Goal: Information Seeking & Learning: Learn about a topic

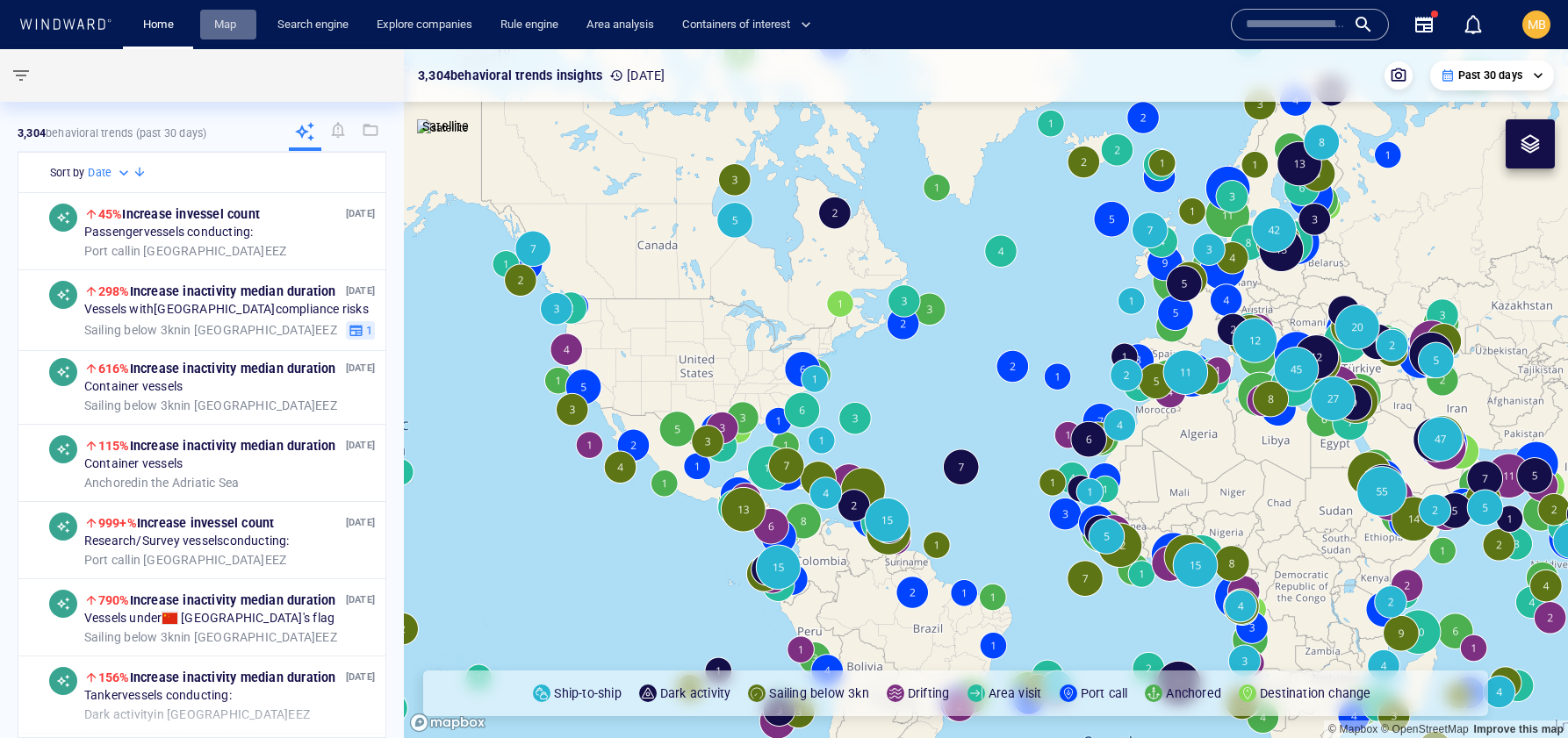
click at [232, 25] on link "Map" at bounding box center [228, 25] width 42 height 31
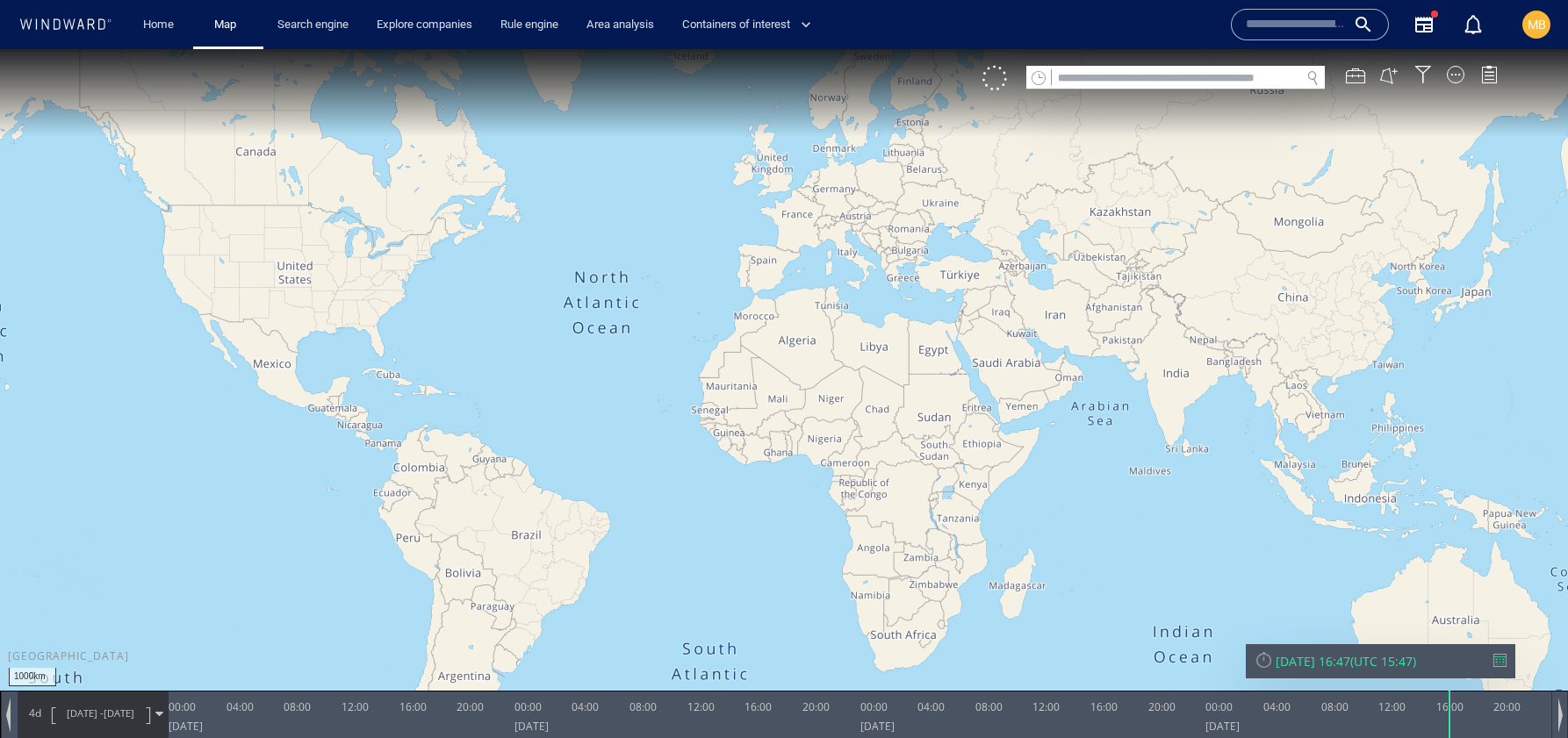
click at [1115, 76] on input "text" at bounding box center [1176, 78] width 248 height 24
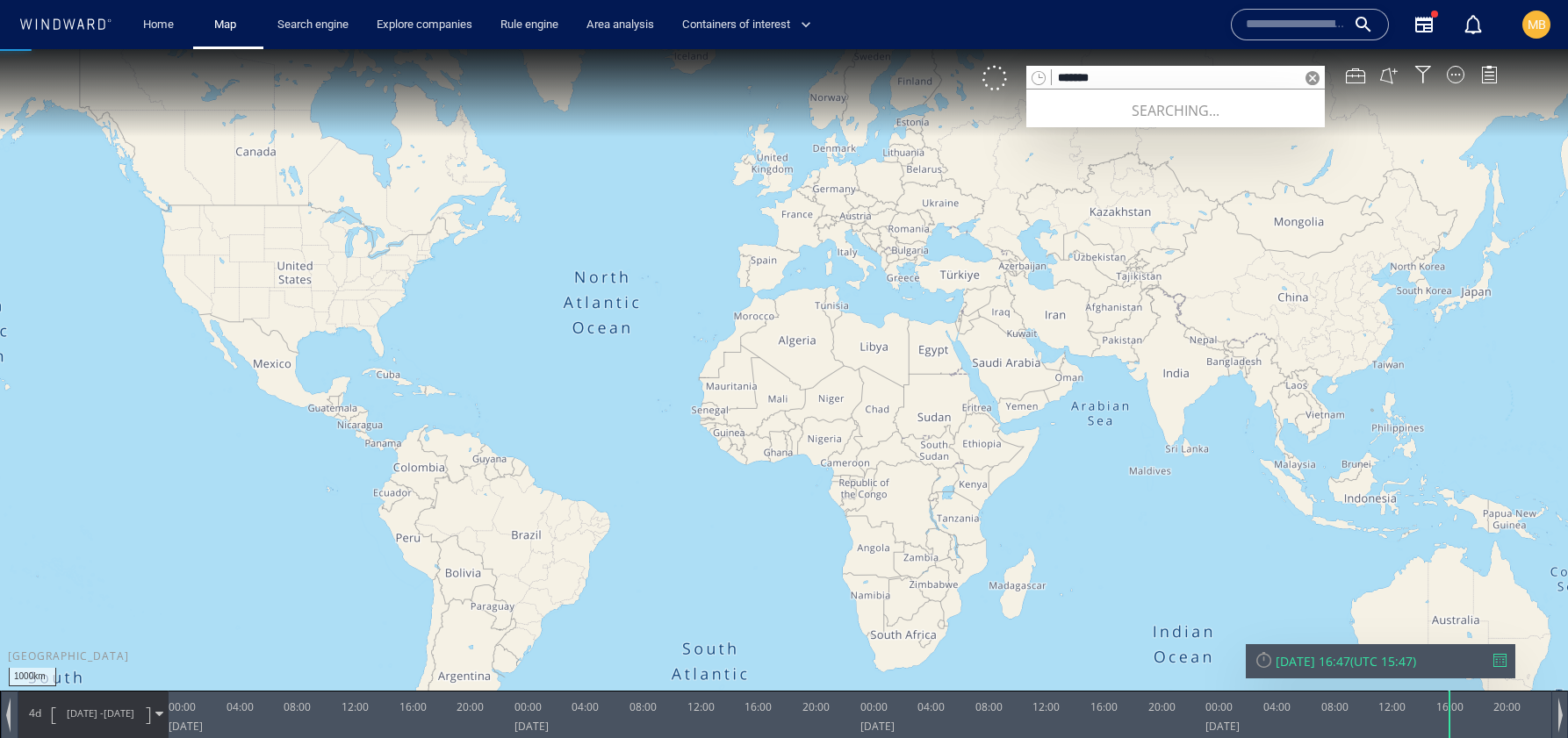
type input "*******"
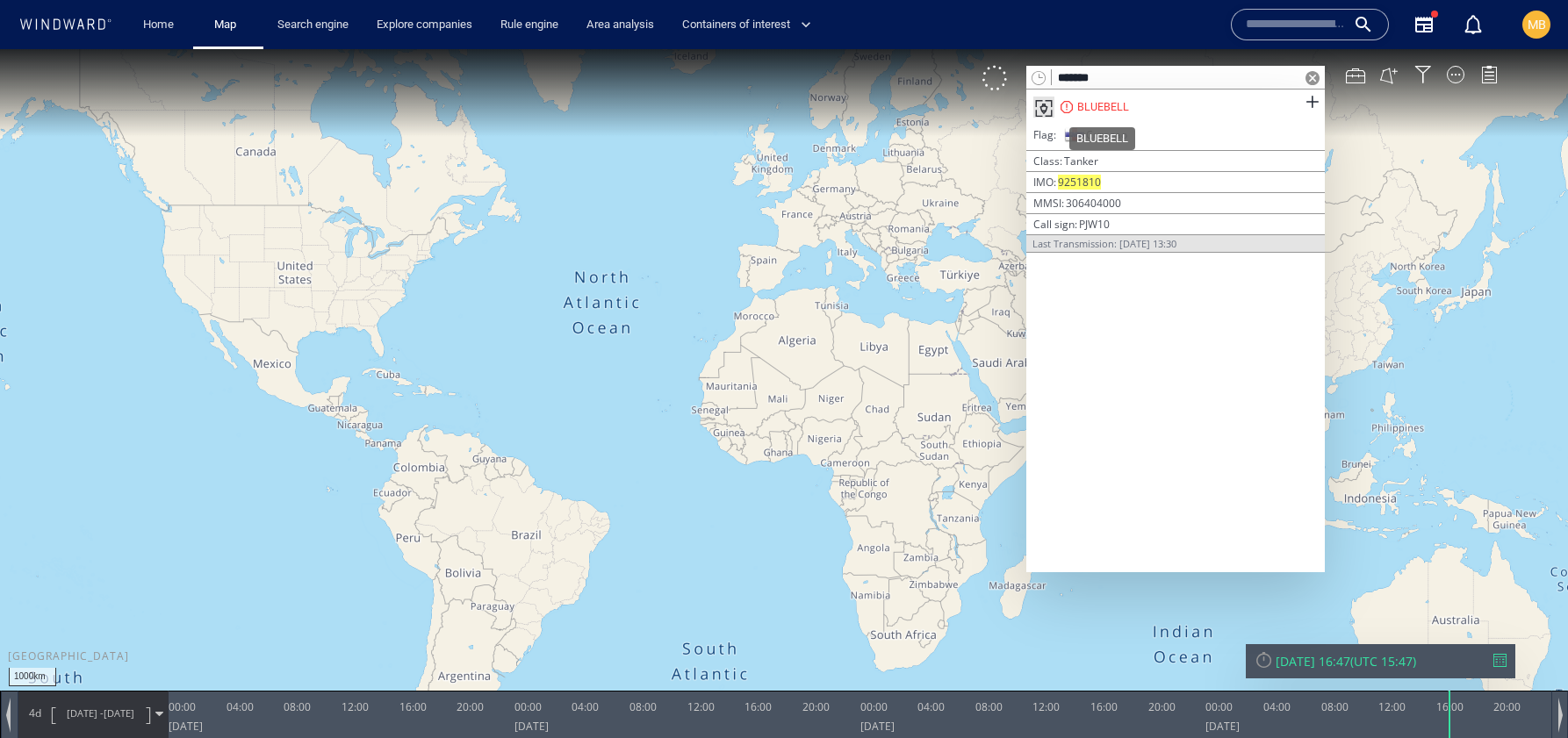
click at [1106, 102] on div "BLUEBELL" at bounding box center [1103, 107] width 52 height 16
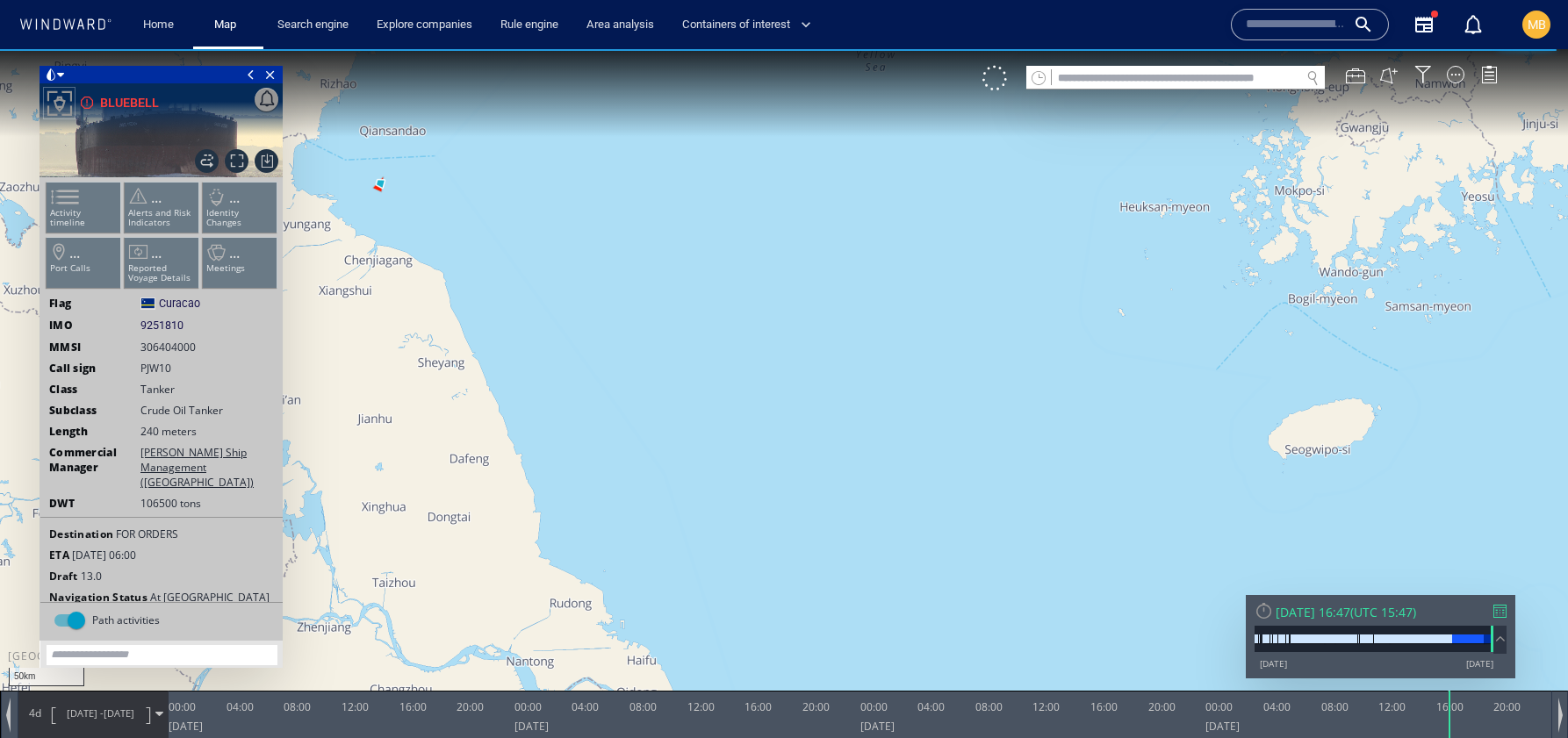
drag, startPoint x: 557, startPoint y: 318, endPoint x: 753, endPoint y: 326, distance: 196.2
click at [753, 326] on canvas "Map" at bounding box center [784, 384] width 1568 height 671
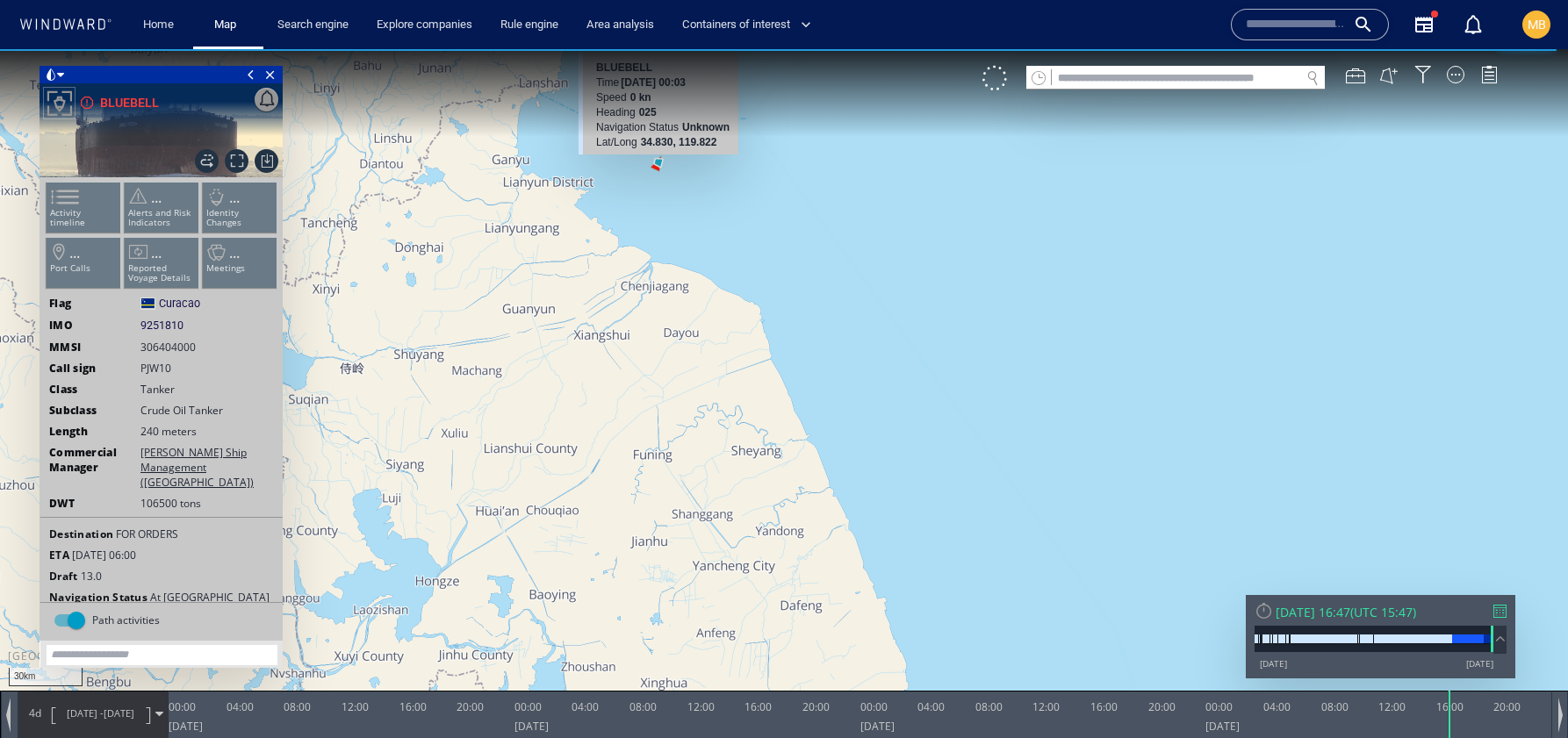
click at [657, 161] on canvas "Map" at bounding box center [784, 384] width 1568 height 671
click at [656, 163] on canvas "Map" at bounding box center [784, 384] width 1568 height 671
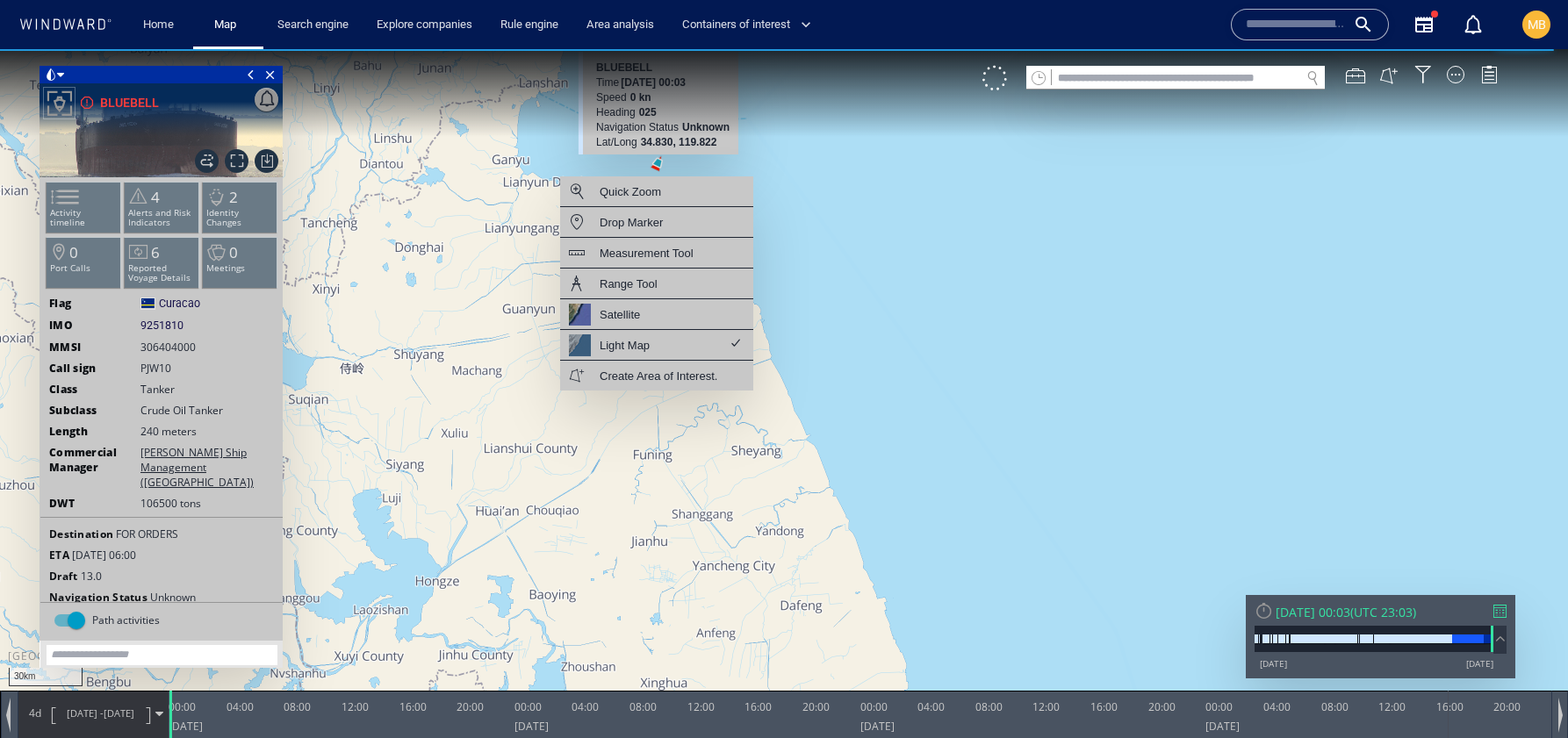
click at [656, 167] on canvas "Map" at bounding box center [784, 384] width 1568 height 671
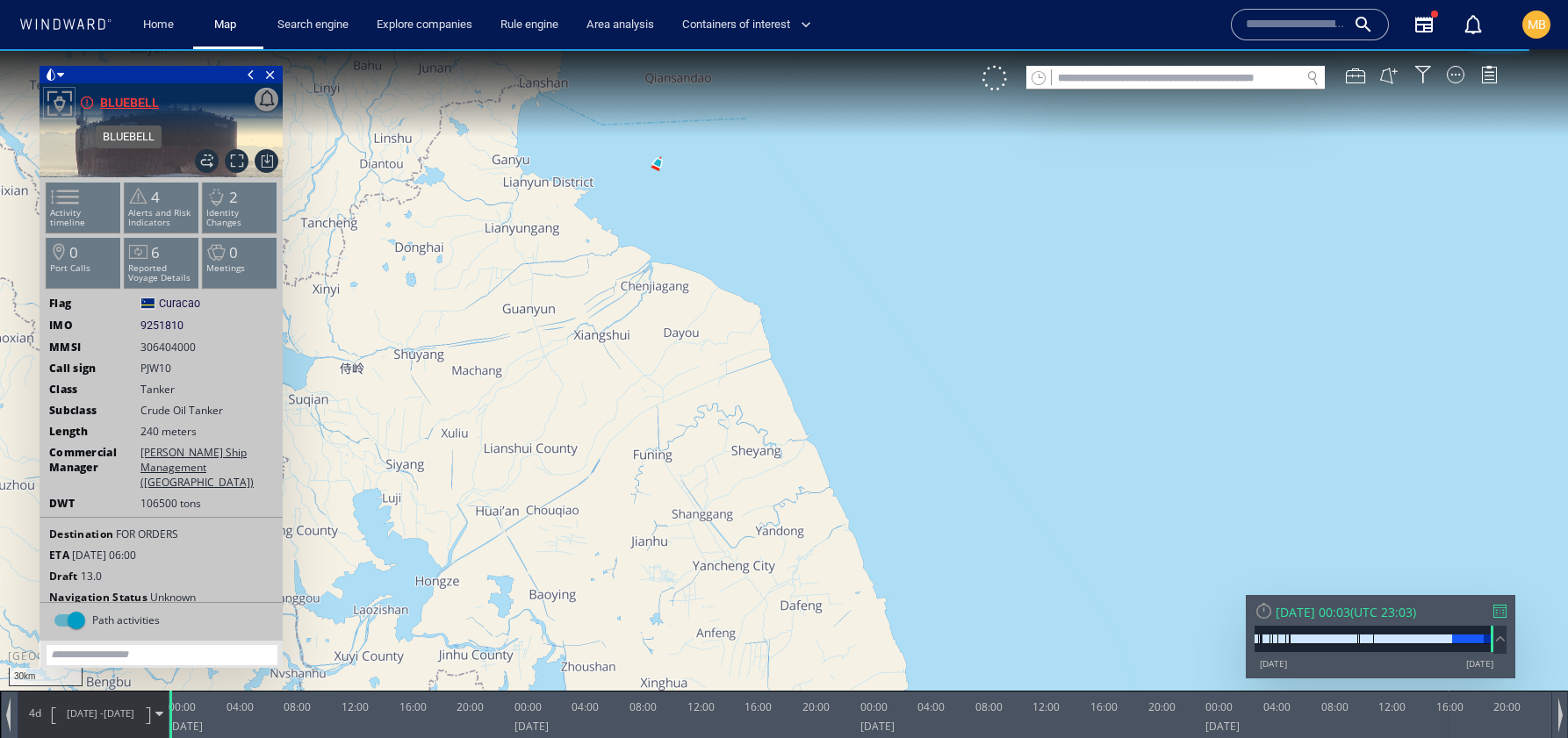
click at [148, 105] on div "BLUEBELL" at bounding box center [129, 102] width 59 height 21
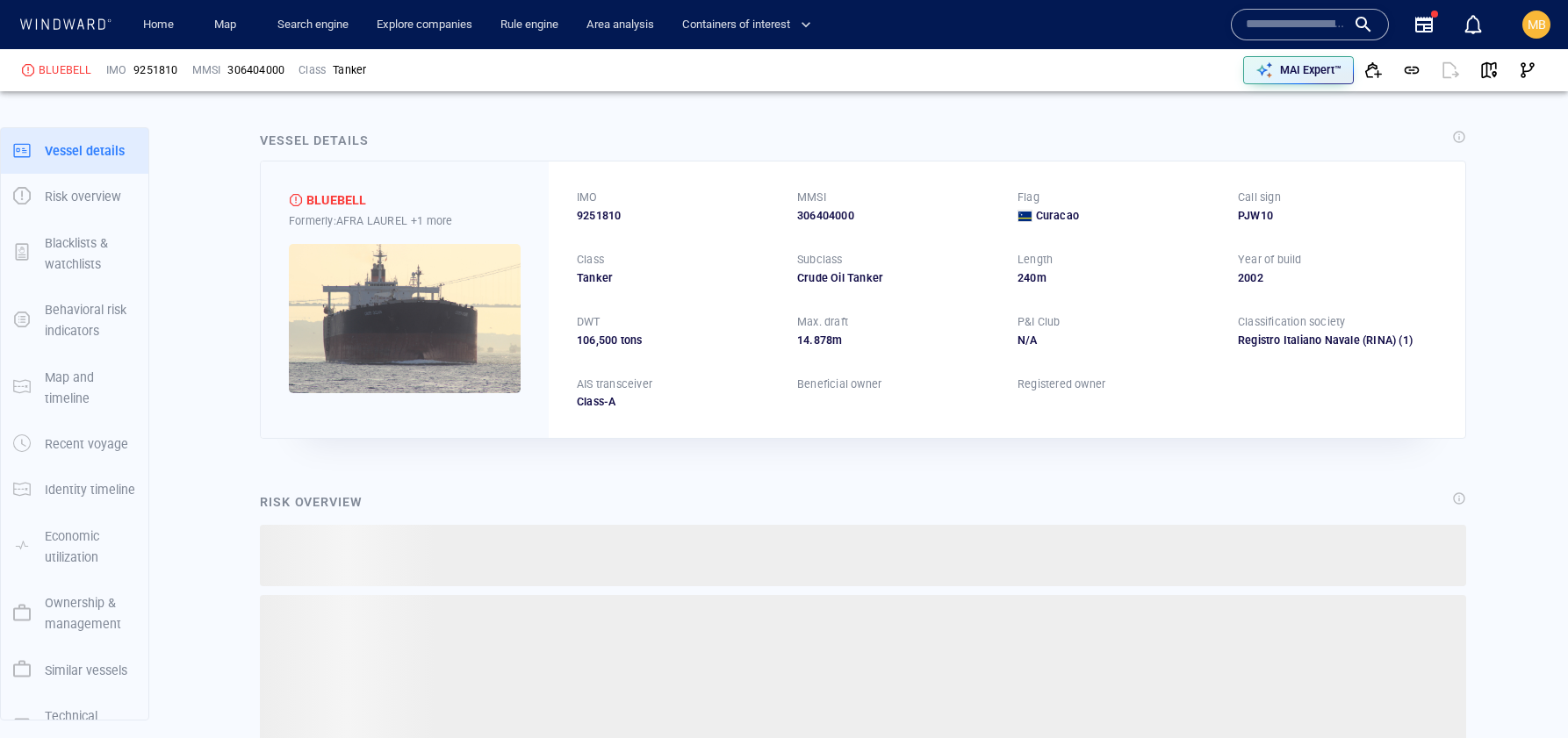
scroll to position [31, 0]
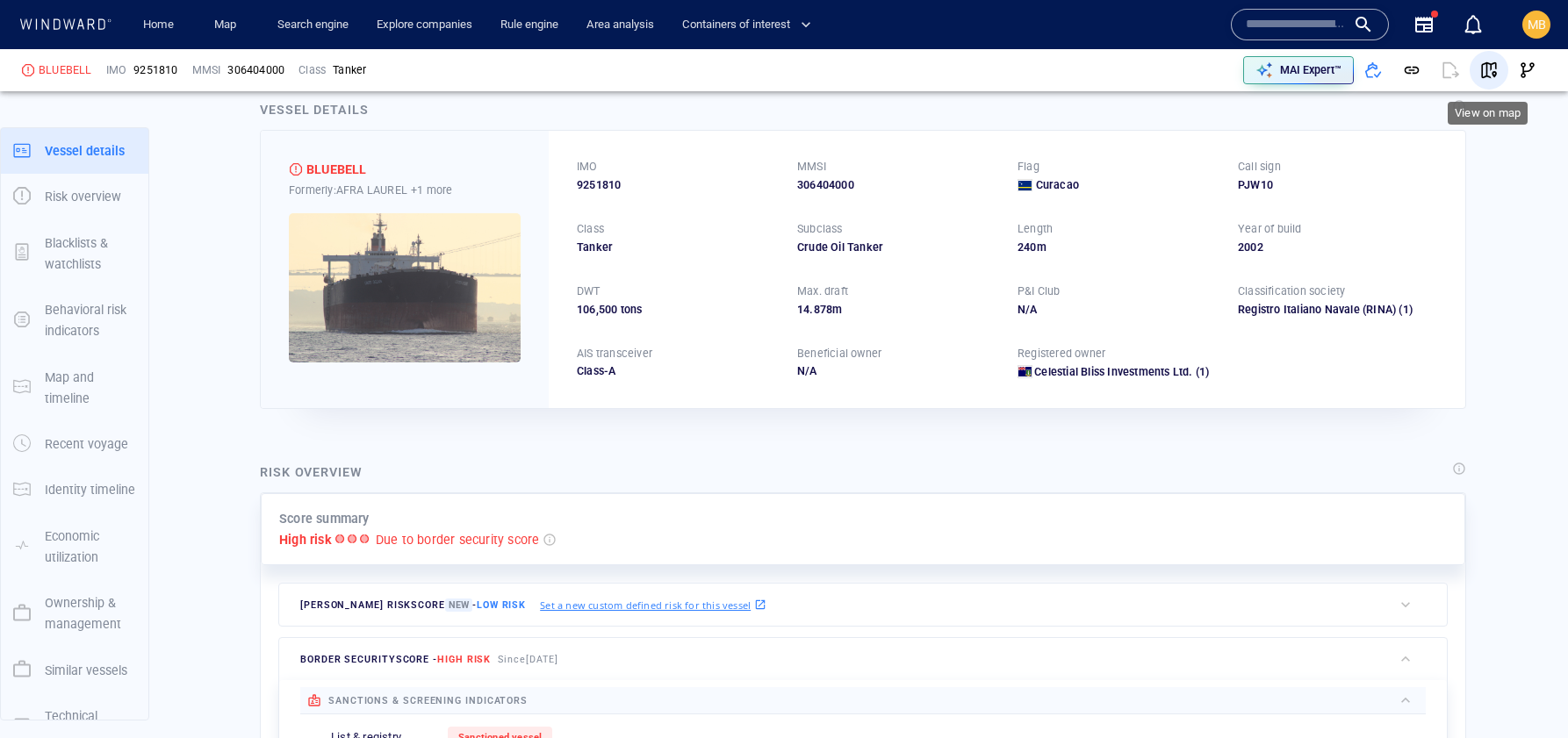
click at [1489, 70] on span "button" at bounding box center [1489, 71] width 18 height 18
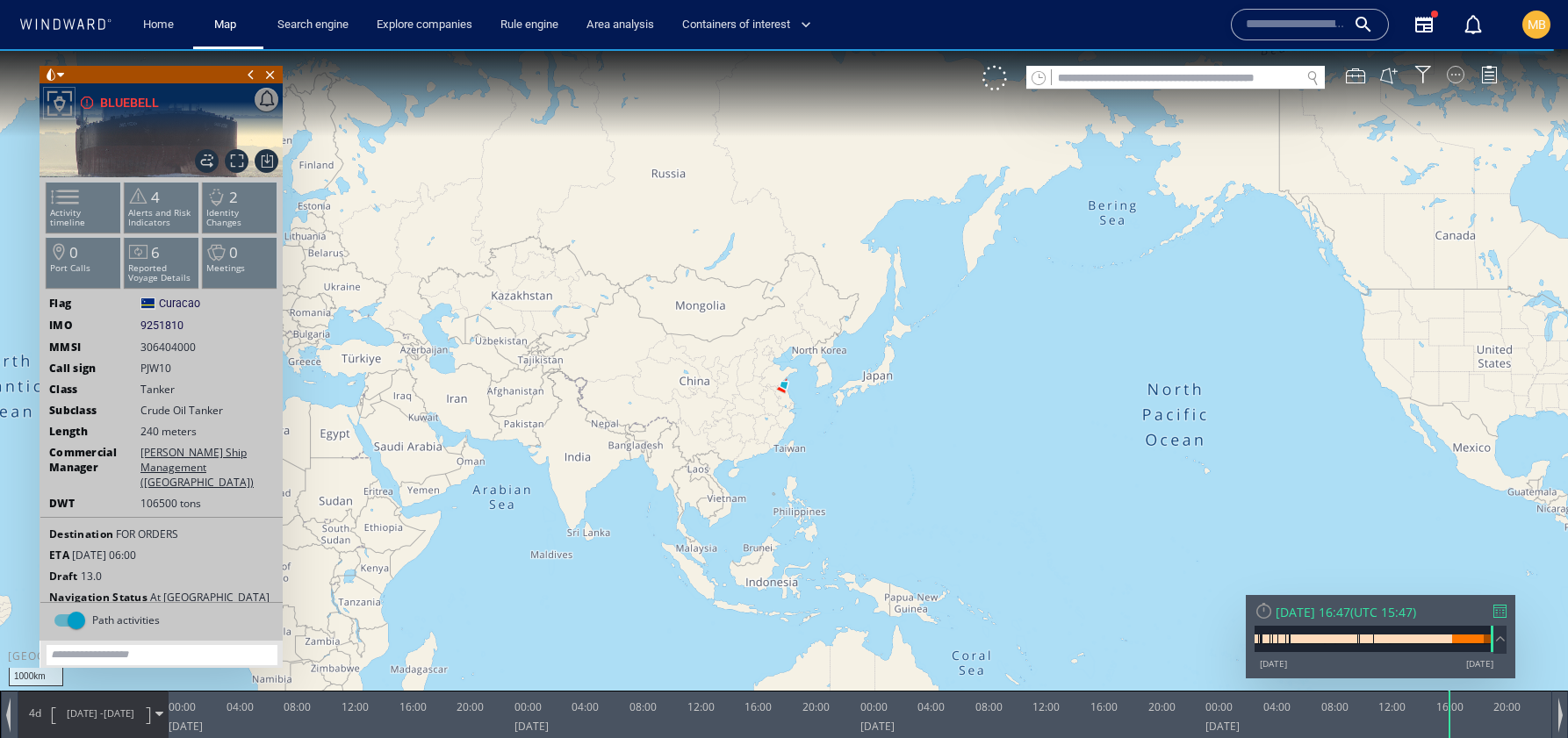
click at [1454, 77] on div at bounding box center [1456, 74] width 18 height 18
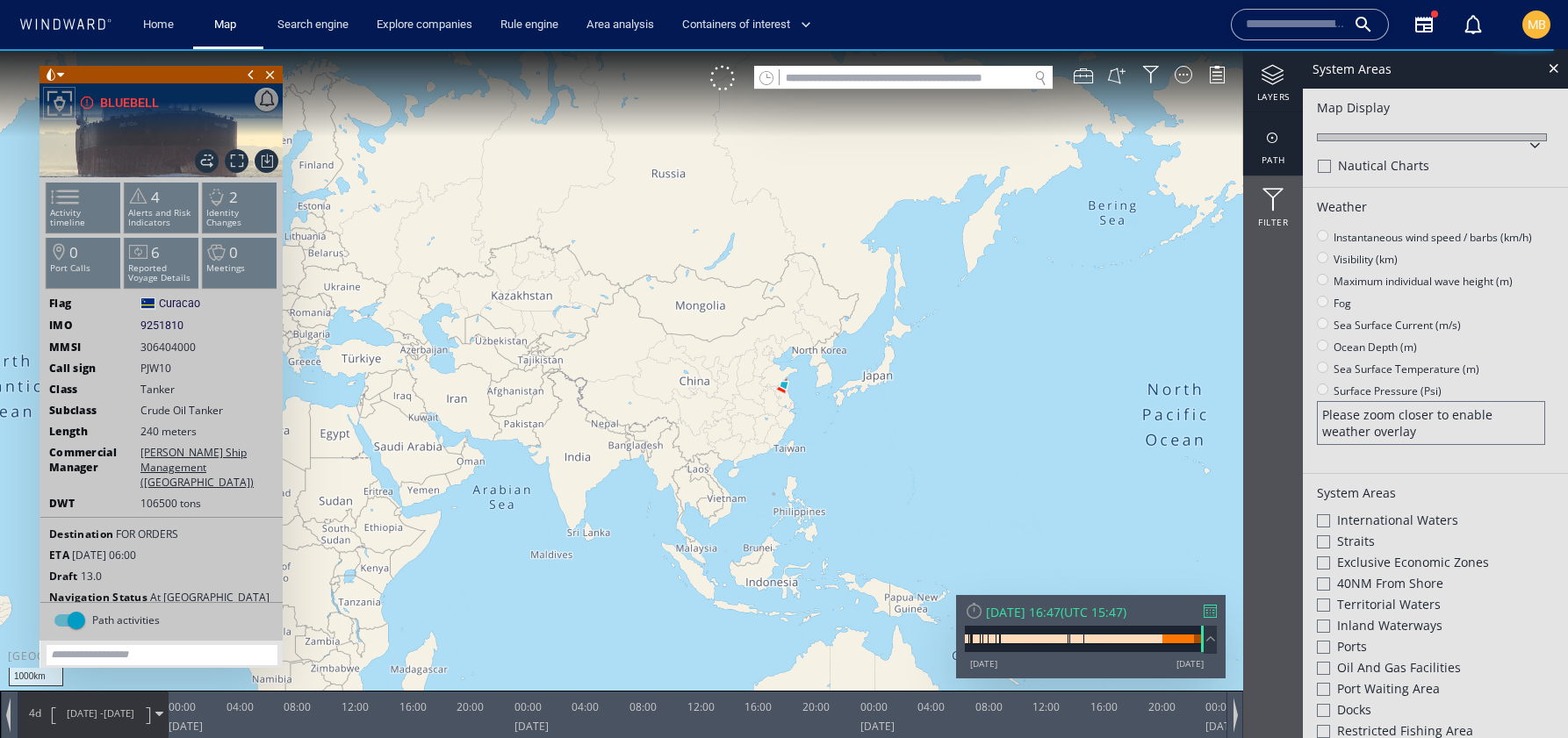
click at [1273, 140] on div at bounding box center [1273, 138] width 60 height 22
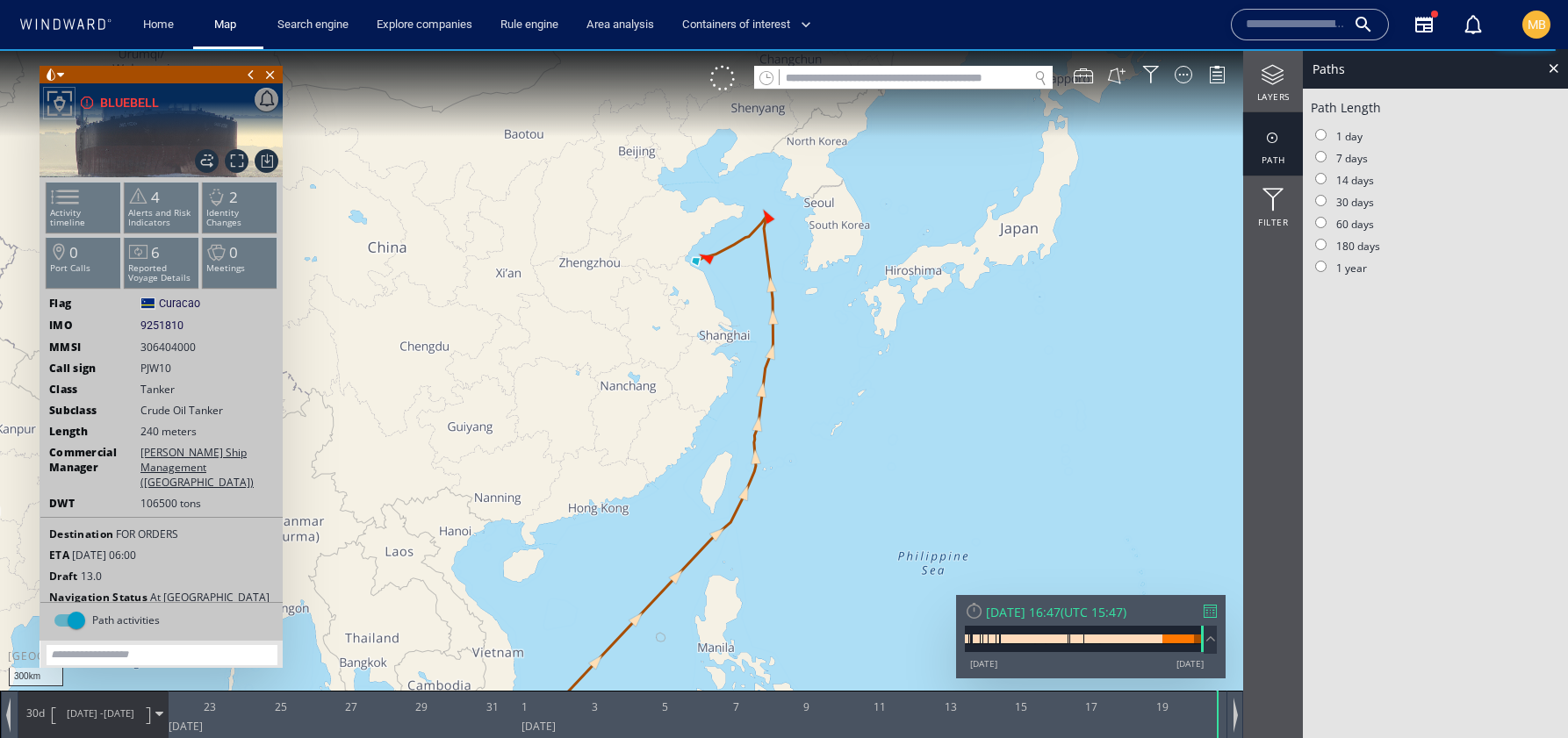
drag, startPoint x: 832, startPoint y: 333, endPoint x: 830, endPoint y: 426, distance: 93.0
click at [832, 424] on canvas "Map" at bounding box center [784, 384] width 1568 height 671
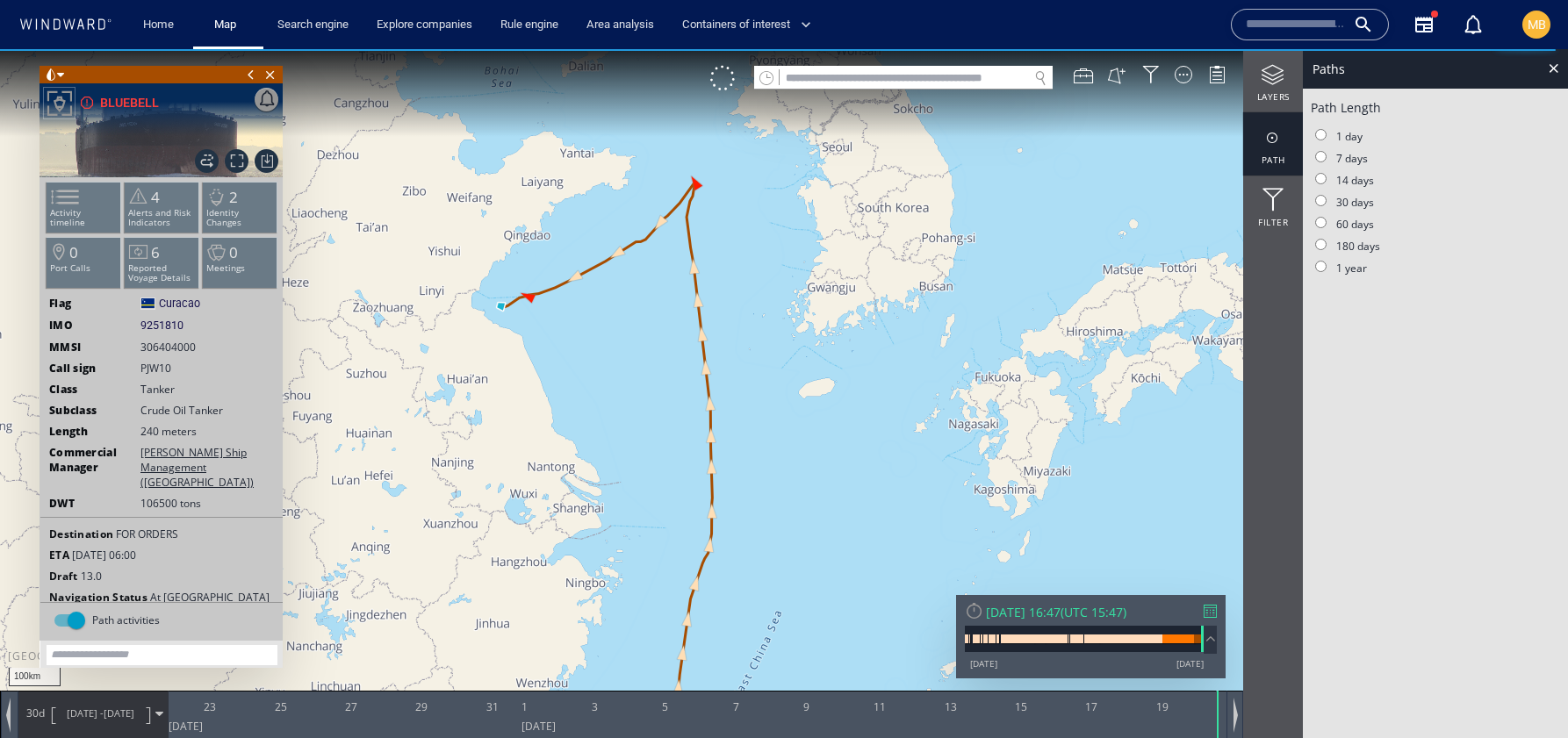
drag, startPoint x: 748, startPoint y: 316, endPoint x: 796, endPoint y: 392, distance: 89.9
click at [796, 393] on canvas "Map" at bounding box center [784, 384] width 1568 height 671
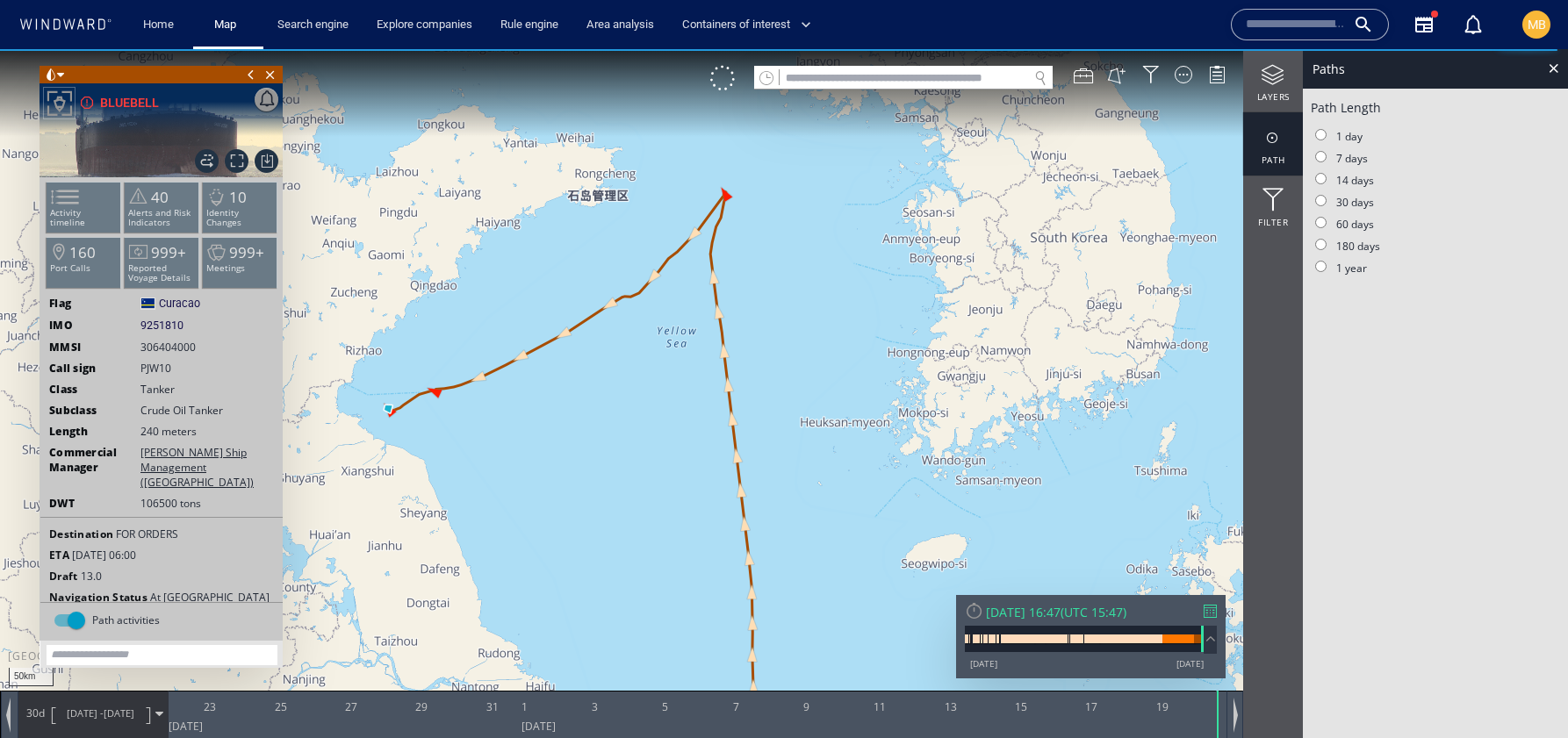
drag, startPoint x: 566, startPoint y: 442, endPoint x: 691, endPoint y: 439, distance: 125.0
click at [691, 439] on canvas "Map" at bounding box center [784, 384] width 1568 height 671
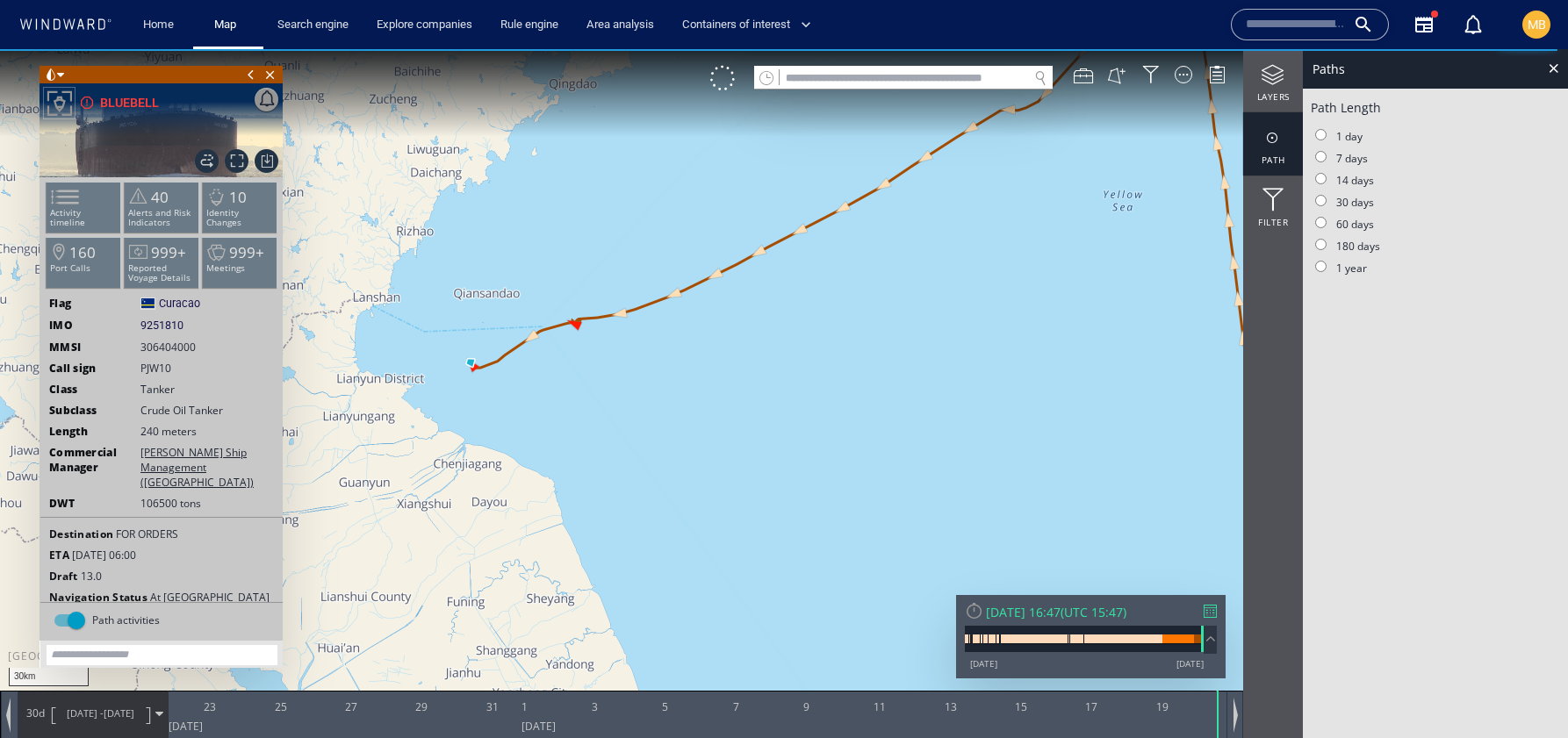
drag, startPoint x: 494, startPoint y: 361, endPoint x: 560, endPoint y: 372, distance: 66.9
click at [560, 372] on canvas "Map" at bounding box center [784, 384] width 1568 height 671
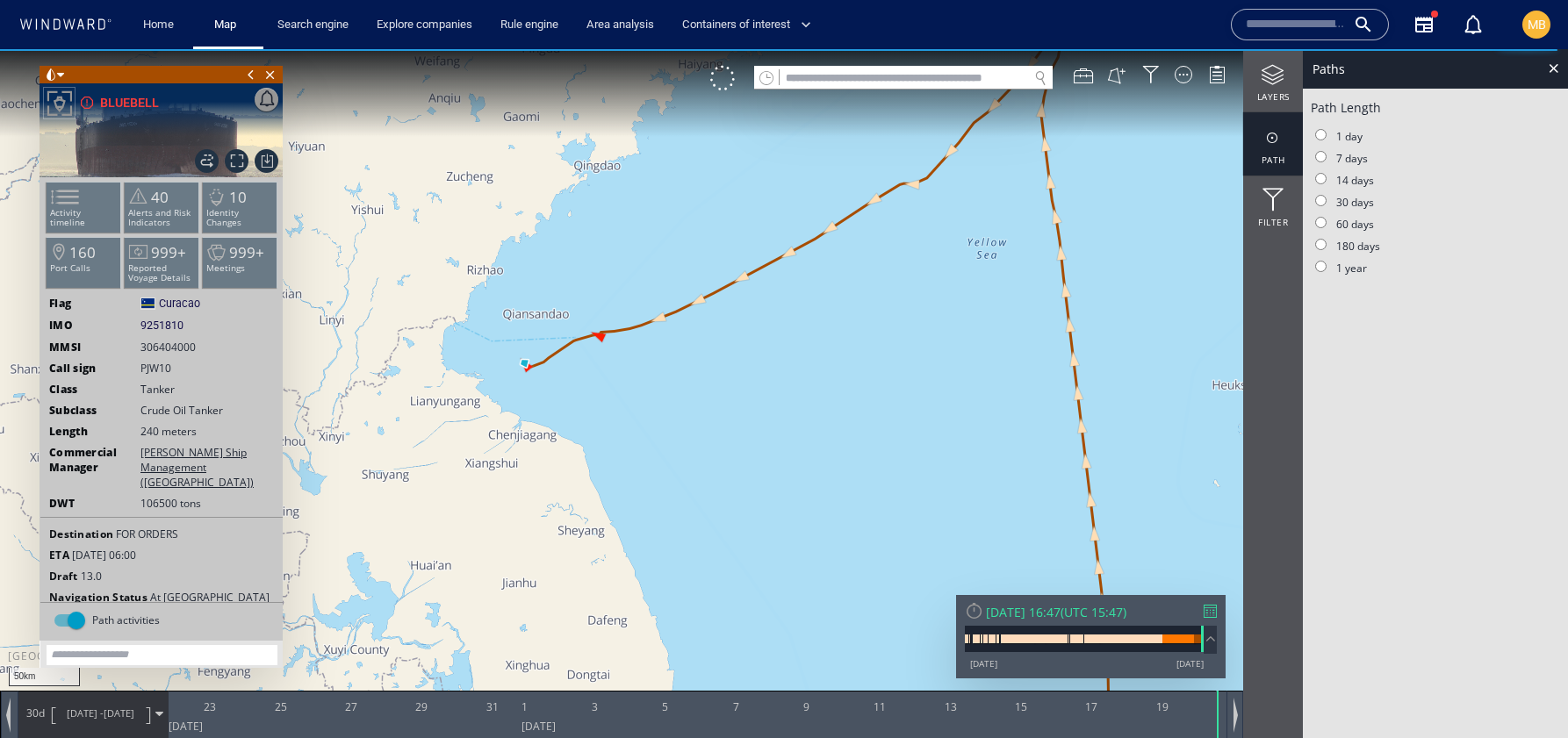
drag, startPoint x: 618, startPoint y: 199, endPoint x: 681, endPoint y: 198, distance: 63.0
click at [681, 198] on canvas "Map" at bounding box center [784, 384] width 1568 height 671
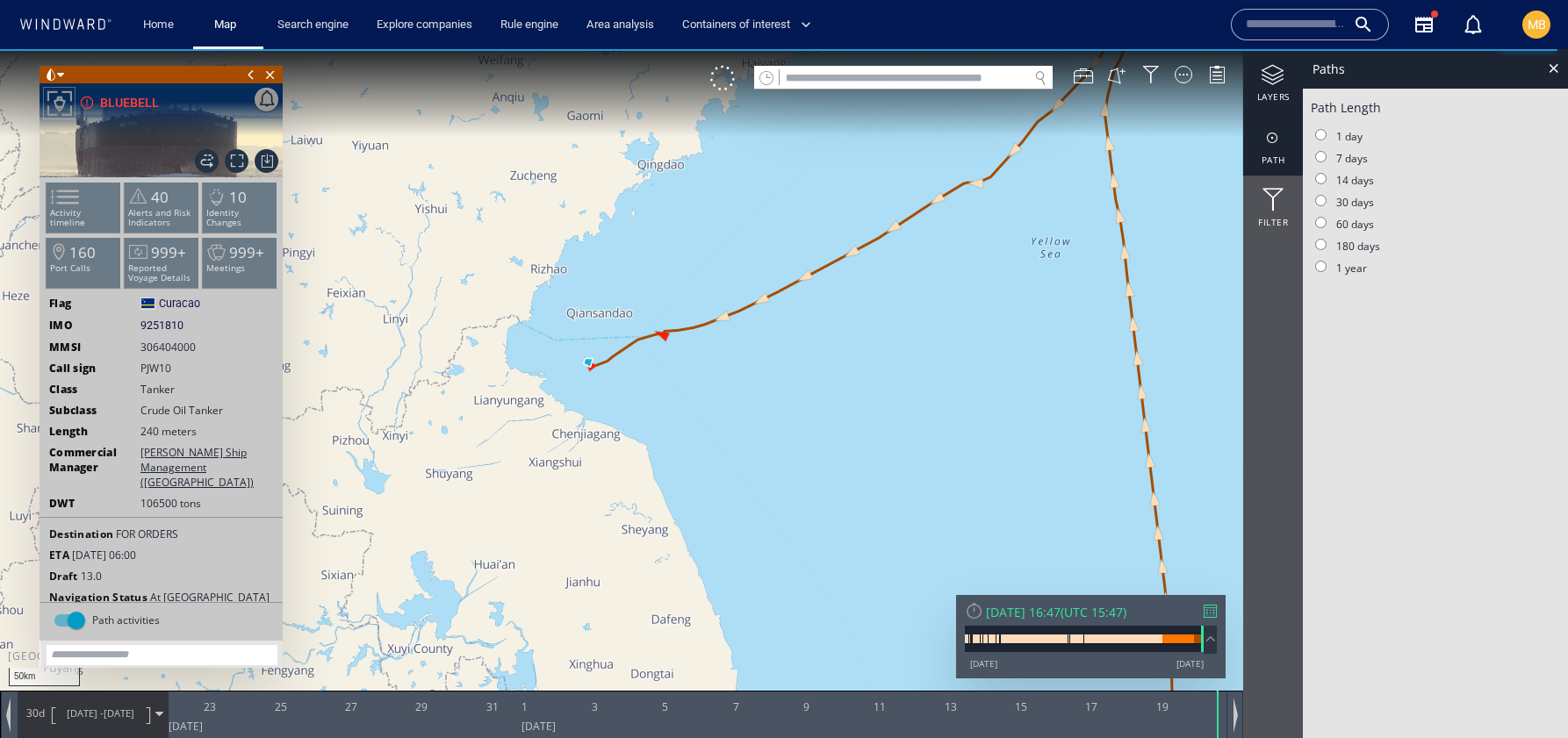
click at [1266, 79] on div at bounding box center [1273, 75] width 60 height 22
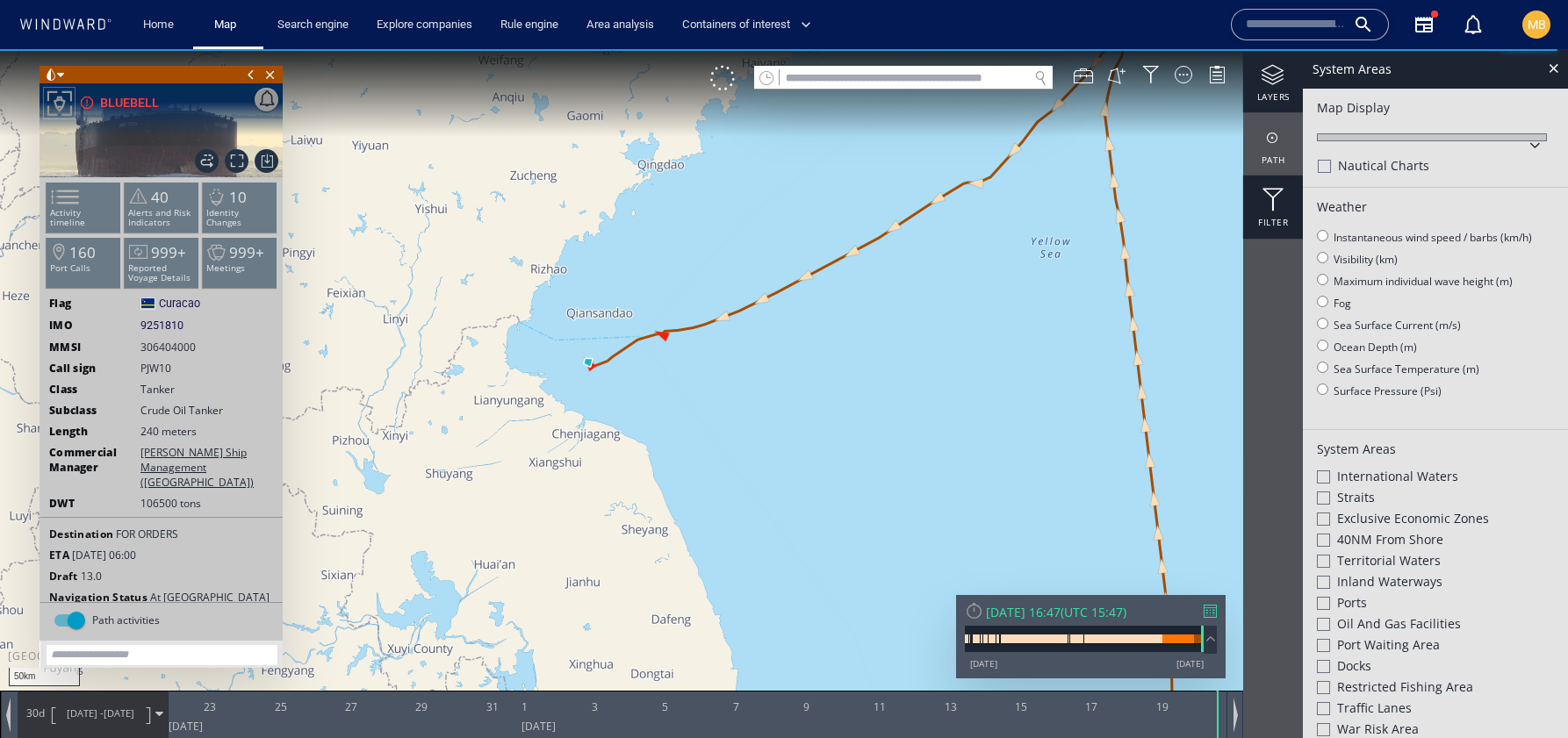
click at [1276, 196] on div at bounding box center [1273, 200] width 60 height 23
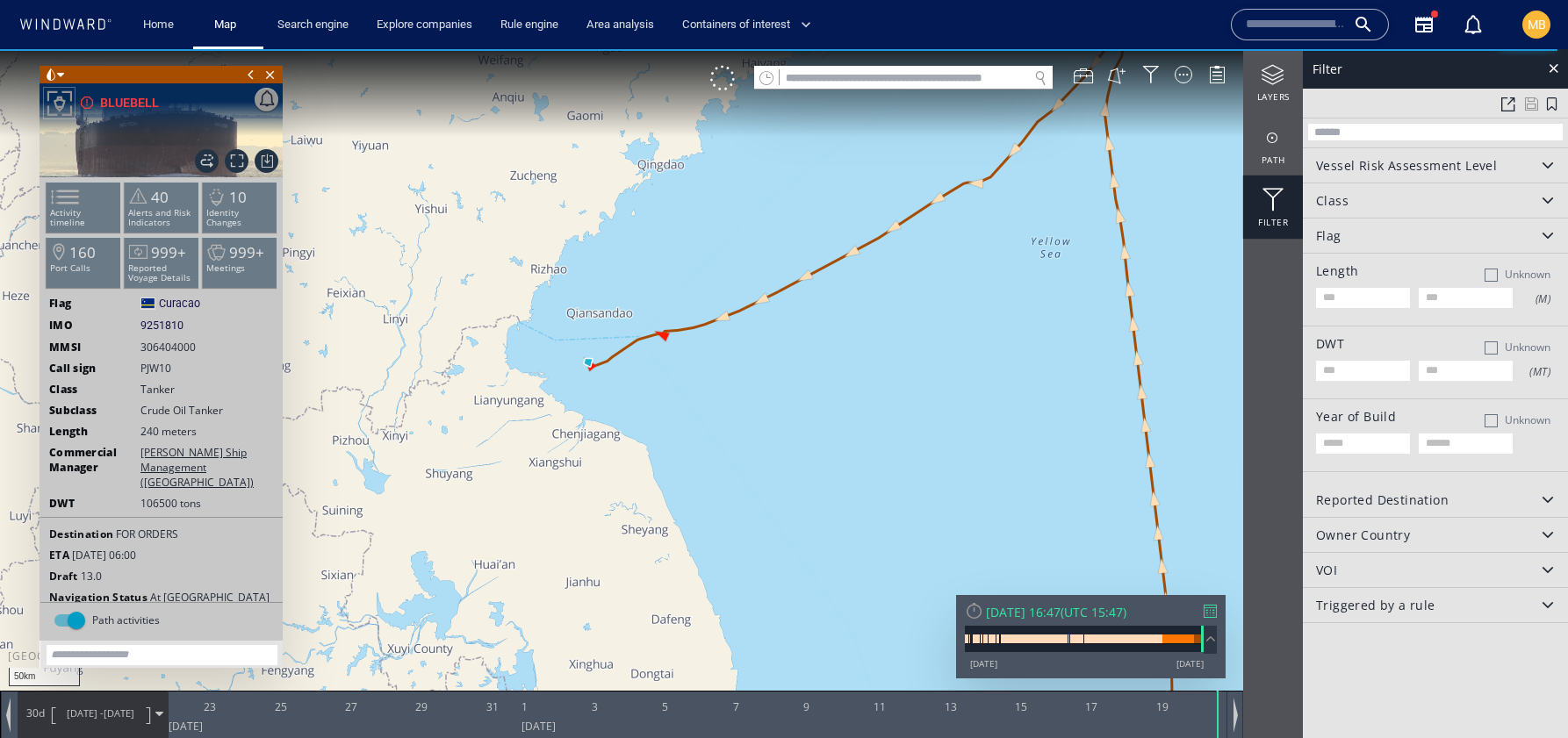
click at [1276, 196] on div at bounding box center [1273, 200] width 60 height 23
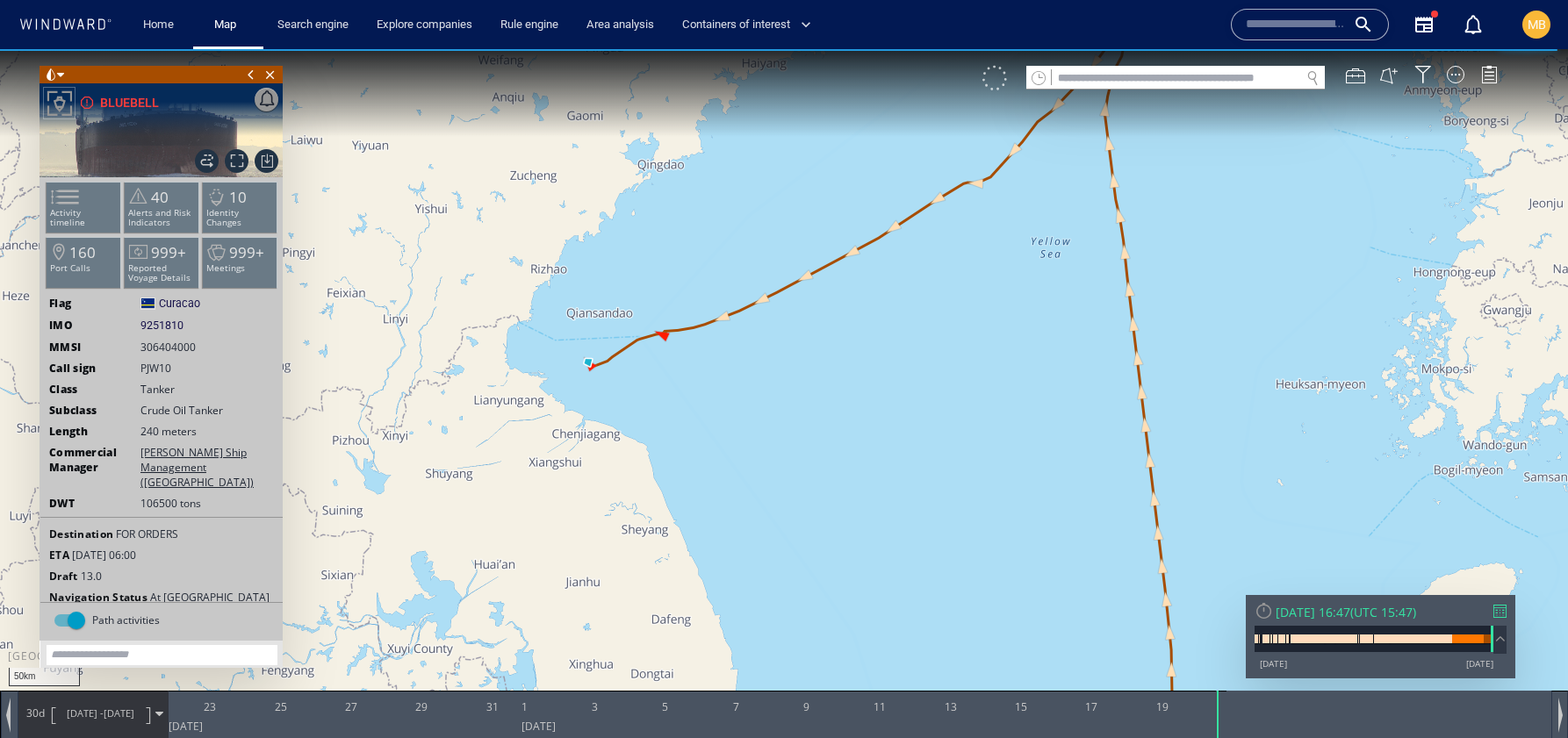
click at [996, 87] on div at bounding box center [994, 77] width 25 height 25
click at [994, 78] on div "VM" at bounding box center [994, 77] width 25 height 25
click at [1456, 74] on div at bounding box center [1456, 74] width 18 height 18
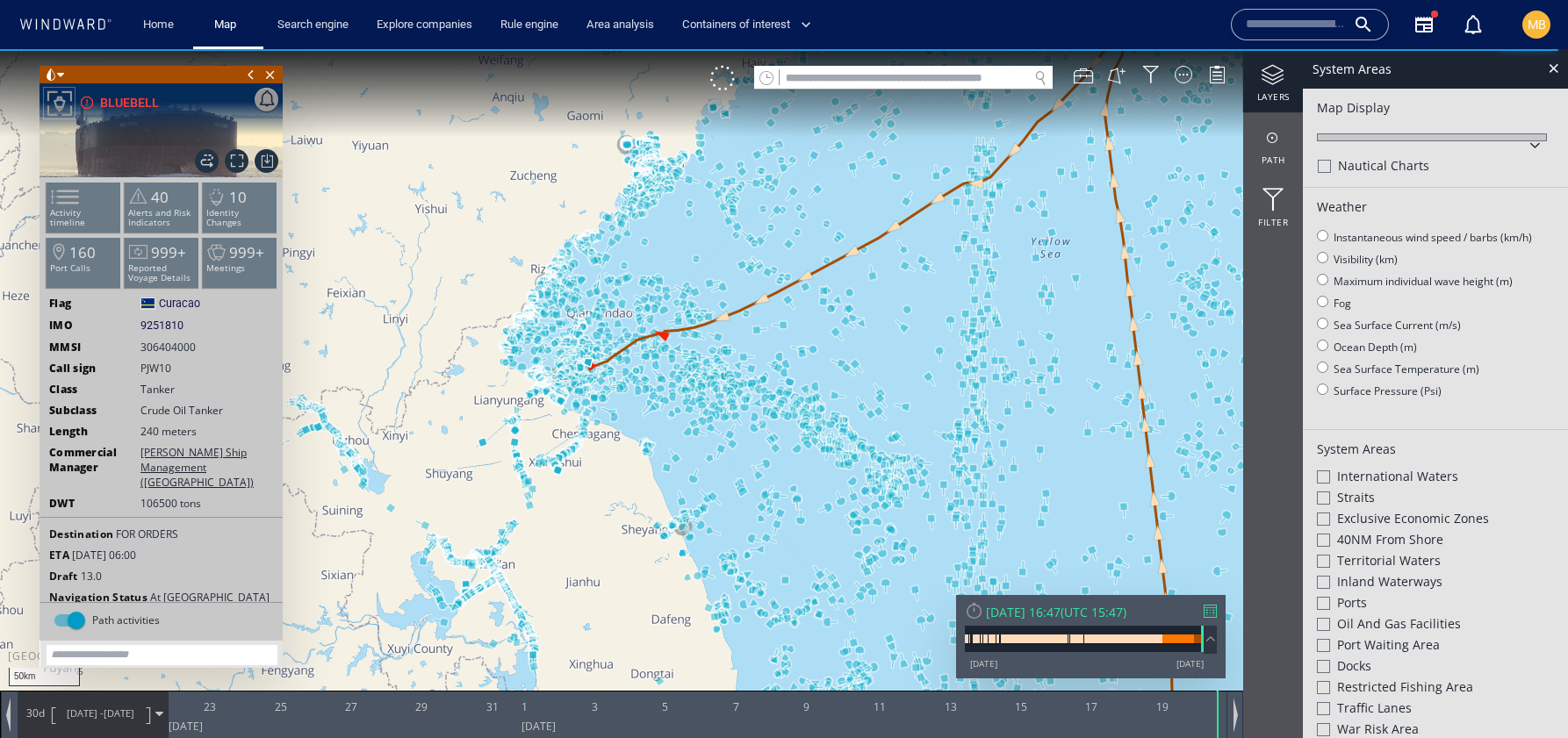
click at [1272, 79] on div at bounding box center [1273, 75] width 60 height 22
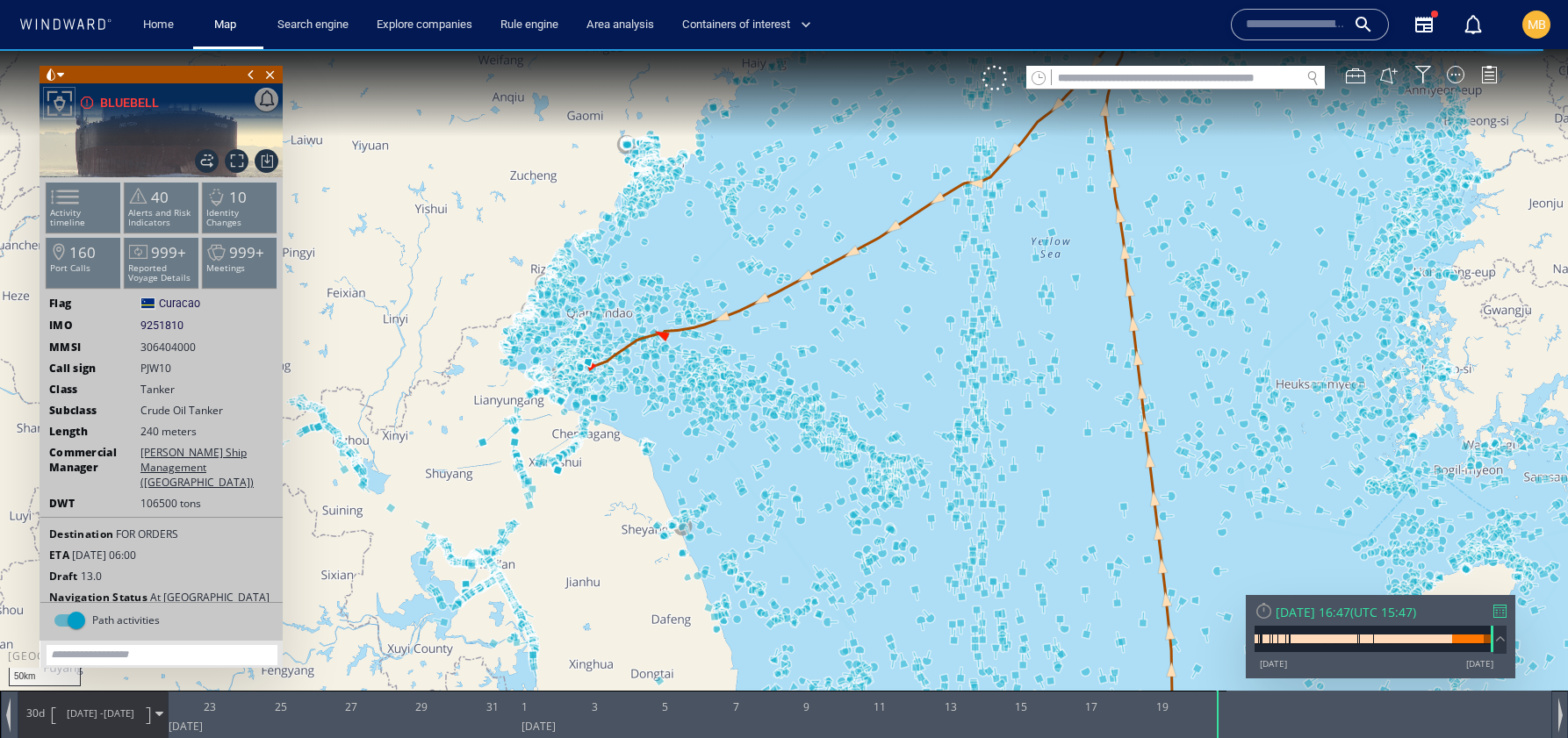
drag, startPoint x: 1184, startPoint y: 255, endPoint x: 1183, endPoint y: 359, distance: 104.0
click at [1184, 358] on canvas "Map" at bounding box center [784, 384] width 1568 height 671
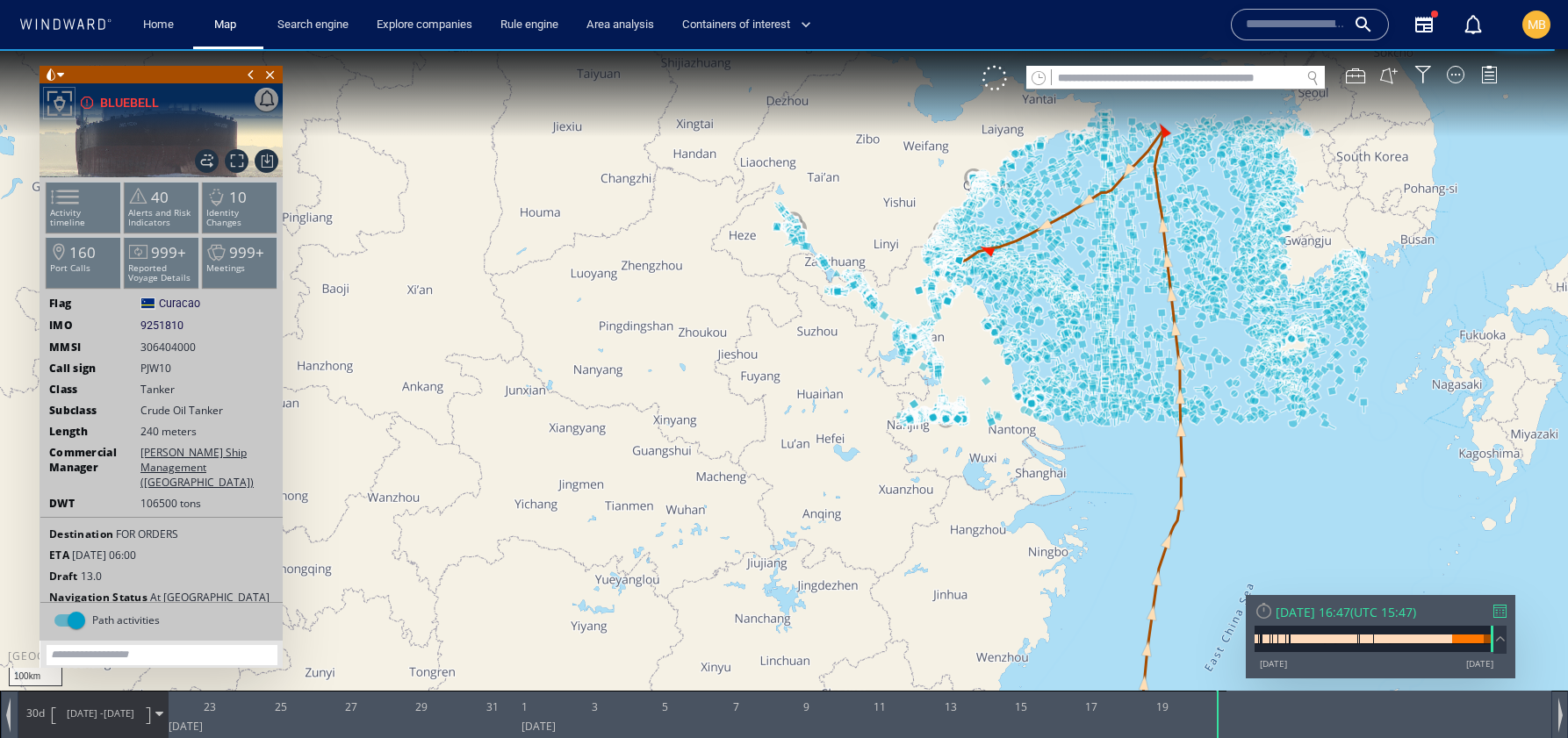
drag, startPoint x: 866, startPoint y: 230, endPoint x: 1097, endPoint y: 244, distance: 231.4
click at [1097, 244] on canvas "Map" at bounding box center [784, 384] width 1568 height 671
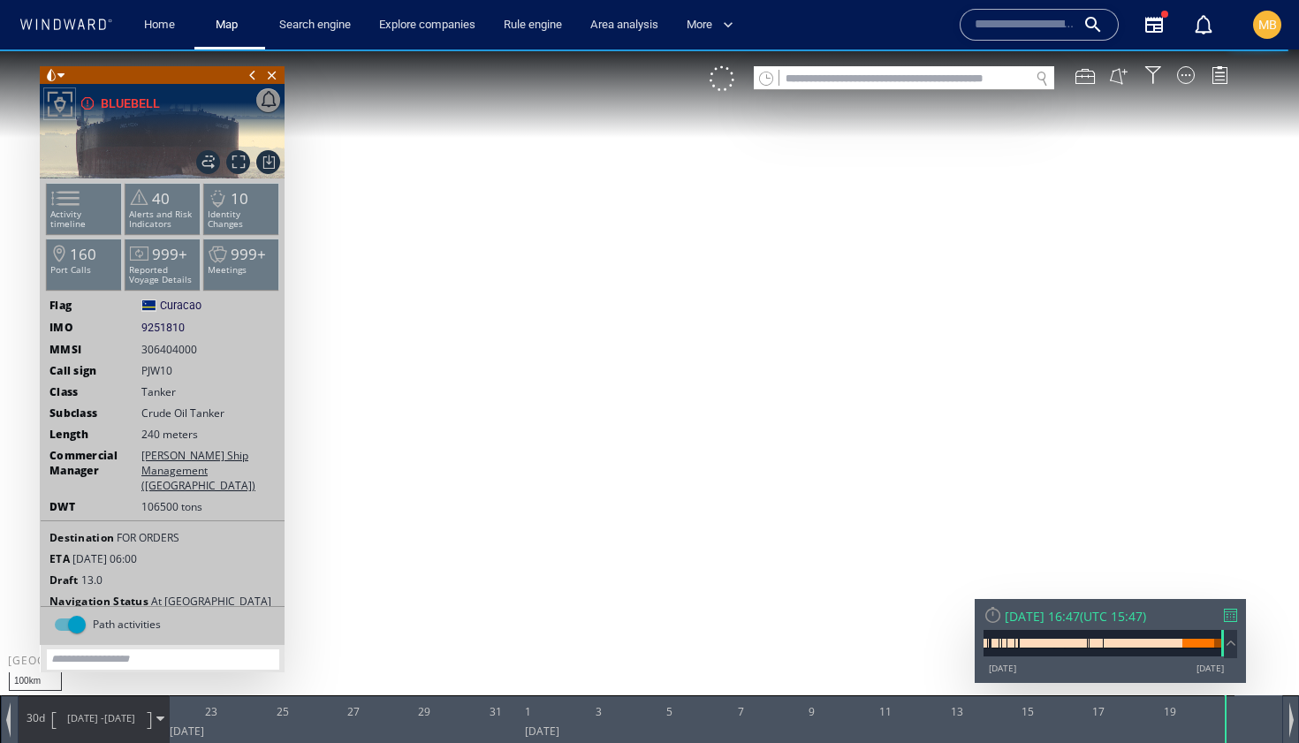
drag, startPoint x: 642, startPoint y: 339, endPoint x: 622, endPoint y: 339, distance: 19.4
click at [622, 339] on canvas "Map" at bounding box center [649, 387] width 1299 height 676
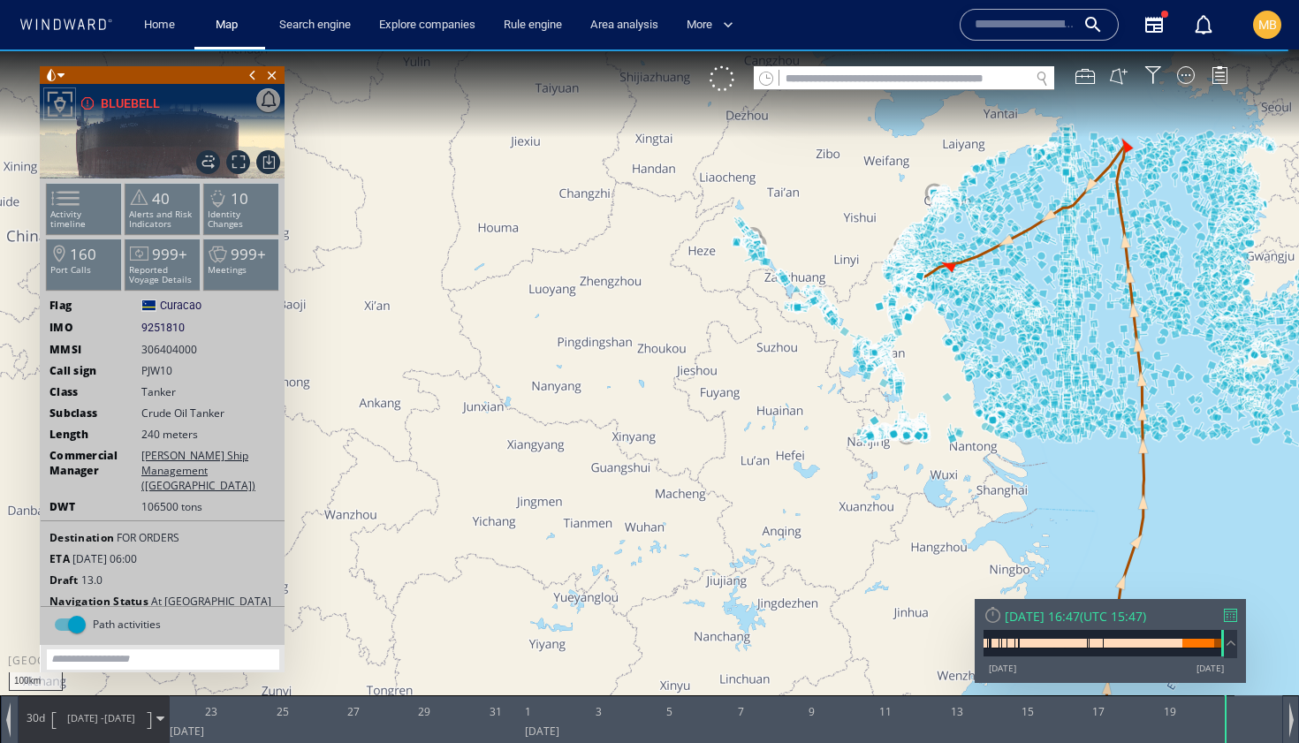
drag, startPoint x: 811, startPoint y: 339, endPoint x: 452, endPoint y: 403, distance: 364.5
click at [453, 402] on canvas "Map" at bounding box center [649, 387] width 1299 height 676
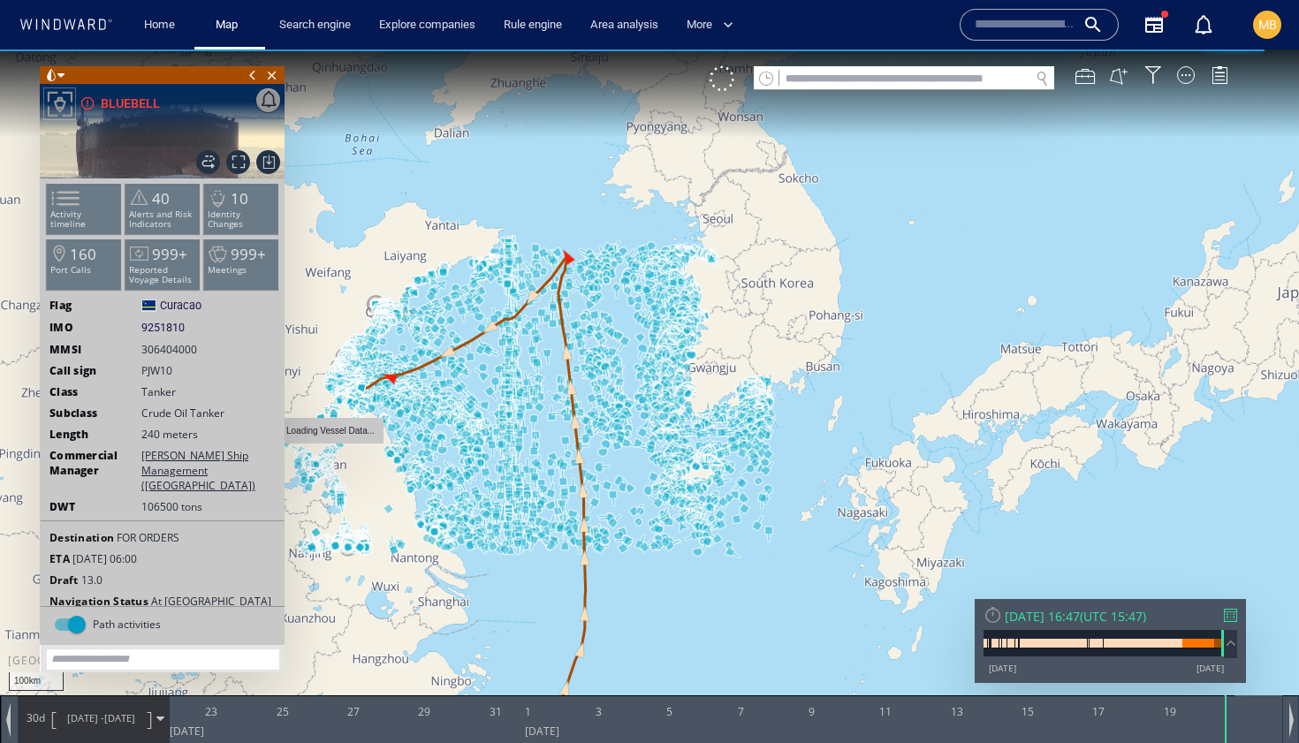
click at [694, 330] on canvas "Map" at bounding box center [649, 387] width 1299 height 676
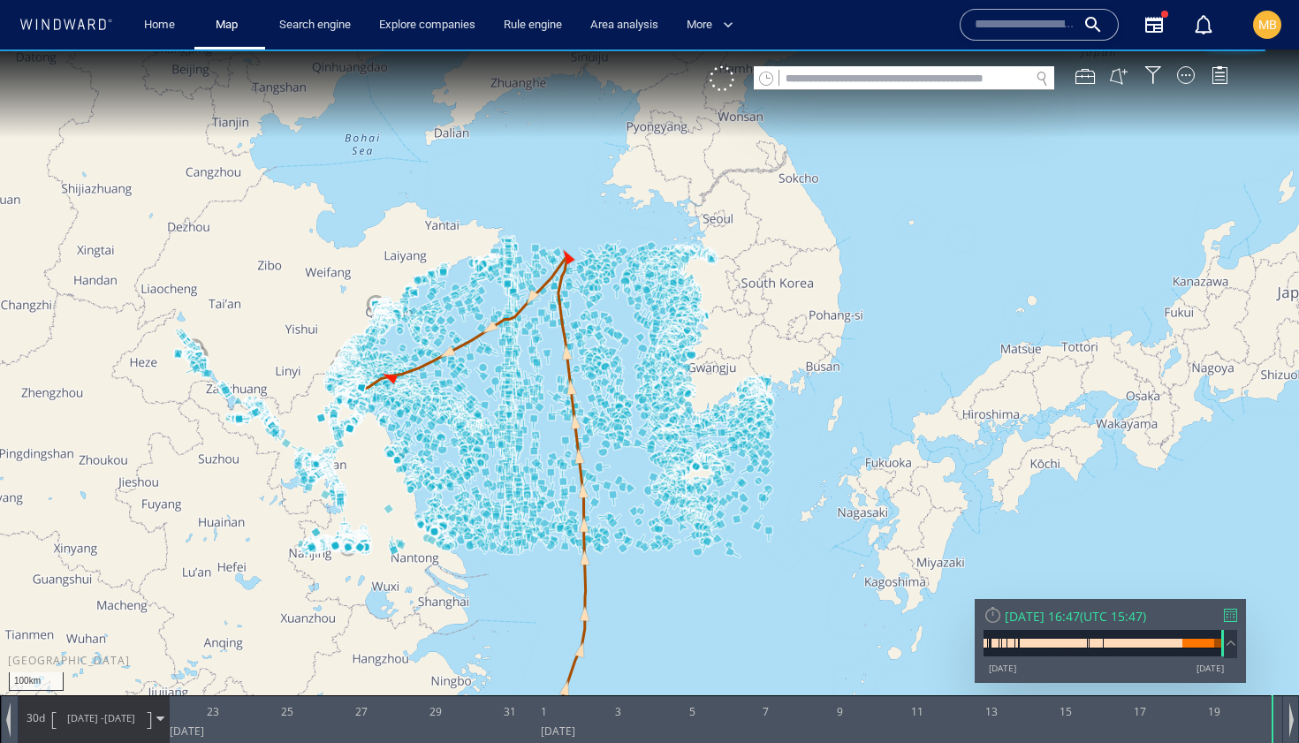
drag, startPoint x: 690, startPoint y: 331, endPoint x: 727, endPoint y: 322, distance: 37.3
click at [727, 322] on canvas "Map" at bounding box center [649, 387] width 1299 height 676
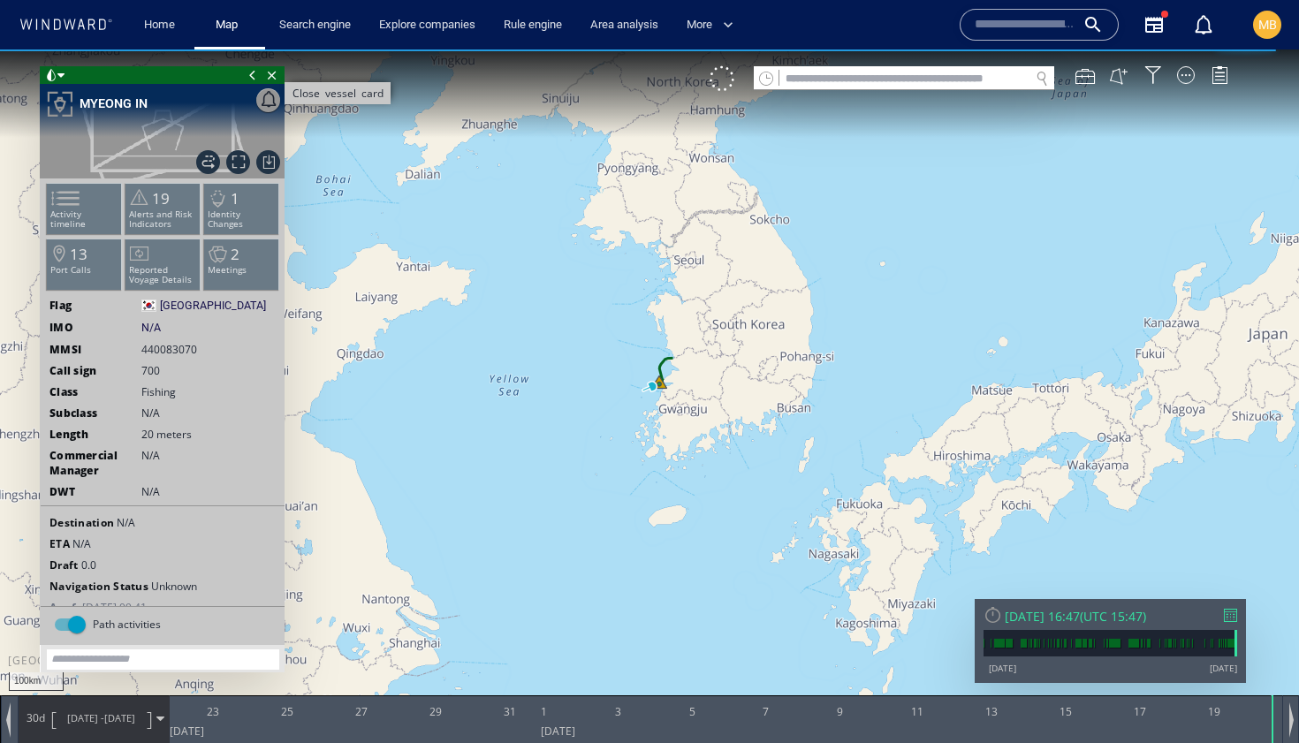
click at [275, 69] on span "Close vessel card" at bounding box center [272, 75] width 19 height 18
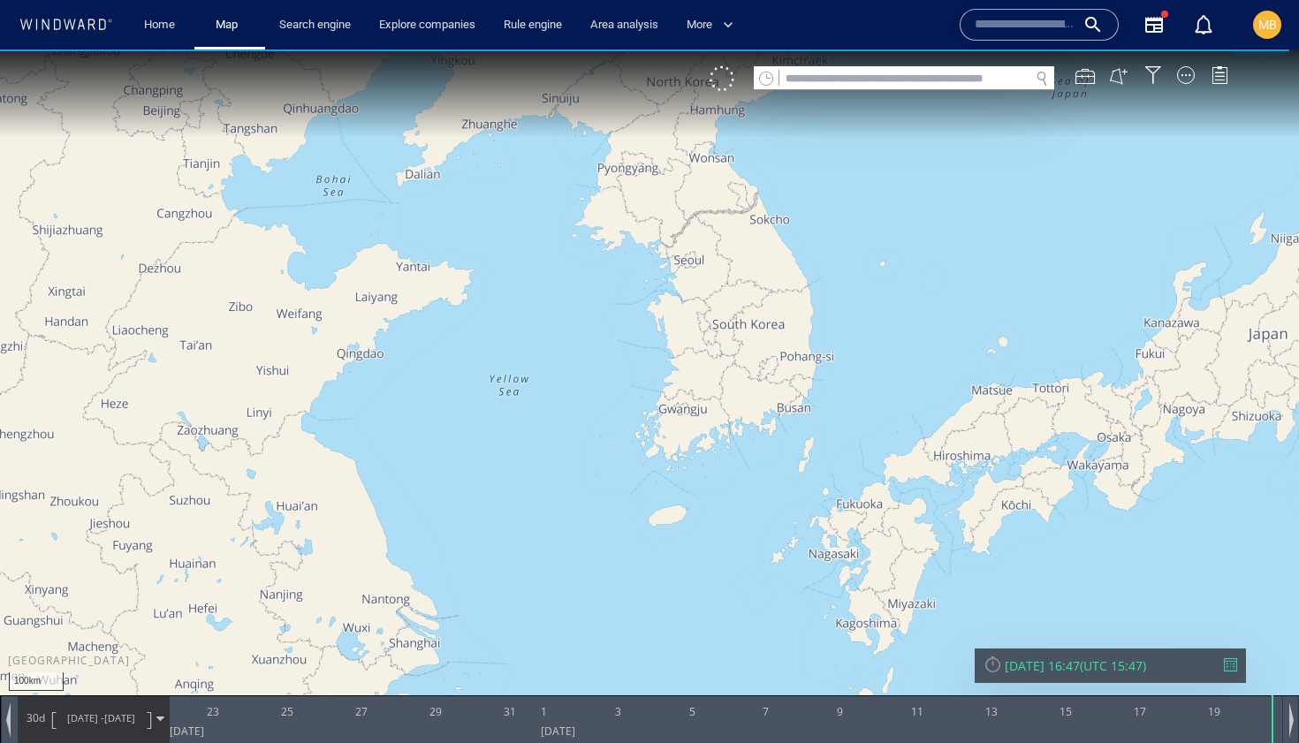
click at [803, 78] on input "text" at bounding box center [905, 79] width 250 height 24
paste input "*******"
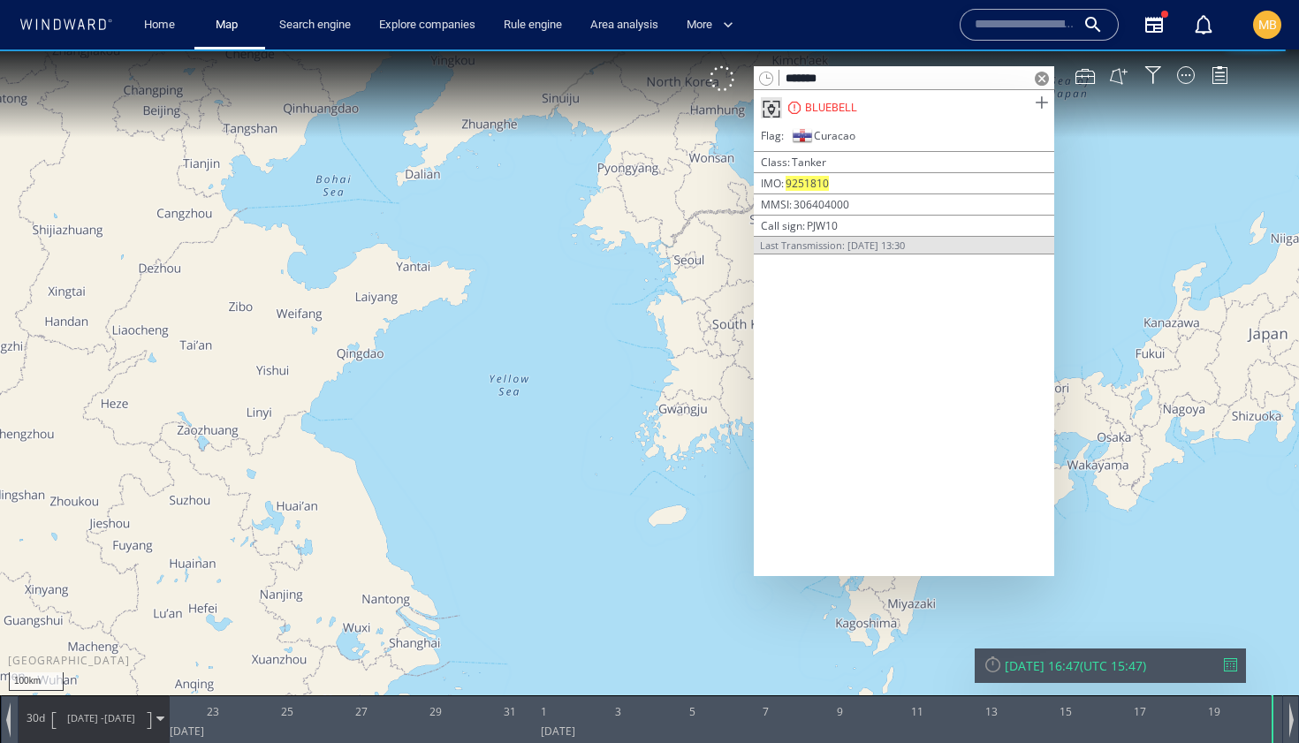
type input "*******"
click at [1039, 105] on span at bounding box center [1042, 103] width 22 height 22
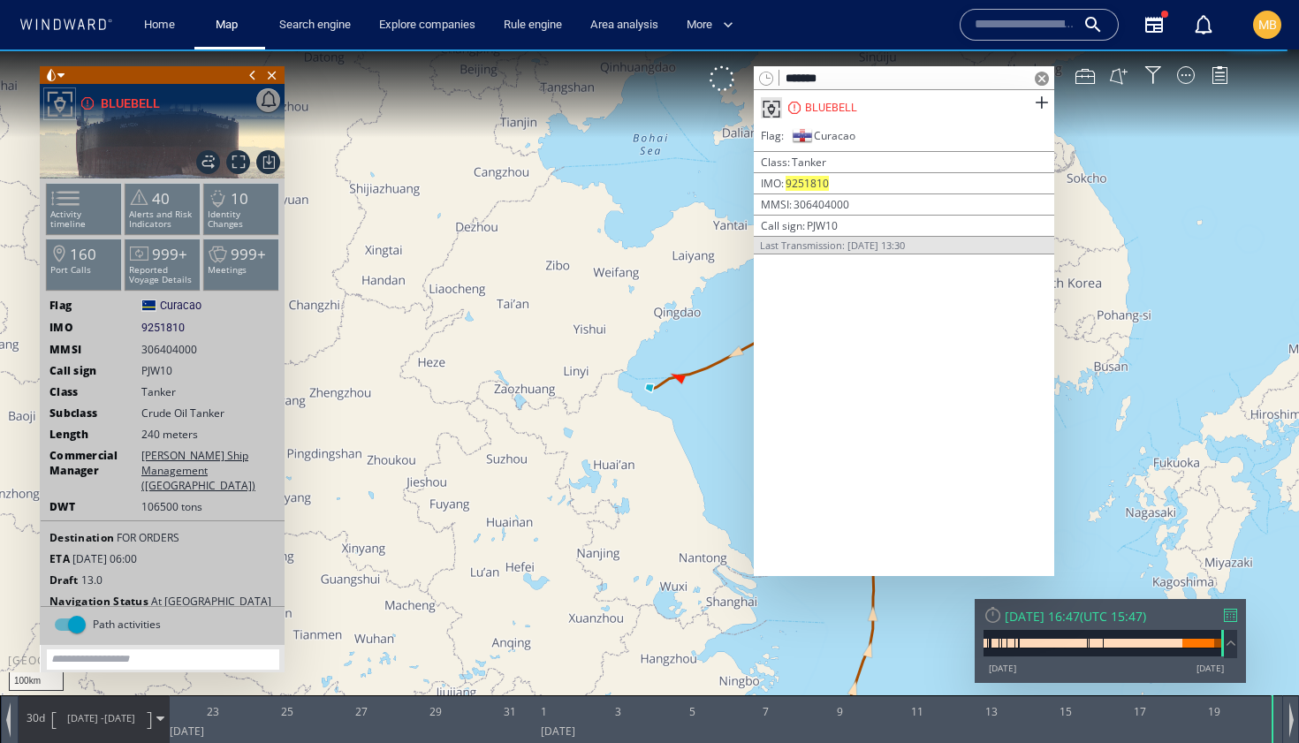
click at [1039, 80] on span at bounding box center [1042, 79] width 14 height 14
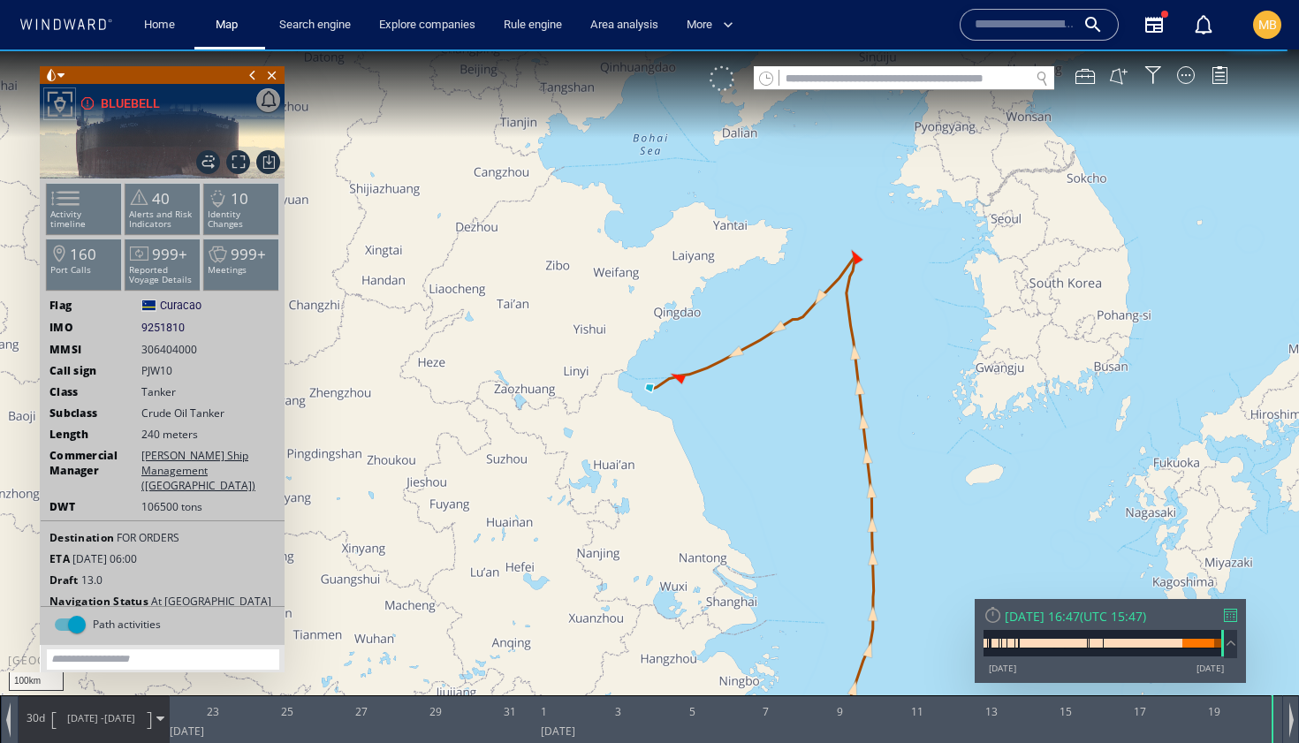
click at [723, 85] on div at bounding box center [722, 78] width 25 height 25
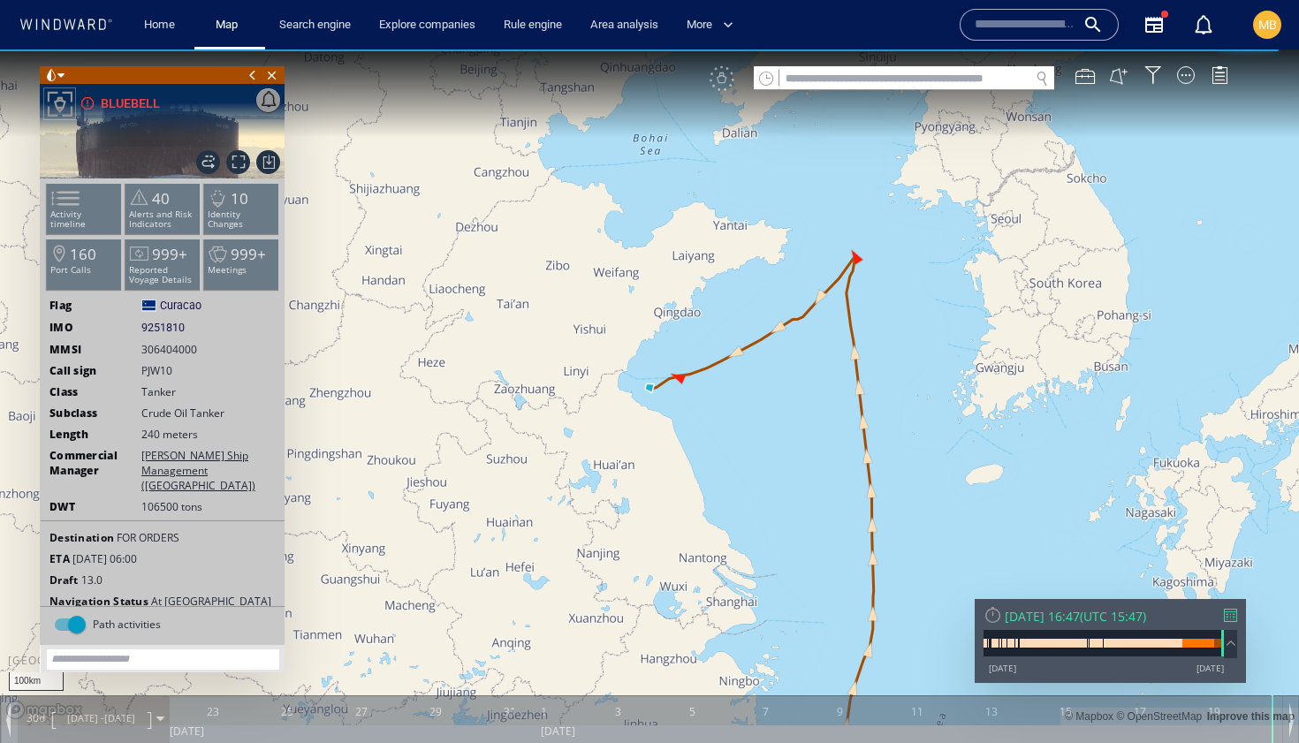
click at [723, 85] on div "VM" at bounding box center [978, 78] width 537 height 25
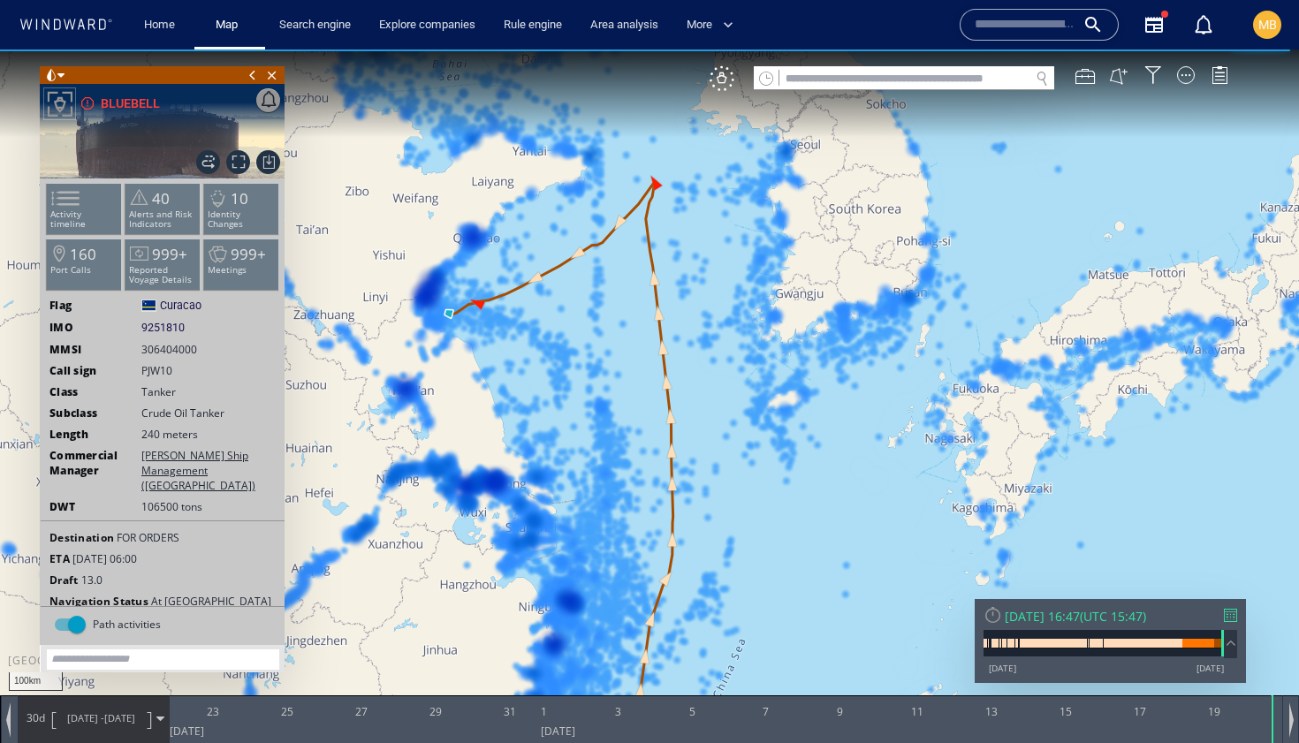
drag, startPoint x: 497, startPoint y: 233, endPoint x: 294, endPoint y: 158, distance: 215.9
click at [294, 158] on canvas "Map" at bounding box center [649, 387] width 1299 height 676
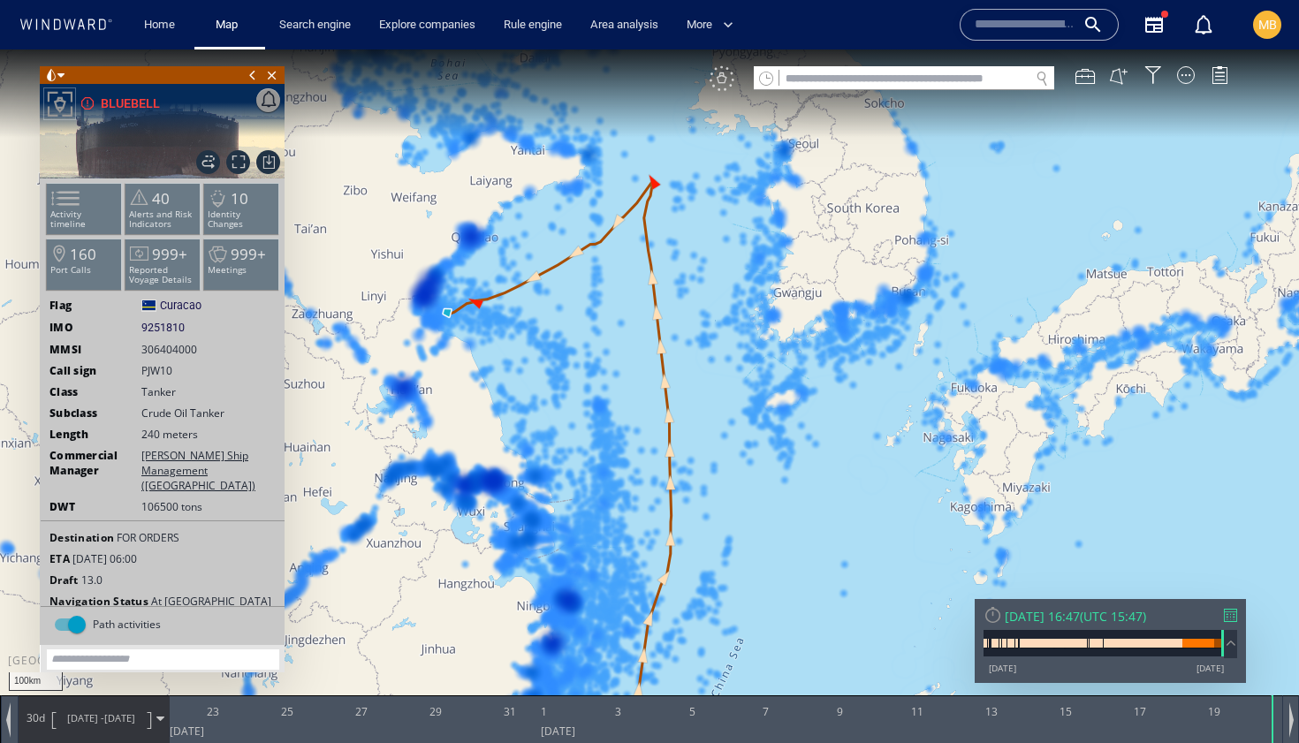
click at [721, 90] on div "VM" at bounding box center [722, 78] width 25 height 25
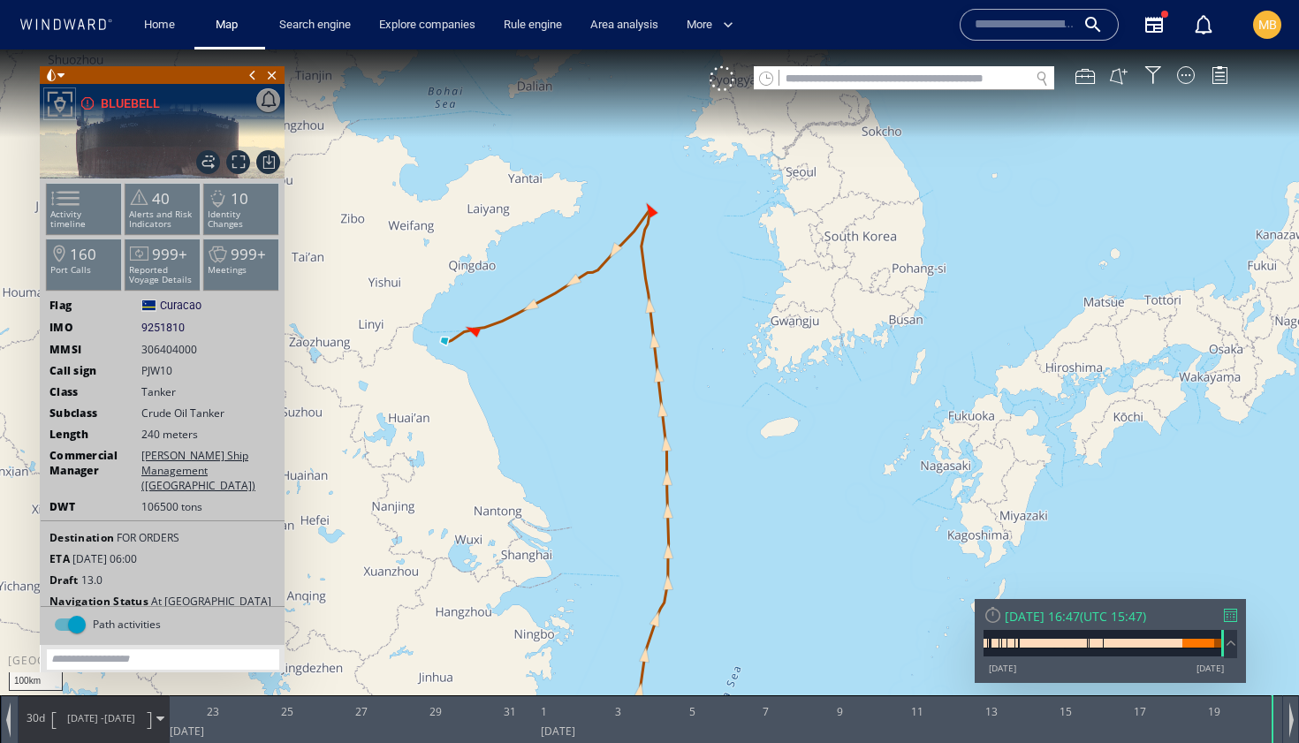
drag, startPoint x: 729, startPoint y: 249, endPoint x: 727, endPoint y: 278, distance: 28.4
click at [727, 278] on canvas "Map" at bounding box center [649, 387] width 1299 height 676
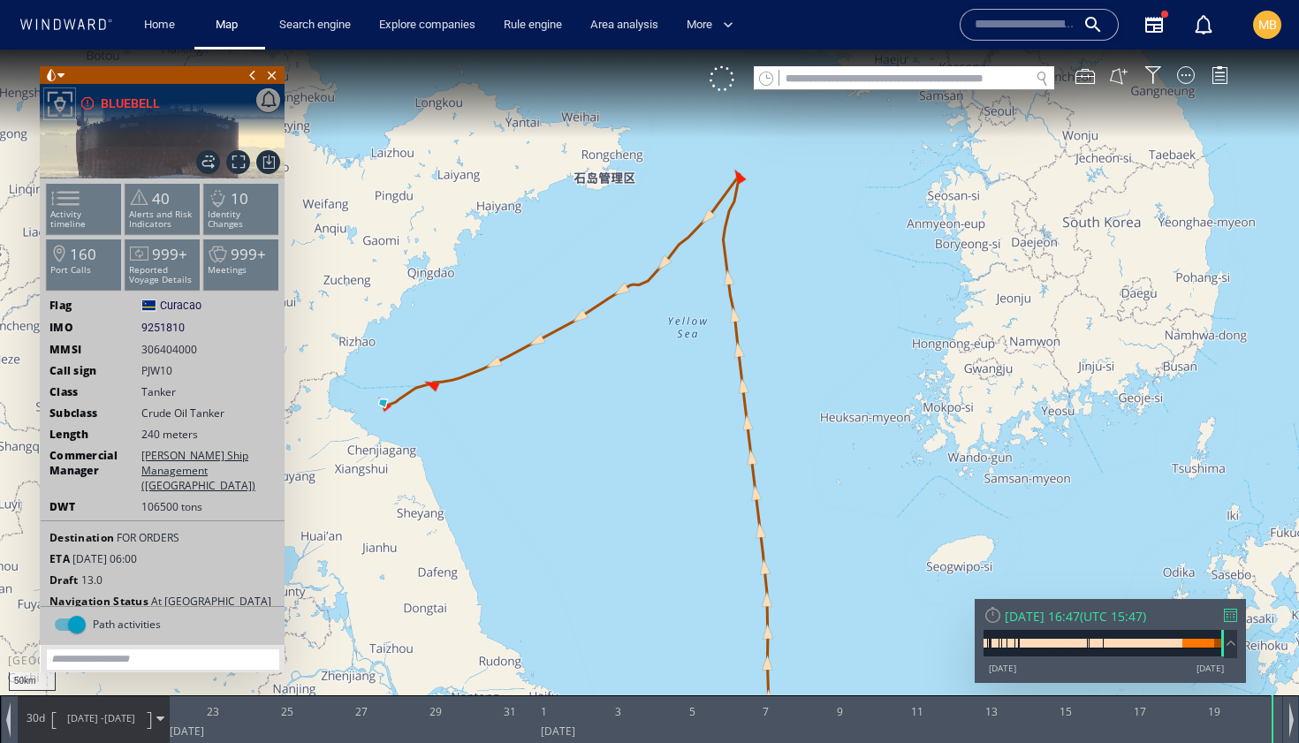
drag, startPoint x: 590, startPoint y: 332, endPoint x: 547, endPoint y: 388, distance: 70.0
click at [547, 390] on canvas "Map" at bounding box center [649, 387] width 1299 height 676
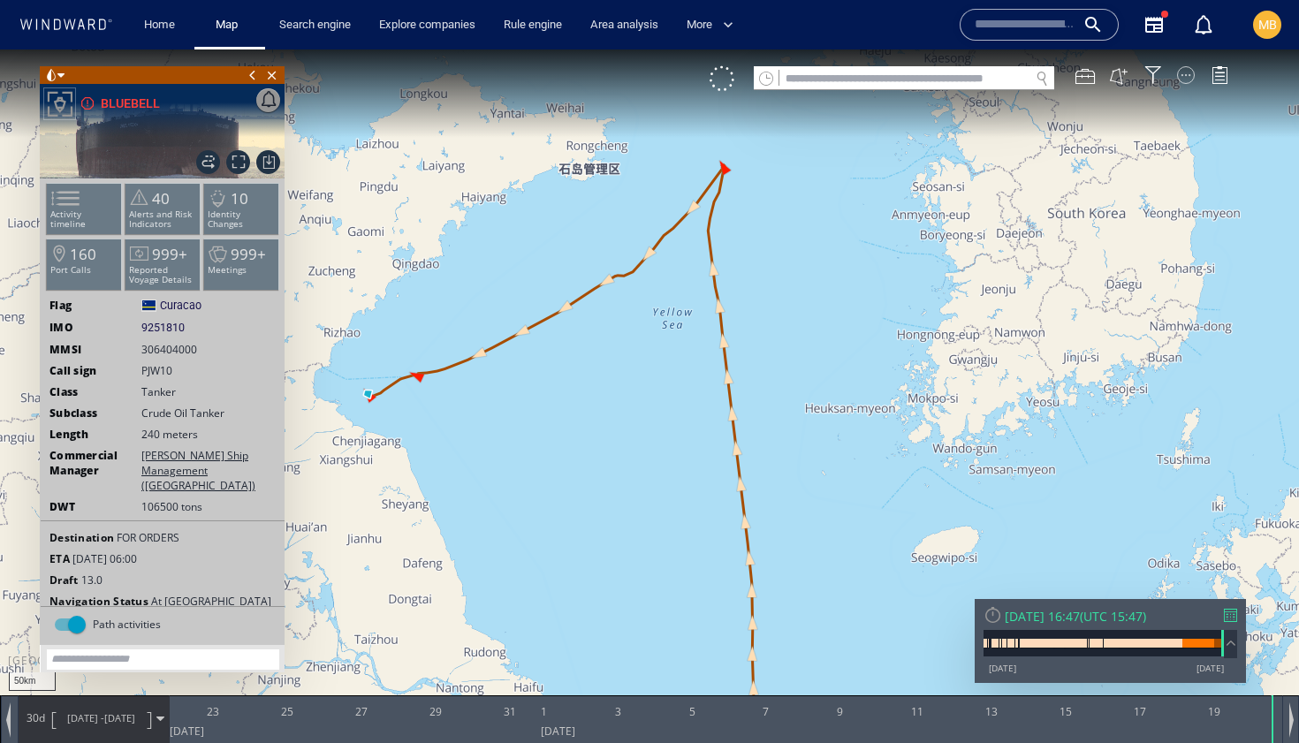
click at [1189, 74] on div at bounding box center [1186, 75] width 18 height 18
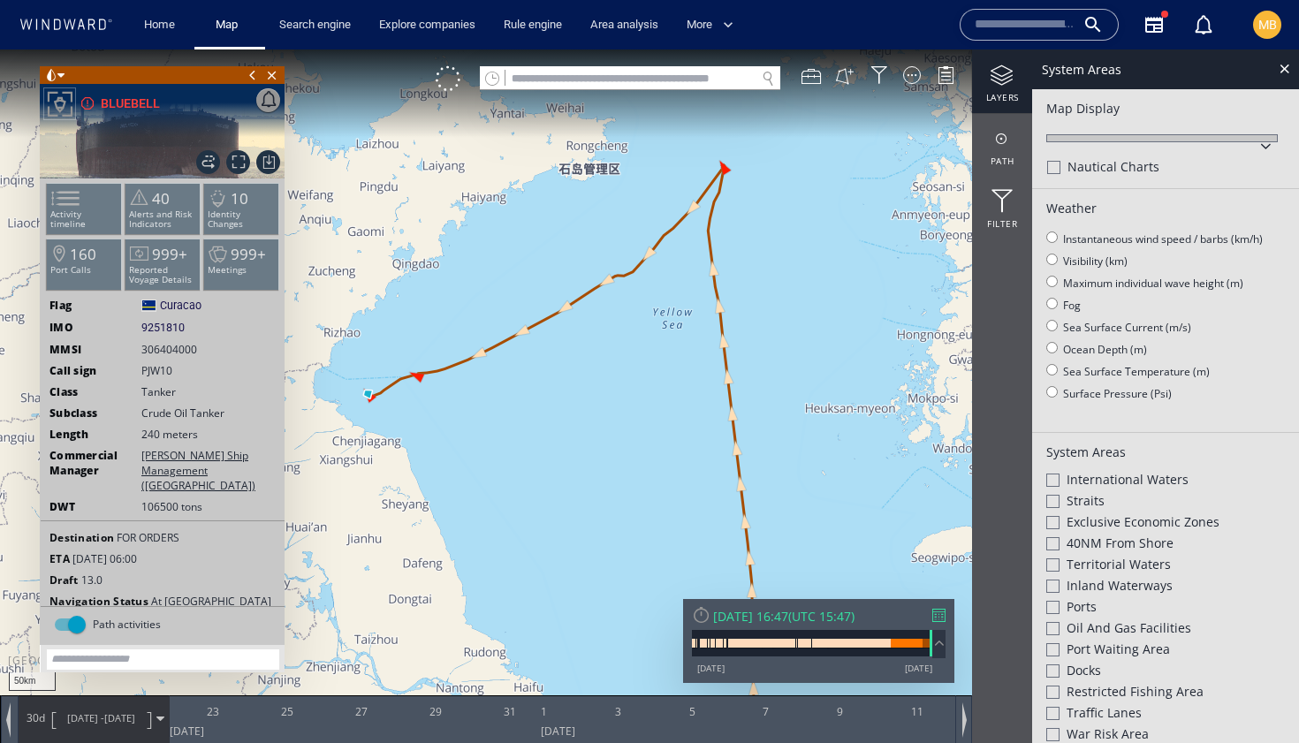
click at [1004, 75] on div at bounding box center [1002, 76] width 60 height 22
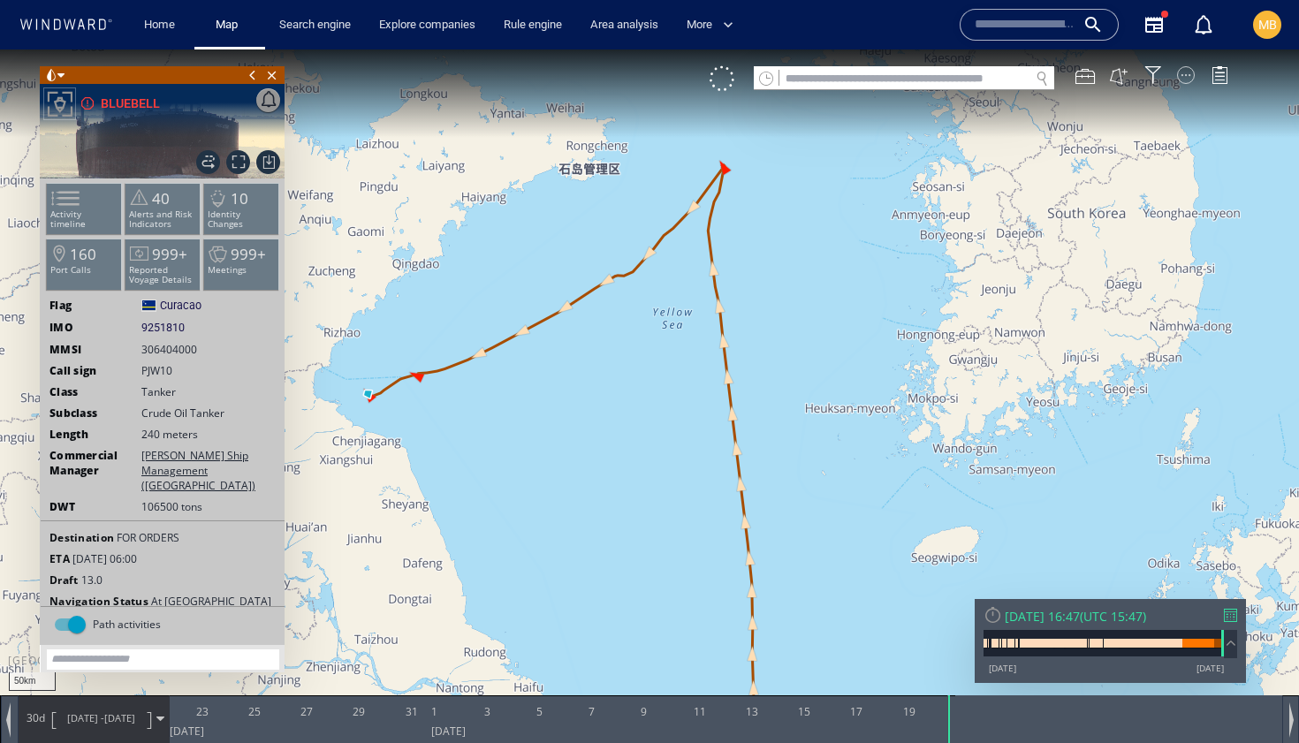
click at [1189, 72] on div at bounding box center [1186, 75] width 18 height 18
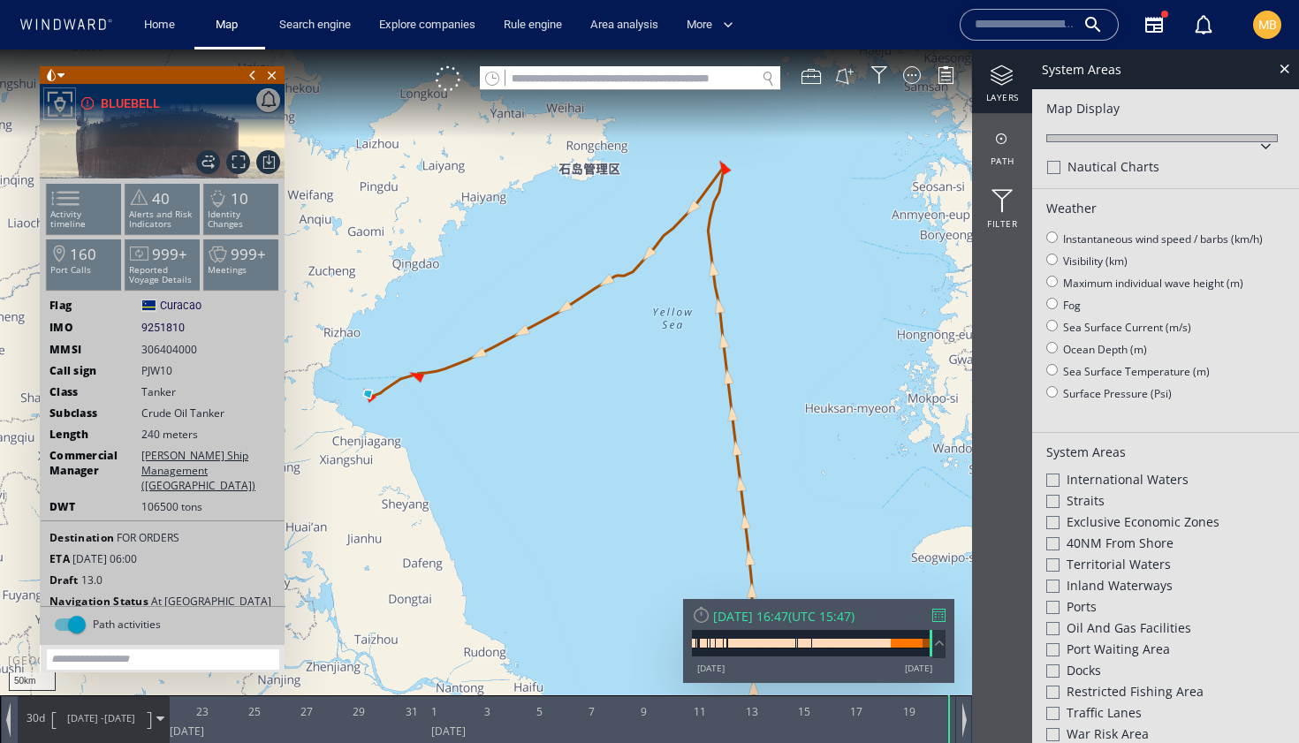
click at [999, 74] on div at bounding box center [1002, 76] width 60 height 22
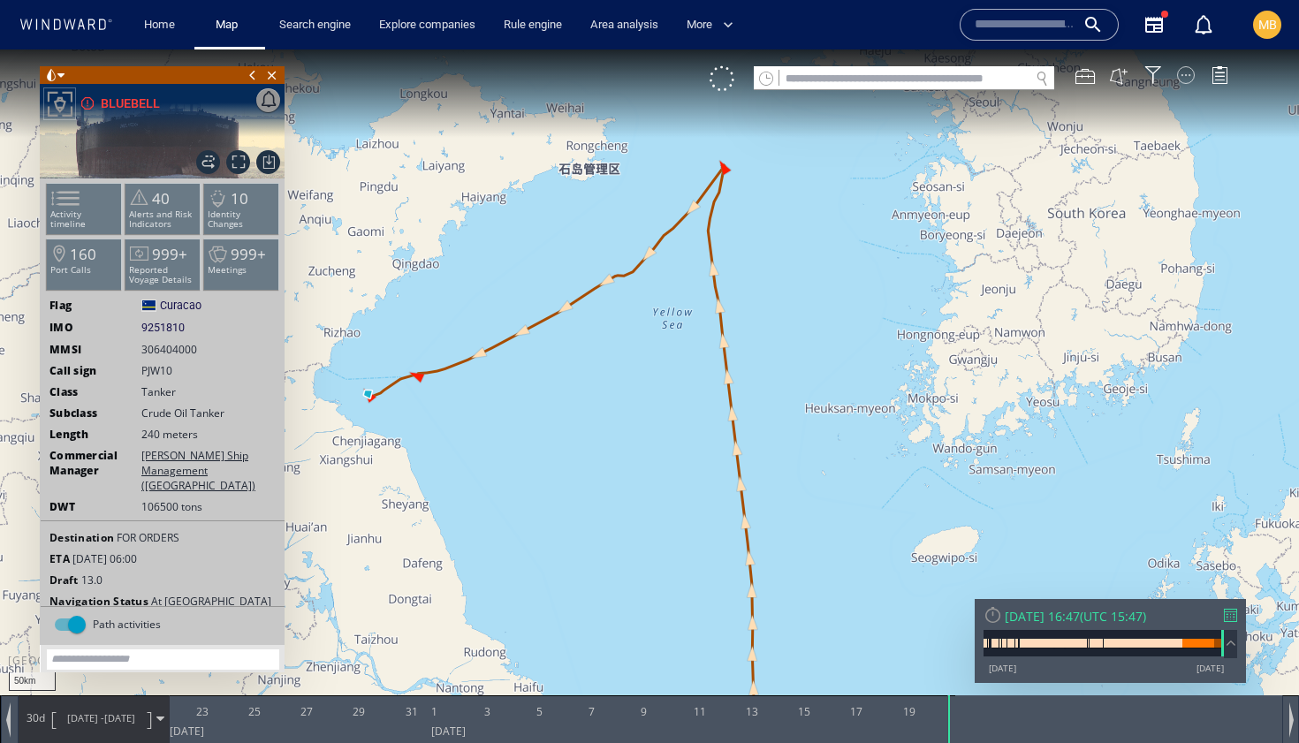
click at [1188, 70] on div at bounding box center [1186, 75] width 18 height 18
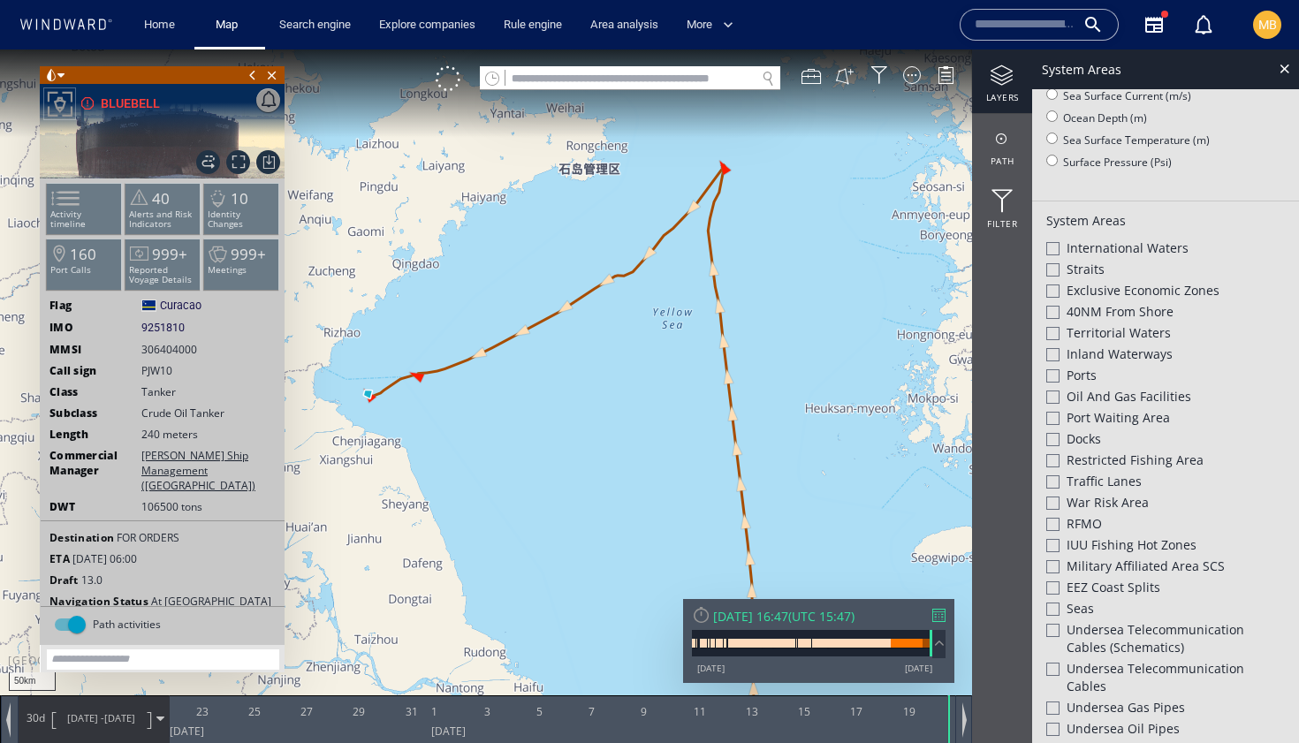
scroll to position [238, 0]
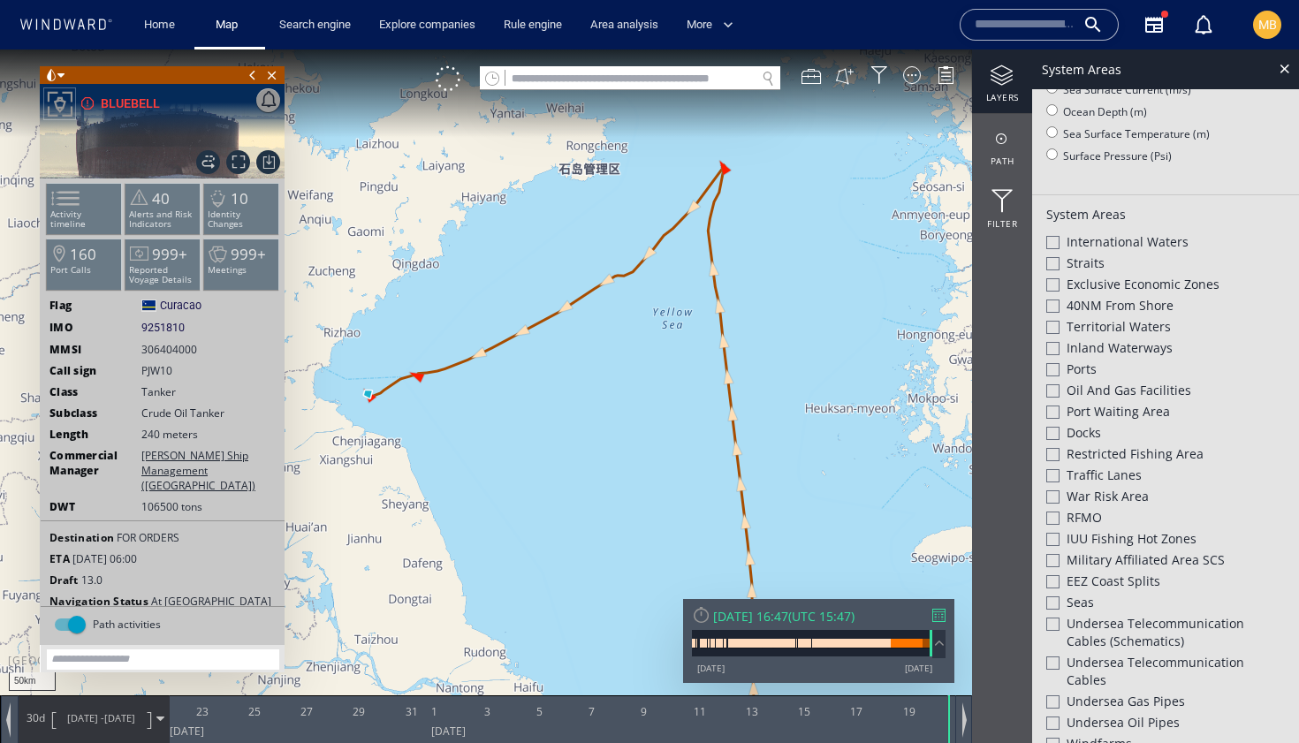
click at [1054, 281] on div at bounding box center [1053, 284] width 13 height 13
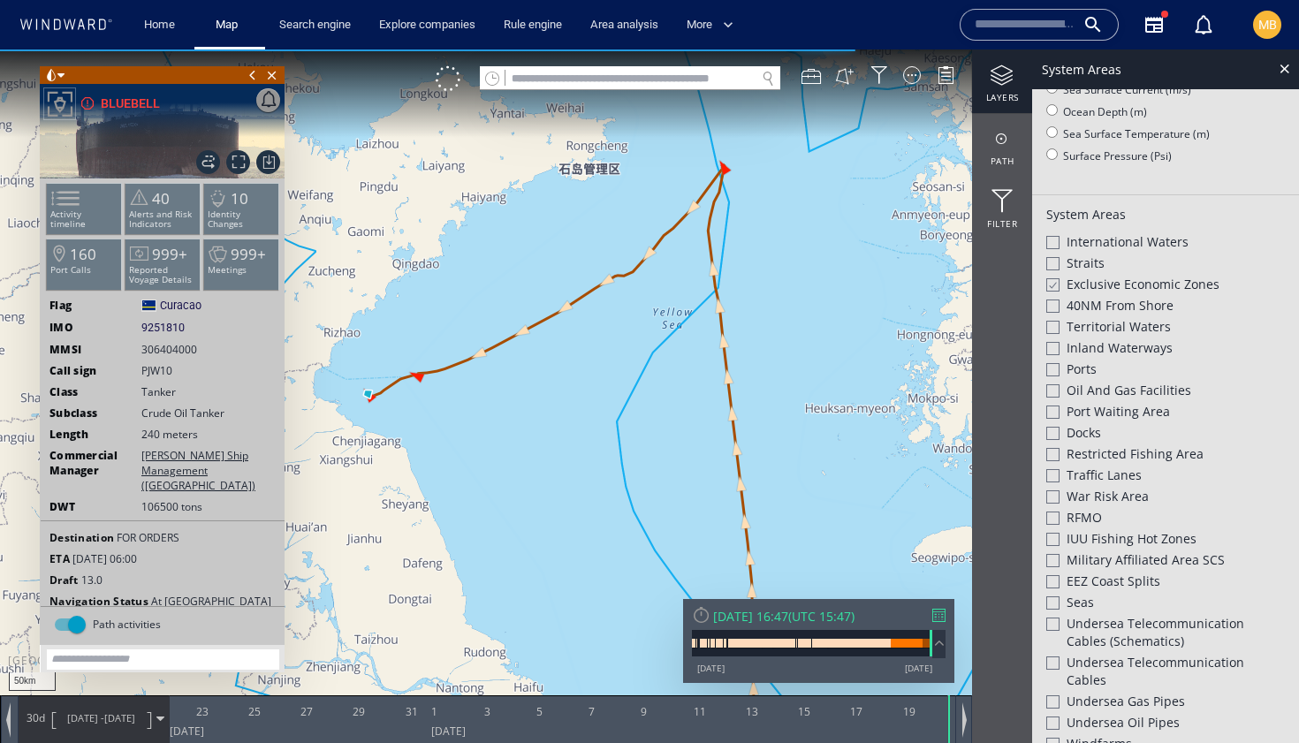
click at [1053, 324] on div at bounding box center [1053, 327] width 13 height 13
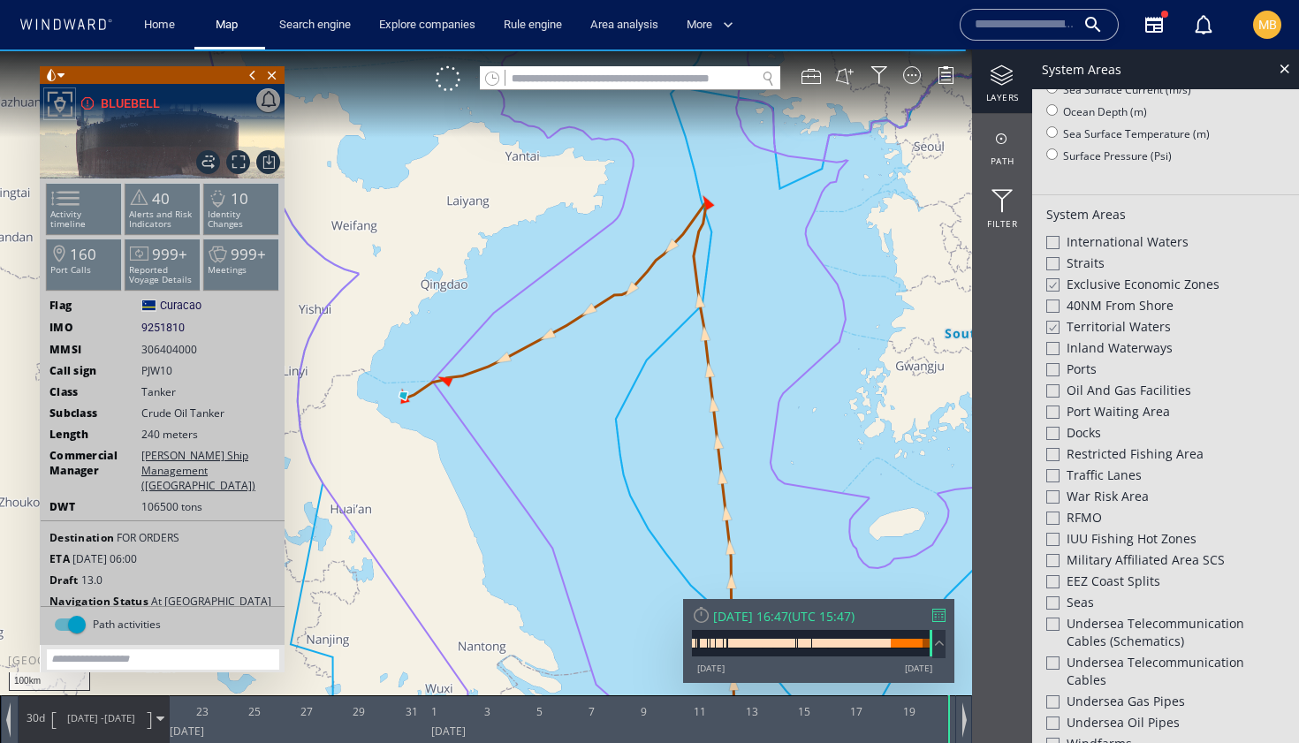
drag, startPoint x: 610, startPoint y: 405, endPoint x: 598, endPoint y: 468, distance: 64.0
click at [598, 468] on canvas "Map" at bounding box center [649, 387] width 1299 height 676
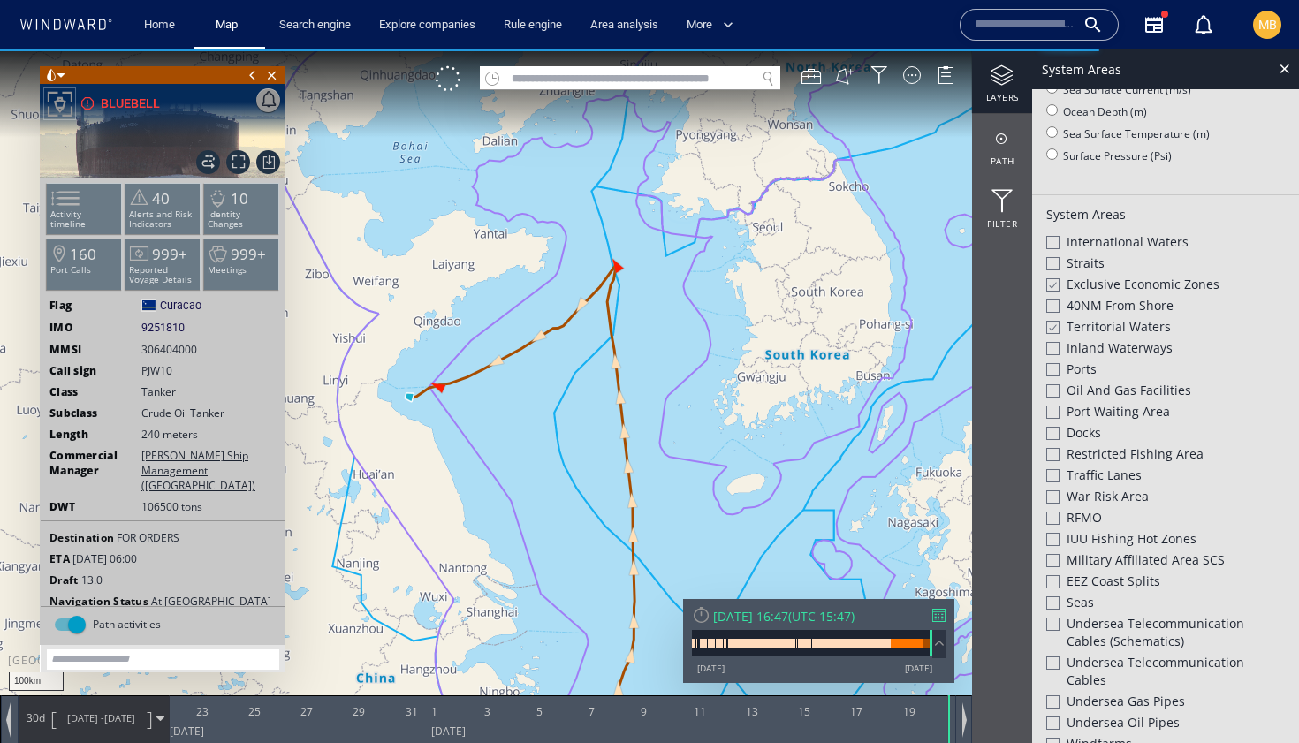
drag, startPoint x: 598, startPoint y: 468, endPoint x: 551, endPoint y: 408, distance: 75.5
click at [551, 407] on canvas "Map" at bounding box center [649, 387] width 1299 height 676
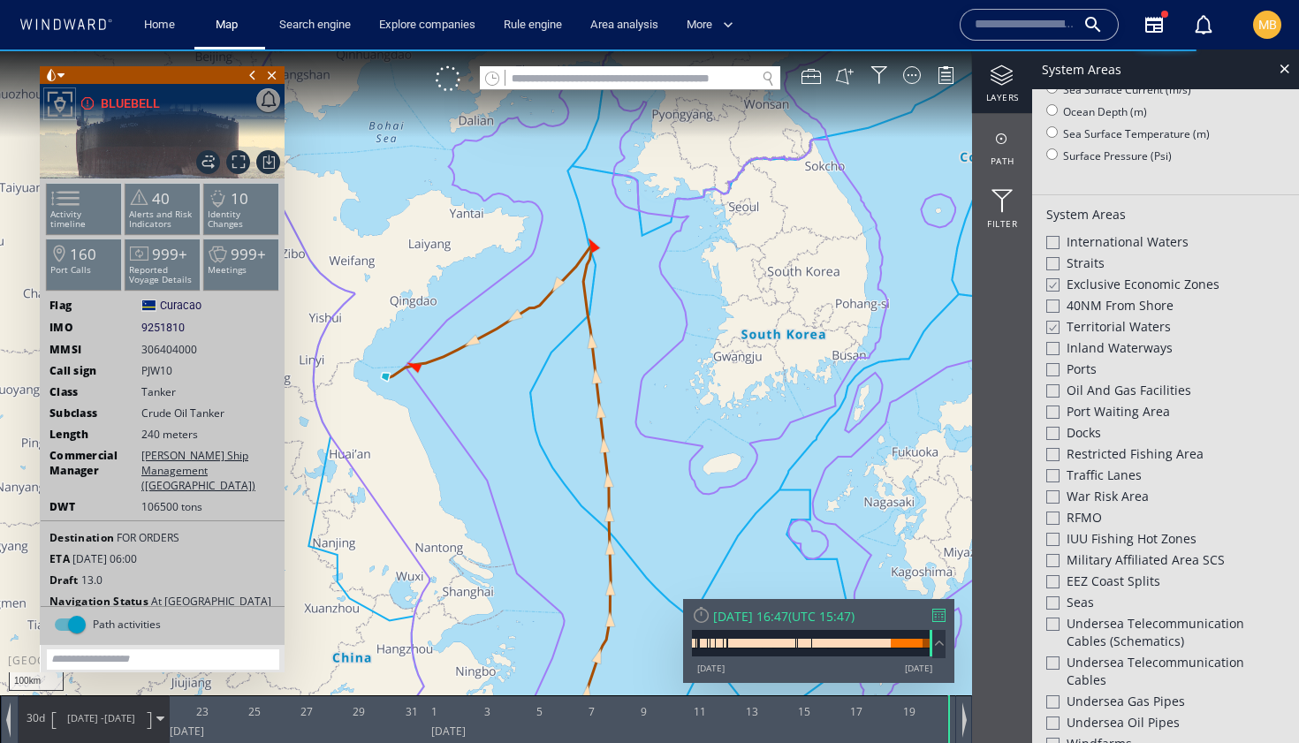
drag, startPoint x: 567, startPoint y: 408, endPoint x: 544, endPoint y: 386, distance: 32.5
click at [544, 386] on canvas "Map" at bounding box center [649, 387] width 1299 height 676
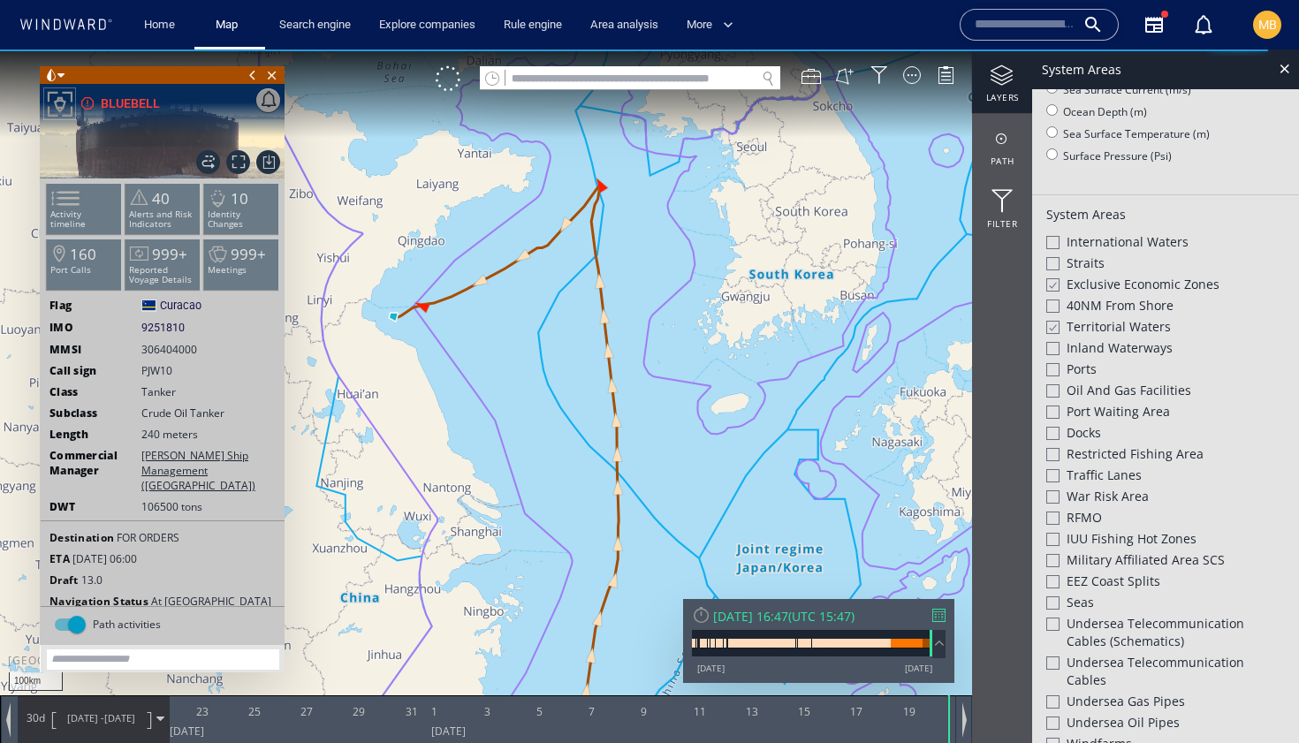
drag, startPoint x: 544, startPoint y: 386, endPoint x: 552, endPoint y: 329, distance: 58.0
click at [552, 328] on canvas "Map" at bounding box center [649, 387] width 1299 height 676
click at [956, 678] on canvas "Map" at bounding box center [649, 387] width 1299 height 676
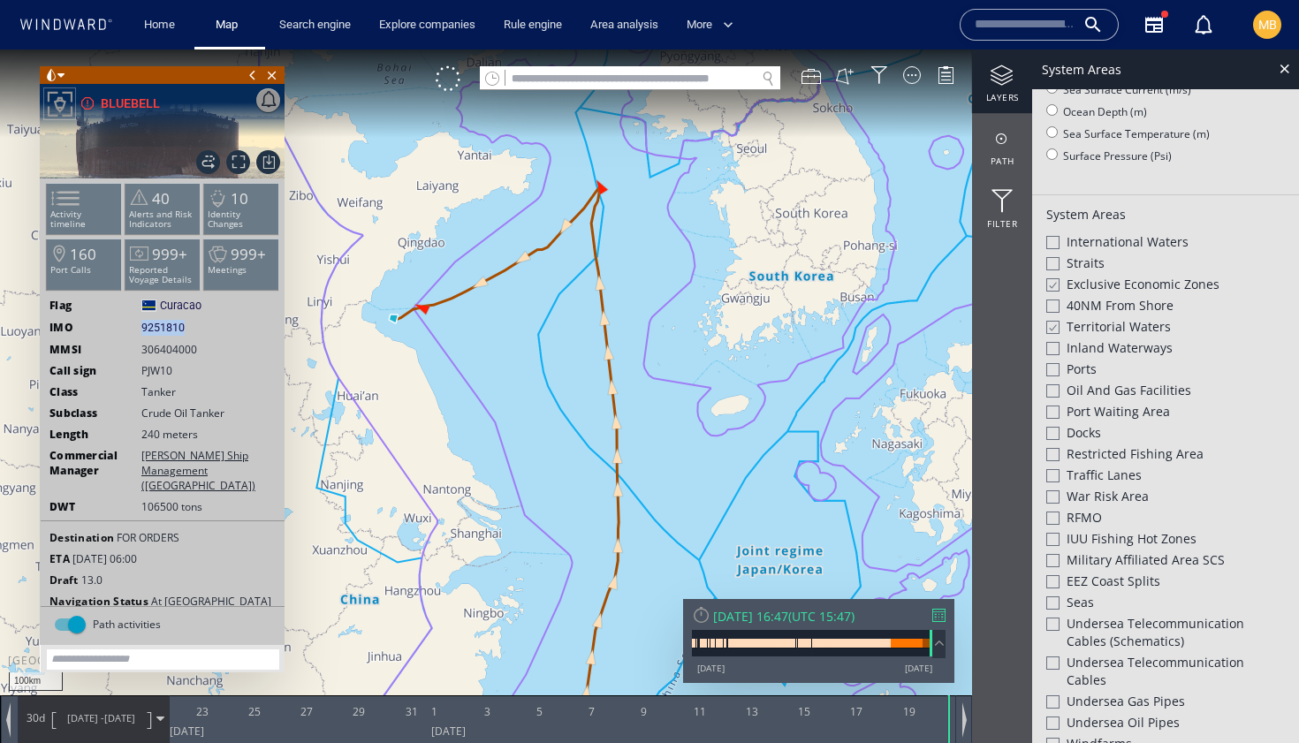
drag, startPoint x: 189, startPoint y: 325, endPoint x: 140, endPoint y: 320, distance: 49.8
click at [140, 320] on div "IMO 9251810 9251810" at bounding box center [163, 328] width 244 height 16
copy div "9251810"
click at [135, 103] on div "BLUEBELL" at bounding box center [130, 103] width 59 height 21
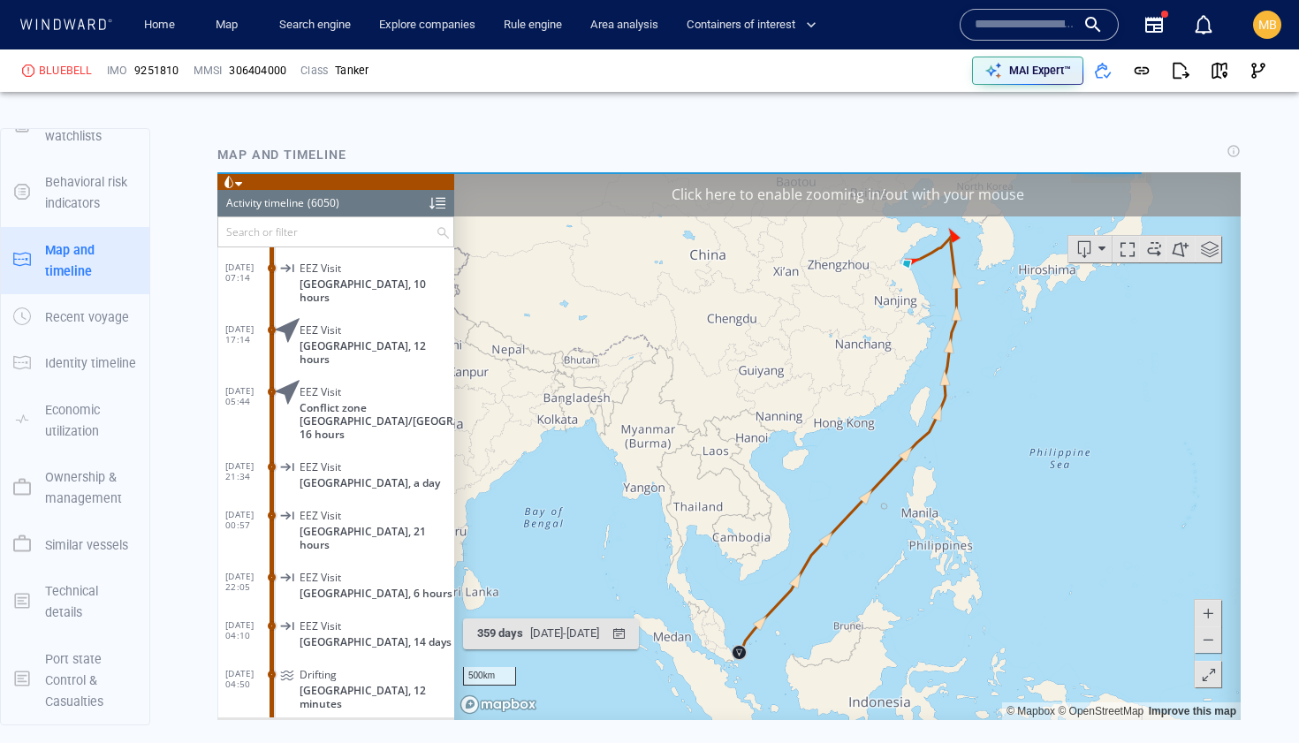
scroll to position [293473, 0]
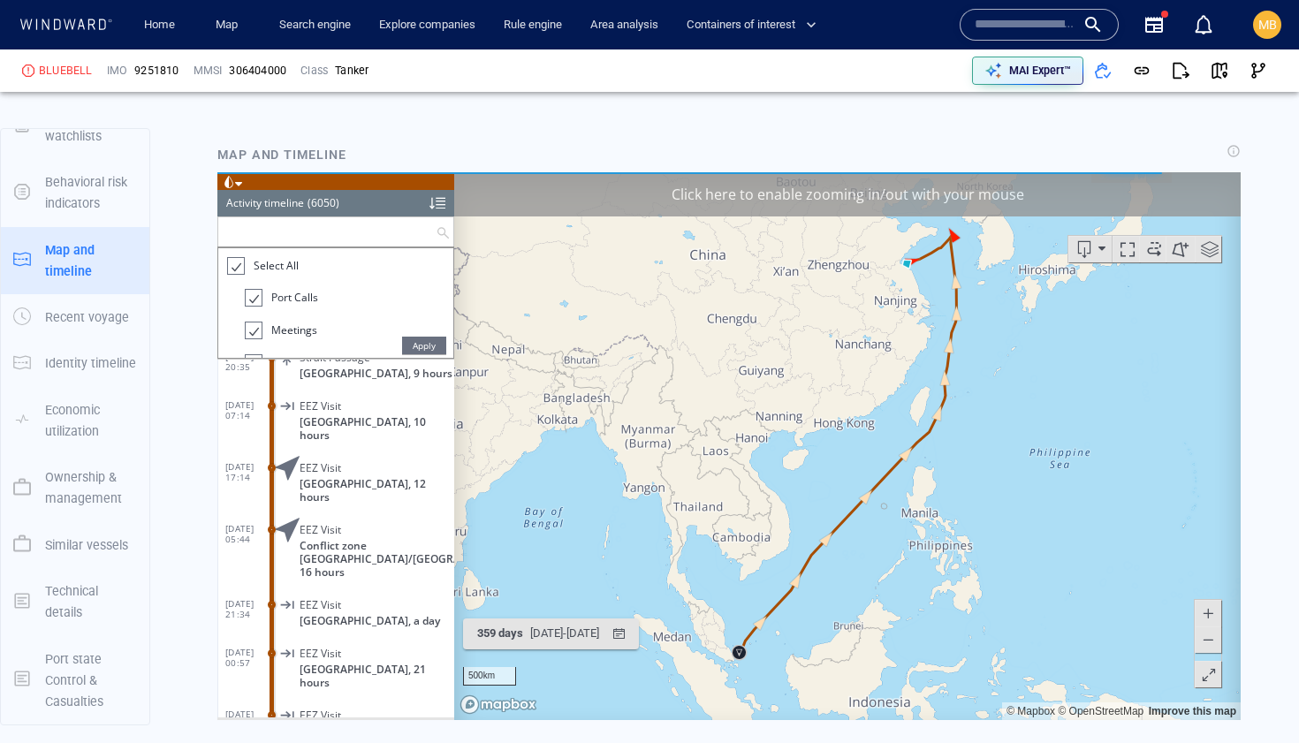
click at [343, 231] on input "text" at bounding box center [326, 231] width 217 height 29
click at [237, 270] on div at bounding box center [235, 266] width 18 height 20
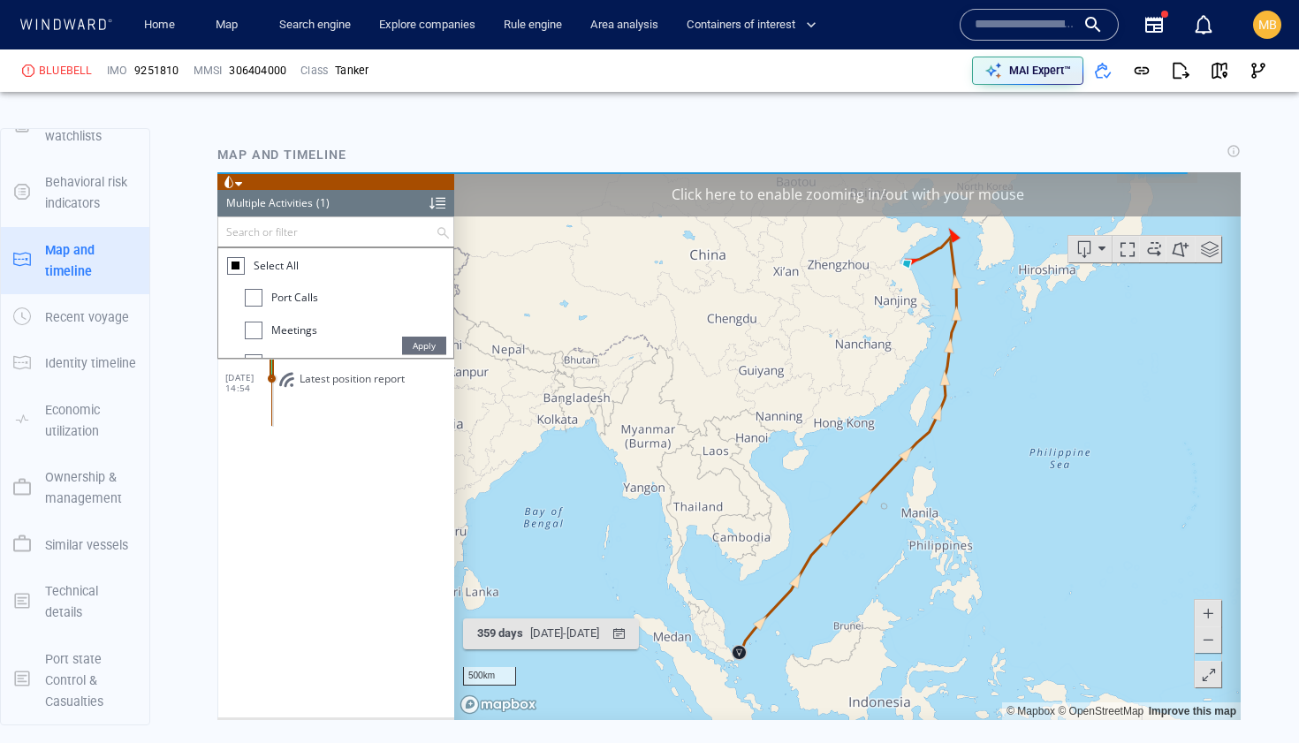
scroll to position [0, 0]
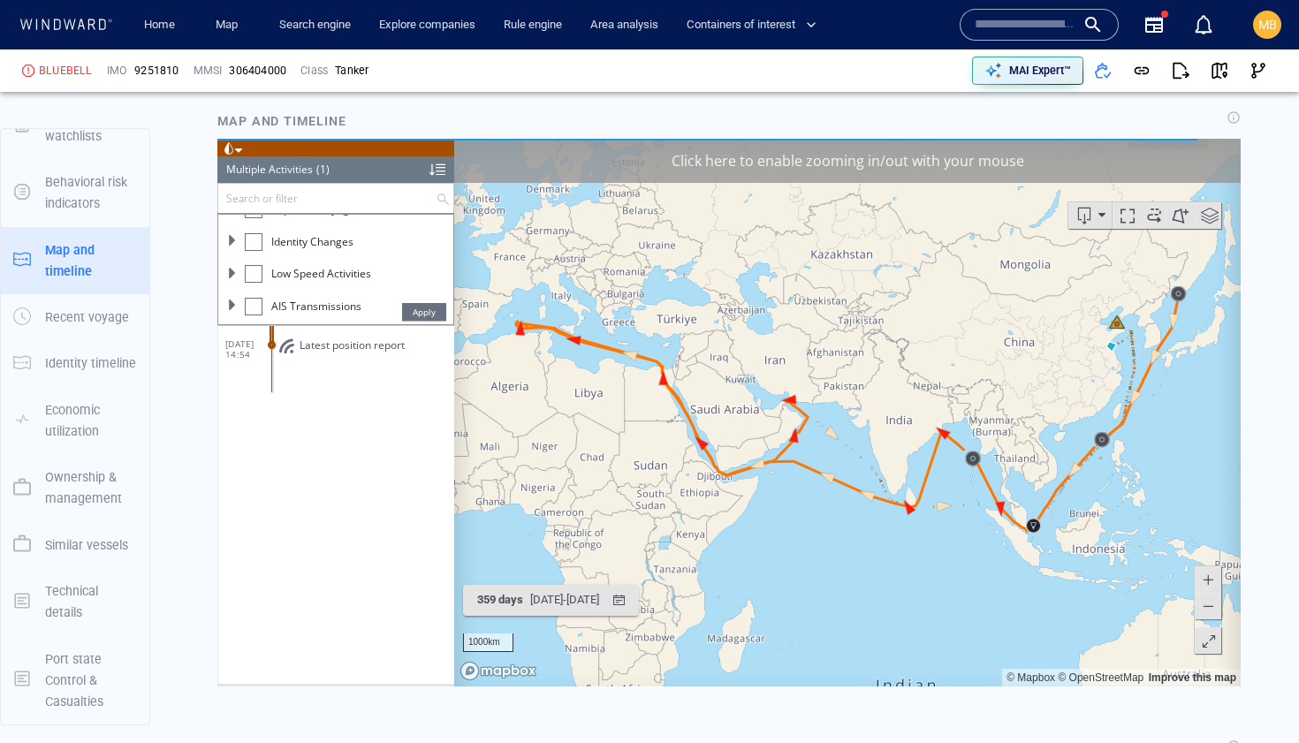
scroll to position [2113, 0]
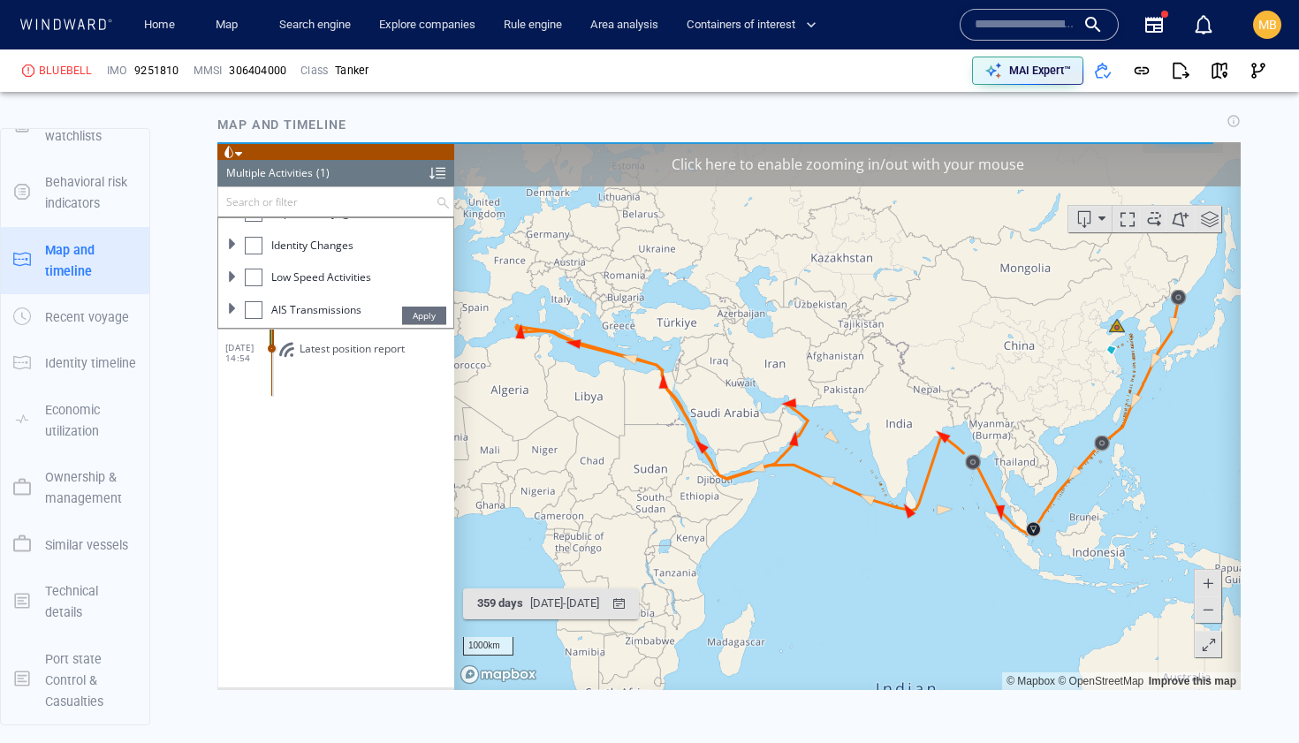
click at [260, 245] on div at bounding box center [254, 246] width 18 height 18
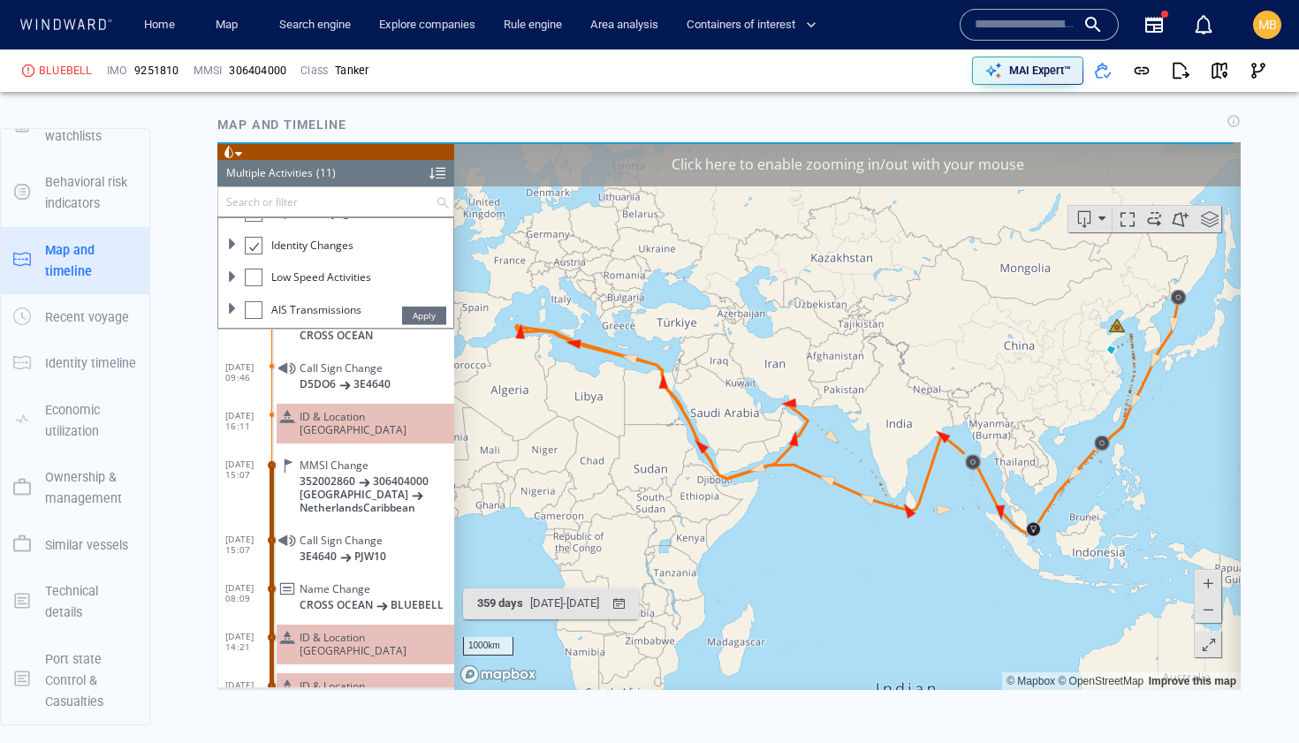
scroll to position [150, 0]
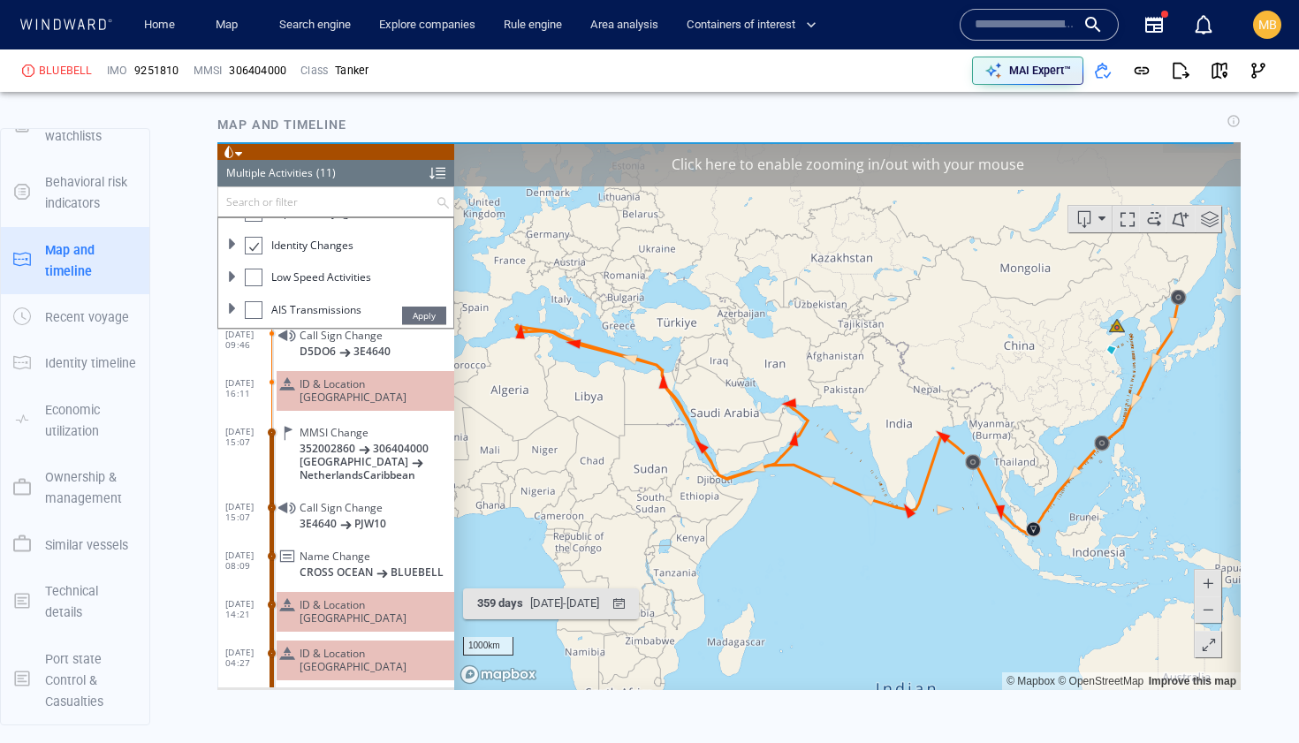
click at [370, 537] on dd "Name Change CROSS OCEAN BLUEBELL" at bounding box center [362, 561] width 183 height 49
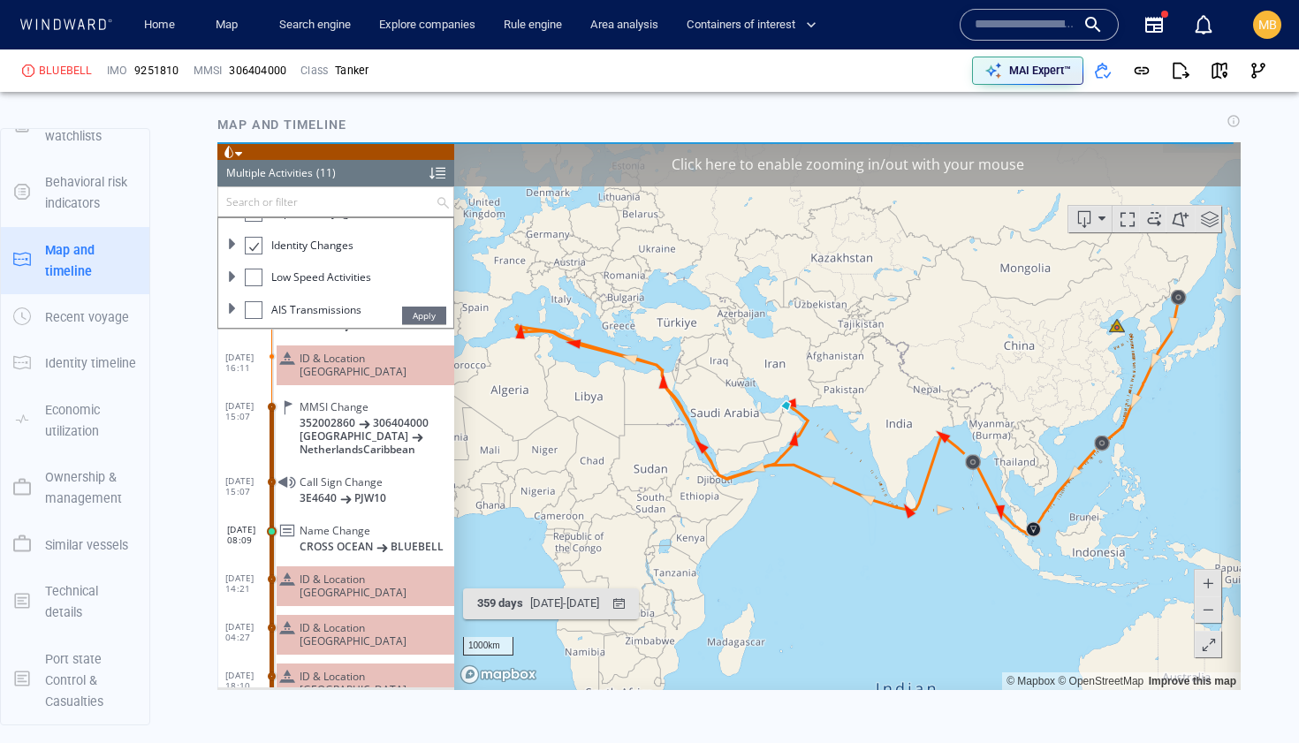
scroll to position [161, 0]
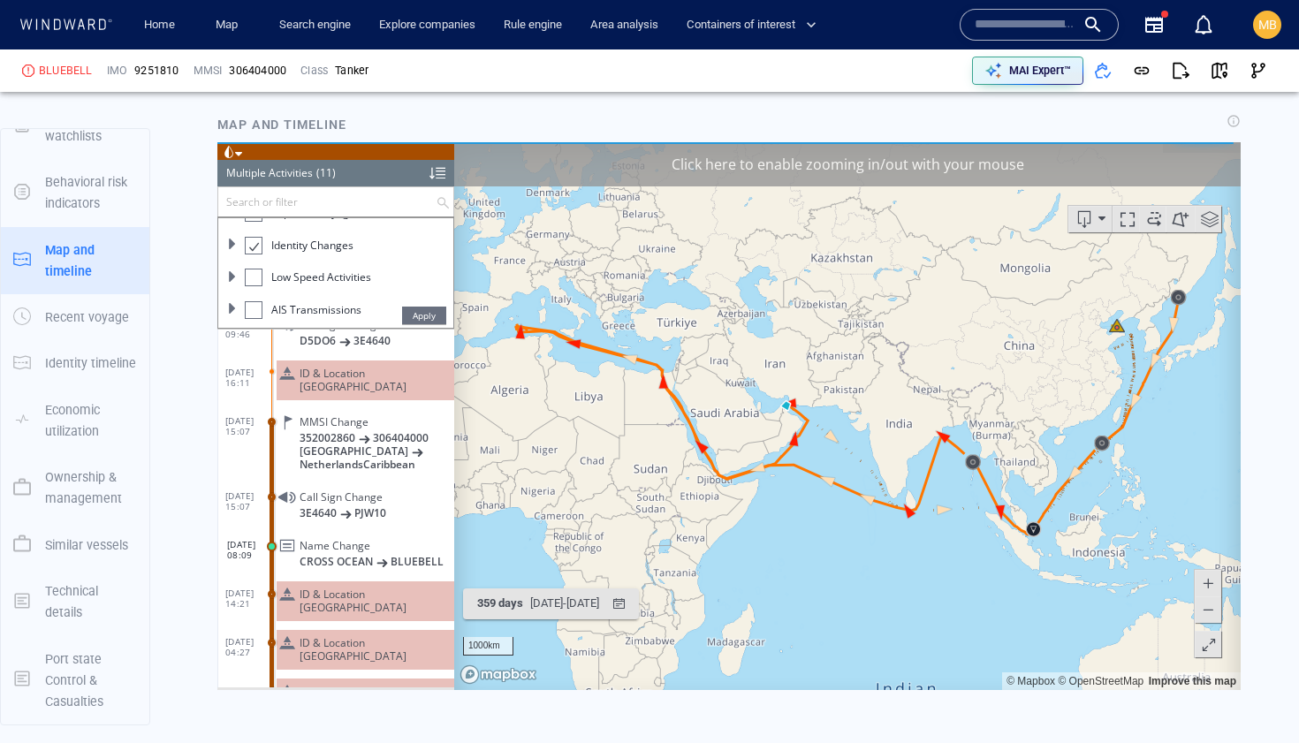
click at [372, 539] on div "Name Change" at bounding box center [374, 545] width 148 height 13
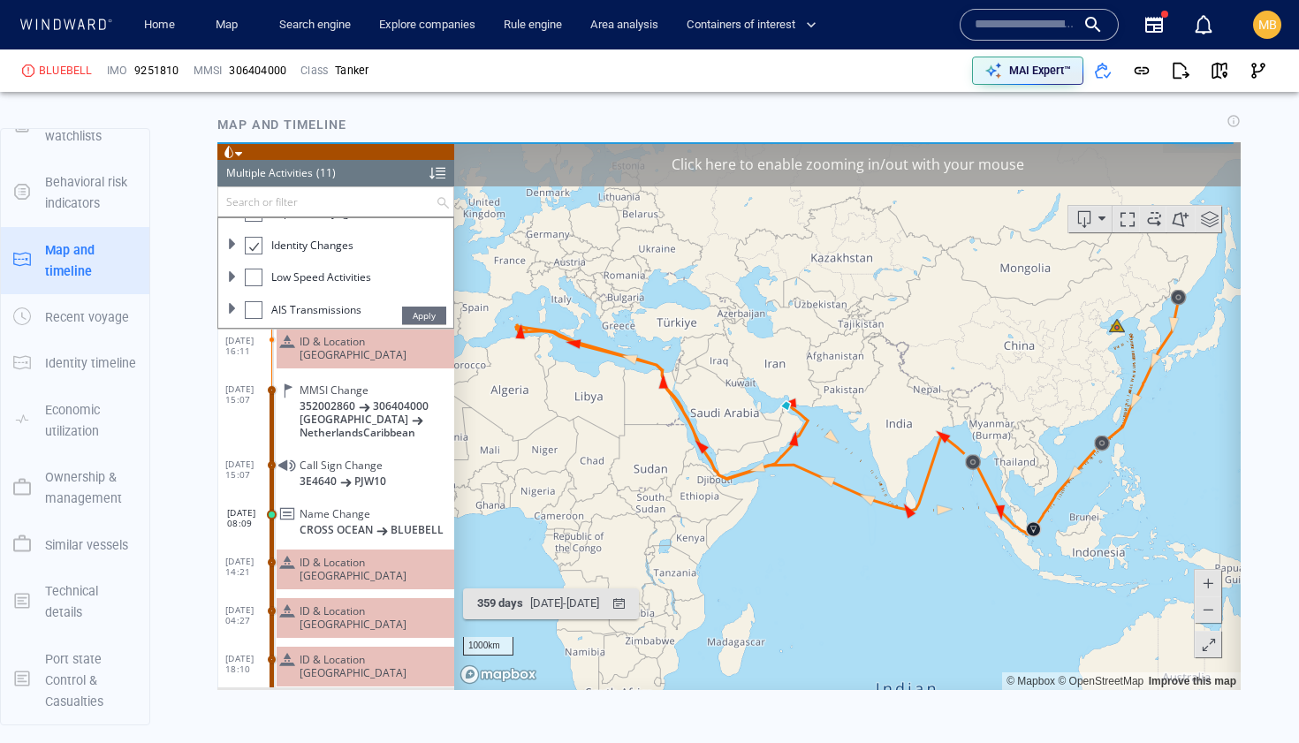
scroll to position [216, 0]
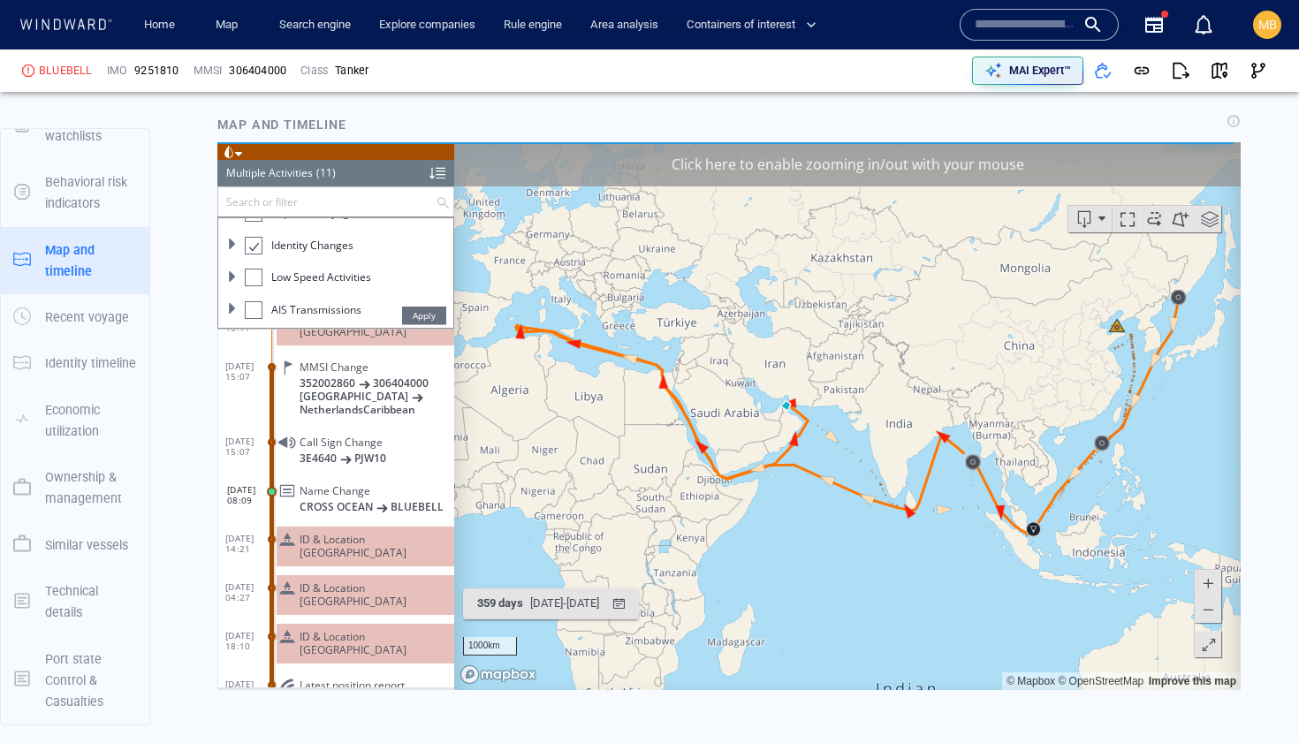
drag, startPoint x: 529, startPoint y: 394, endPoint x: 575, endPoint y: 432, distance: 59.6
click at [575, 434] on canvas "Map" at bounding box center [847, 416] width 787 height 548
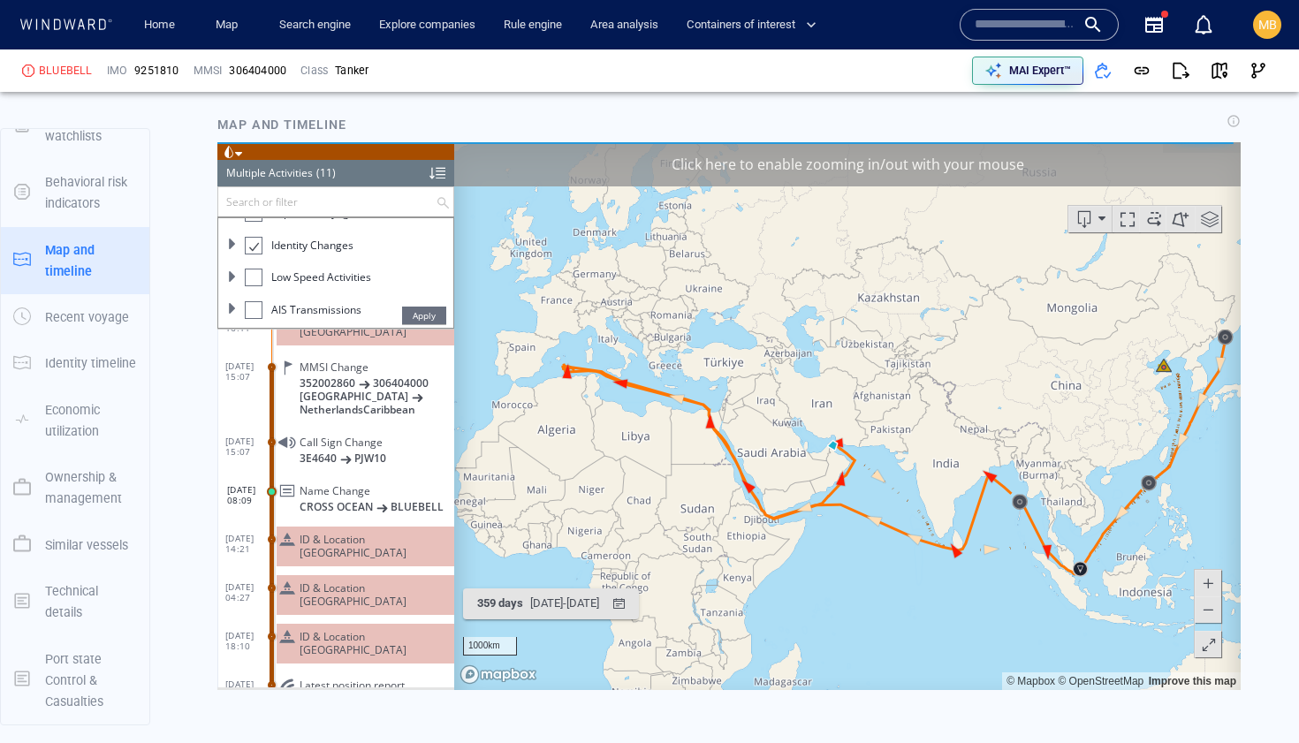
scroll to position [2075, 0]
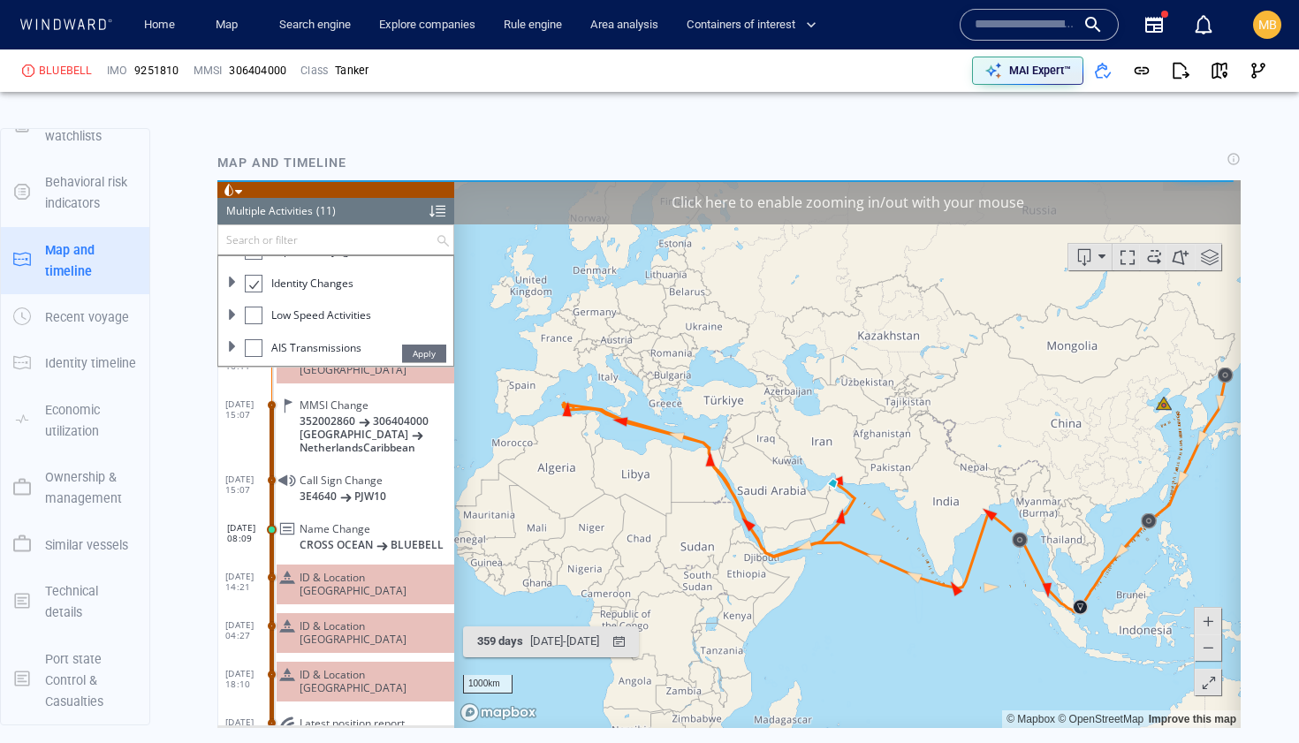
drag, startPoint x: 575, startPoint y: 410, endPoint x: 561, endPoint y: 357, distance: 54.9
click at [561, 357] on canvas "Map" at bounding box center [847, 454] width 787 height 548
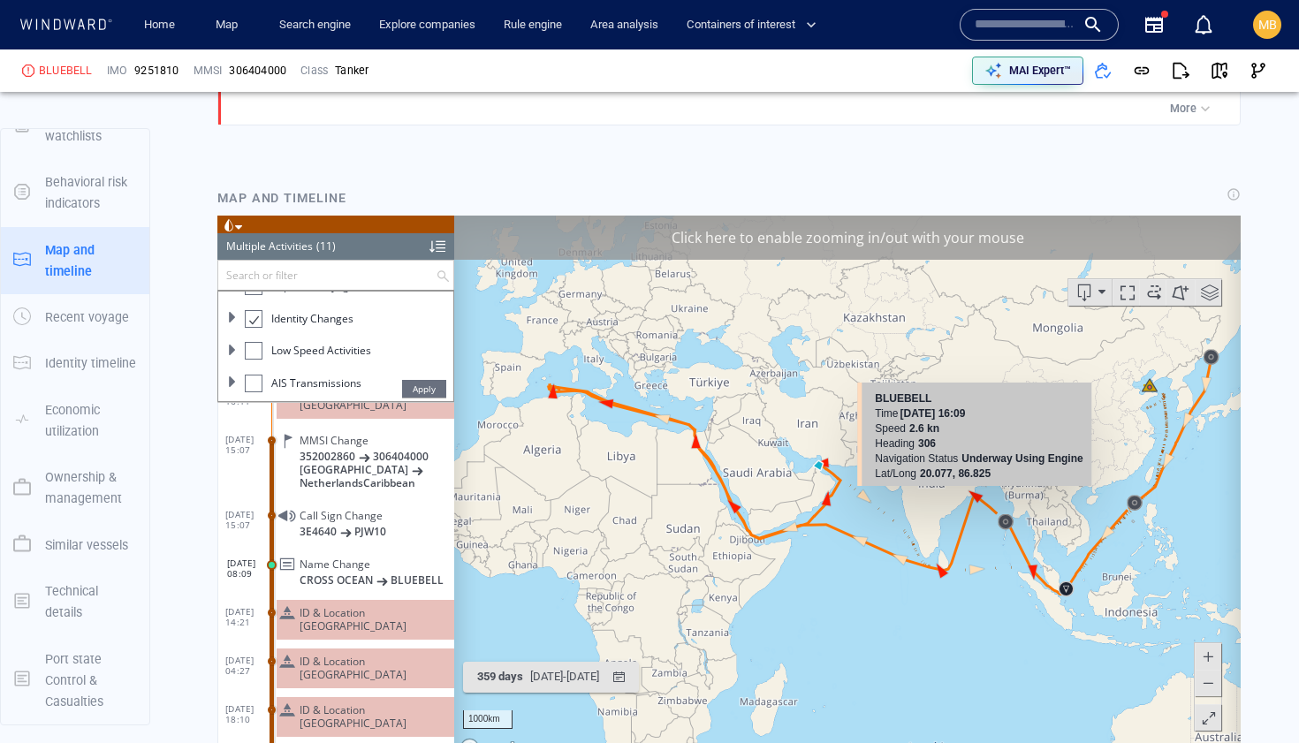
scroll to position [2095, 0]
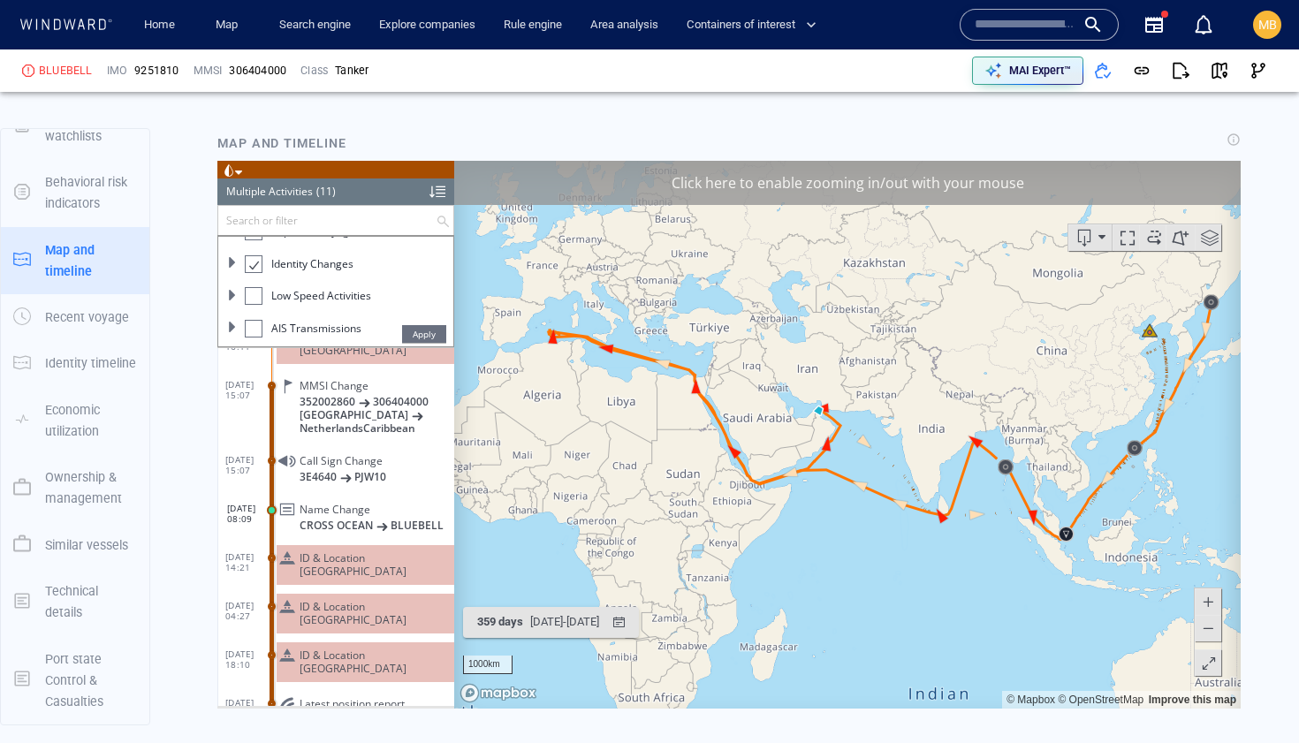
click at [971, 485] on canvas "Map" at bounding box center [847, 435] width 787 height 548
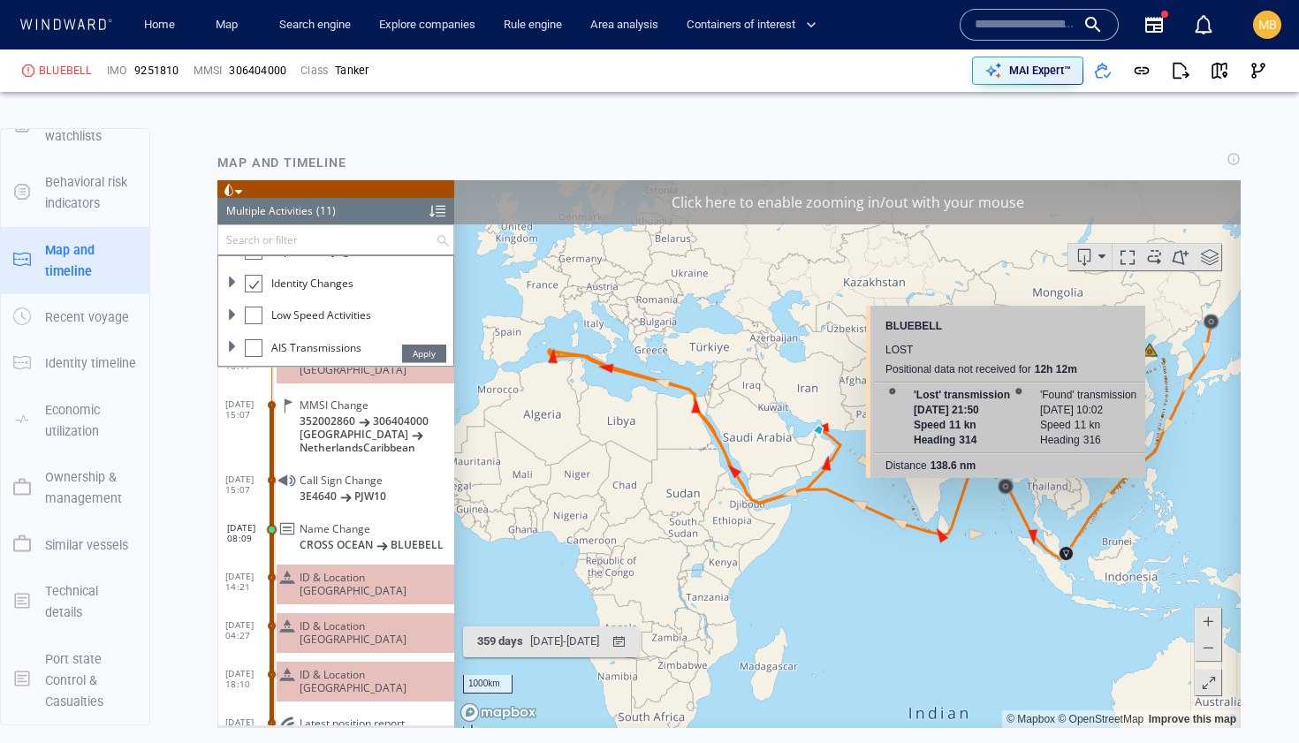
click at [1008, 483] on canvas "Map" at bounding box center [847, 454] width 787 height 548
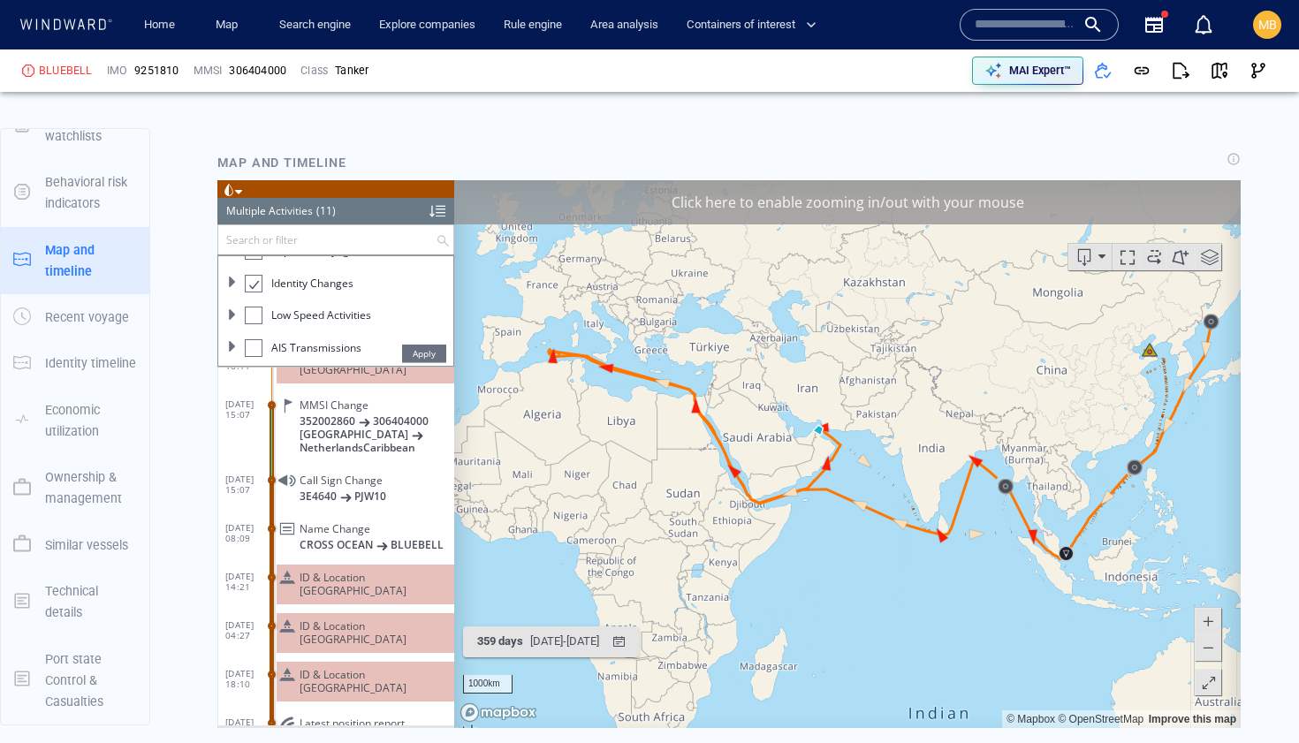
scroll to position [194, 0]
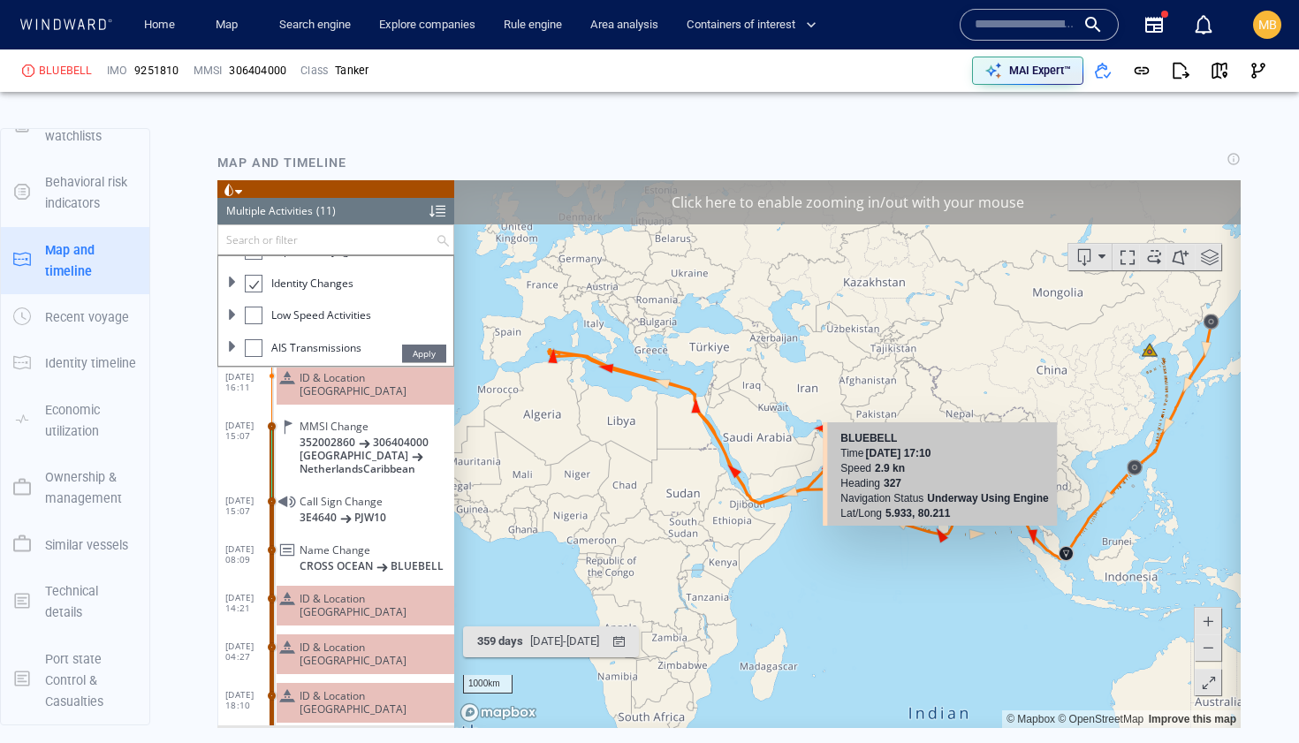
click at [940, 532] on canvas "Map" at bounding box center [847, 454] width 787 height 548
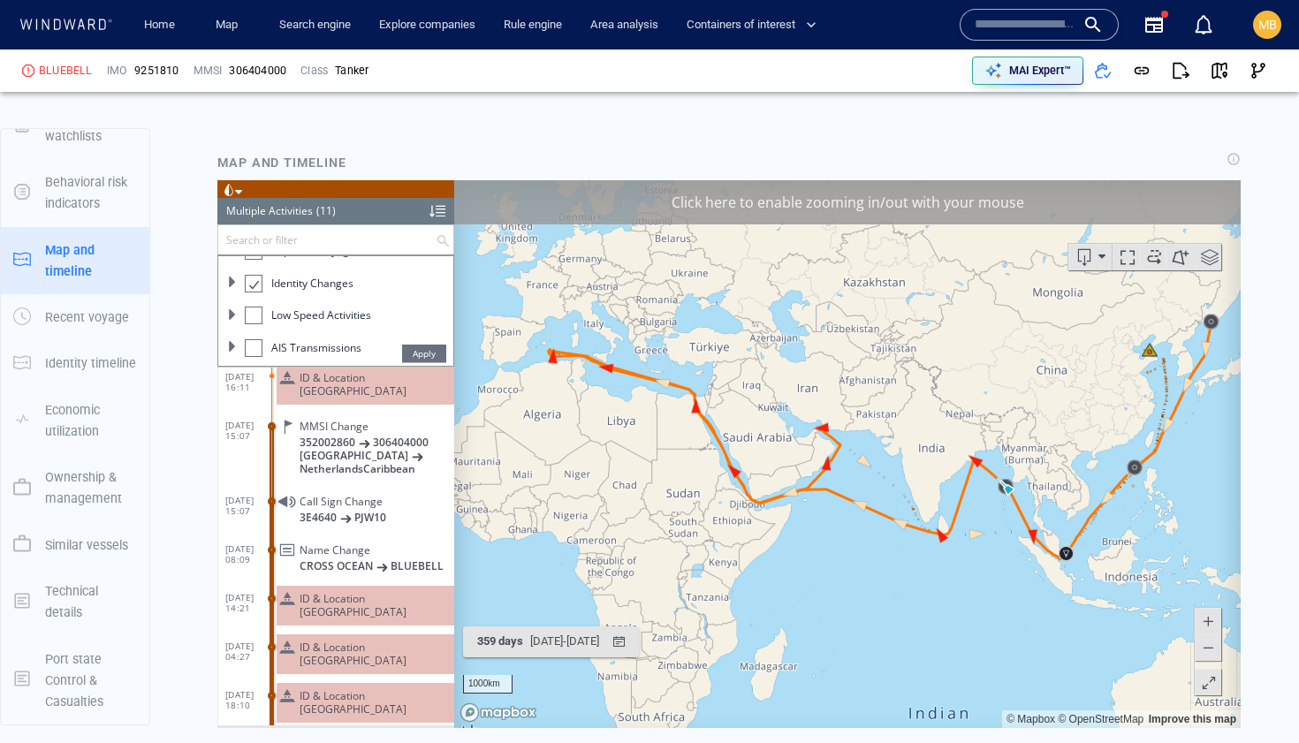
click at [794, 499] on canvas "Map" at bounding box center [847, 454] width 787 height 548
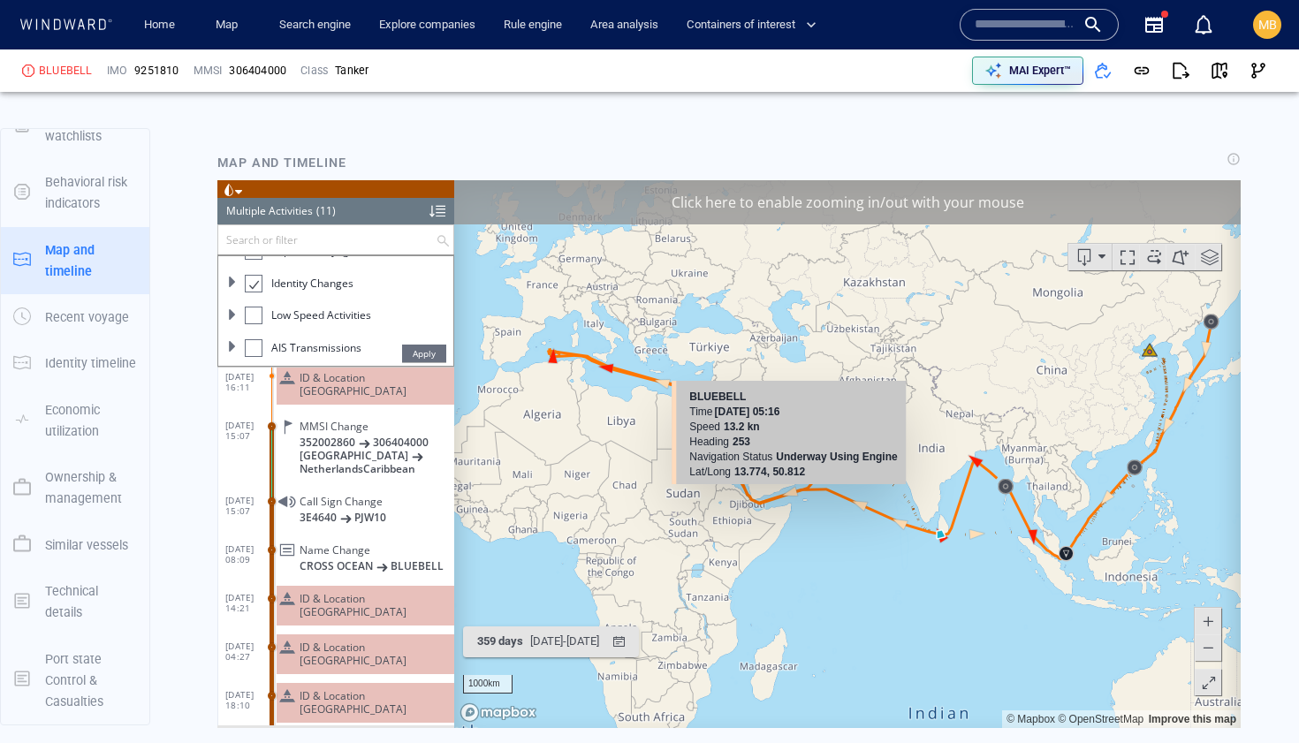
click at [605, 365] on canvas "Map" at bounding box center [847, 454] width 787 height 548
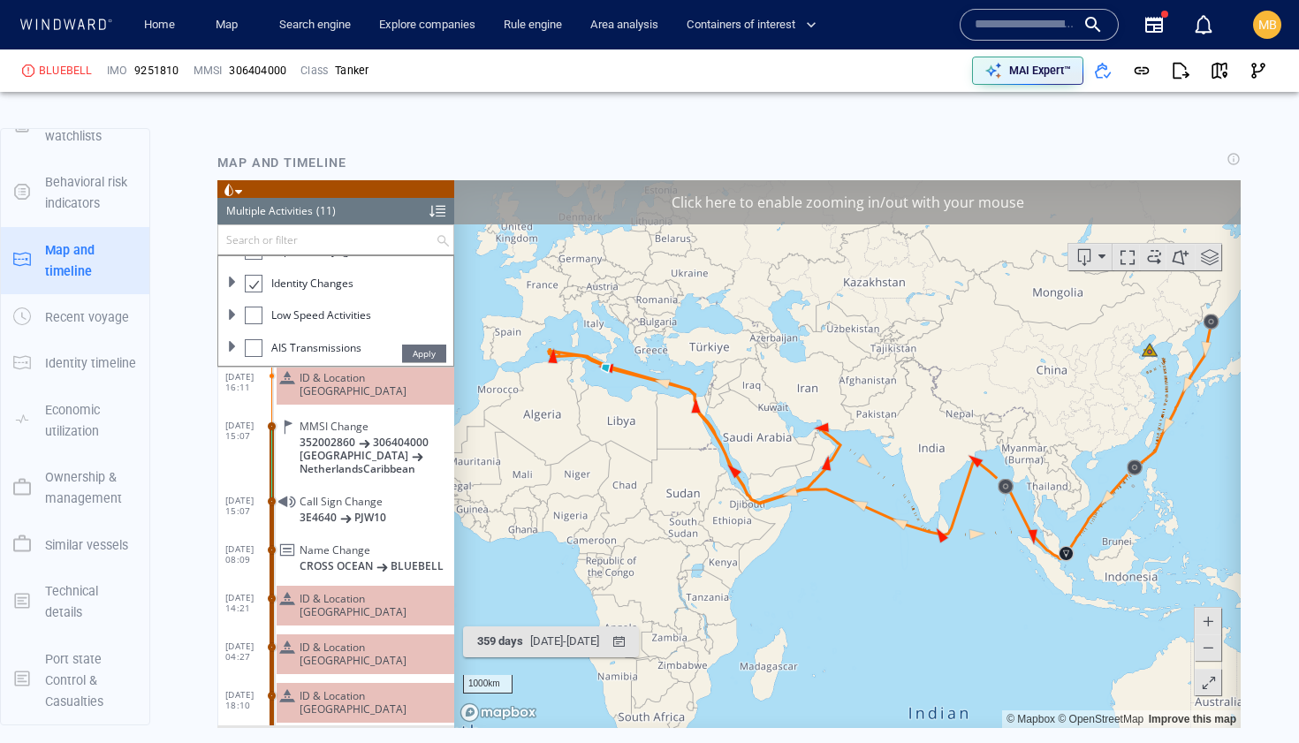
click at [874, 205] on div "Click here to enable zooming in/out with your mouse" at bounding box center [847, 202] width 787 height 44
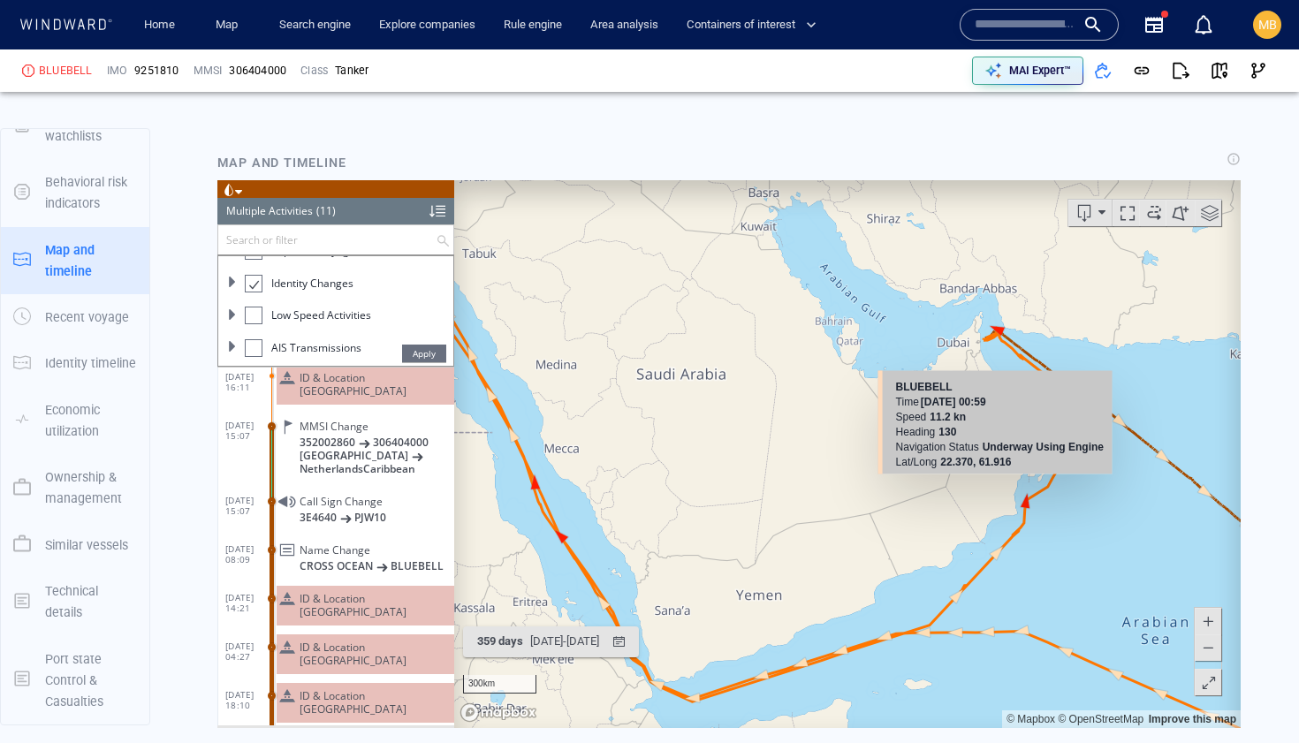
click at [1120, 419] on canvas "Map" at bounding box center [847, 454] width 787 height 548
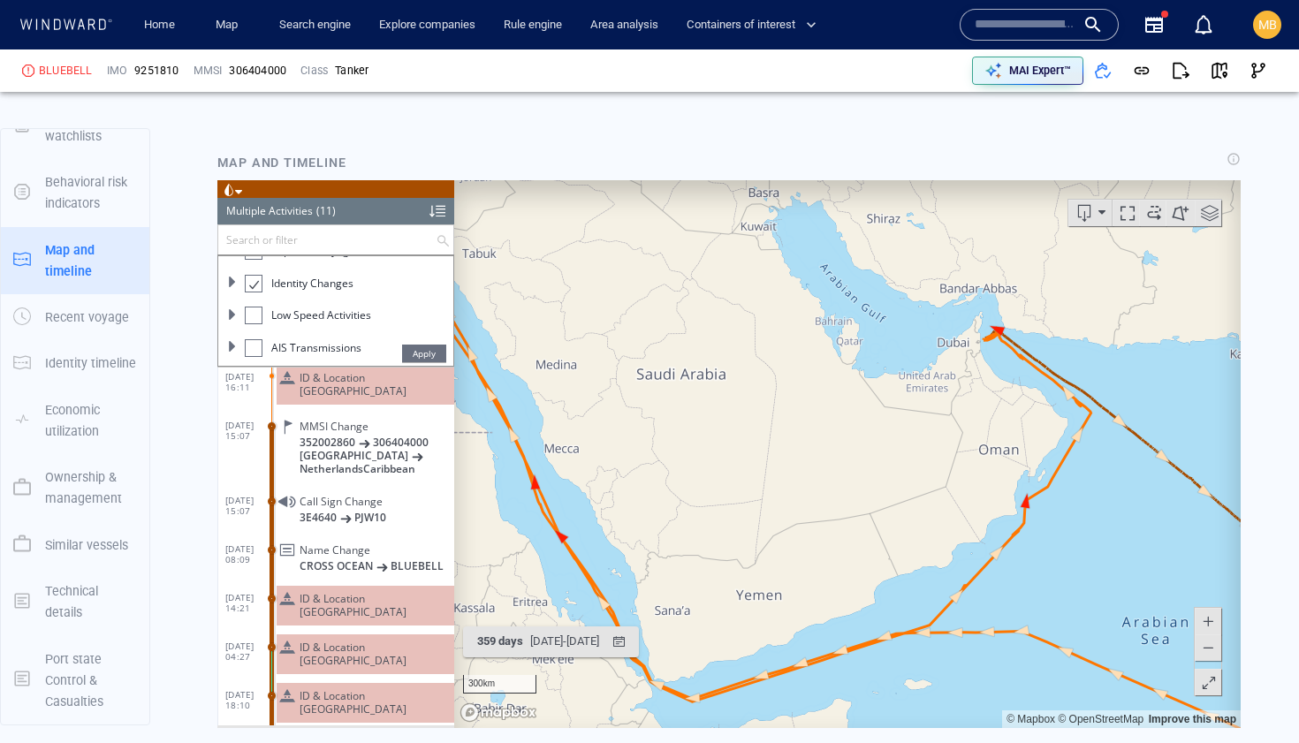
scroll to position [216, 0]
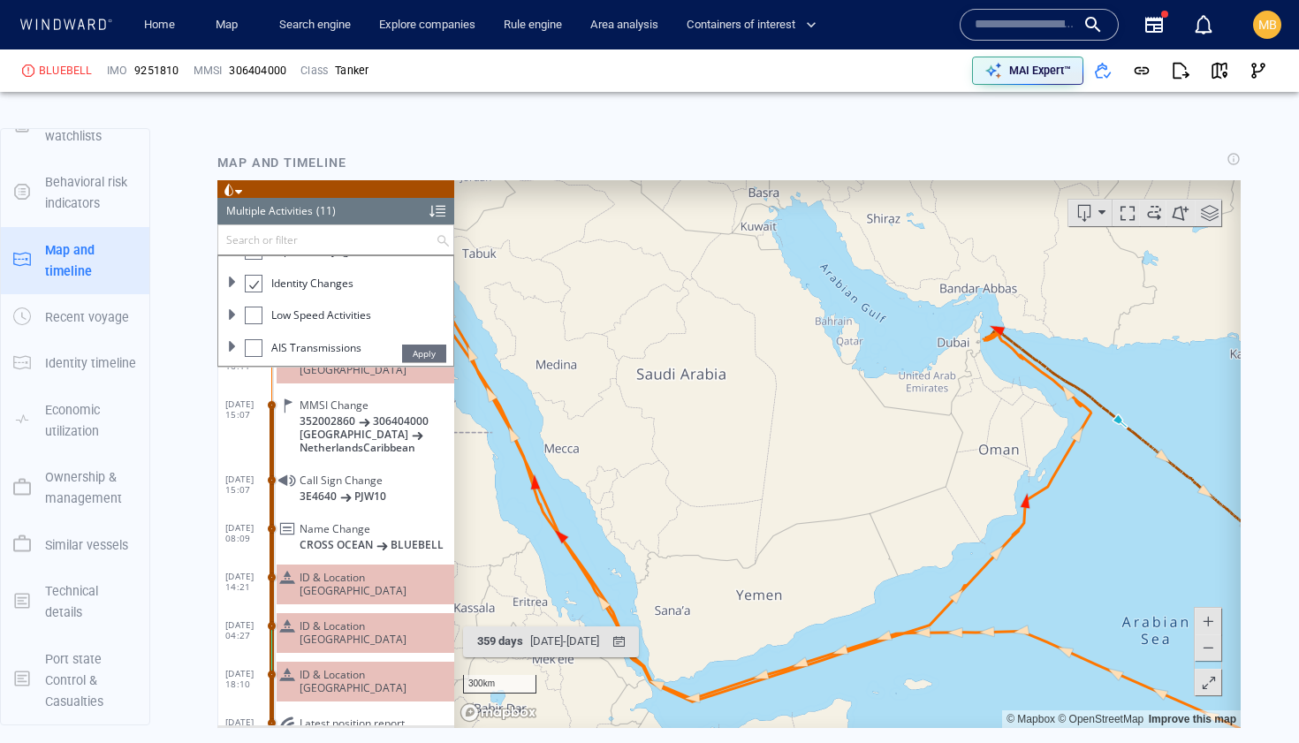
click at [1120, 419] on canvas "Map" at bounding box center [847, 454] width 787 height 548
click at [1074, 438] on canvas "Map" at bounding box center [847, 454] width 787 height 548
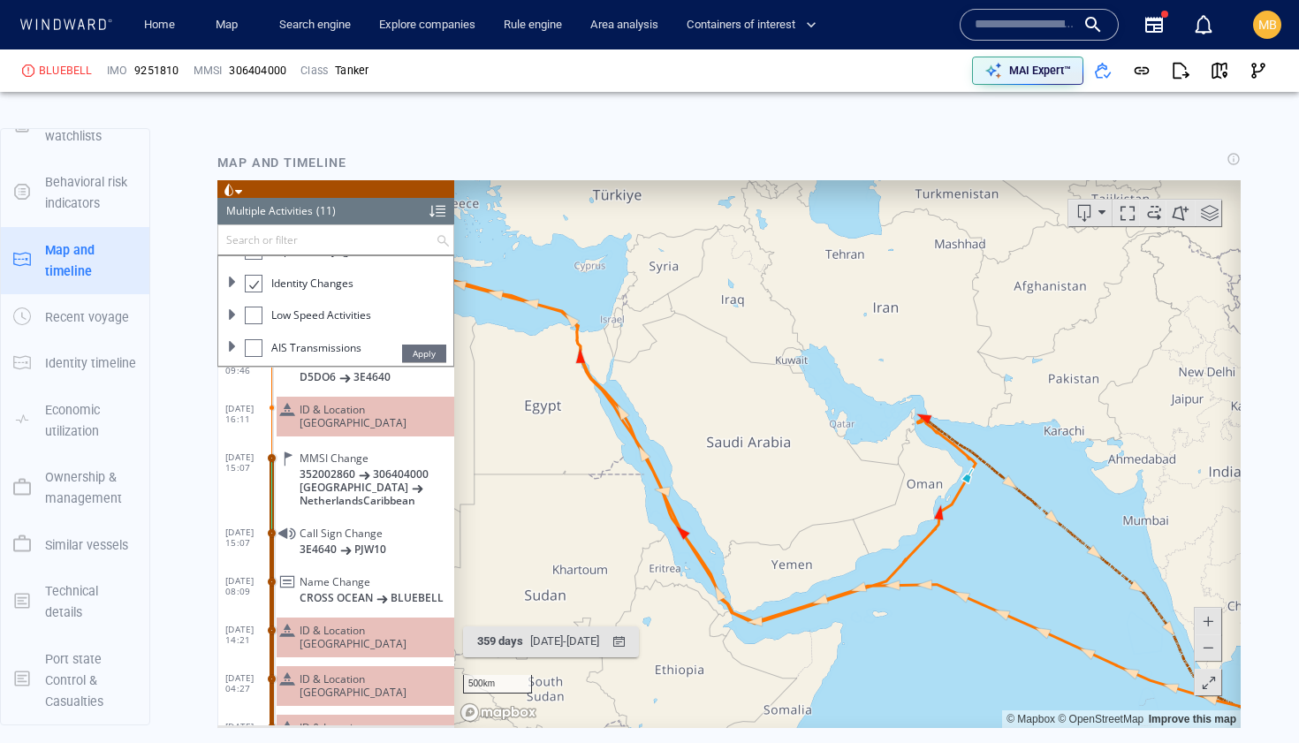
scroll to position [216, 0]
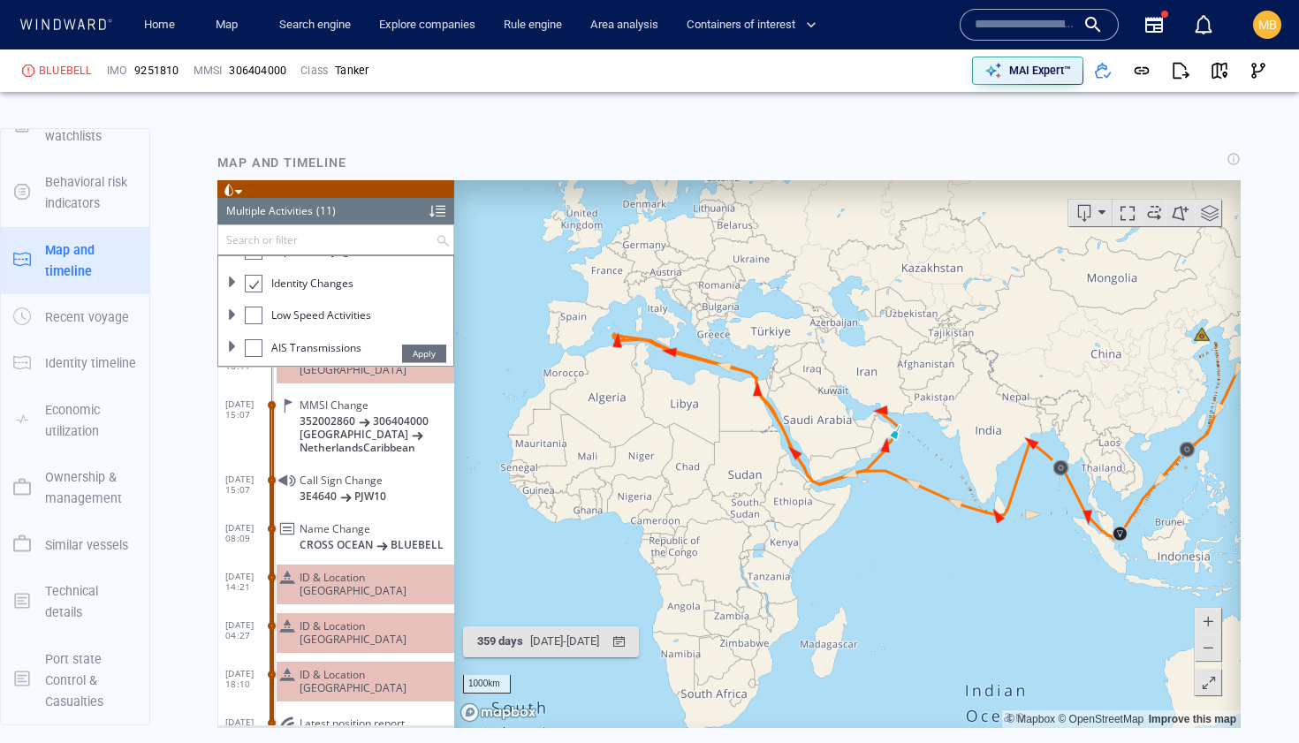
drag, startPoint x: 1042, startPoint y: 395, endPoint x: 903, endPoint y: 394, distance: 138.8
click at [908, 395] on canvas "Map" at bounding box center [847, 454] width 787 height 548
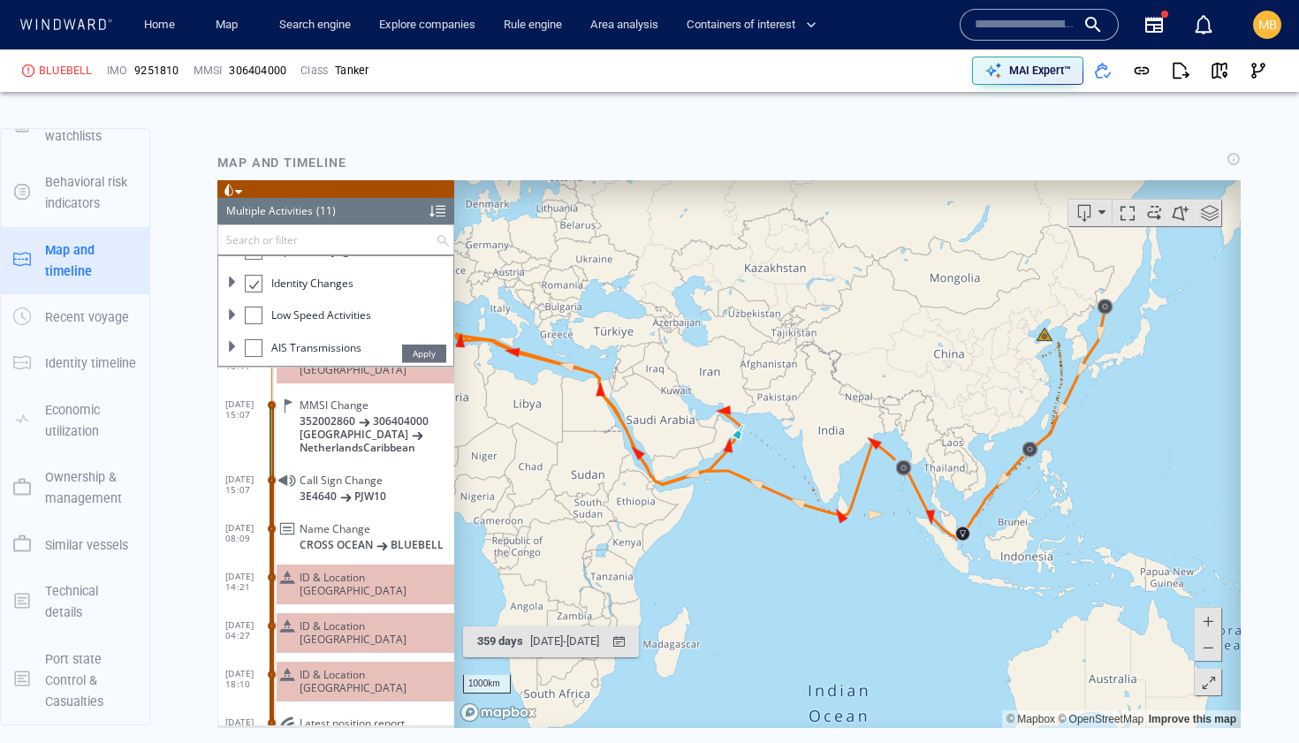
drag, startPoint x: 1063, startPoint y: 353, endPoint x: 1025, endPoint y: 353, distance: 38.0
click at [1027, 353] on canvas "Map" at bounding box center [847, 454] width 787 height 548
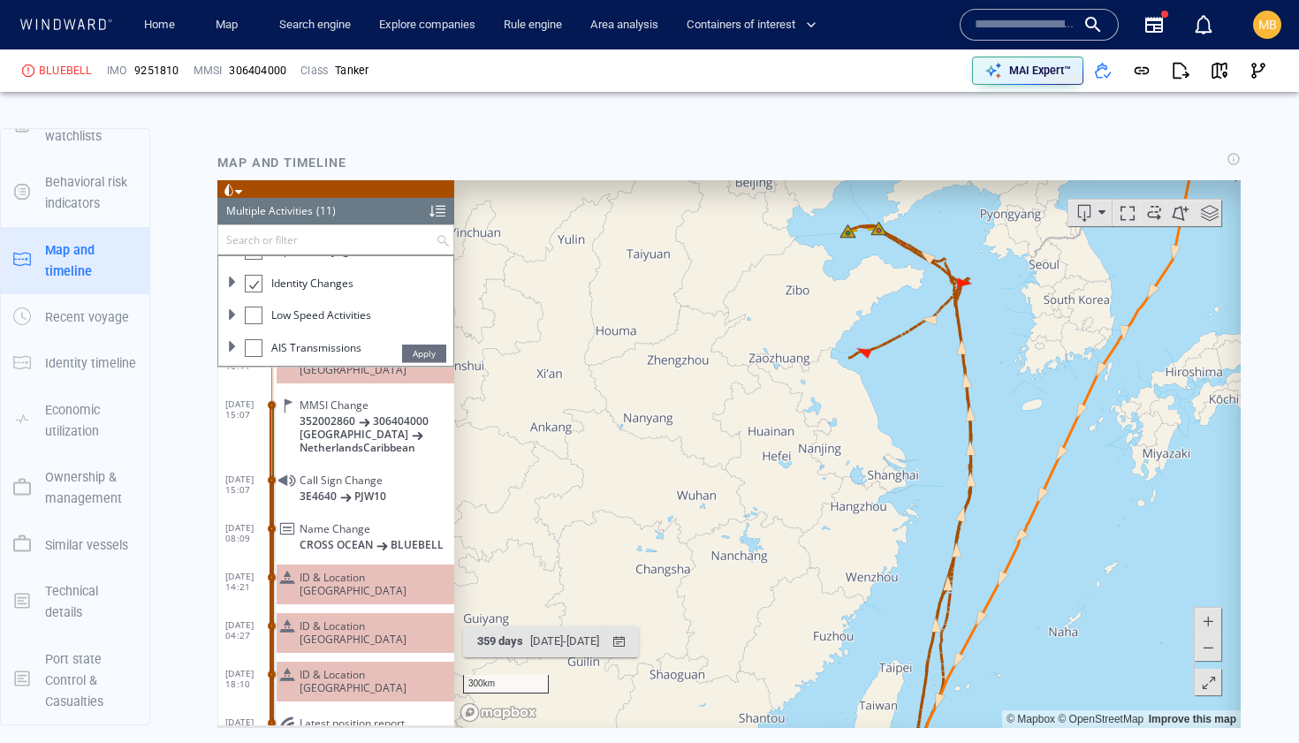
drag, startPoint x: 975, startPoint y: 338, endPoint x: 975, endPoint y: 426, distance: 88.4
click at [975, 426] on canvas "Map" at bounding box center [847, 454] width 787 height 548
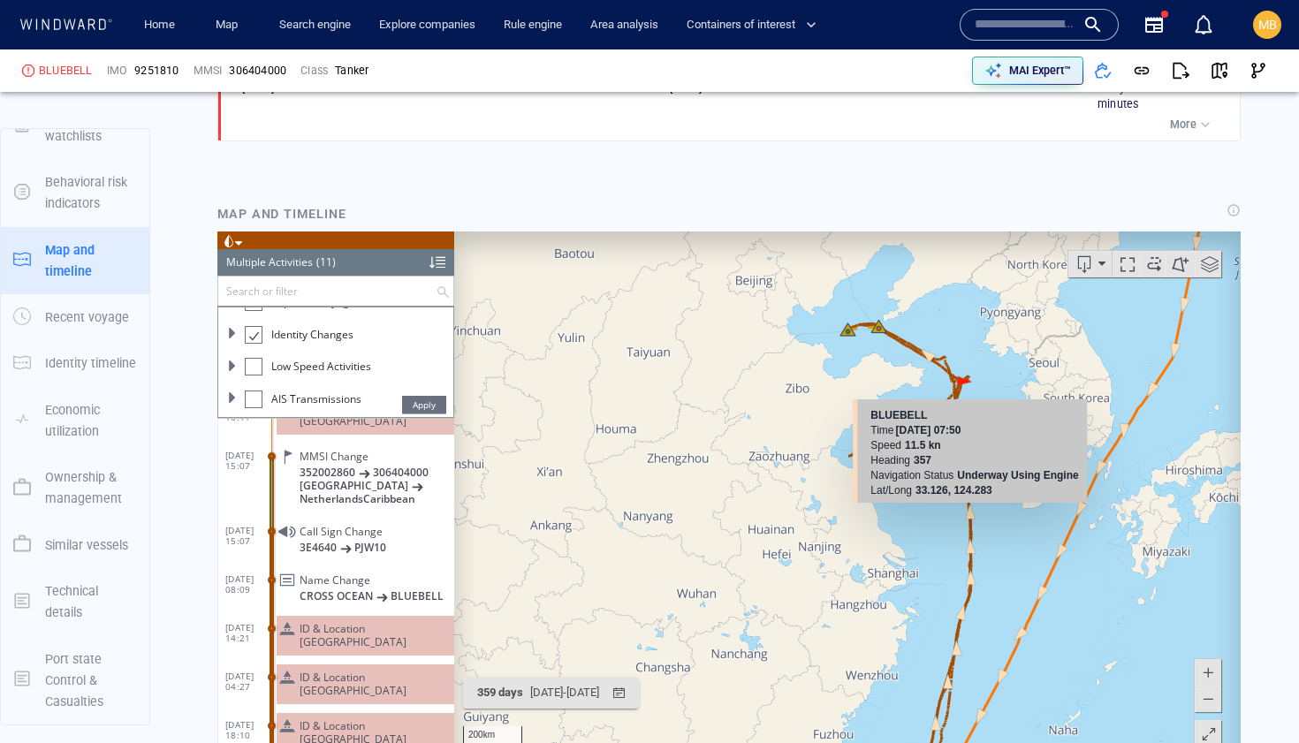
scroll to position [1995, 0]
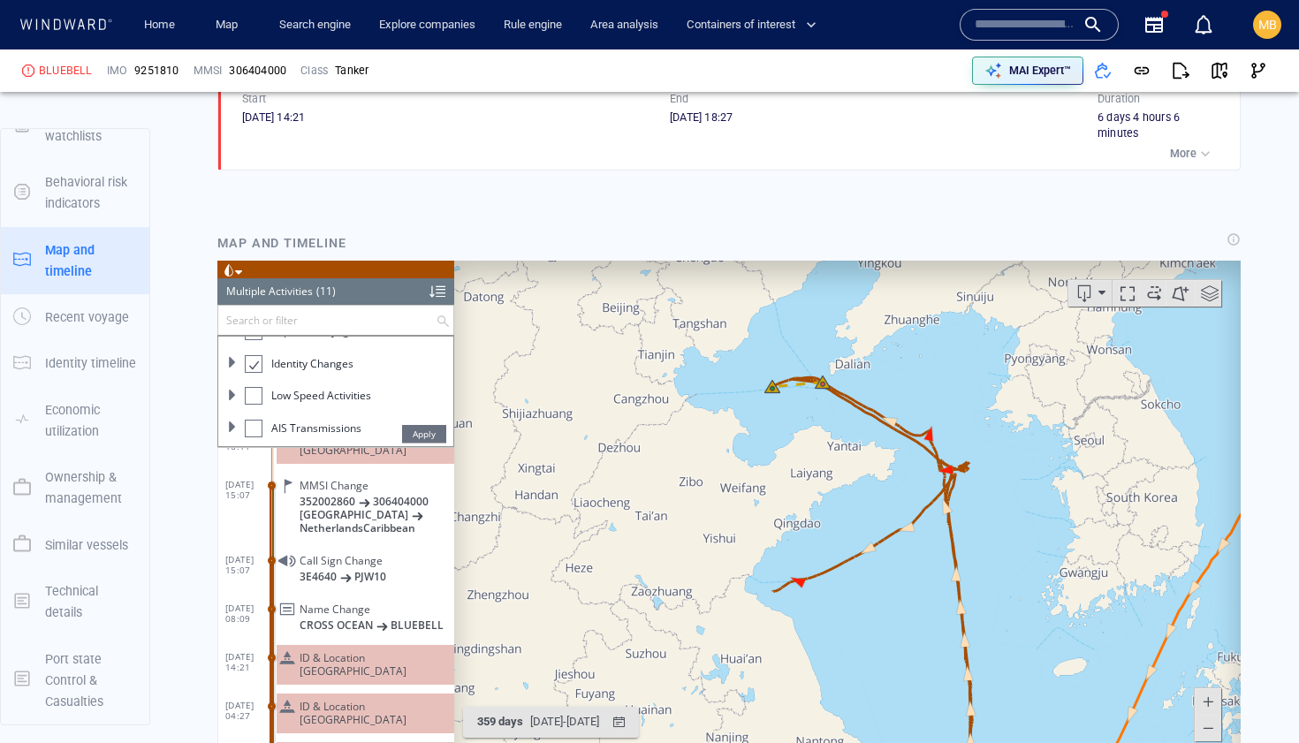
drag, startPoint x: 899, startPoint y: 510, endPoint x: 922, endPoint y: 485, distance: 33.8
click at [922, 485] on canvas "Map" at bounding box center [847, 535] width 787 height 548
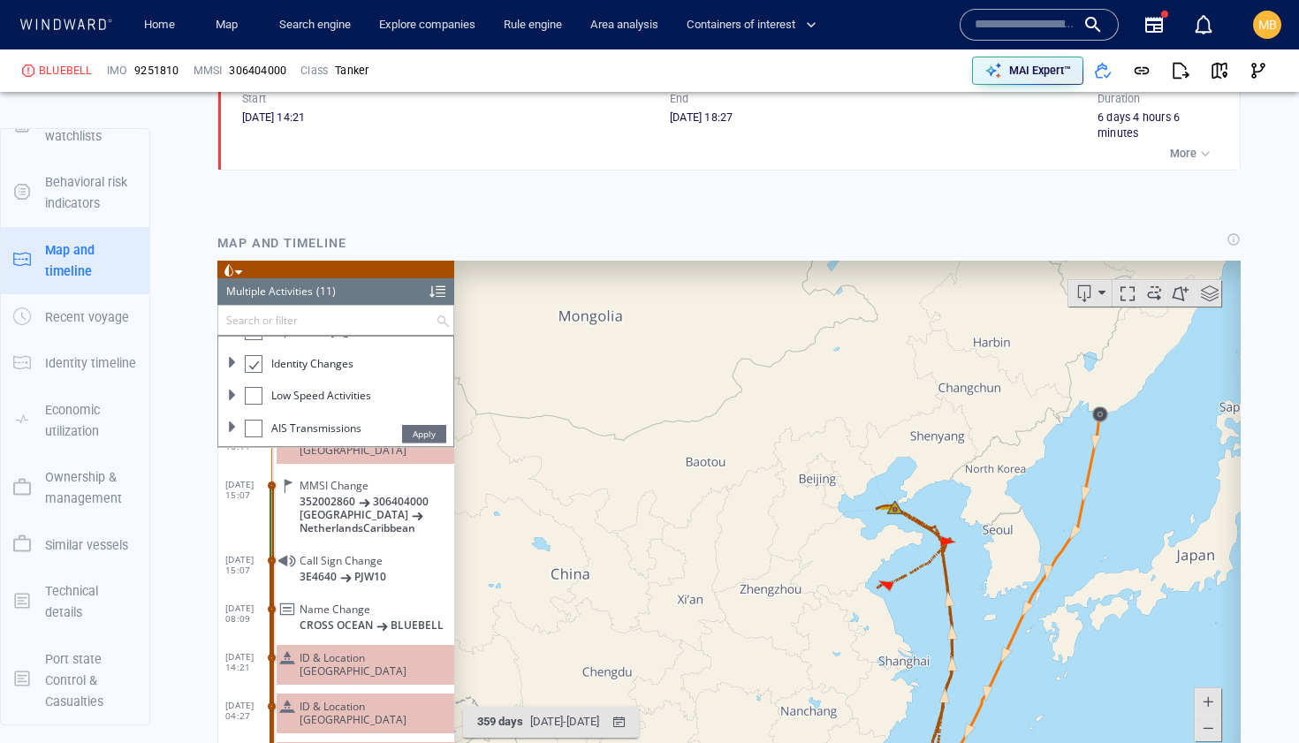
drag, startPoint x: 933, startPoint y: 588, endPoint x: 933, endPoint y: 416, distance: 171.5
click at [933, 416] on canvas "Map" at bounding box center [847, 535] width 787 height 548
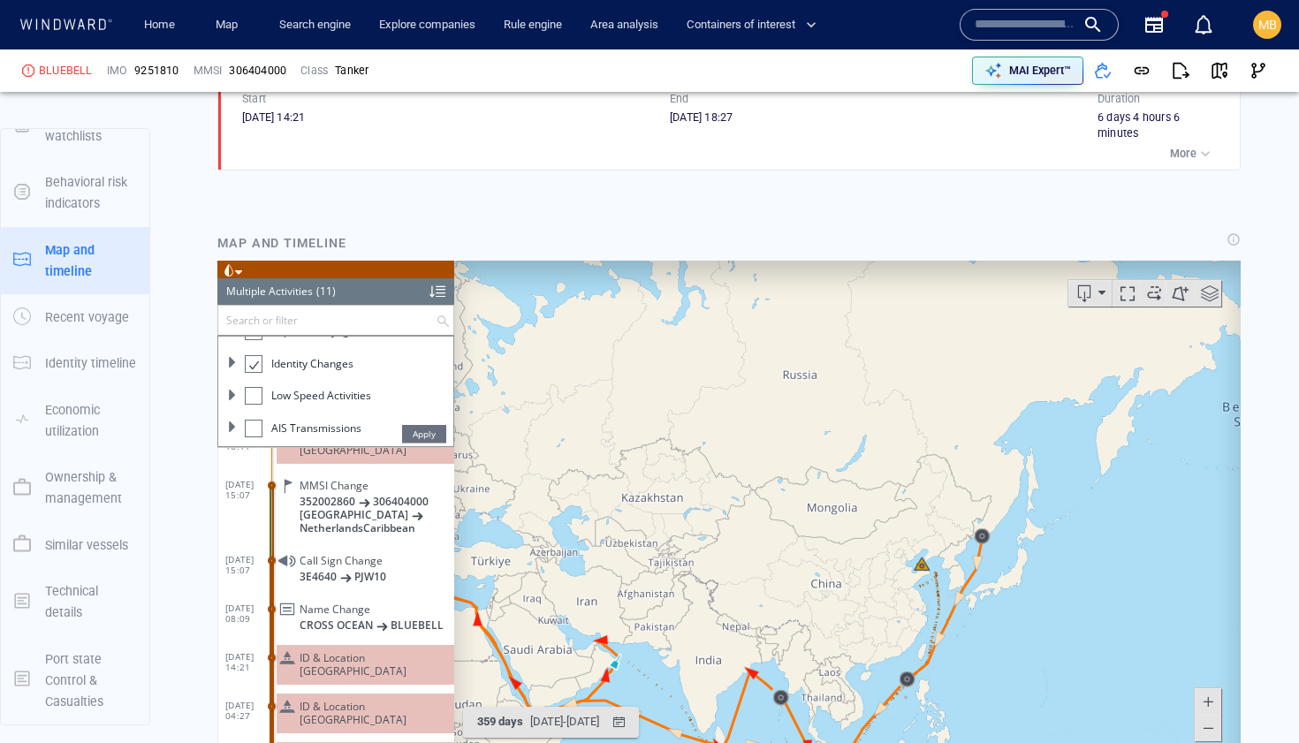
drag, startPoint x: 902, startPoint y: 546, endPoint x: 931, endPoint y: 284, distance: 264.1
click at [930, 287] on canvas "Map" at bounding box center [847, 535] width 787 height 548
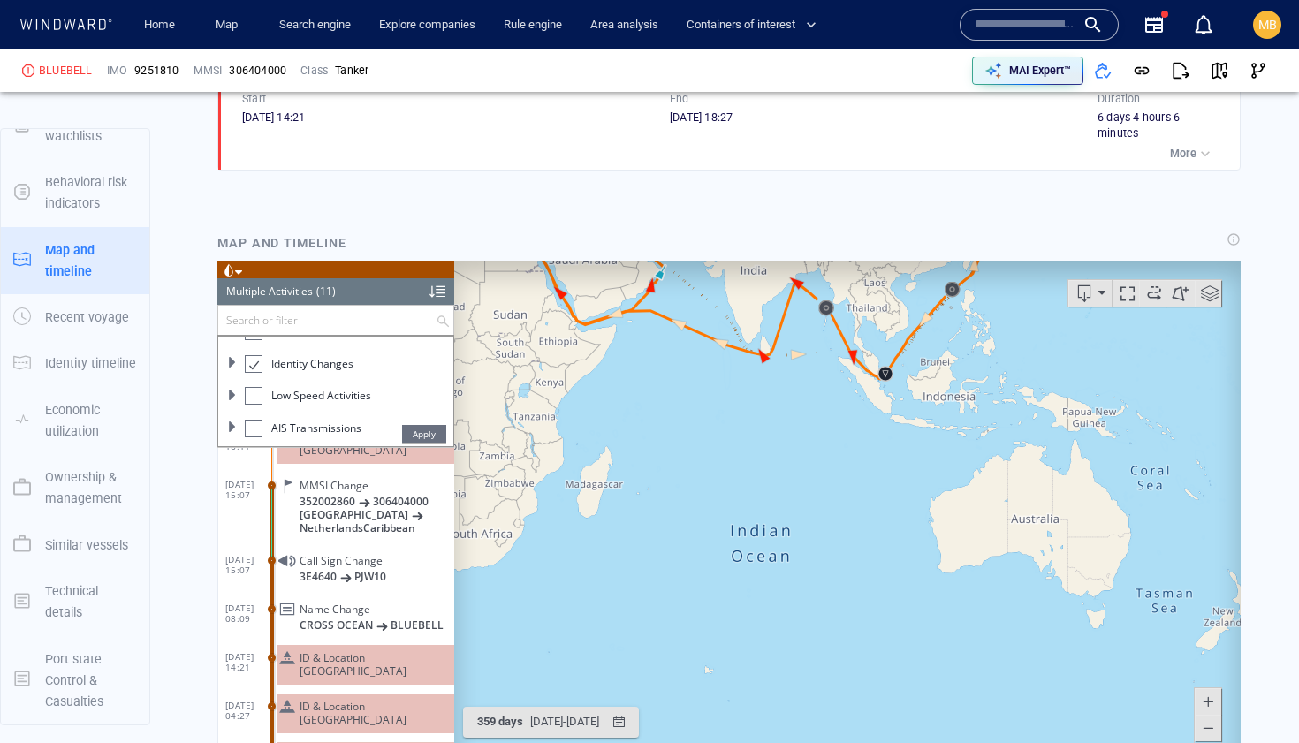
drag, startPoint x: 876, startPoint y: 410, endPoint x: 820, endPoint y: 517, distance: 120.6
click at [821, 521] on canvas "Map" at bounding box center [847, 535] width 787 height 548
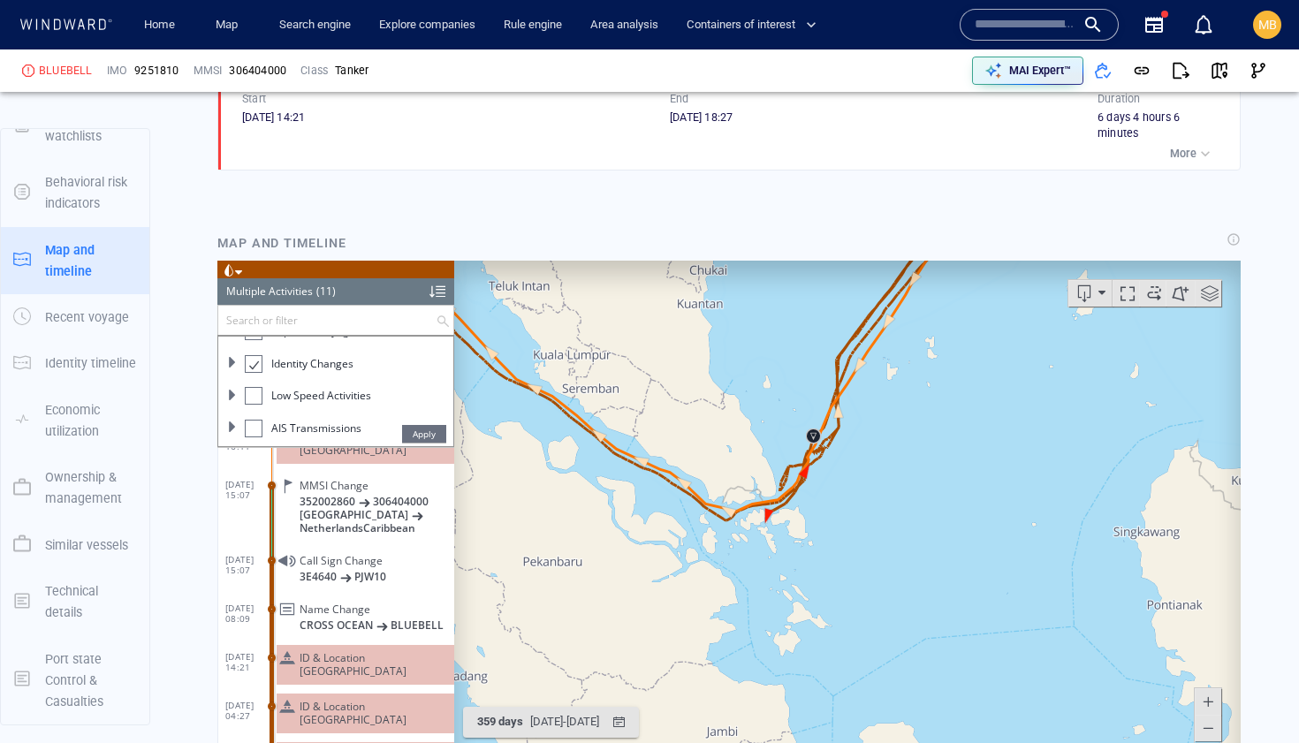
drag, startPoint x: 741, startPoint y: 486, endPoint x: 841, endPoint y: 560, distance: 124.5
click at [841, 560] on canvas "Map" at bounding box center [847, 535] width 787 height 548
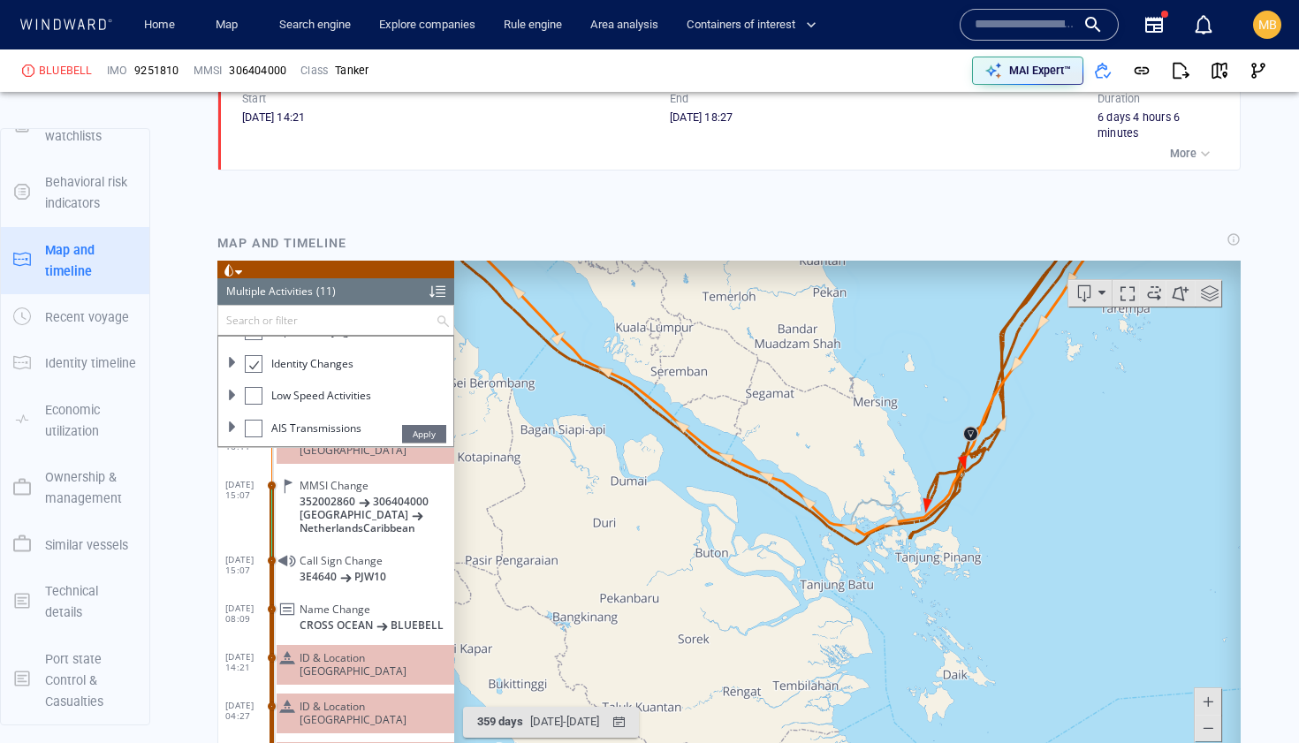
drag, startPoint x: 1053, startPoint y: 483, endPoint x: 948, endPoint y: 501, distance: 105.8
click at [949, 501] on canvas "Map" at bounding box center [847, 535] width 787 height 548
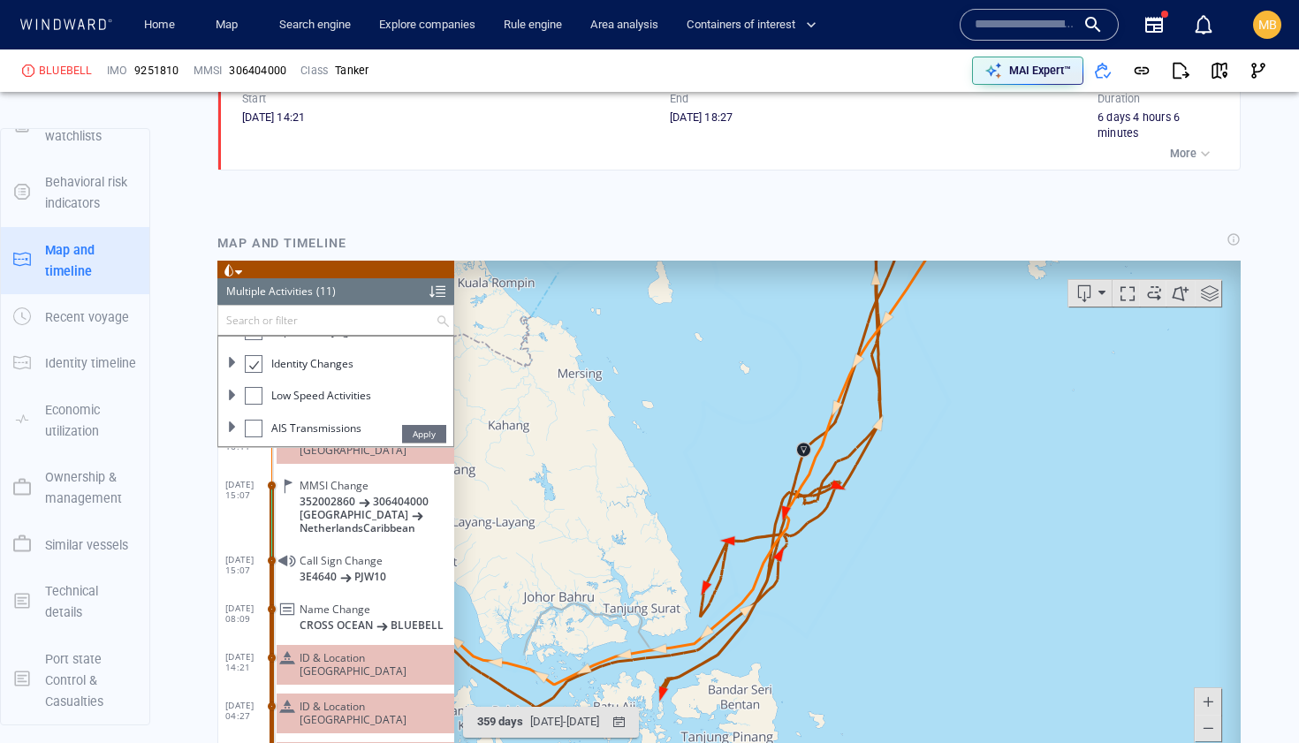
drag, startPoint x: 800, startPoint y: 592, endPoint x: 887, endPoint y: 491, distance: 133.6
click at [885, 491] on canvas "Map" at bounding box center [847, 535] width 787 height 548
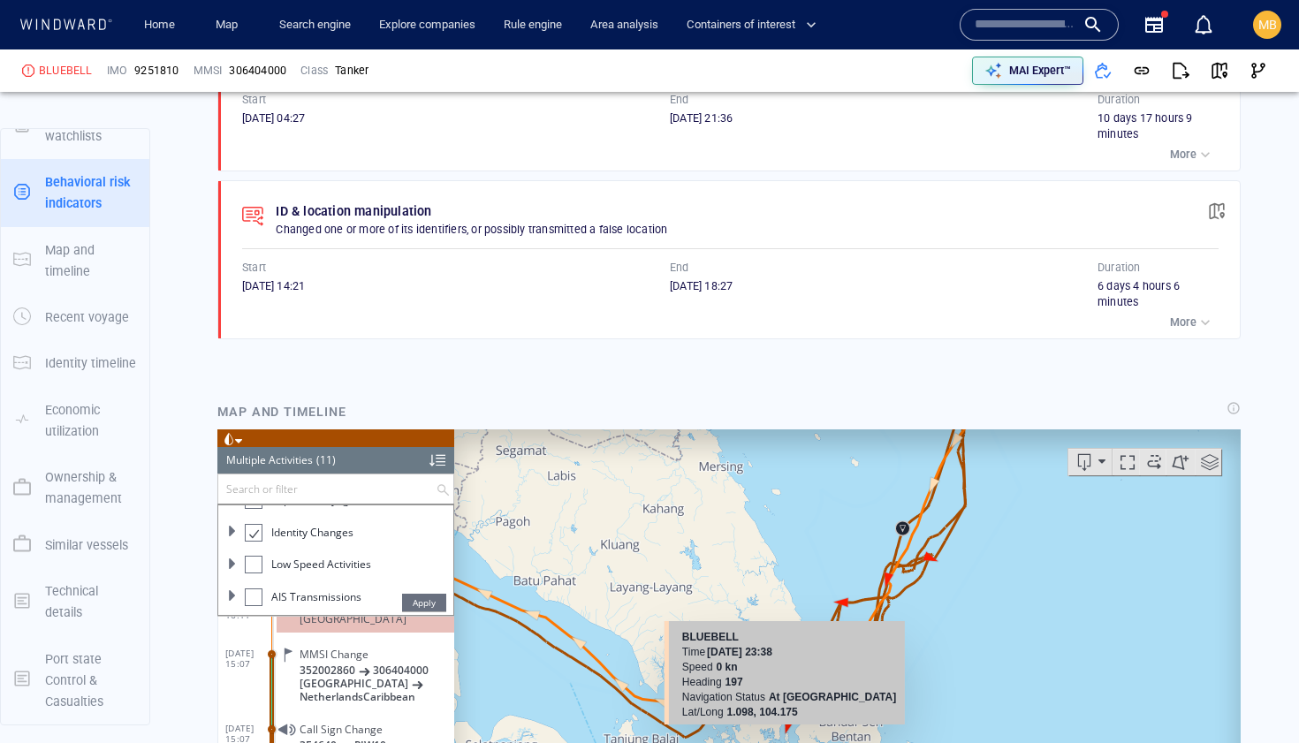
scroll to position [1800, 0]
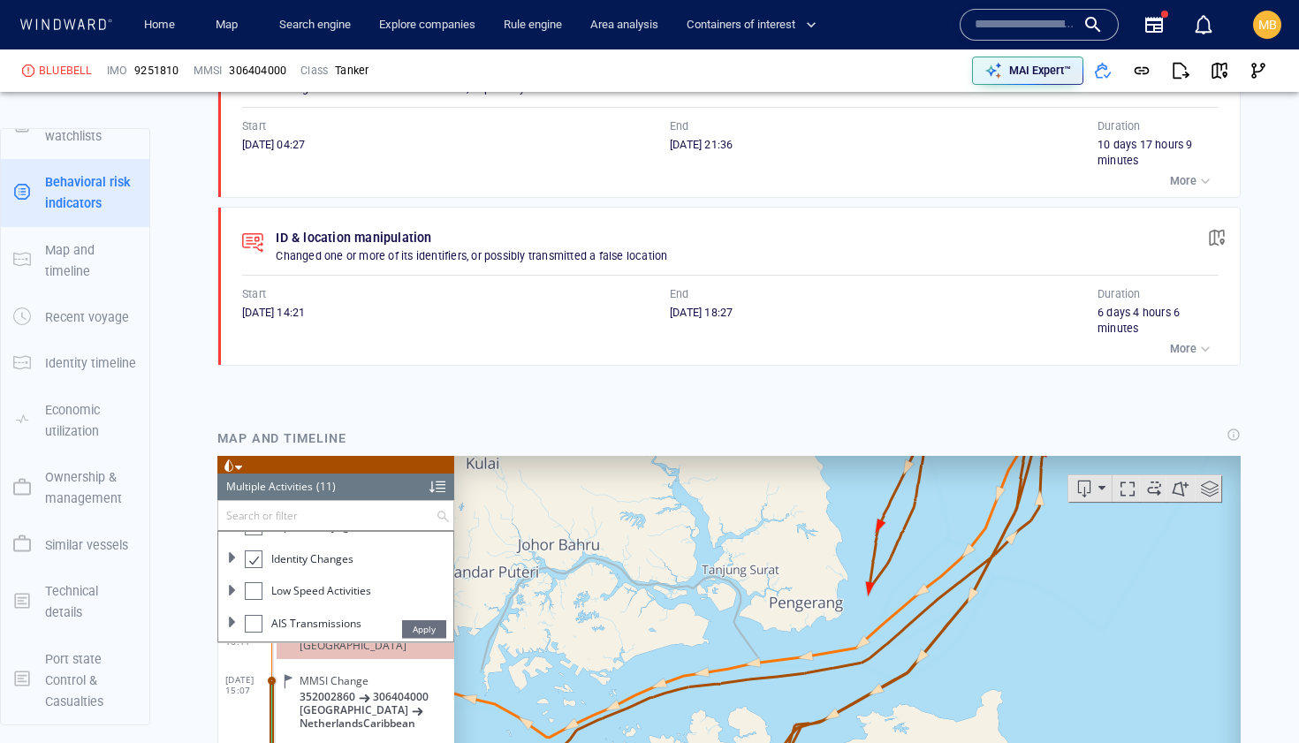
drag, startPoint x: 789, startPoint y: 546, endPoint x: 789, endPoint y: 523, distance: 23.0
click at [789, 523] on canvas "Map" at bounding box center [847, 730] width 787 height 548
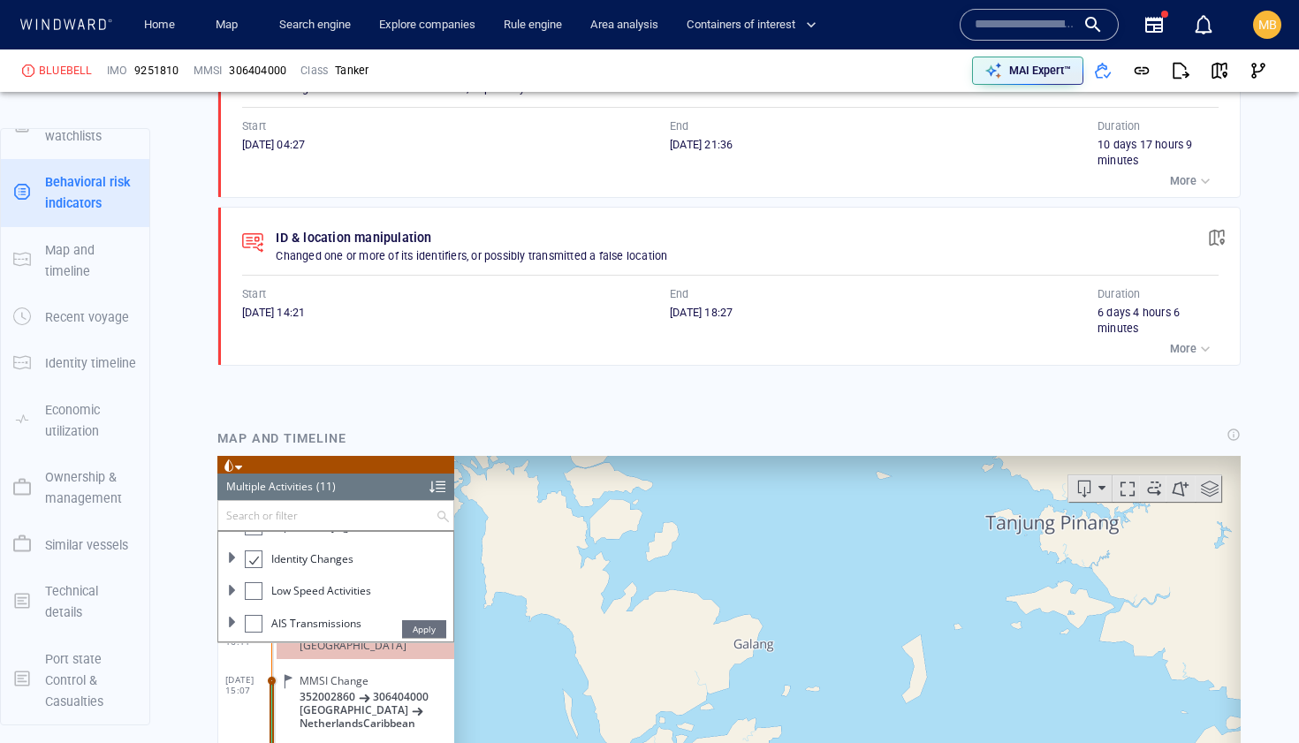
drag, startPoint x: 765, startPoint y: 539, endPoint x: 823, endPoint y: 705, distance: 175.8
click at [823, 705] on canvas "Map" at bounding box center [847, 730] width 787 height 548
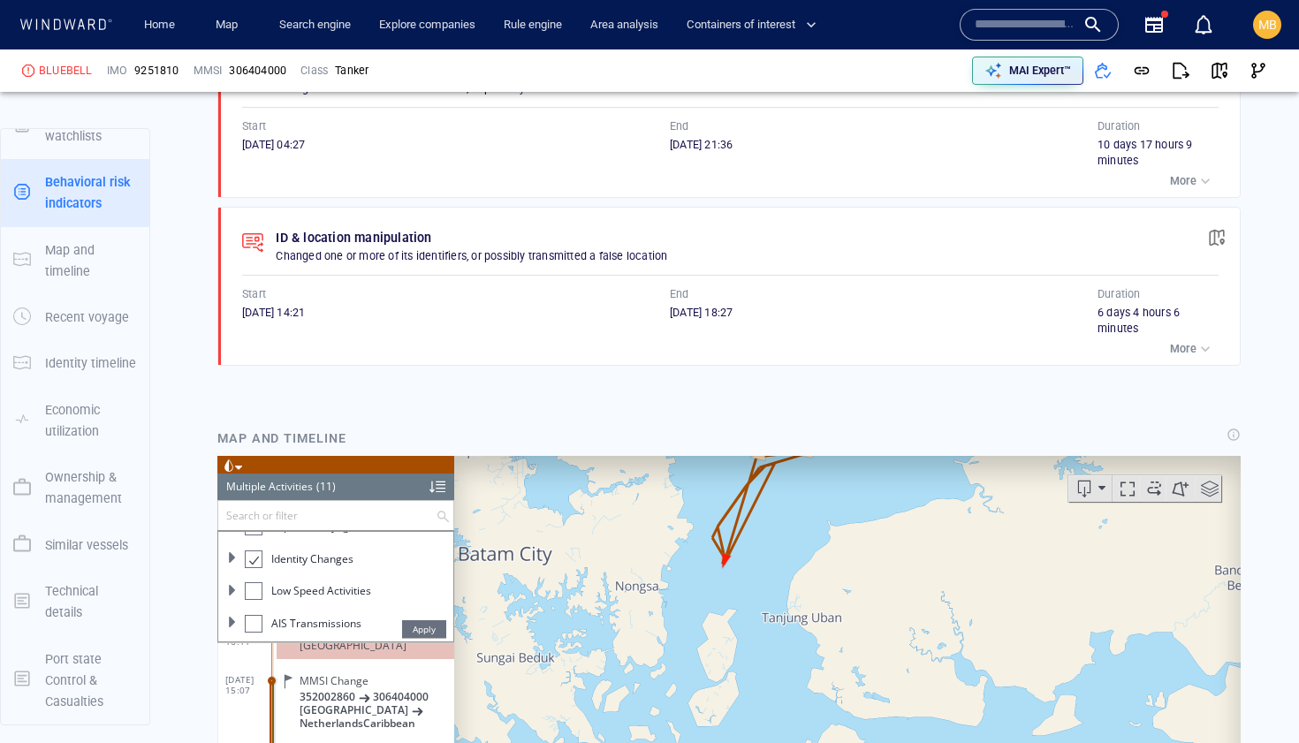
drag, startPoint x: 751, startPoint y: 611, endPoint x: 758, endPoint y: 700, distance: 89.5
click at [758, 699] on canvas "Map" at bounding box center [847, 730] width 787 height 548
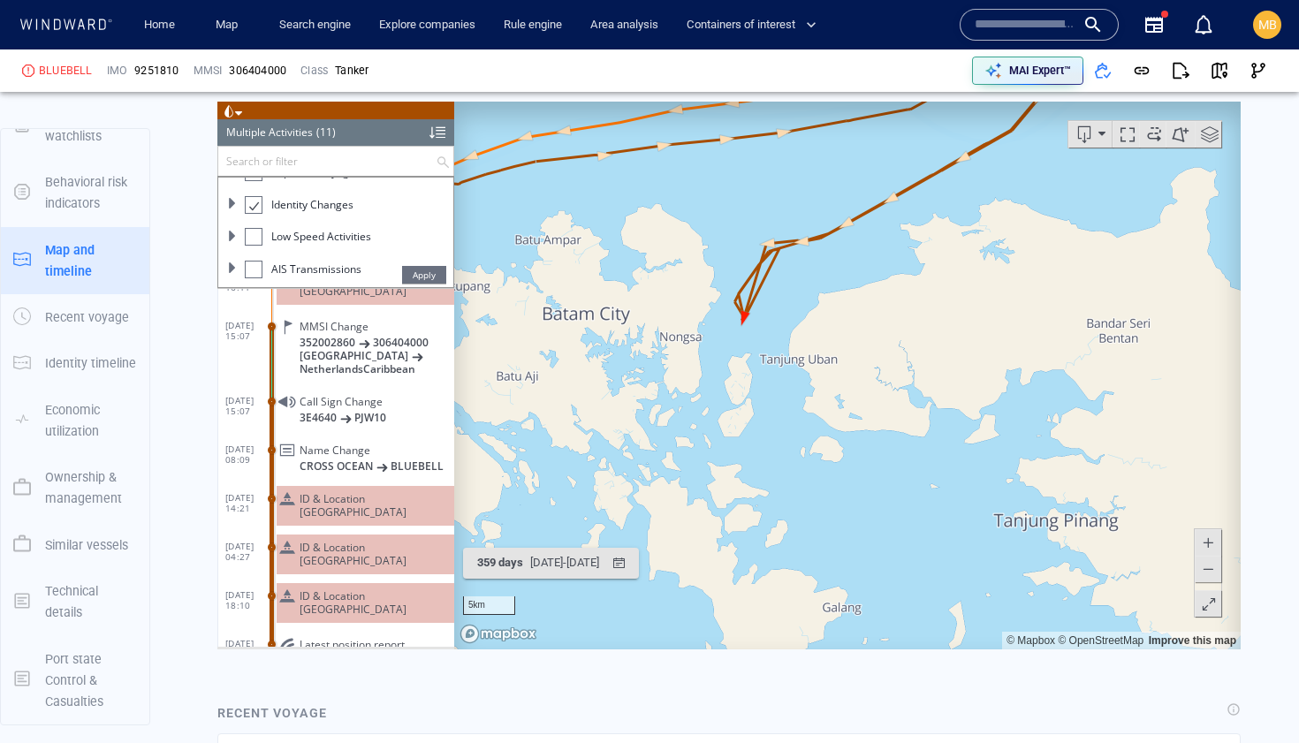
scroll to position [2161, 0]
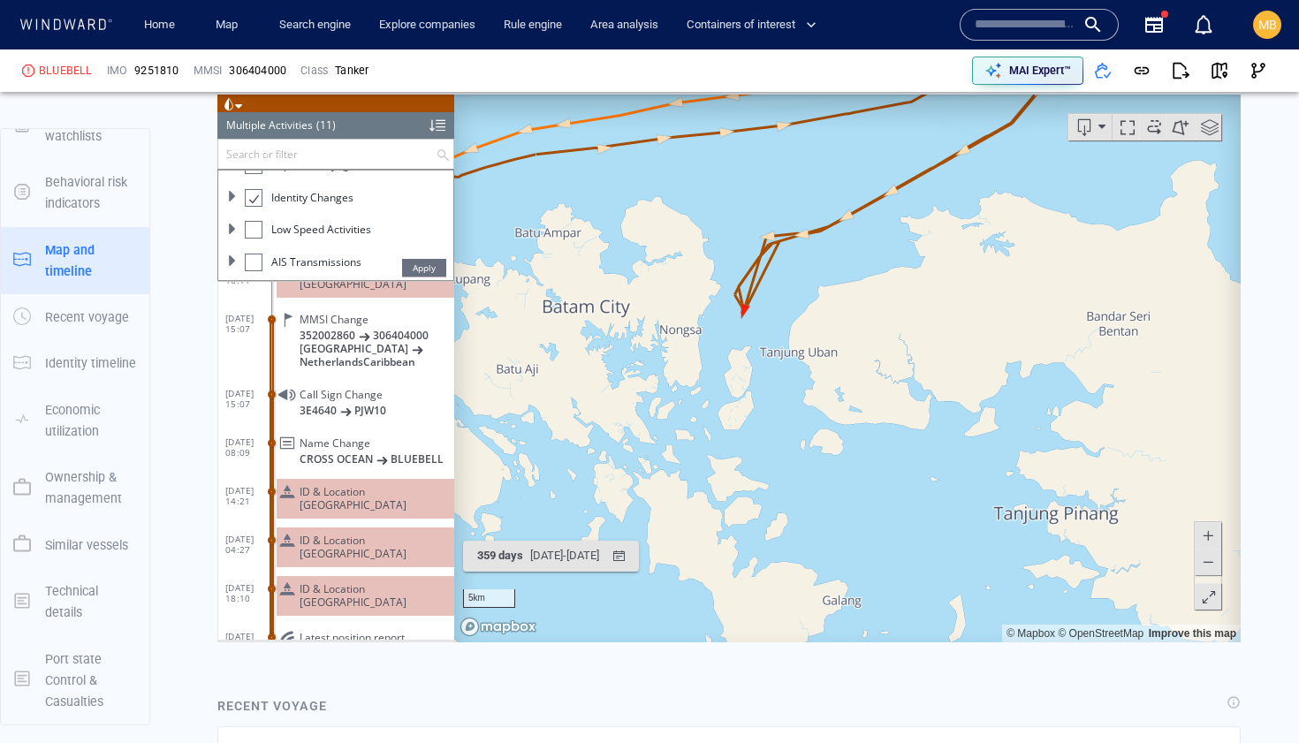
drag, startPoint x: 818, startPoint y: 360, endPoint x: 813, endPoint y: 465, distance: 105.3
click at [814, 466] on canvas "Map" at bounding box center [847, 369] width 787 height 548
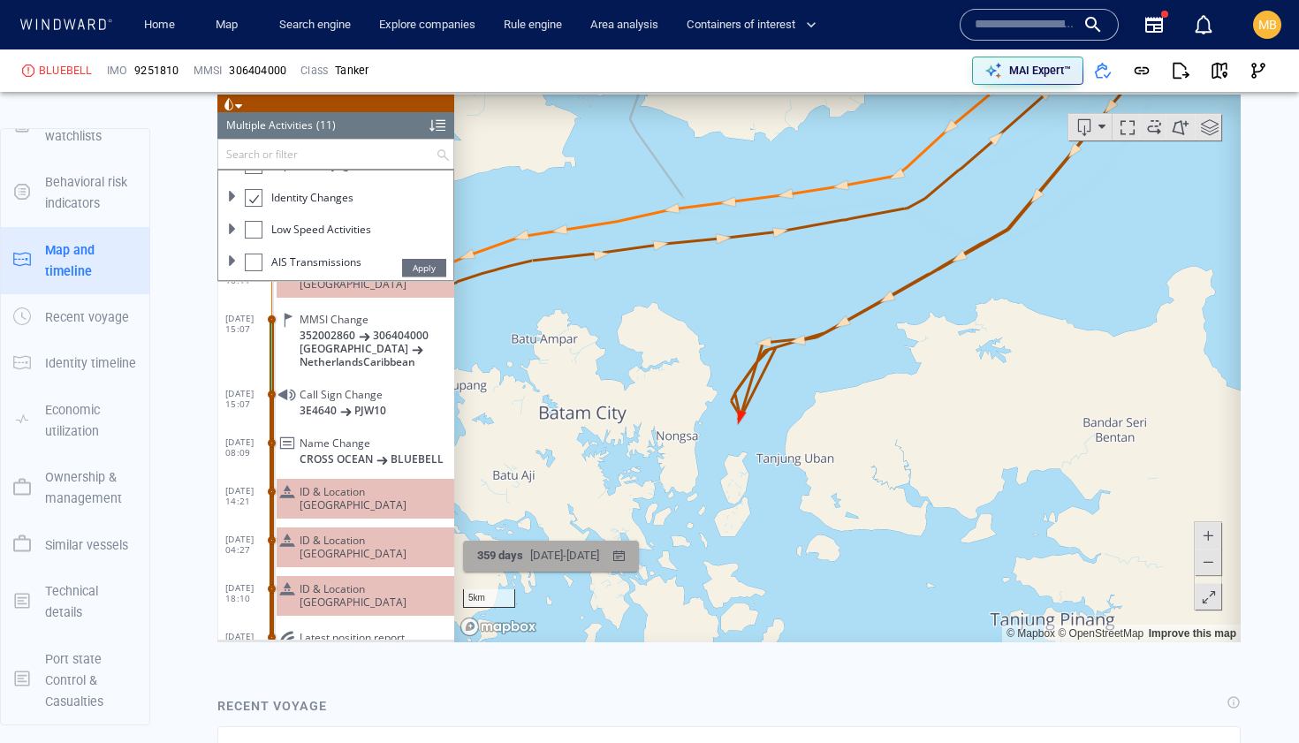
click at [562, 559] on div "26/08/2024 - 20/08/2025" at bounding box center [565, 556] width 76 height 27
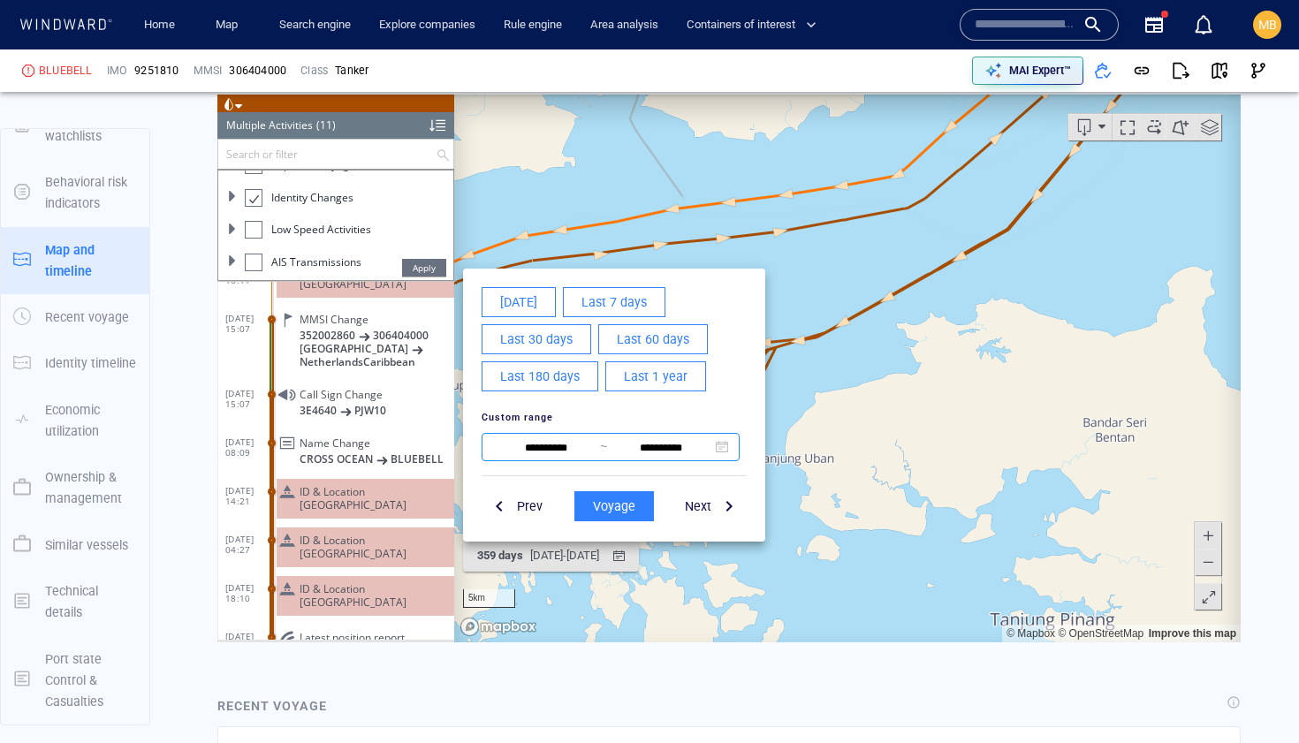
click at [578, 446] on input "**********" at bounding box center [546, 448] width 108 height 21
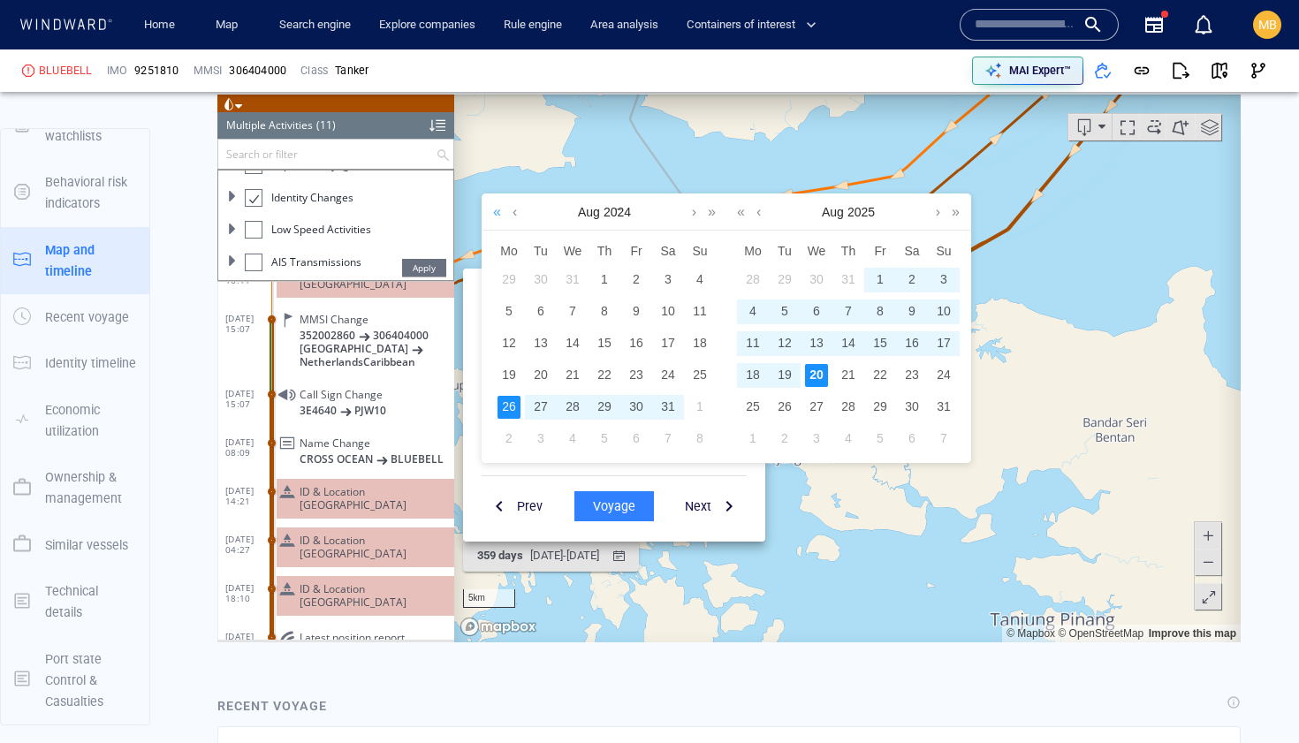
click at [497, 213] on link at bounding box center [497, 211] width 17 height 35
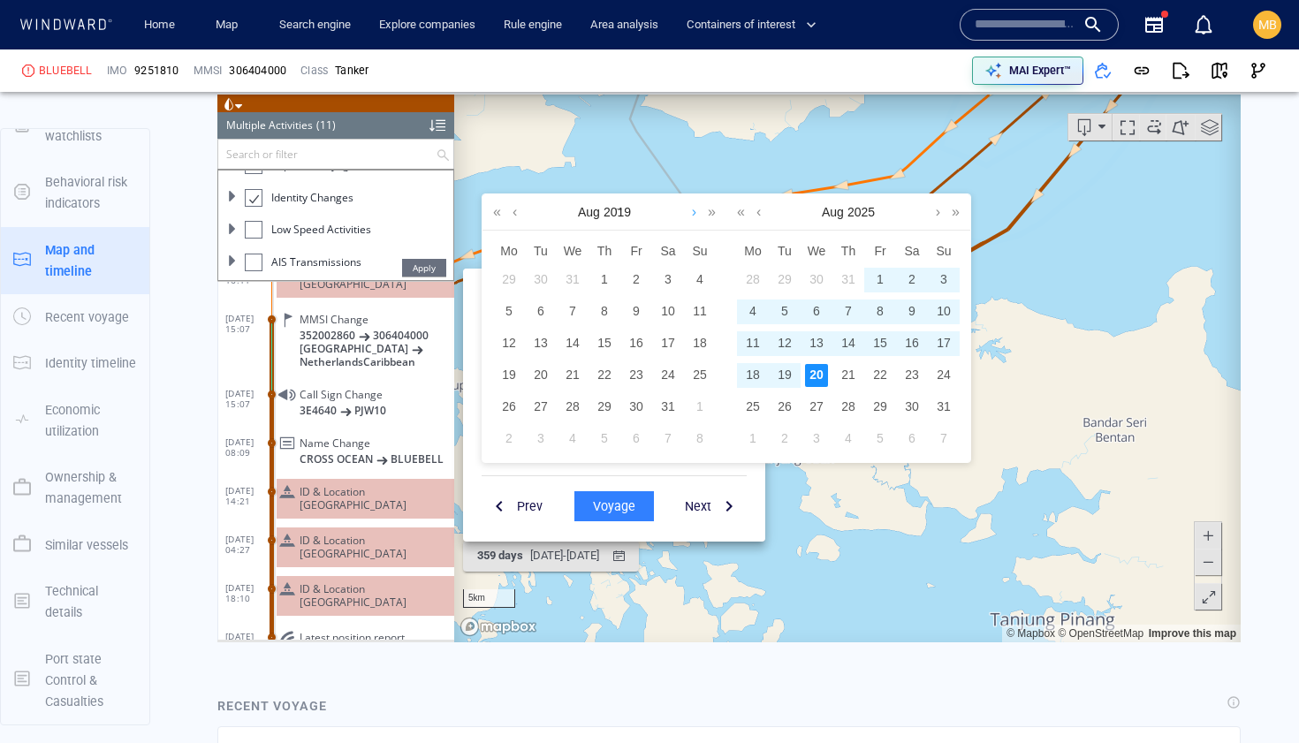
click at [695, 211] on link at bounding box center [694, 211] width 13 height 35
click at [696, 211] on link at bounding box center [694, 211] width 13 height 35
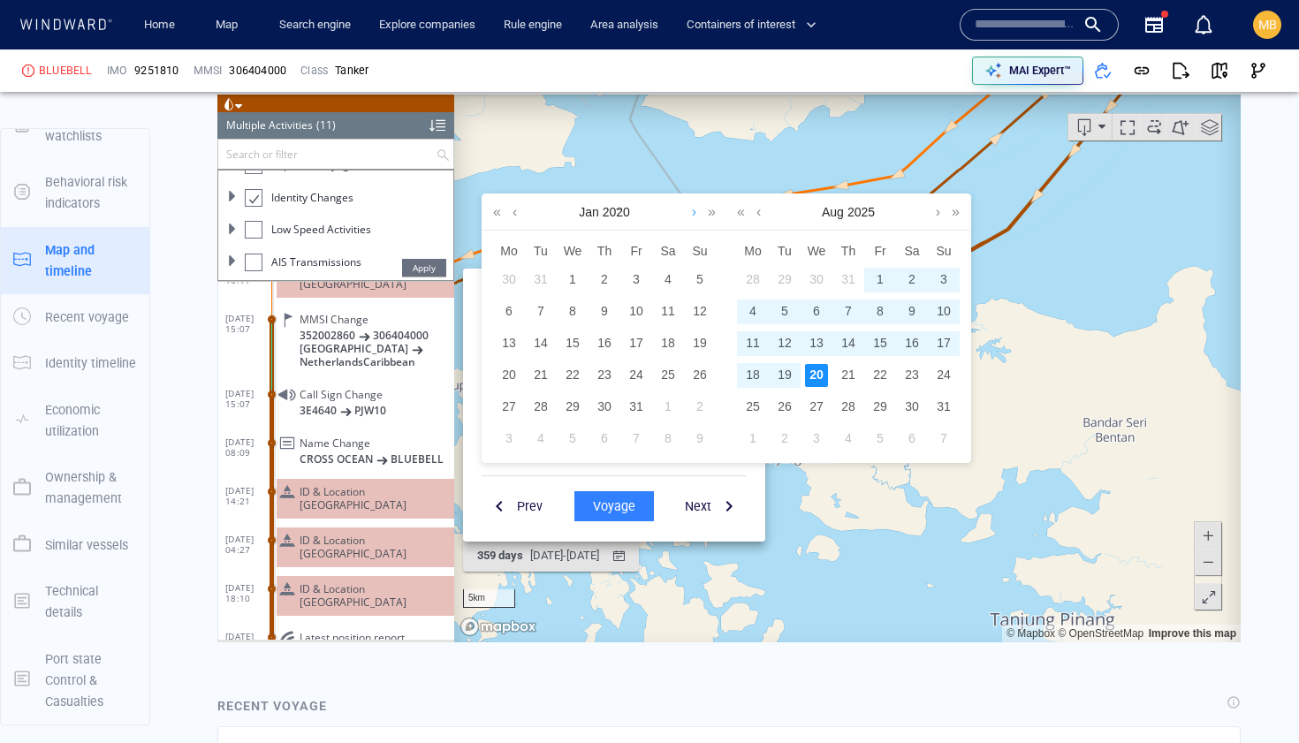
click at [696, 211] on link at bounding box center [694, 211] width 13 height 35
click at [696, 210] on link at bounding box center [694, 211] width 13 height 35
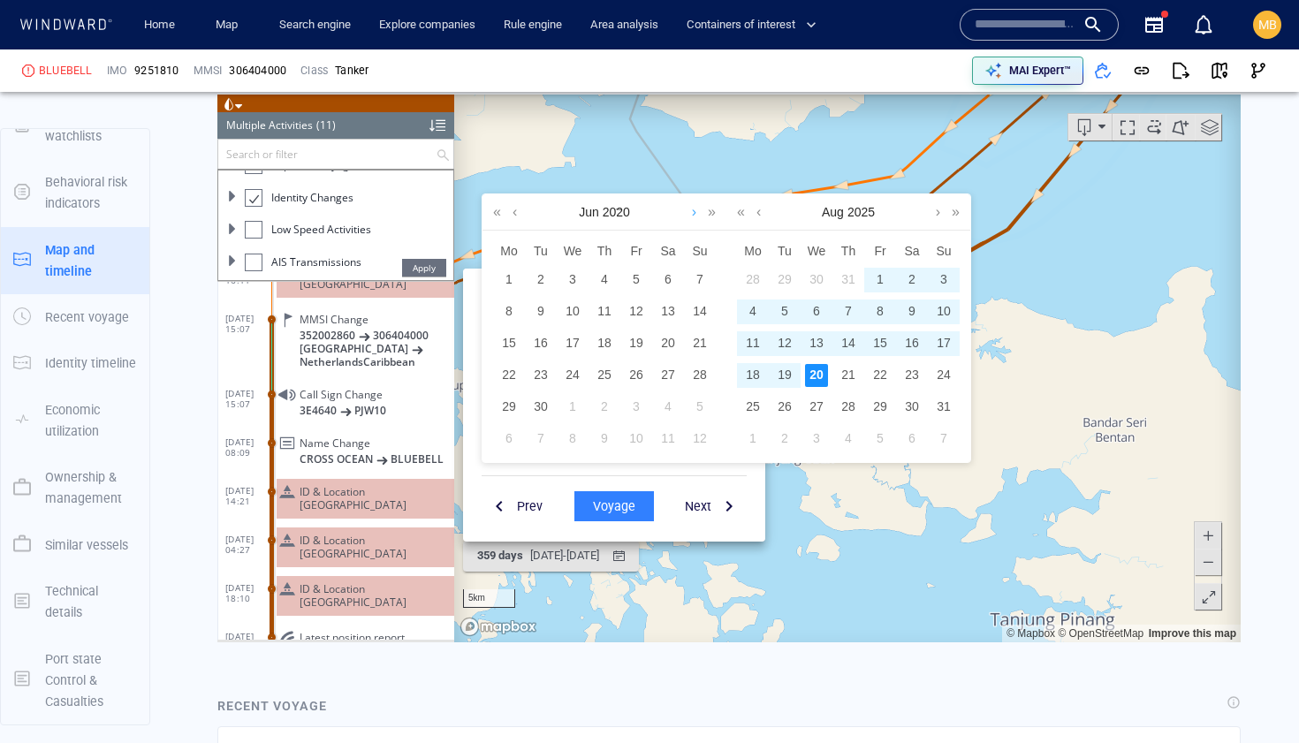
click at [696, 210] on link at bounding box center [694, 211] width 13 height 35
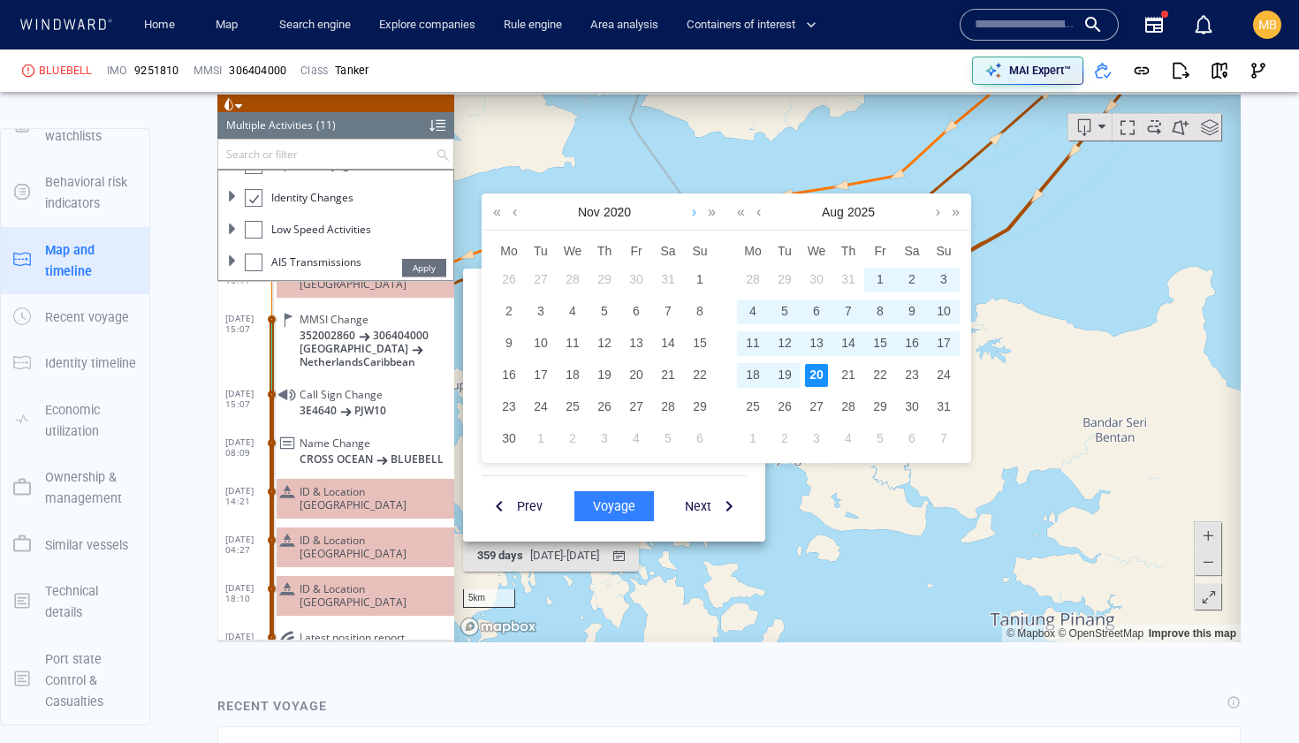
click at [696, 210] on link at bounding box center [694, 211] width 13 height 35
click at [712, 213] on link at bounding box center [712, 211] width 17 height 35
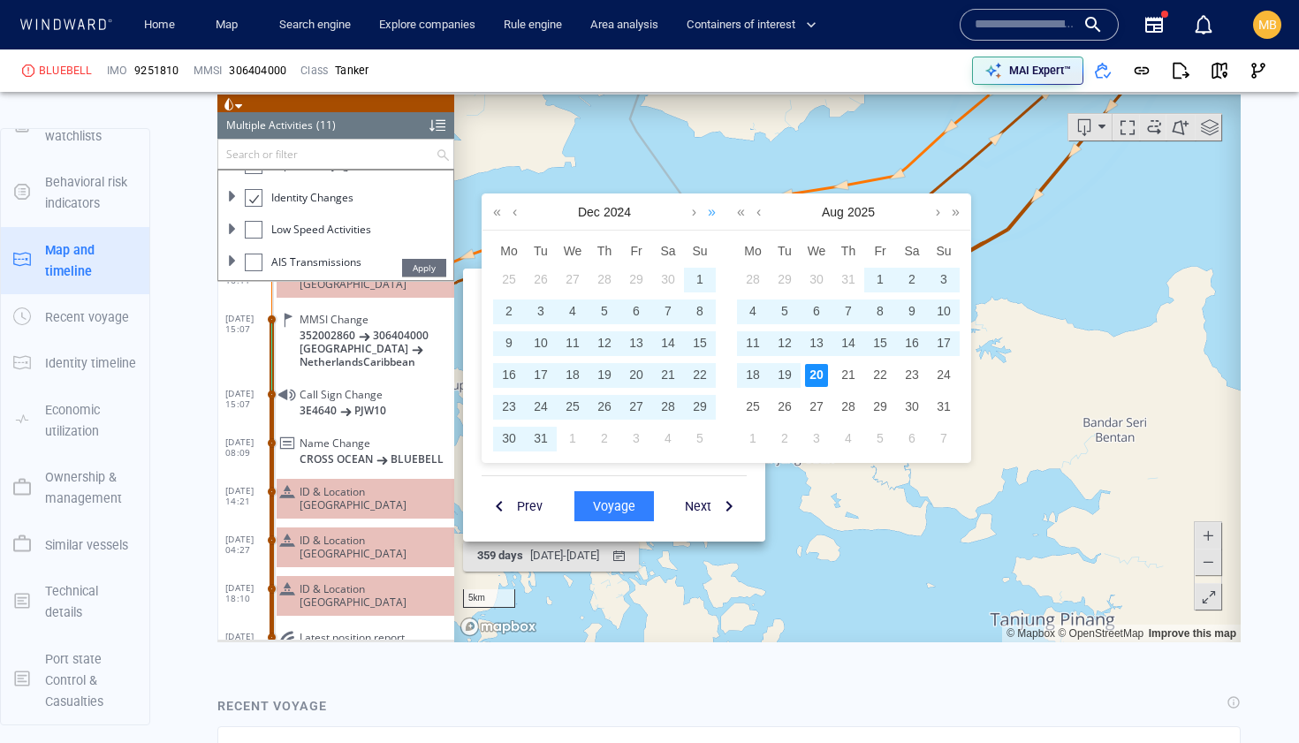
click at [712, 213] on link at bounding box center [712, 211] width 17 height 35
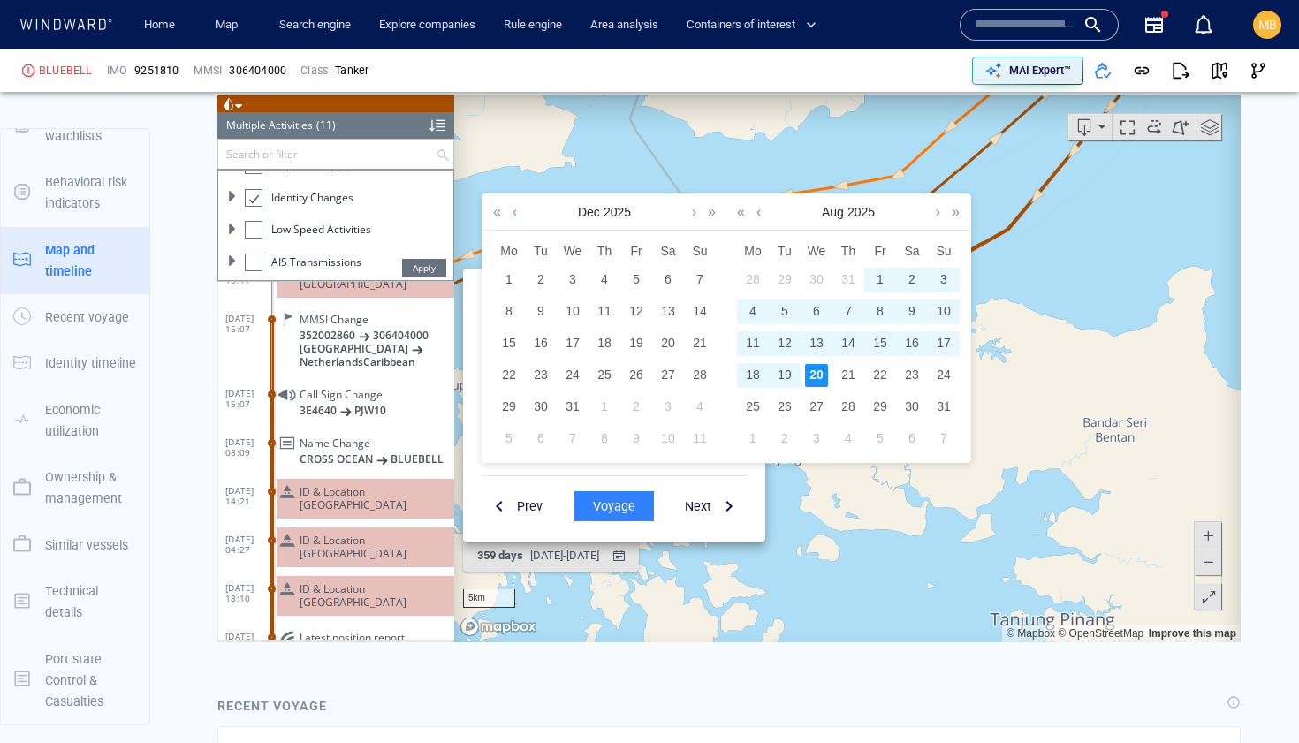
click at [512, 213] on link at bounding box center [514, 211] width 13 height 35
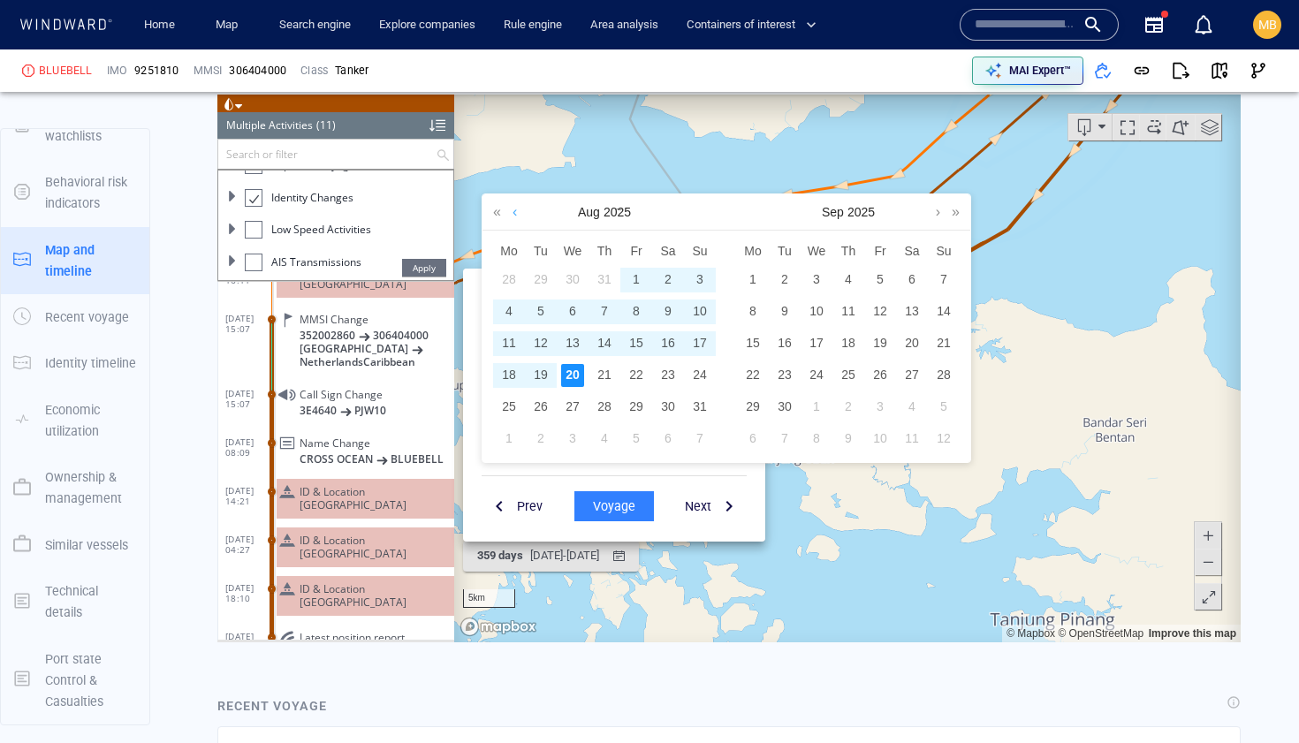
click at [512, 213] on link at bounding box center [514, 211] width 13 height 35
click at [604, 278] on div "1" at bounding box center [604, 280] width 23 height 23
click at [759, 216] on link at bounding box center [758, 211] width 13 height 35
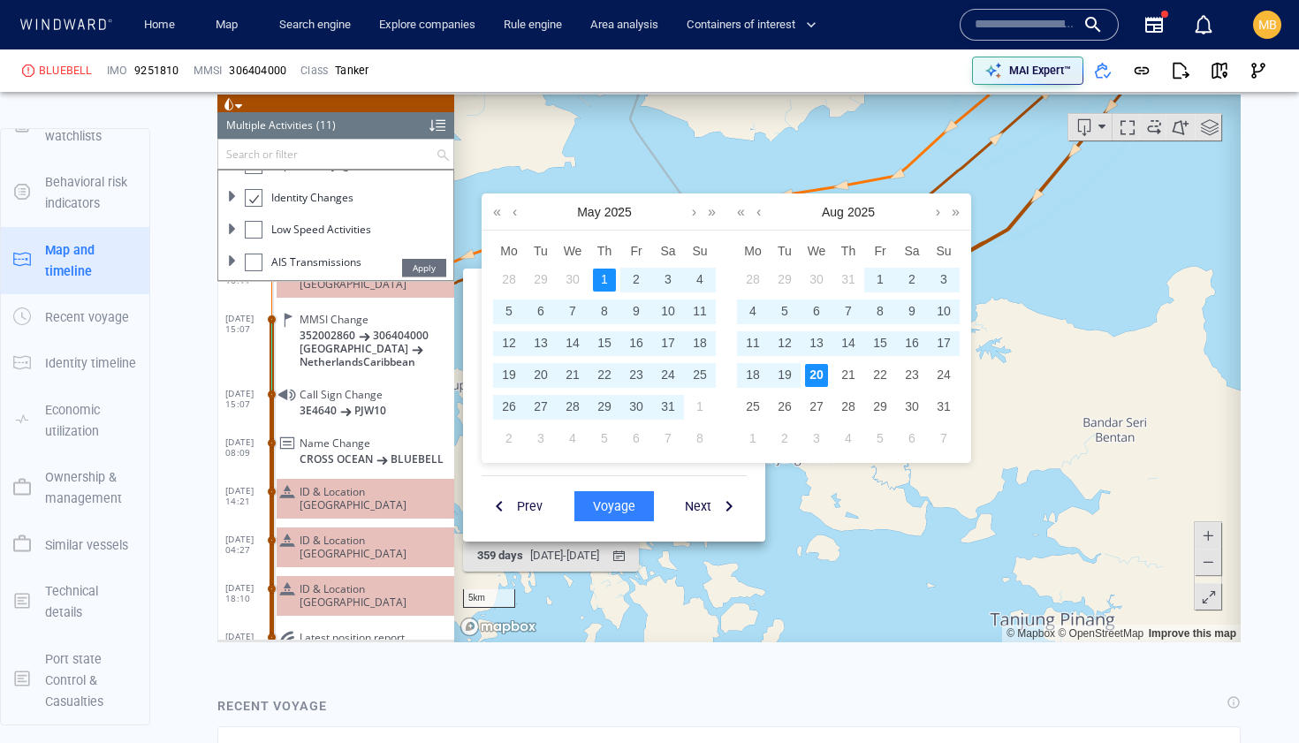
click at [818, 371] on div "20" at bounding box center [816, 375] width 23 height 23
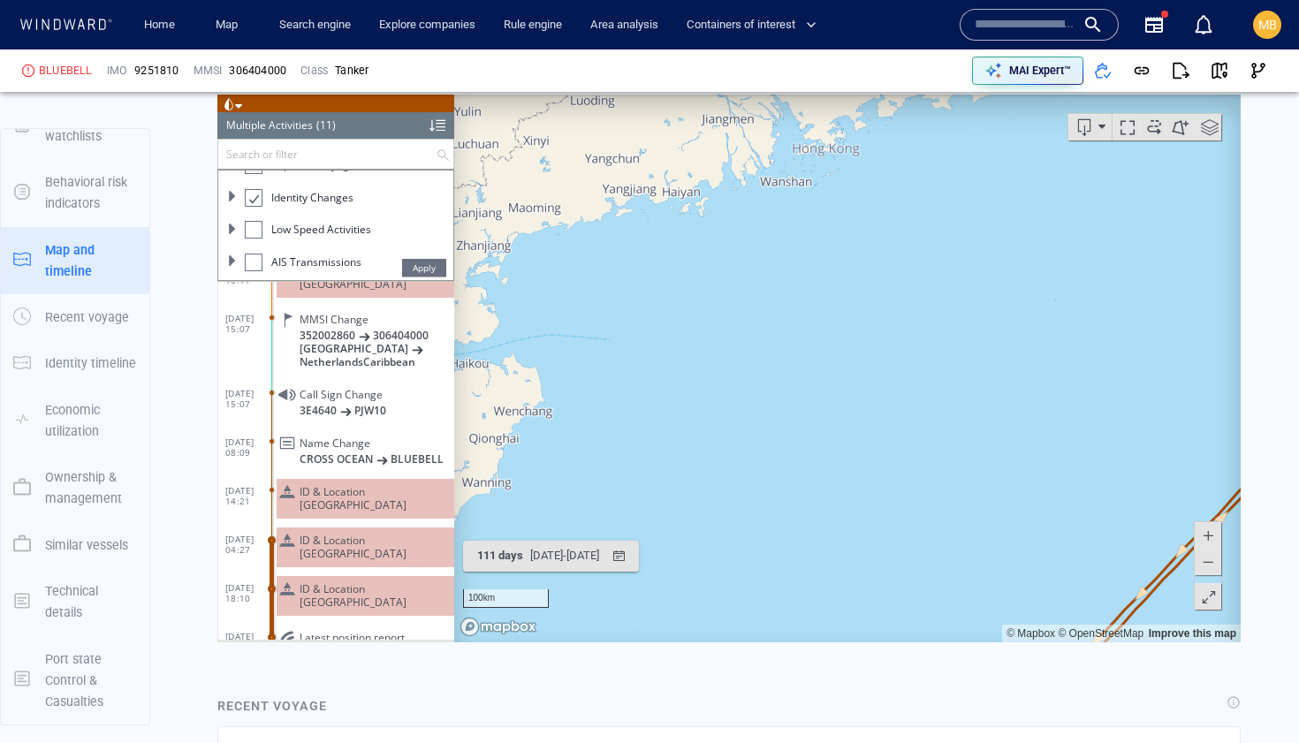
drag, startPoint x: 832, startPoint y: 380, endPoint x: 900, endPoint y: 119, distance: 269.5
click at [899, 126] on canvas "Map" at bounding box center [847, 369] width 787 height 548
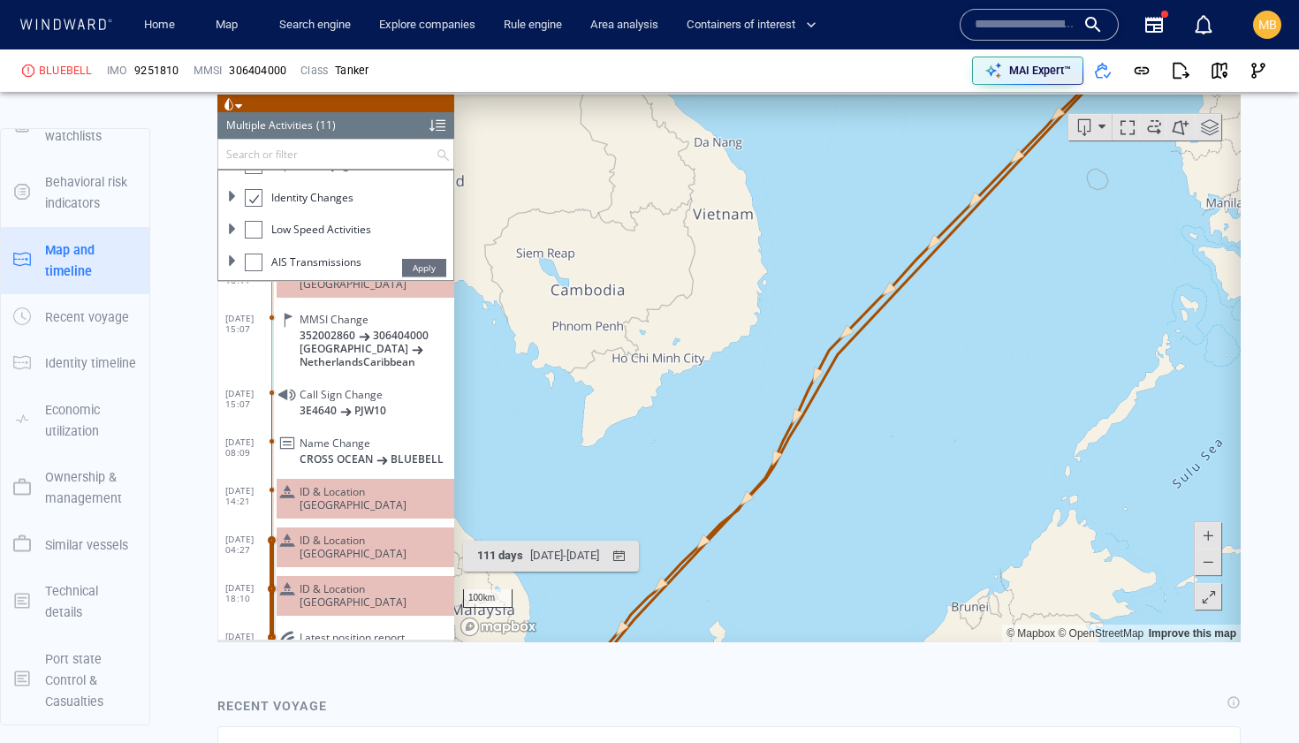
drag, startPoint x: 846, startPoint y: 459, endPoint x: 966, endPoint y: 318, distance: 184.9
click at [966, 318] on canvas "Map" at bounding box center [847, 369] width 787 height 548
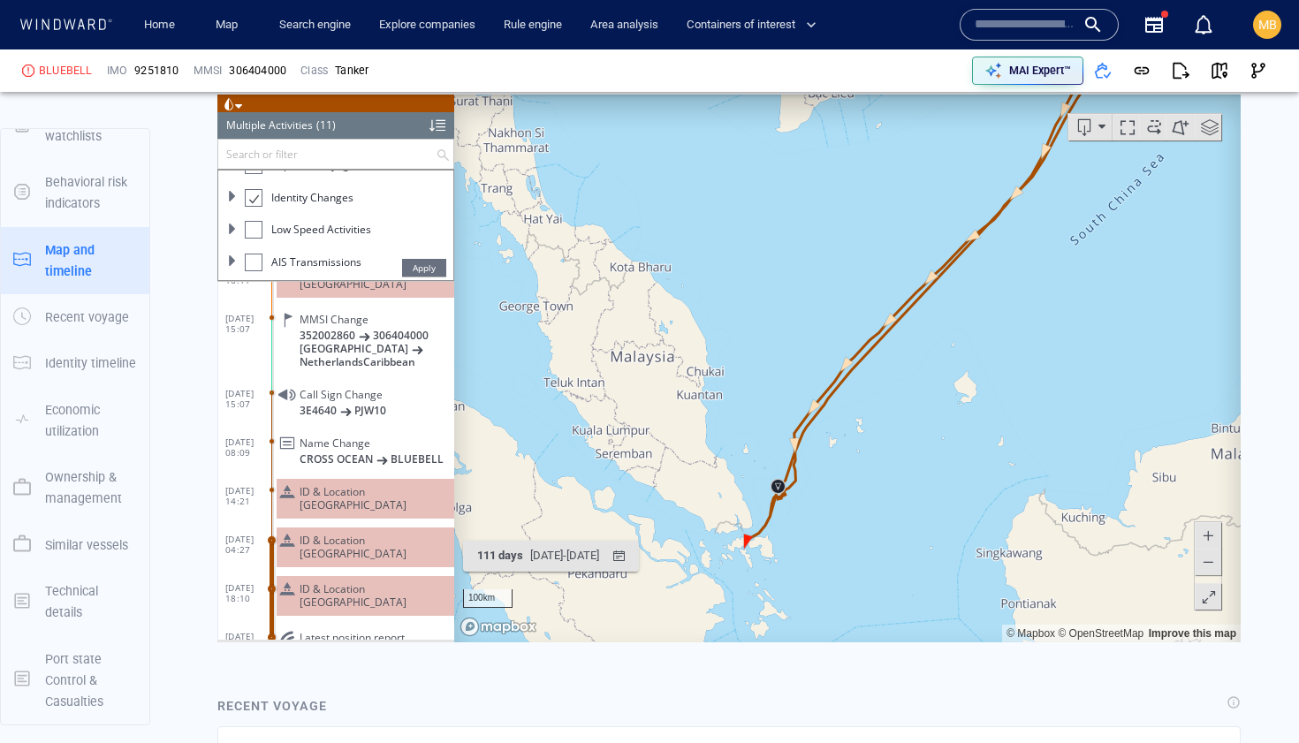
drag, startPoint x: 803, startPoint y: 527, endPoint x: 978, endPoint y: 352, distance: 247.5
click at [978, 352] on canvas "Map" at bounding box center [847, 369] width 787 height 548
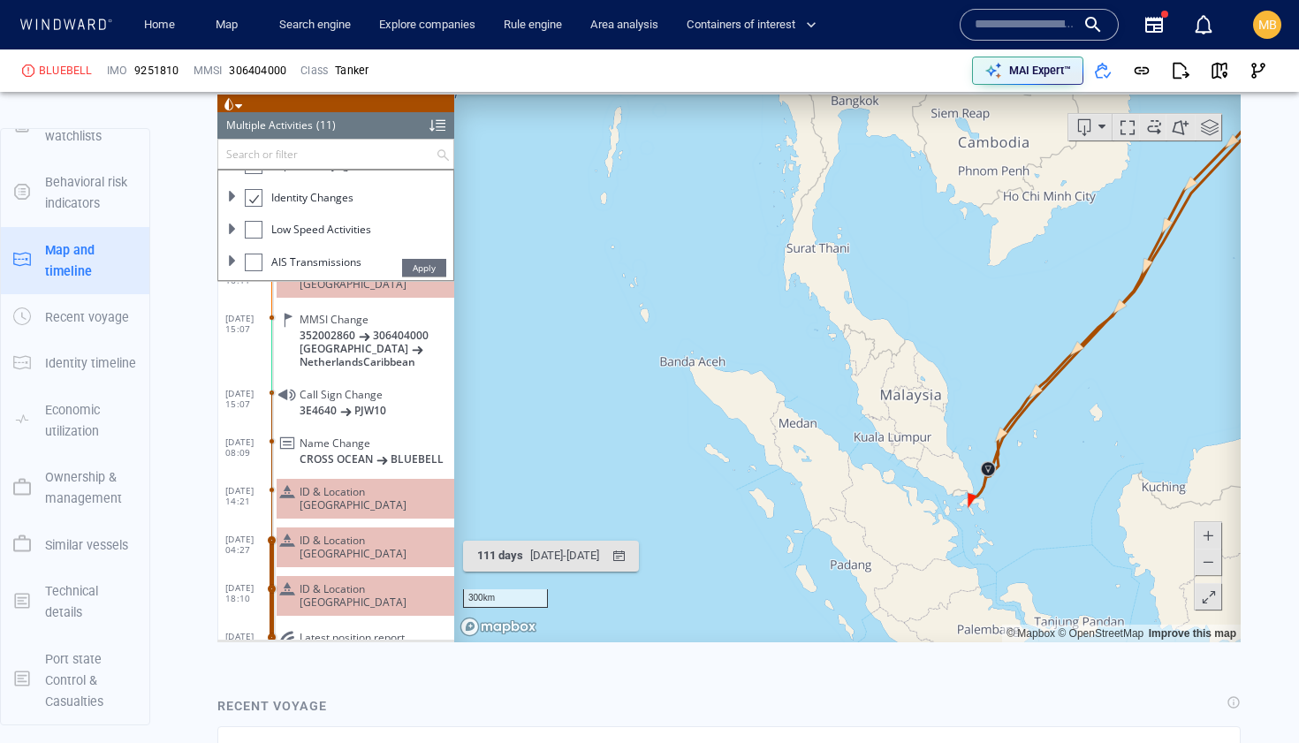
drag, startPoint x: 1020, startPoint y: 473, endPoint x: 869, endPoint y: 551, distance: 170.0
click at [876, 546] on canvas "Map" at bounding box center [847, 369] width 787 height 548
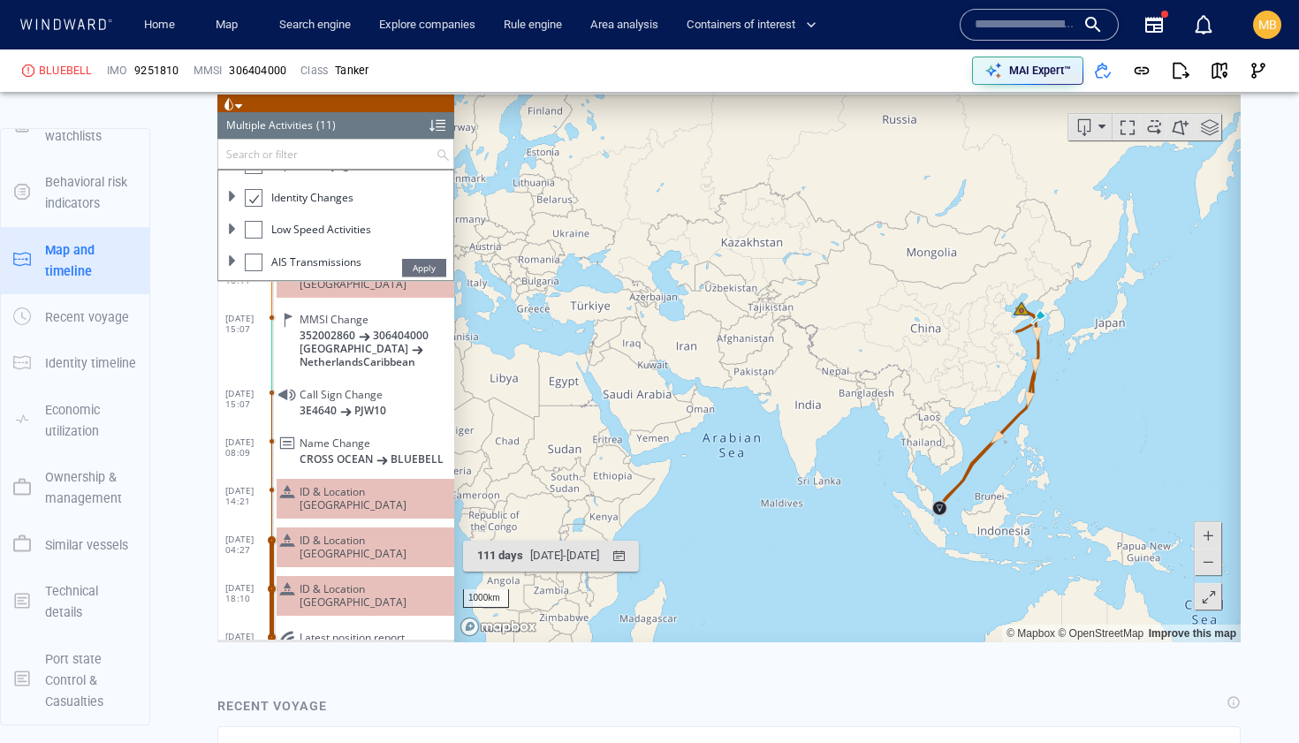
drag, startPoint x: 1094, startPoint y: 355, endPoint x: 960, endPoint y: 504, distance: 200.3
click at [961, 502] on canvas "Map" at bounding box center [847, 369] width 787 height 548
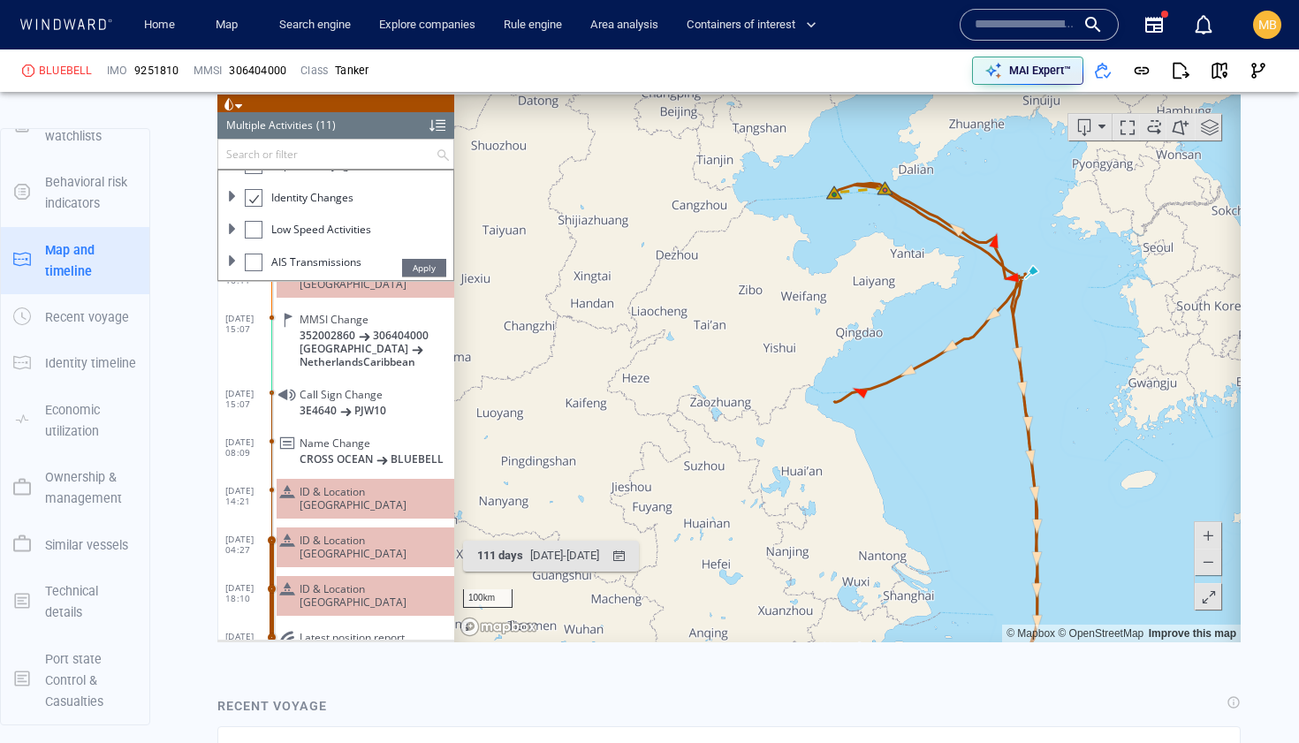
drag, startPoint x: 925, startPoint y: 424, endPoint x: 892, endPoint y: 388, distance: 49.4
click at [892, 388] on canvas "Map" at bounding box center [847, 369] width 787 height 548
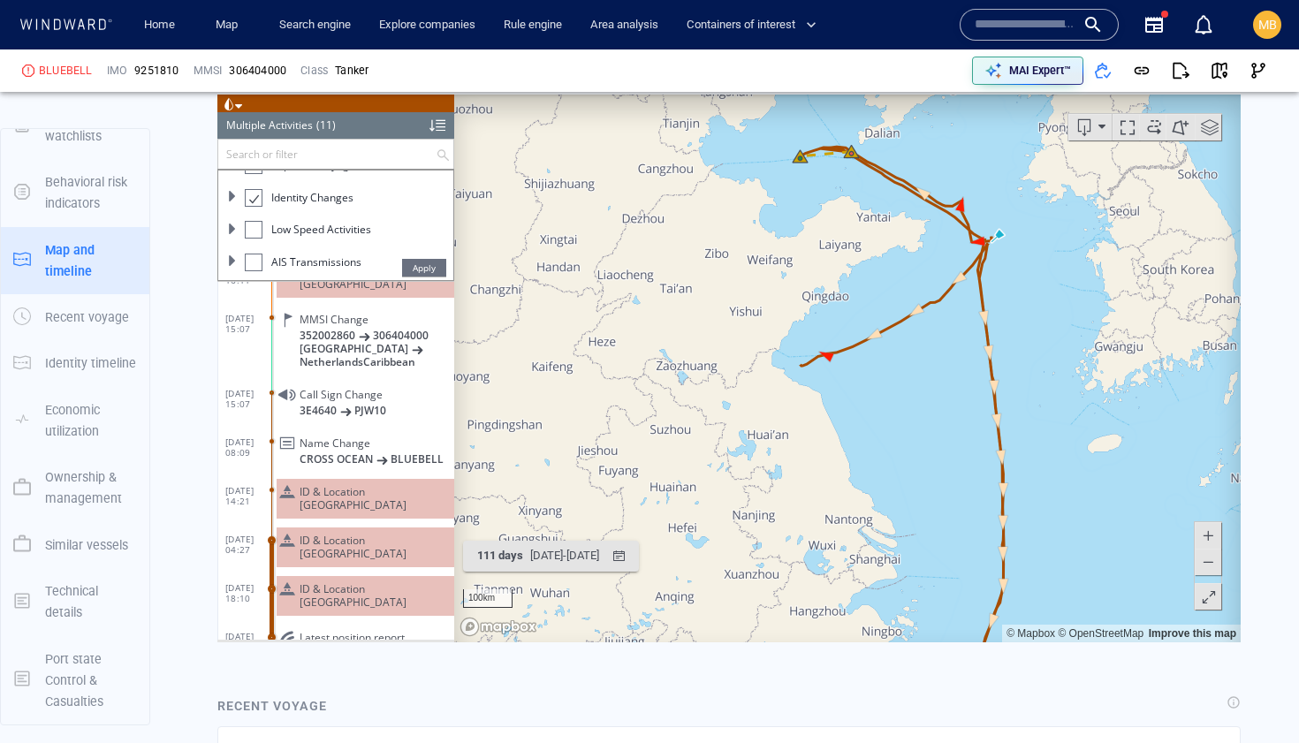
drag, startPoint x: 890, startPoint y: 401, endPoint x: 794, endPoint y: 411, distance: 96.8
click at [793, 411] on canvas "Map" at bounding box center [847, 369] width 787 height 548
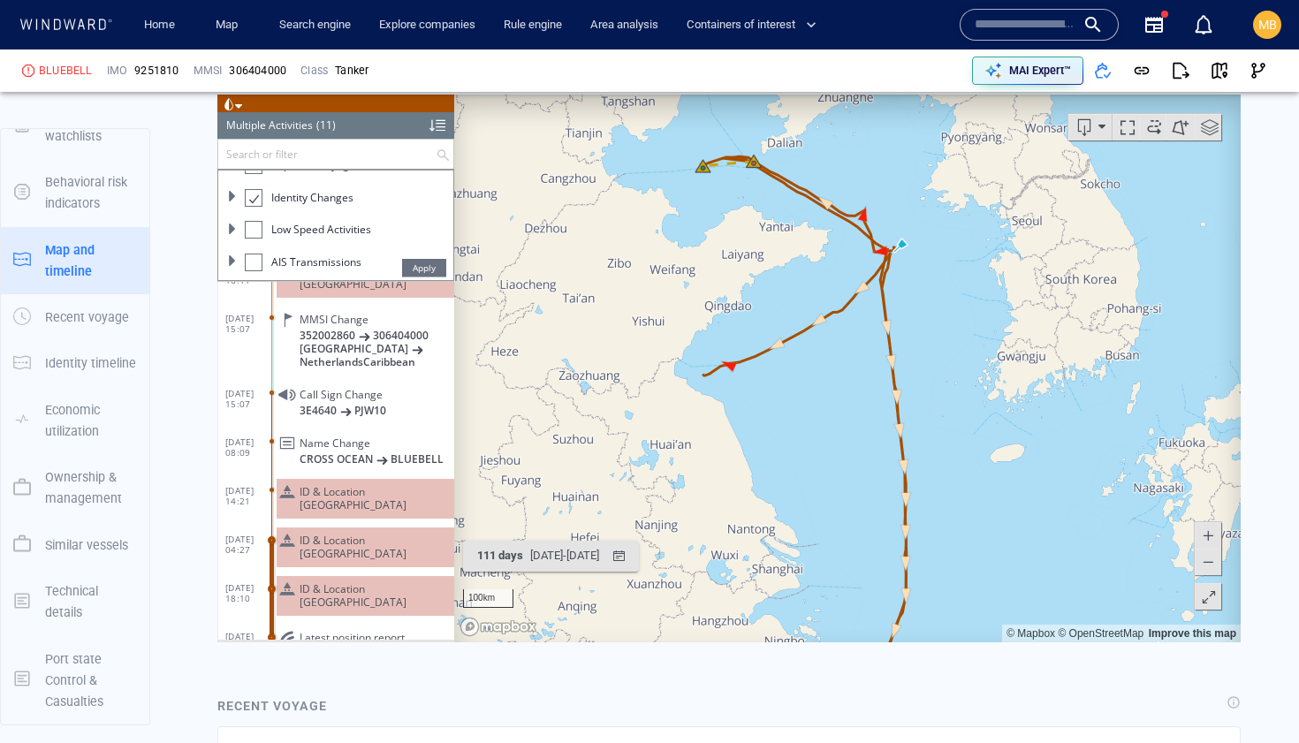
drag, startPoint x: 809, startPoint y: 407, endPoint x: 773, endPoint y: 455, distance: 59.4
click at [773, 455] on canvas "Map" at bounding box center [847, 369] width 787 height 548
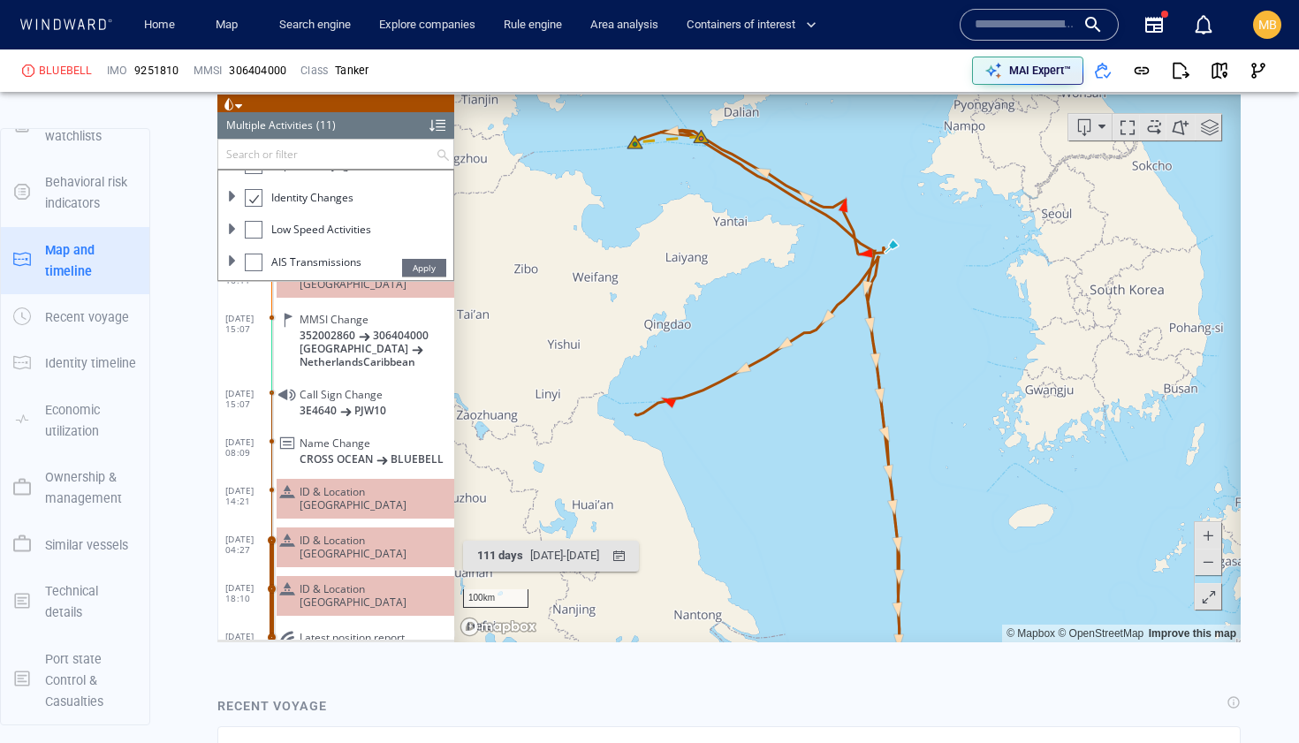
drag, startPoint x: 758, startPoint y: 478, endPoint x: 812, endPoint y: 509, distance: 62.2
click at [812, 510] on canvas "Map" at bounding box center [847, 369] width 787 height 548
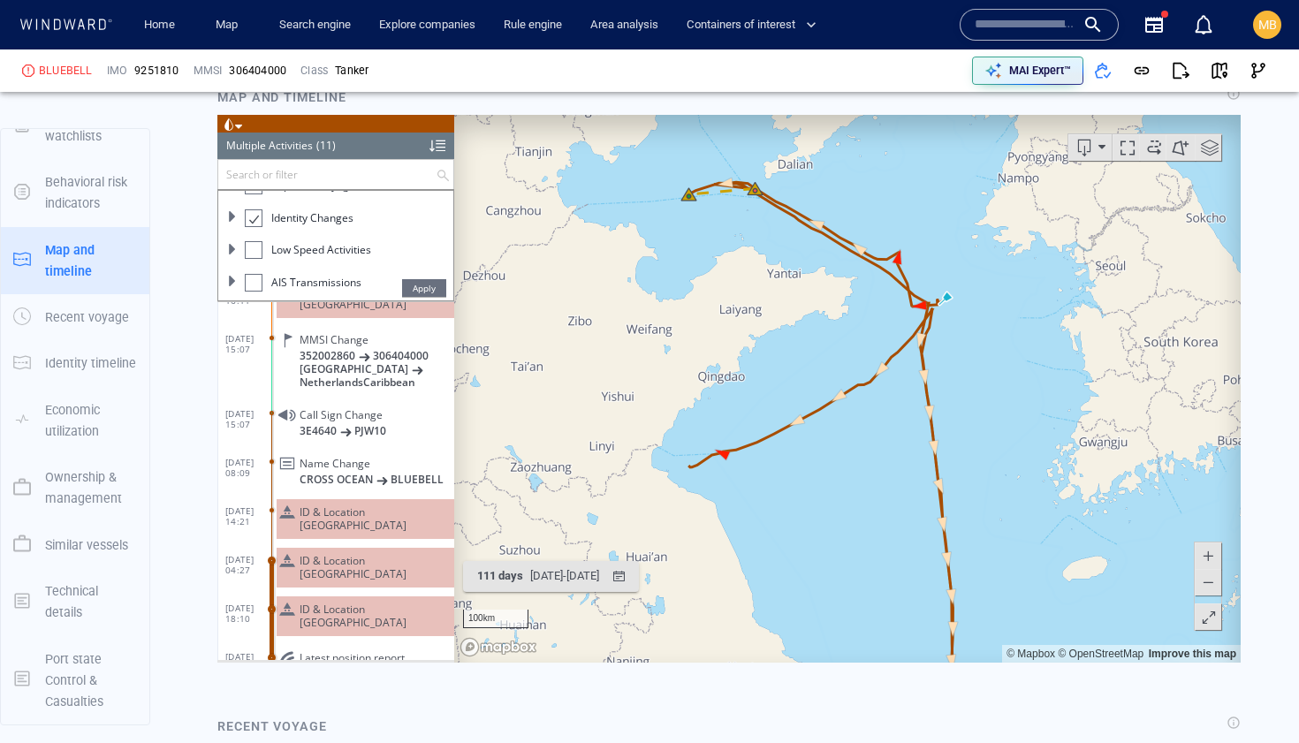
scroll to position [2116, 0]
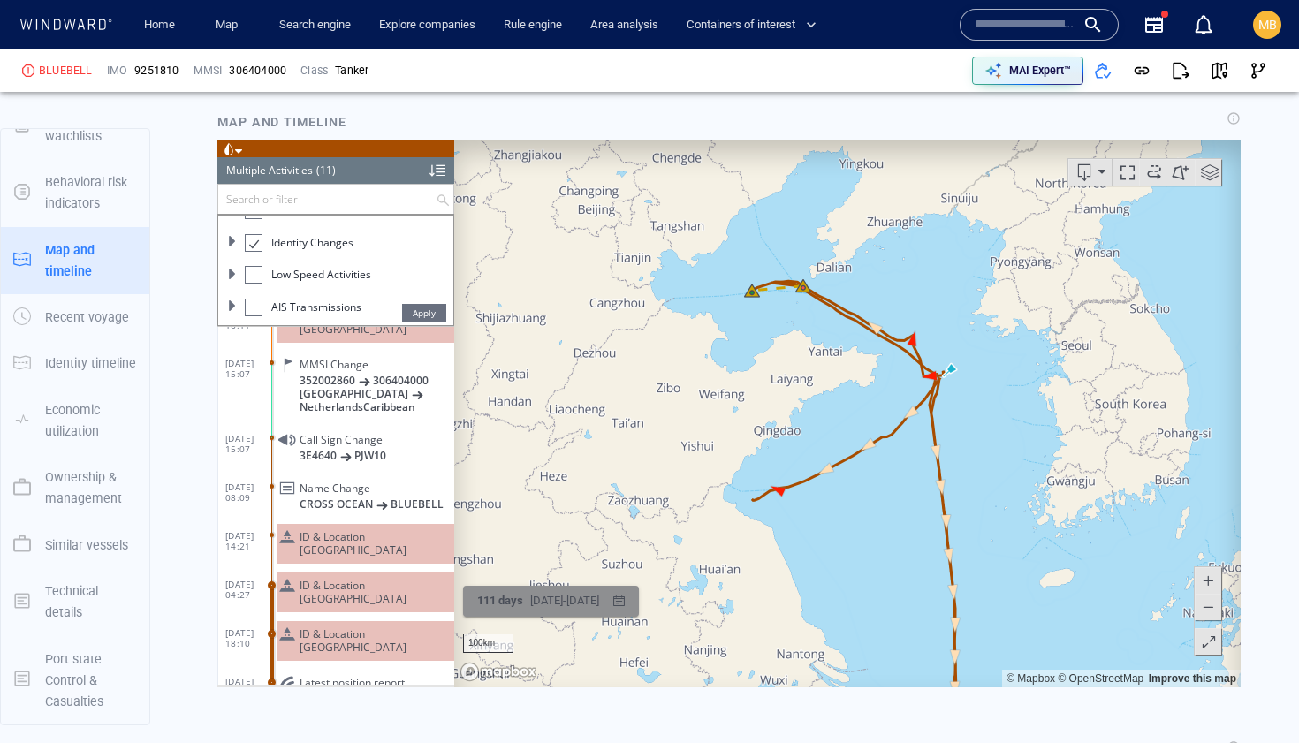
click at [546, 602] on div "01/05/2025 - 20/08/2025" at bounding box center [565, 601] width 76 height 27
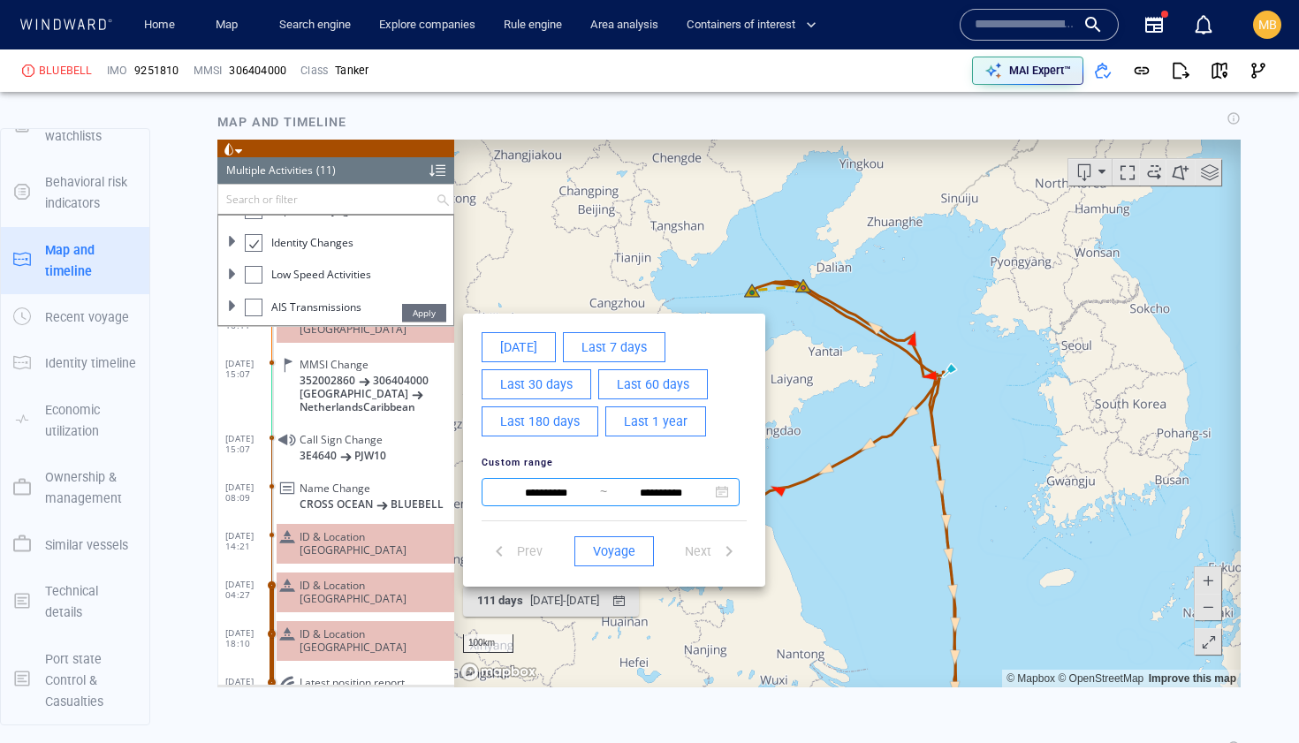
click at [563, 490] on input "**********" at bounding box center [546, 493] width 108 height 21
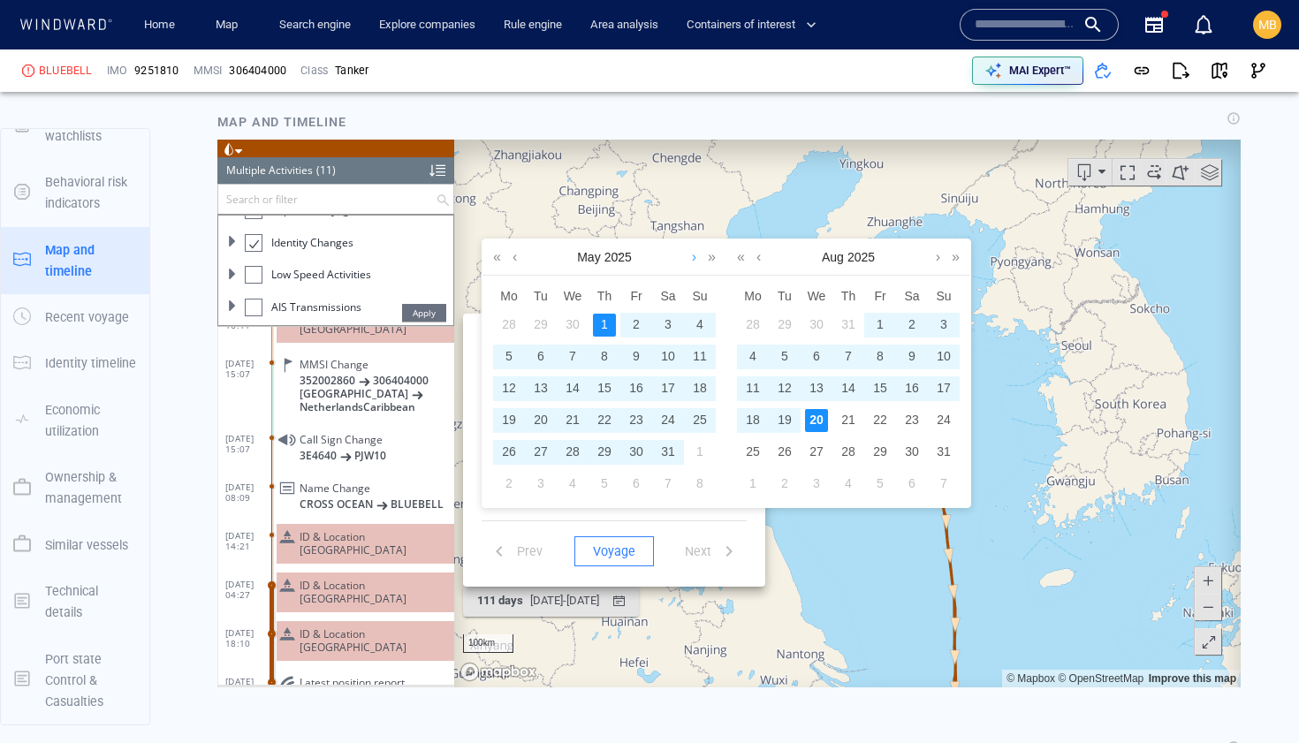
click at [690, 257] on link at bounding box center [694, 257] width 13 height 35
click at [510, 479] on div "30" at bounding box center [509, 484] width 23 height 23
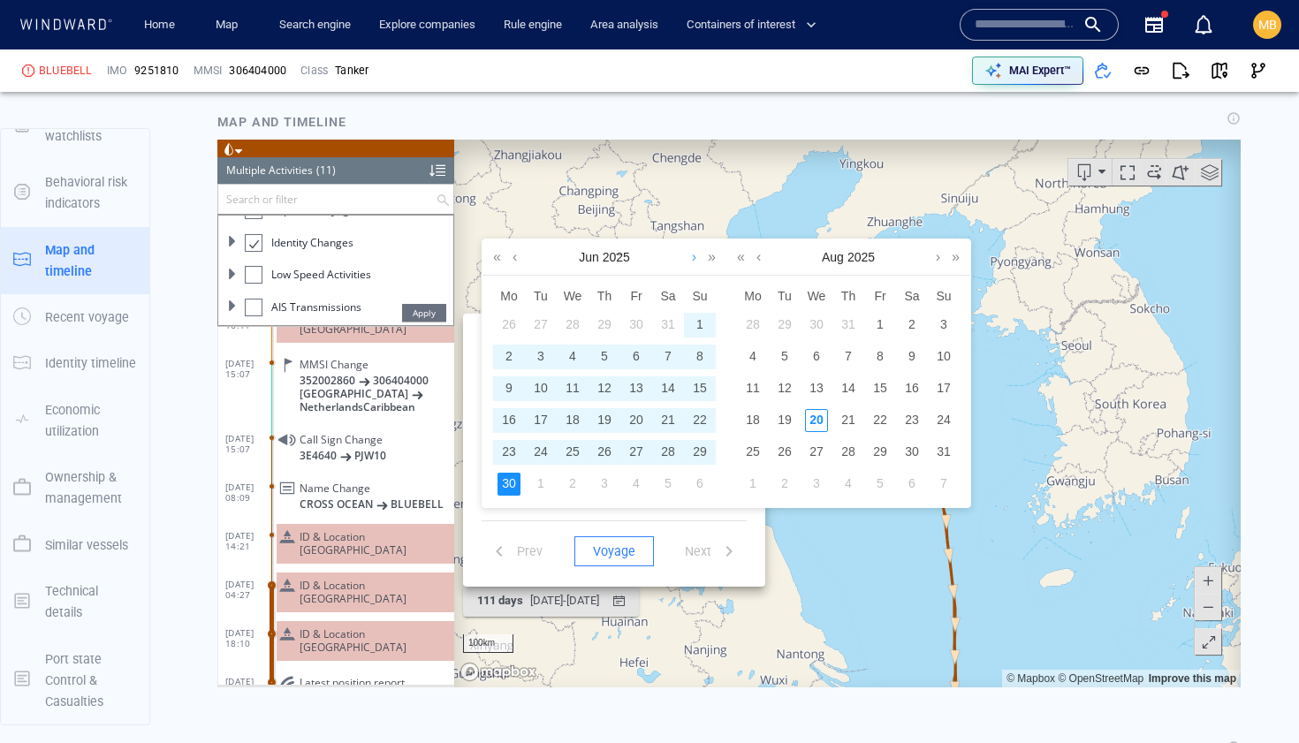
click at [693, 255] on link at bounding box center [694, 257] width 13 height 35
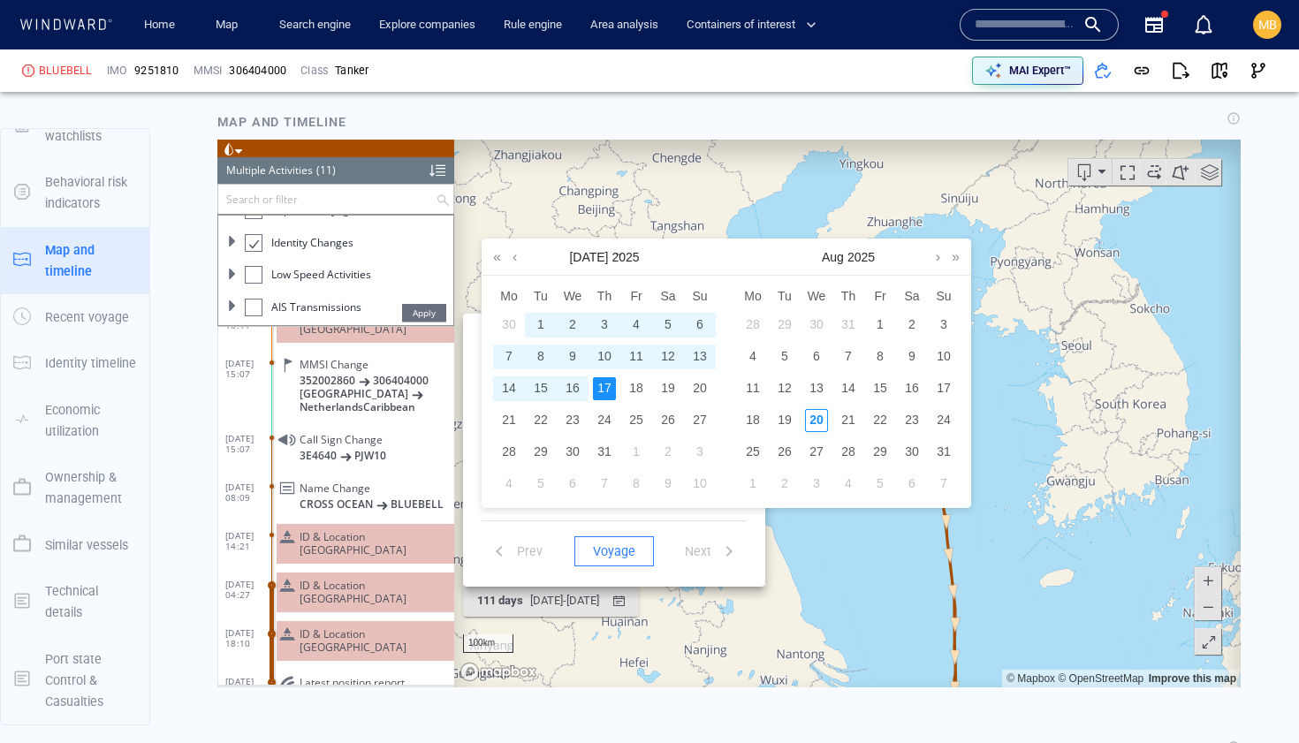
click at [606, 384] on div "17" at bounding box center [604, 388] width 23 height 23
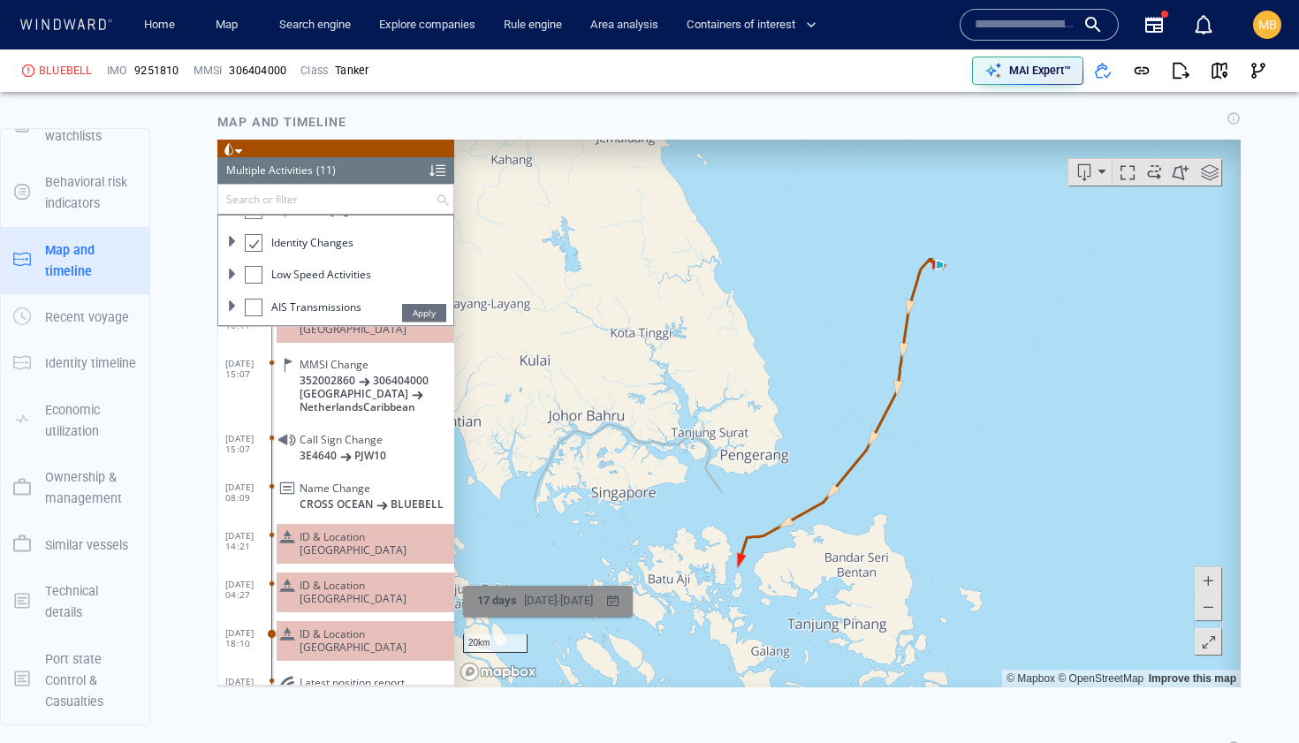
click at [597, 598] on div "30/06/2025 - 17/07/2025" at bounding box center [559, 601] width 76 height 27
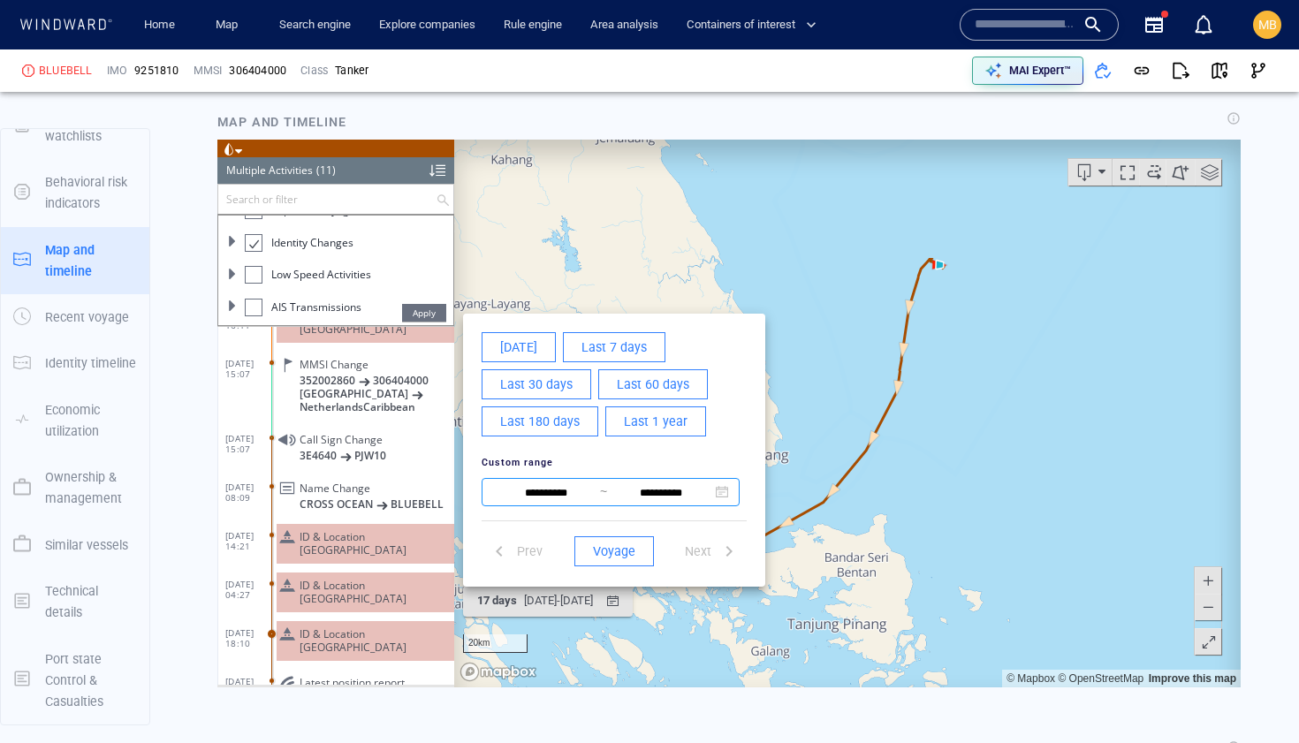
click at [674, 489] on input "**********" at bounding box center [661, 493] width 108 height 21
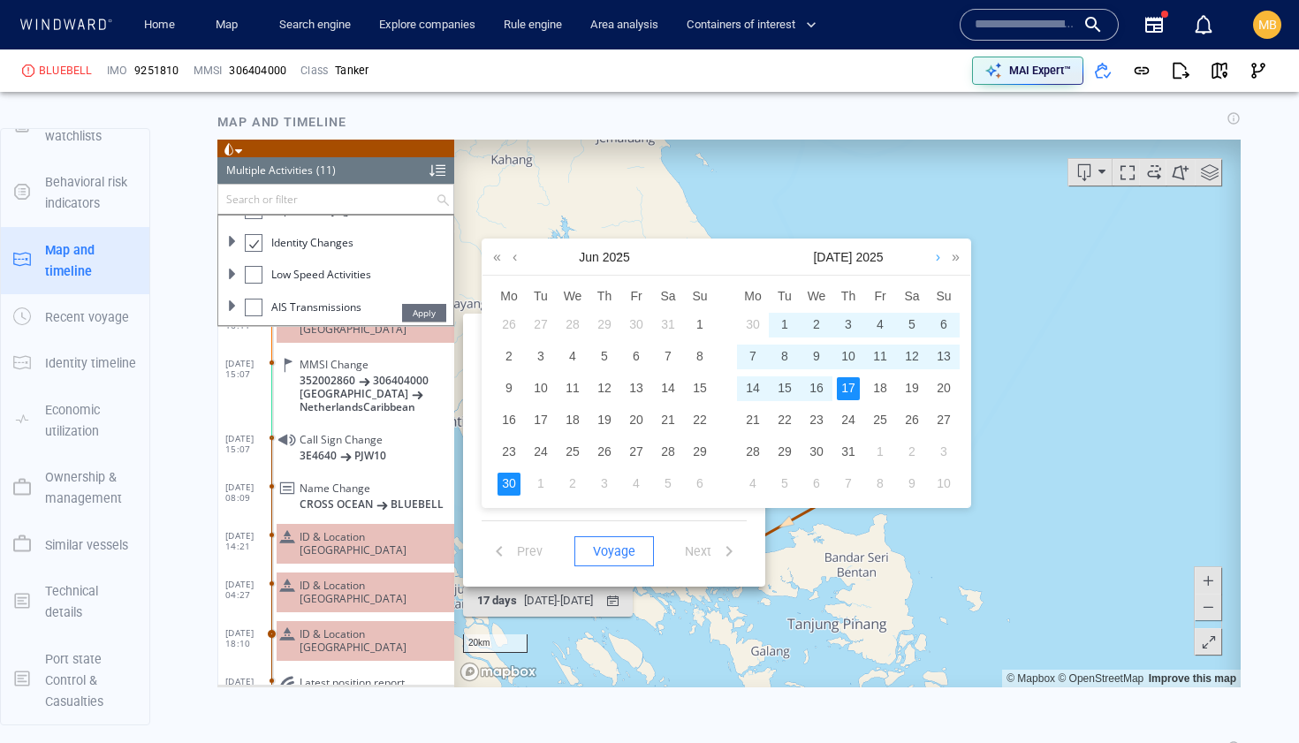
click at [936, 256] on link at bounding box center [938, 257] width 13 height 35
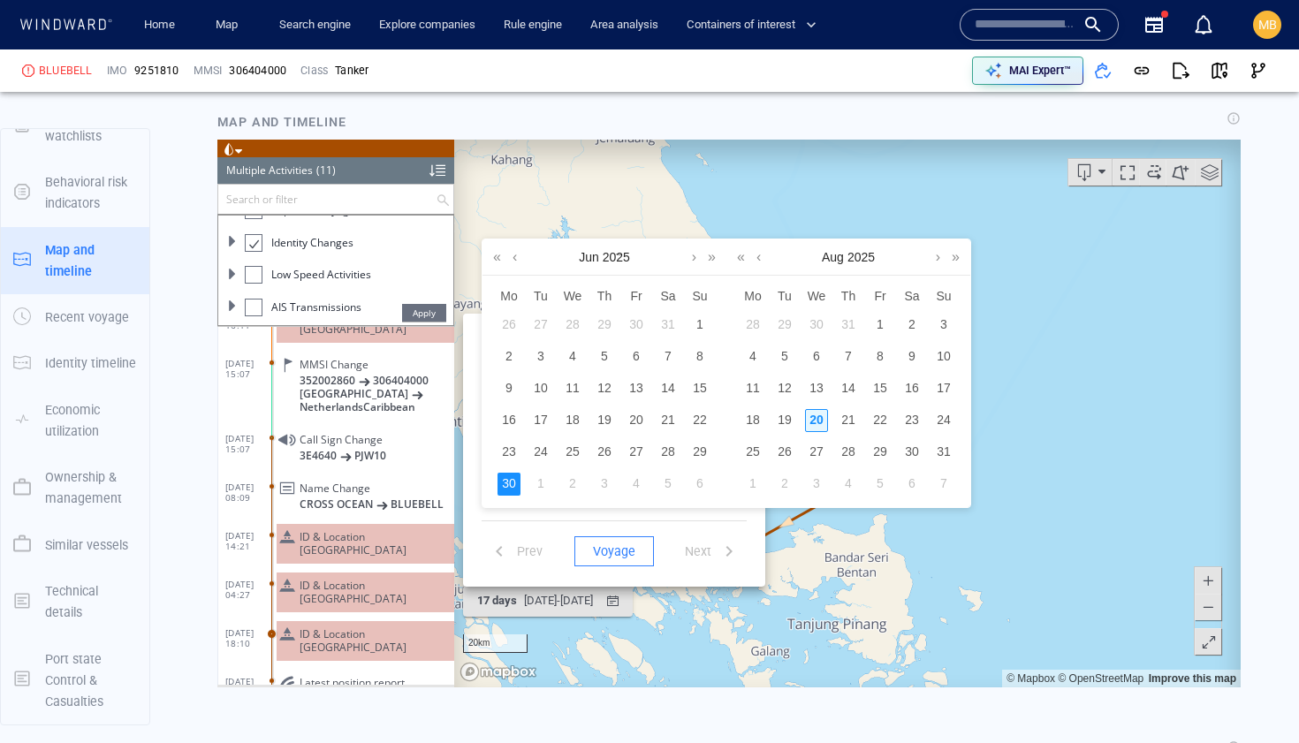
click at [816, 415] on div "20" at bounding box center [816, 420] width 23 height 23
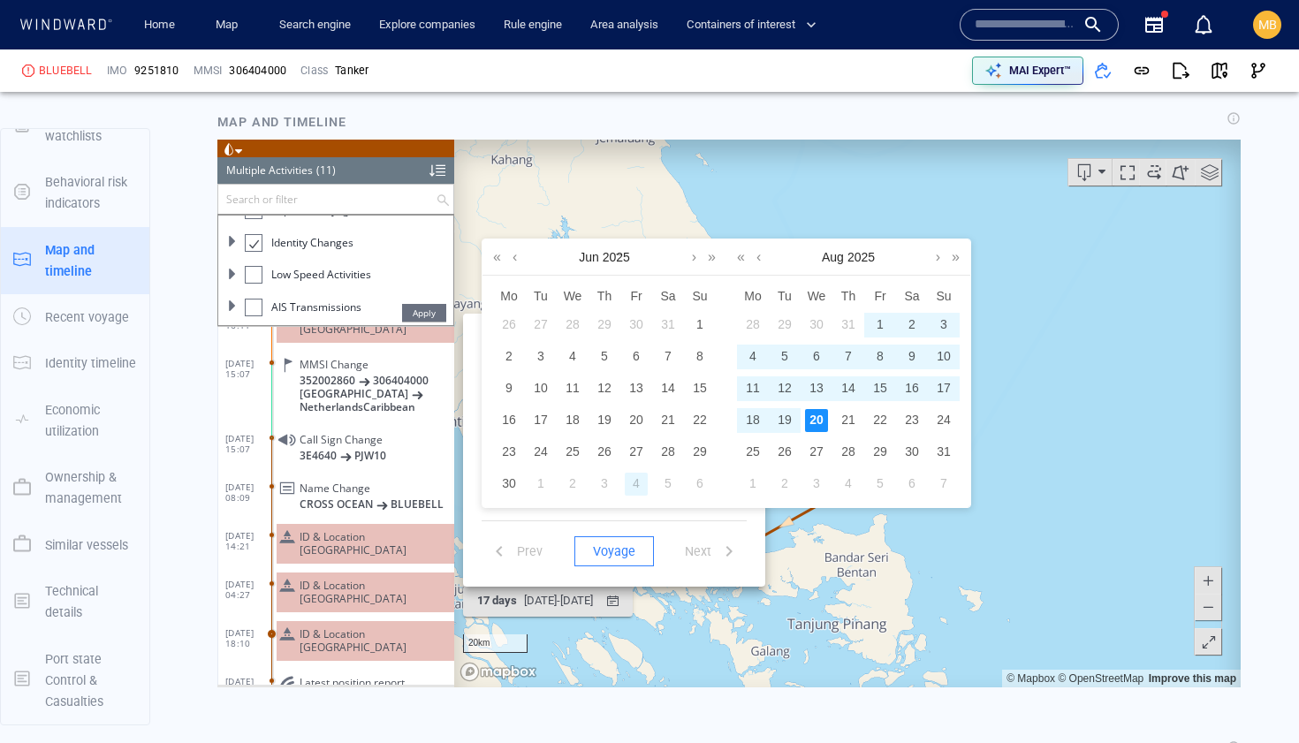
click at [637, 480] on div "4" at bounding box center [636, 484] width 23 height 23
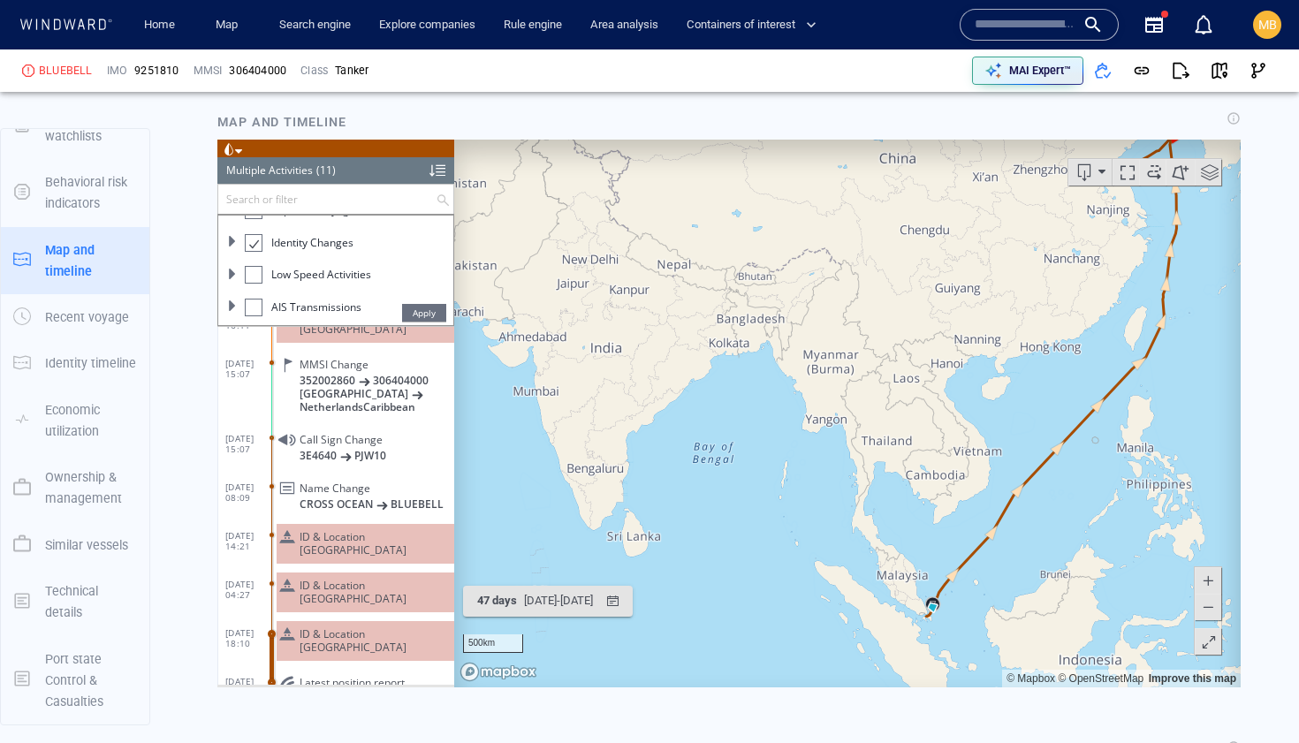
drag, startPoint x: 1060, startPoint y: 389, endPoint x: 933, endPoint y: 475, distance: 152.7
click at [935, 474] on canvas "Map" at bounding box center [847, 414] width 787 height 548
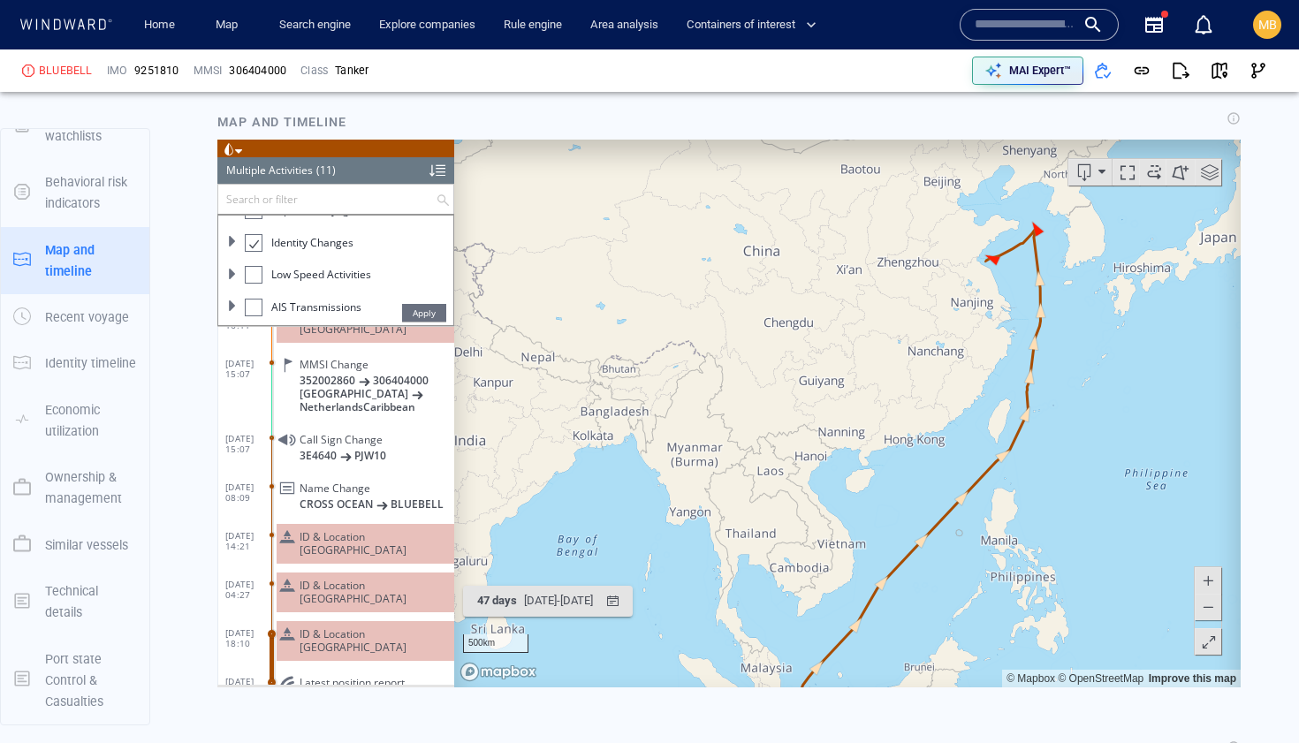
drag, startPoint x: 998, startPoint y: 403, endPoint x: 916, endPoint y: 513, distance: 137.0
click at [918, 513] on canvas "Map" at bounding box center [847, 414] width 787 height 548
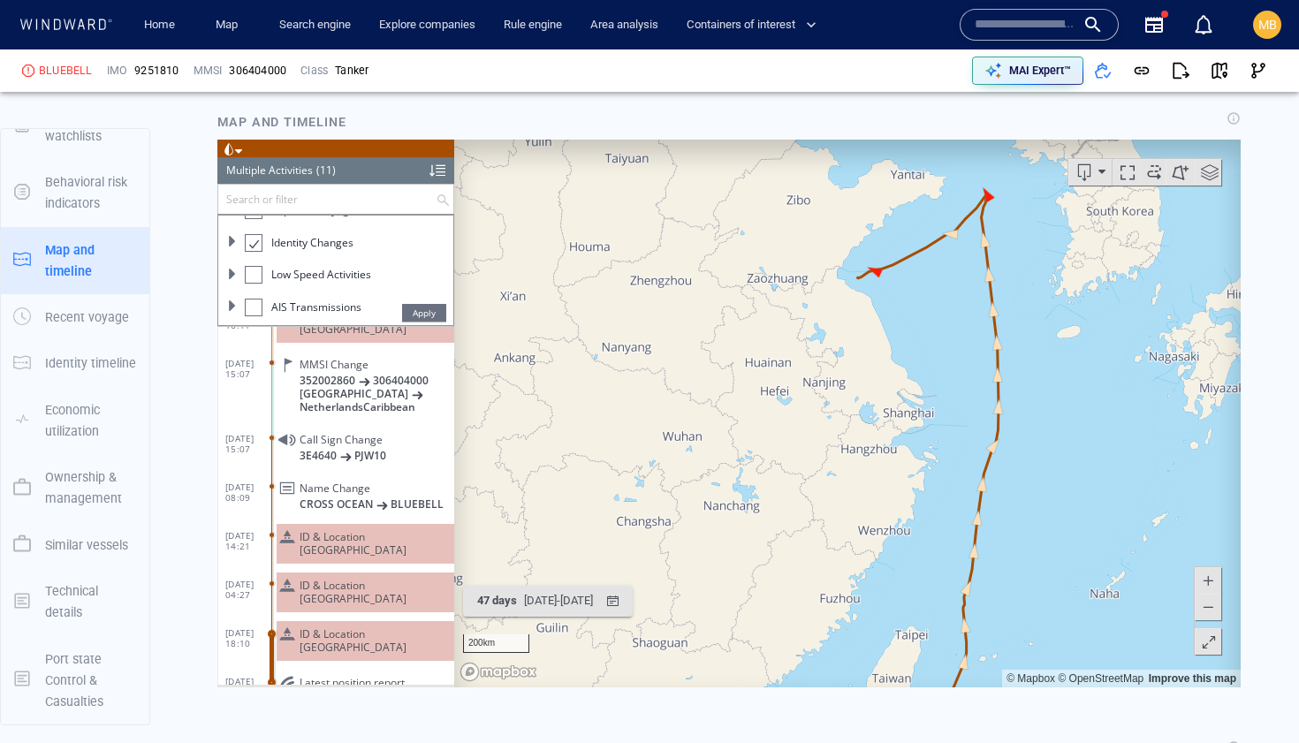
drag, startPoint x: 946, startPoint y: 349, endPoint x: 883, endPoint y: 436, distance: 107.0
click at [886, 434] on canvas "Map" at bounding box center [847, 414] width 787 height 548
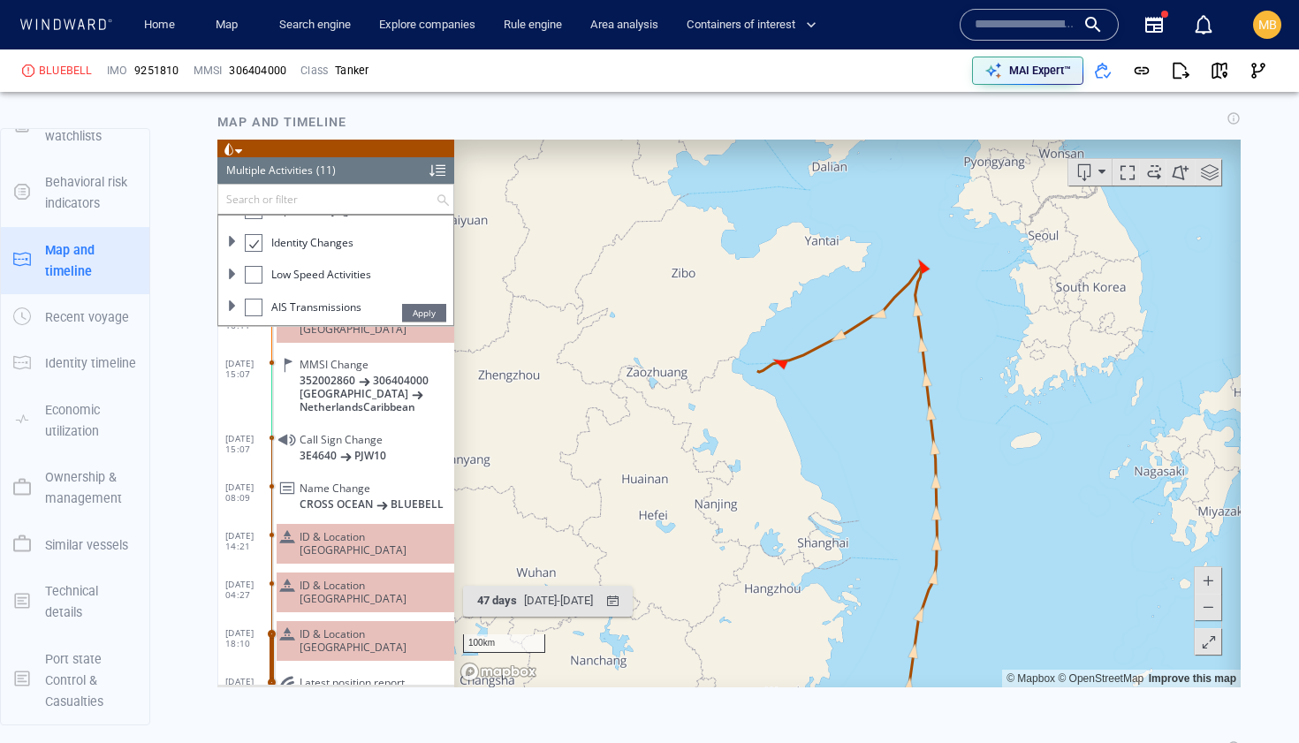
drag, startPoint x: 902, startPoint y: 325, endPoint x: 899, endPoint y: 446, distance: 121.1
click at [899, 446] on canvas "Map" at bounding box center [847, 414] width 787 height 548
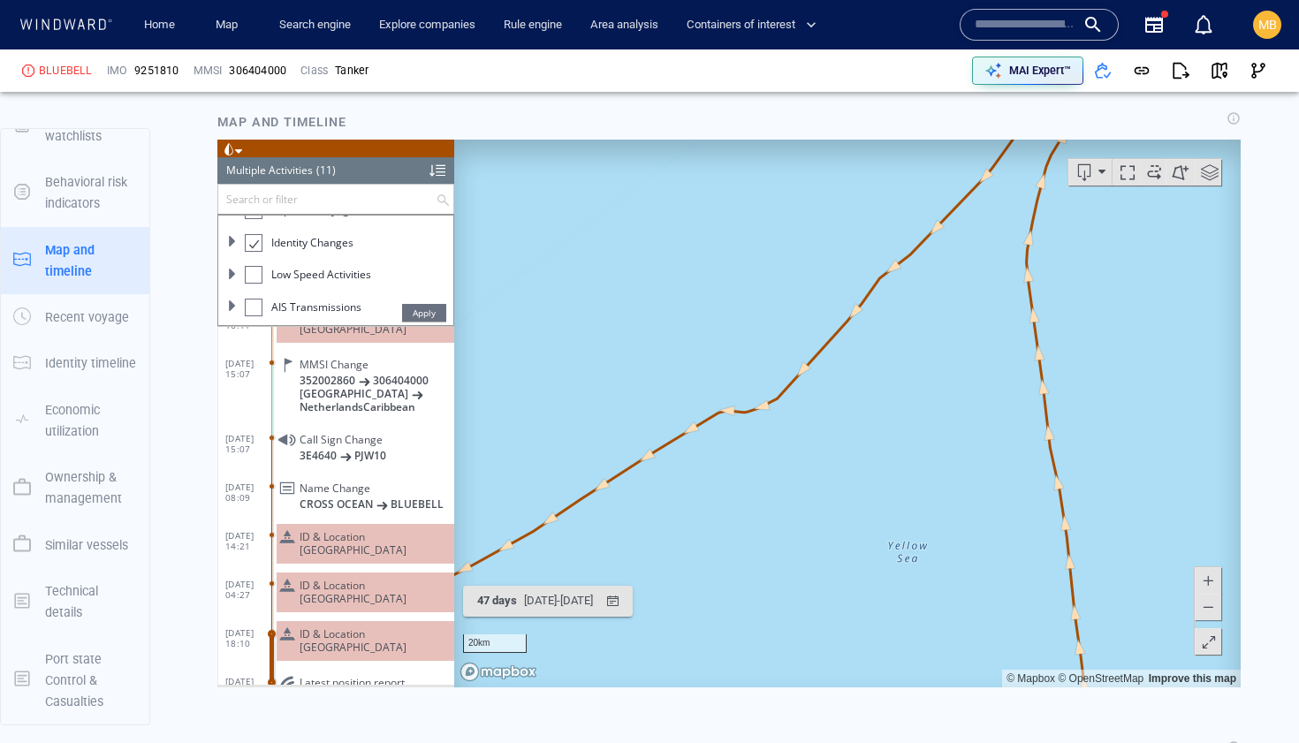
drag, startPoint x: 923, startPoint y: 310, endPoint x: 901, endPoint y: 459, distance: 150.1
click at [901, 459] on canvas "Map" at bounding box center [847, 414] width 787 height 548
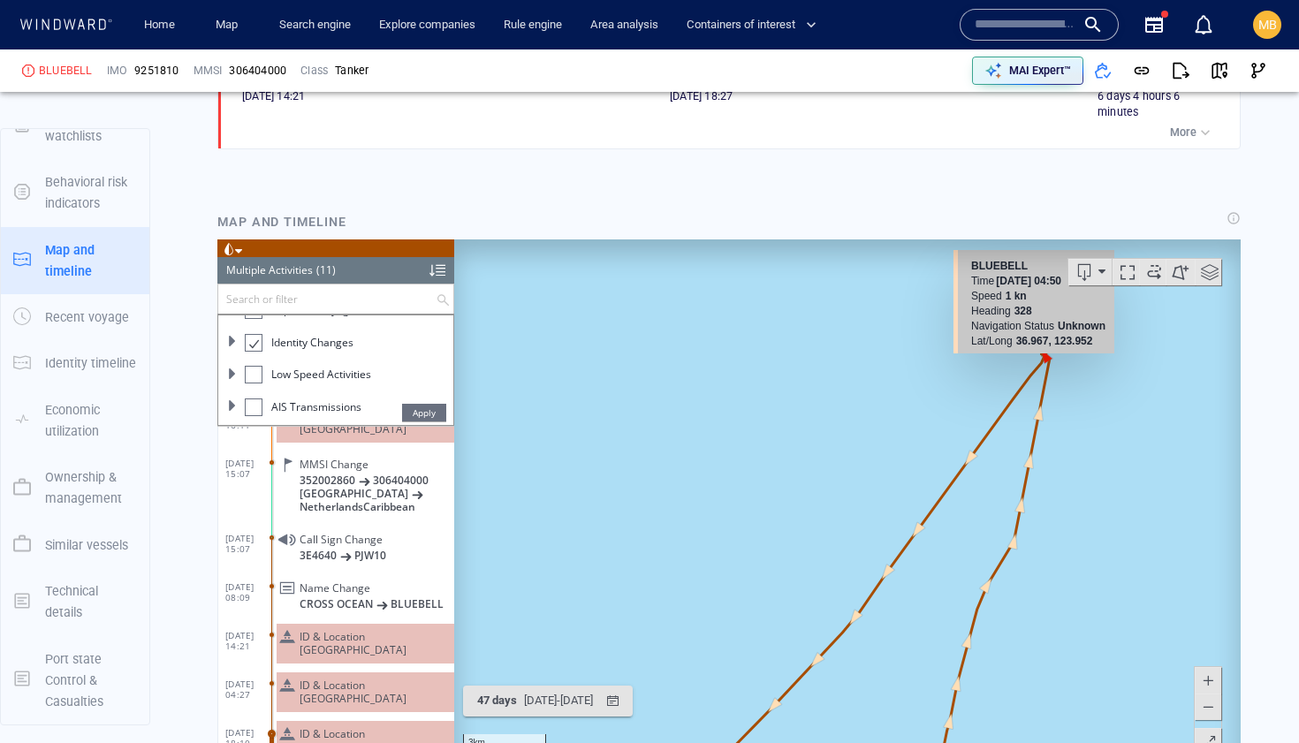
scroll to position [2000, 0]
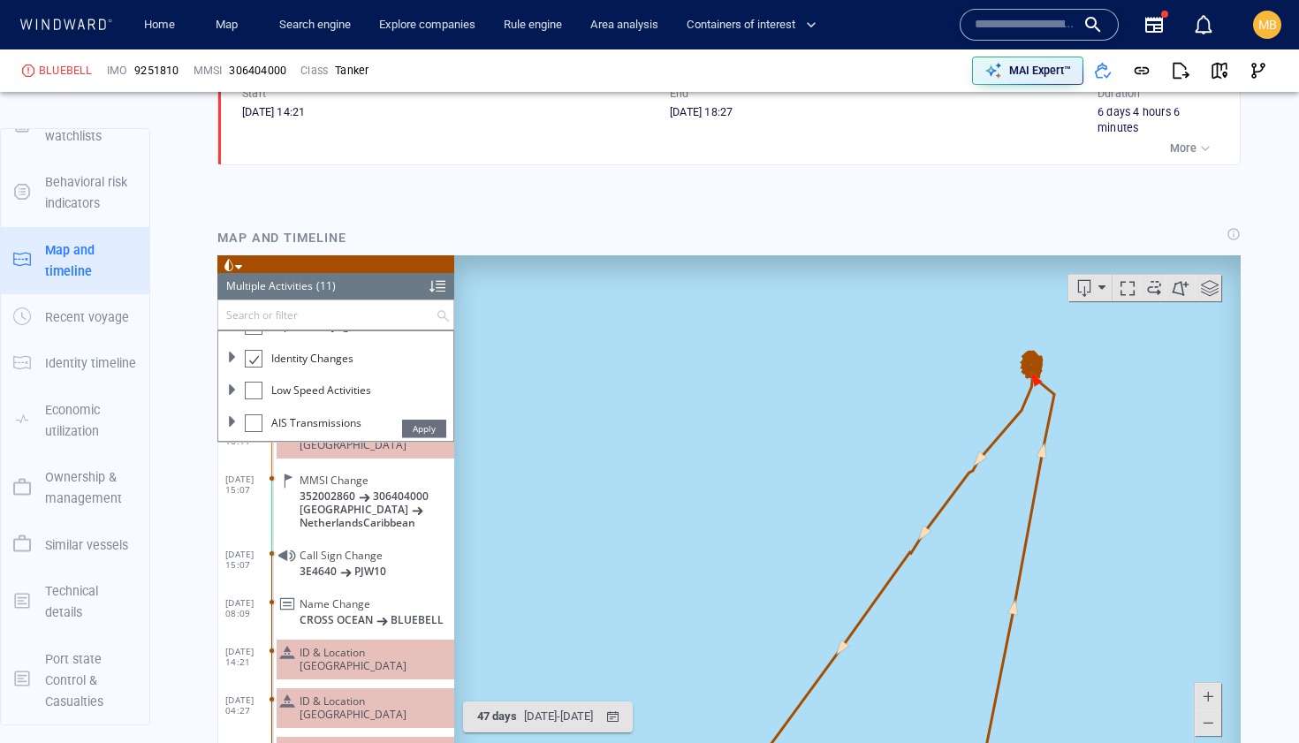
drag, startPoint x: 963, startPoint y: 379, endPoint x: 876, endPoint y: 377, distance: 87.5
click at [878, 377] on canvas "Map" at bounding box center [847, 529] width 787 height 548
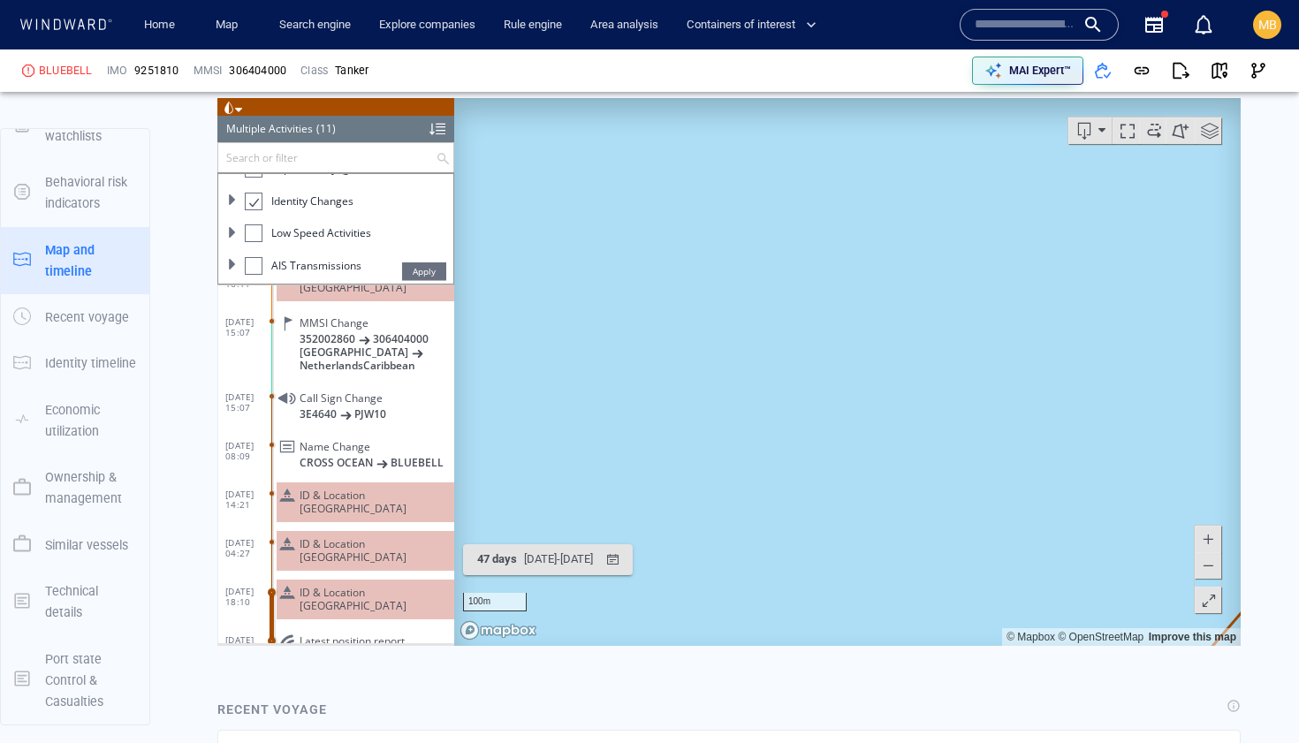
scroll to position [2196, 0]
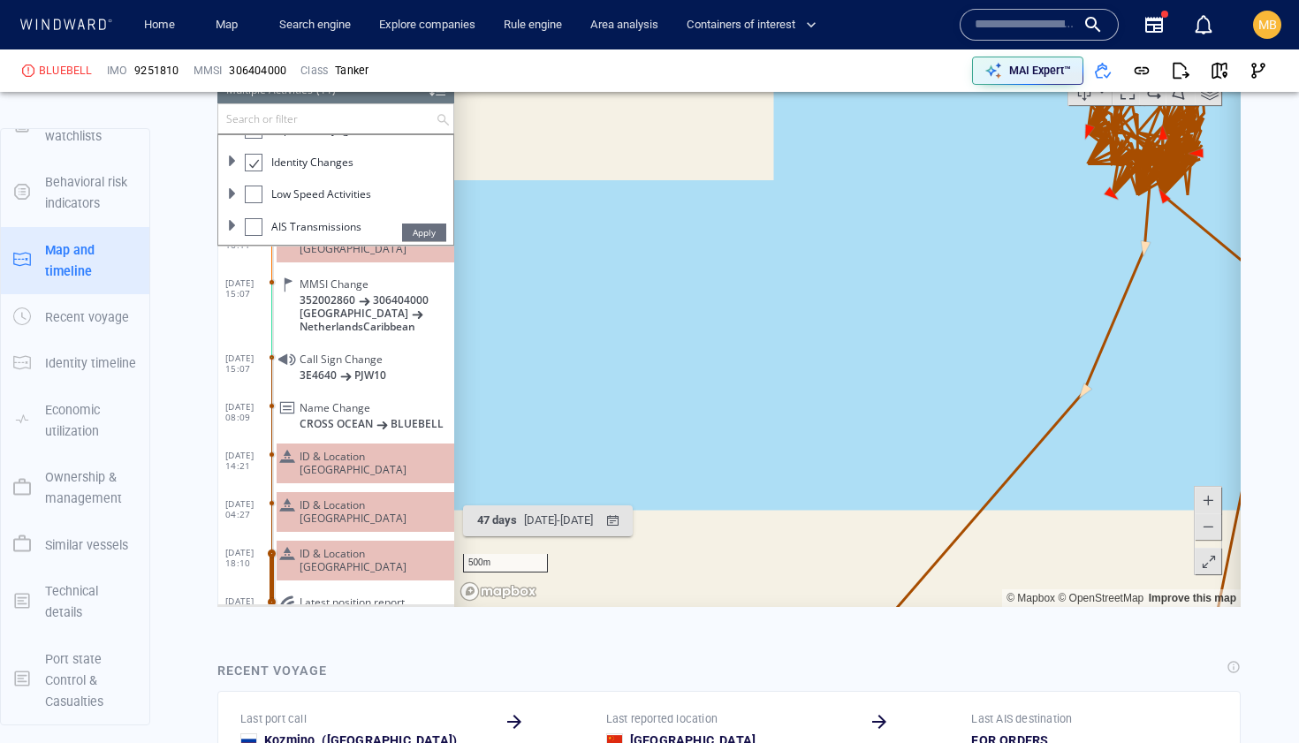
drag, startPoint x: 1052, startPoint y: 294, endPoint x: 895, endPoint y: 400, distance: 189.3
click at [895, 400] on canvas "Map" at bounding box center [847, 333] width 787 height 548
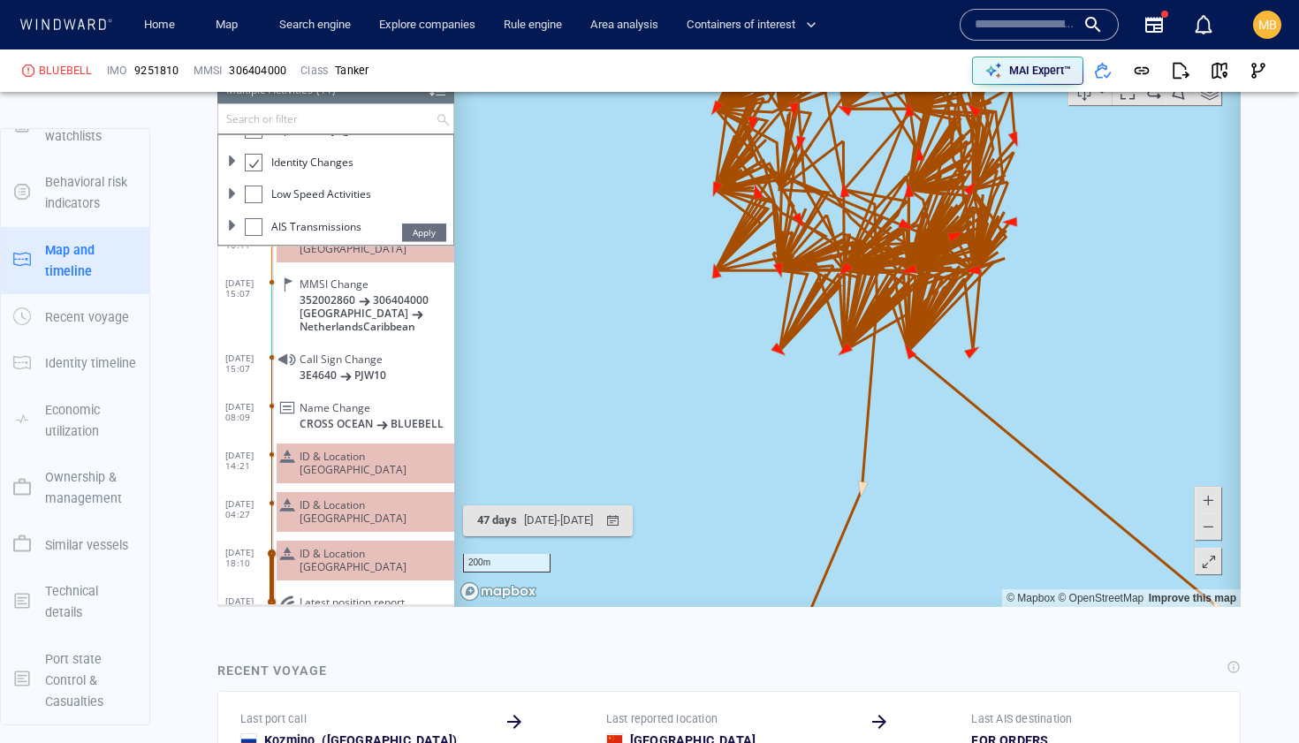
drag, startPoint x: 1024, startPoint y: 323, endPoint x: 1024, endPoint y: 432, distance: 109.6
click at [1024, 432] on canvas "Map" at bounding box center [847, 333] width 787 height 548
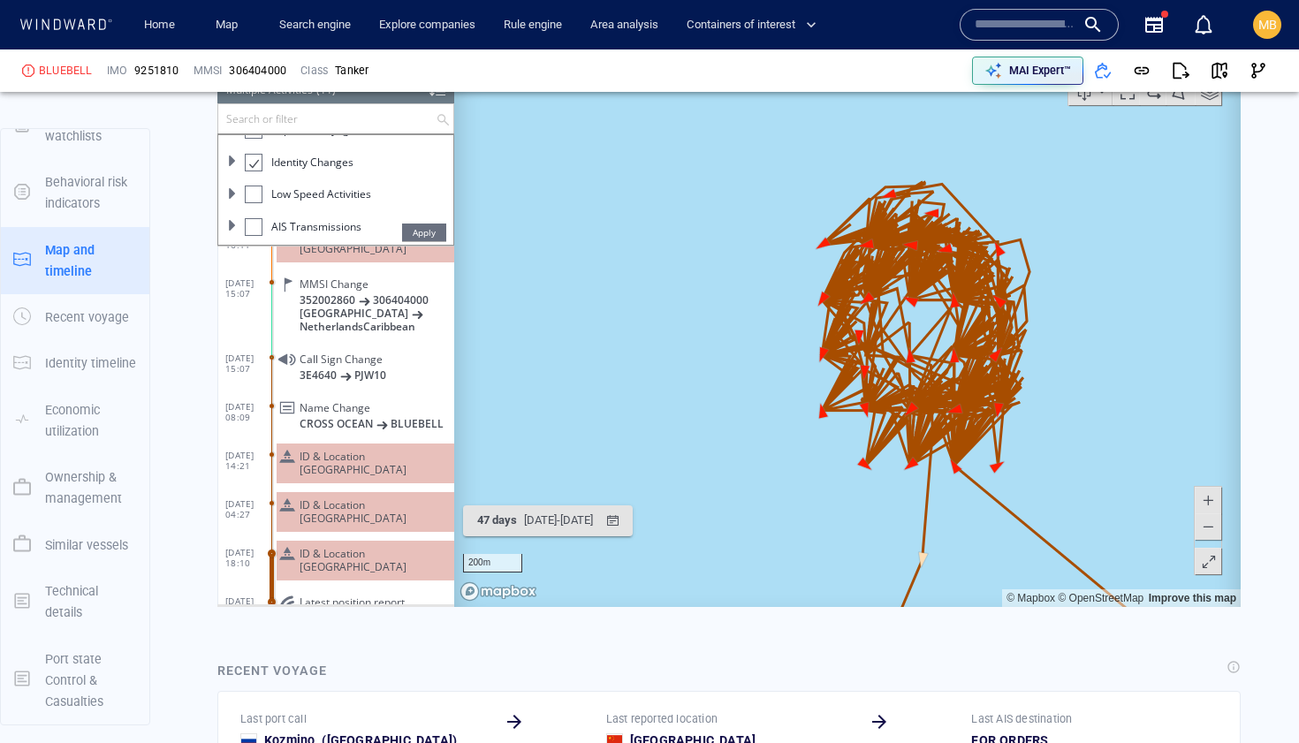
drag, startPoint x: 1053, startPoint y: 407, endPoint x: 984, endPoint y: 395, distance: 69.9
click at [984, 395] on canvas "Map" at bounding box center [847, 333] width 787 height 548
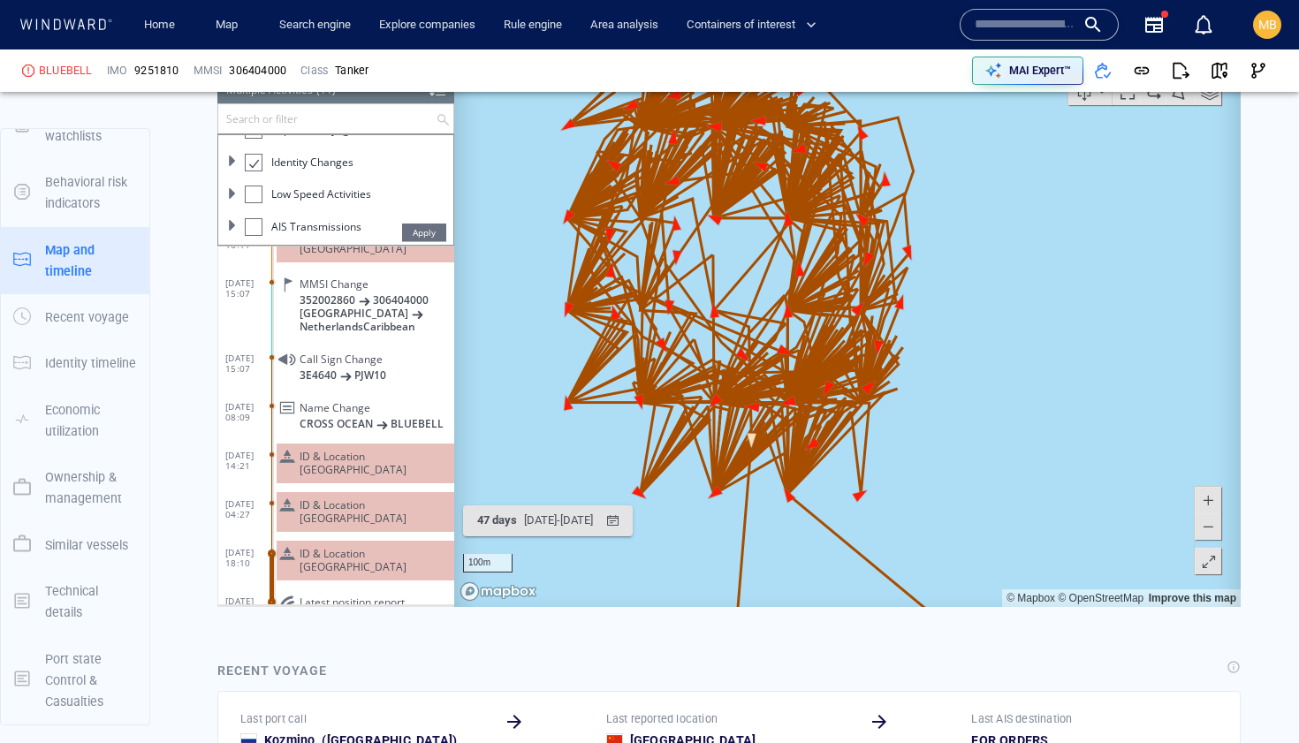
drag, startPoint x: 1014, startPoint y: 390, endPoint x: 1031, endPoint y: 332, distance: 59.9
click at [1032, 333] on canvas "Map" at bounding box center [847, 333] width 787 height 548
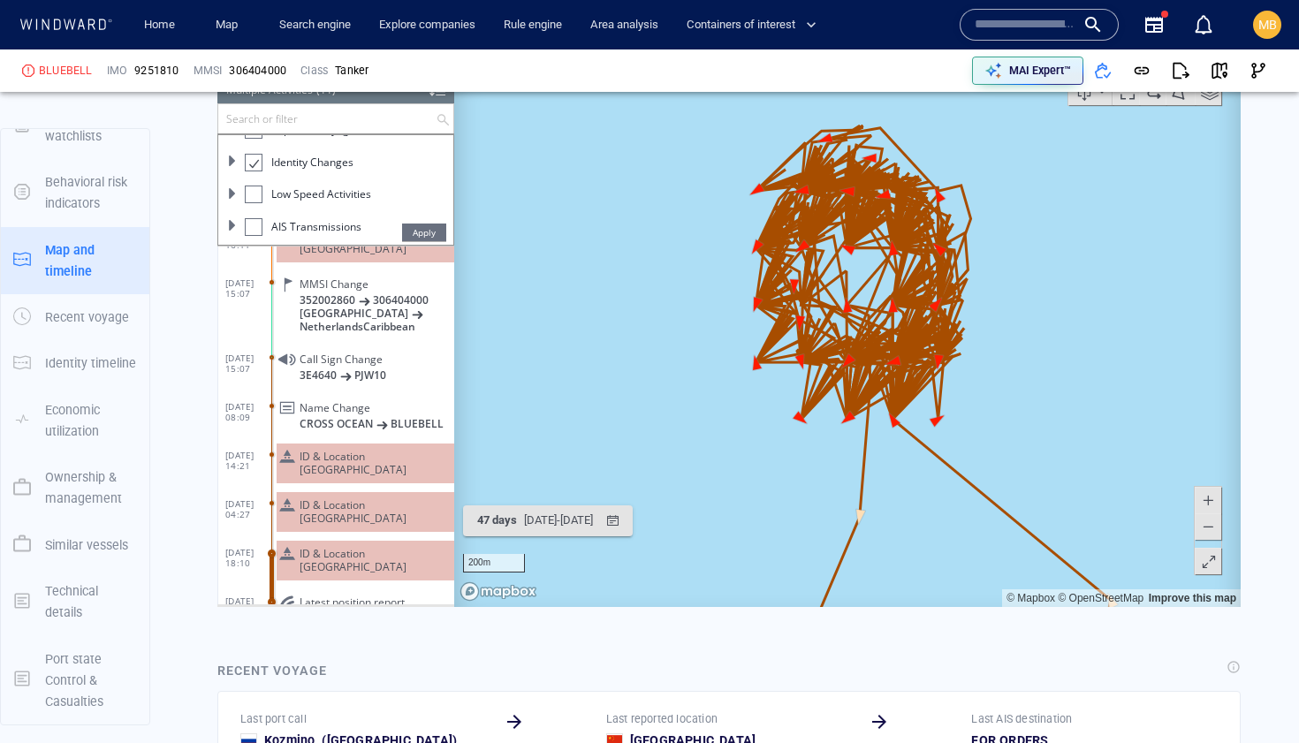
drag, startPoint x: 1033, startPoint y: 368, endPoint x: 1033, endPoint y: 413, distance: 45.1
click at [1033, 413] on canvas "Map" at bounding box center [847, 333] width 787 height 548
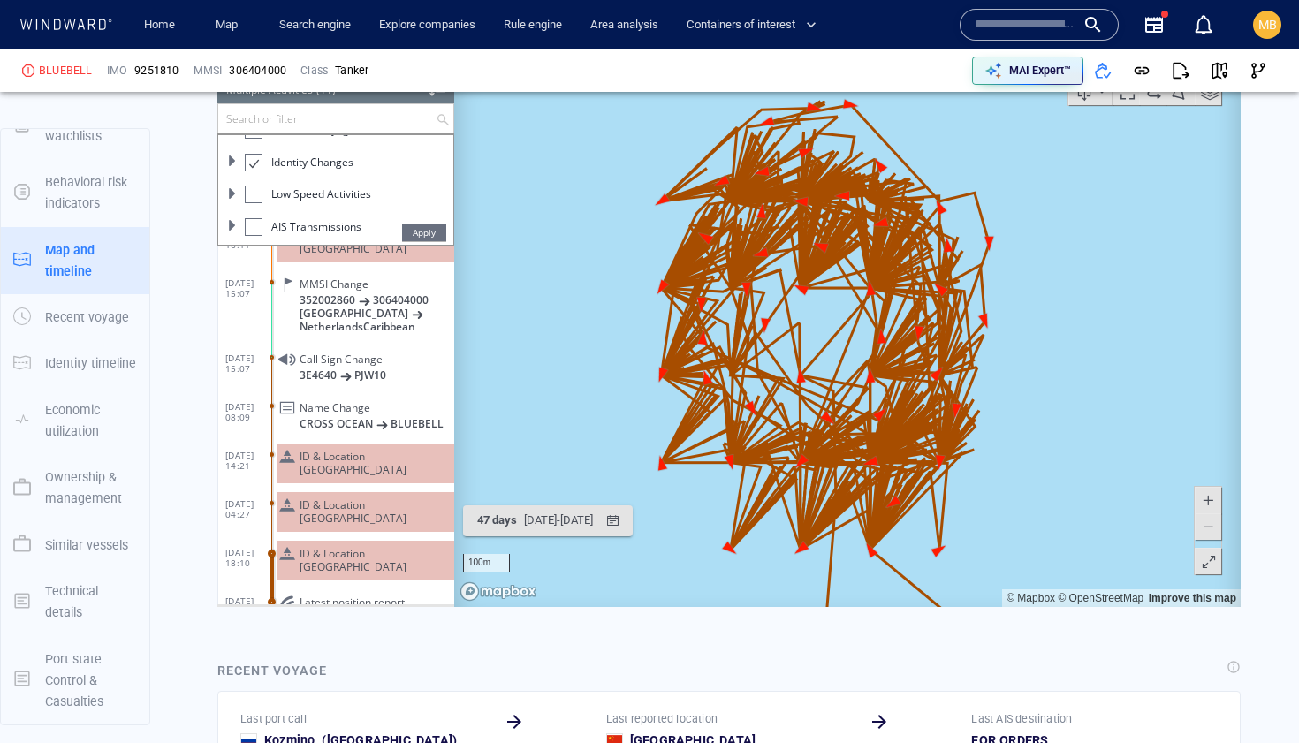
drag, startPoint x: 1033, startPoint y: 413, endPoint x: 1090, endPoint y: 483, distance: 89.9
click at [1090, 483] on canvas "Map" at bounding box center [847, 333] width 787 height 548
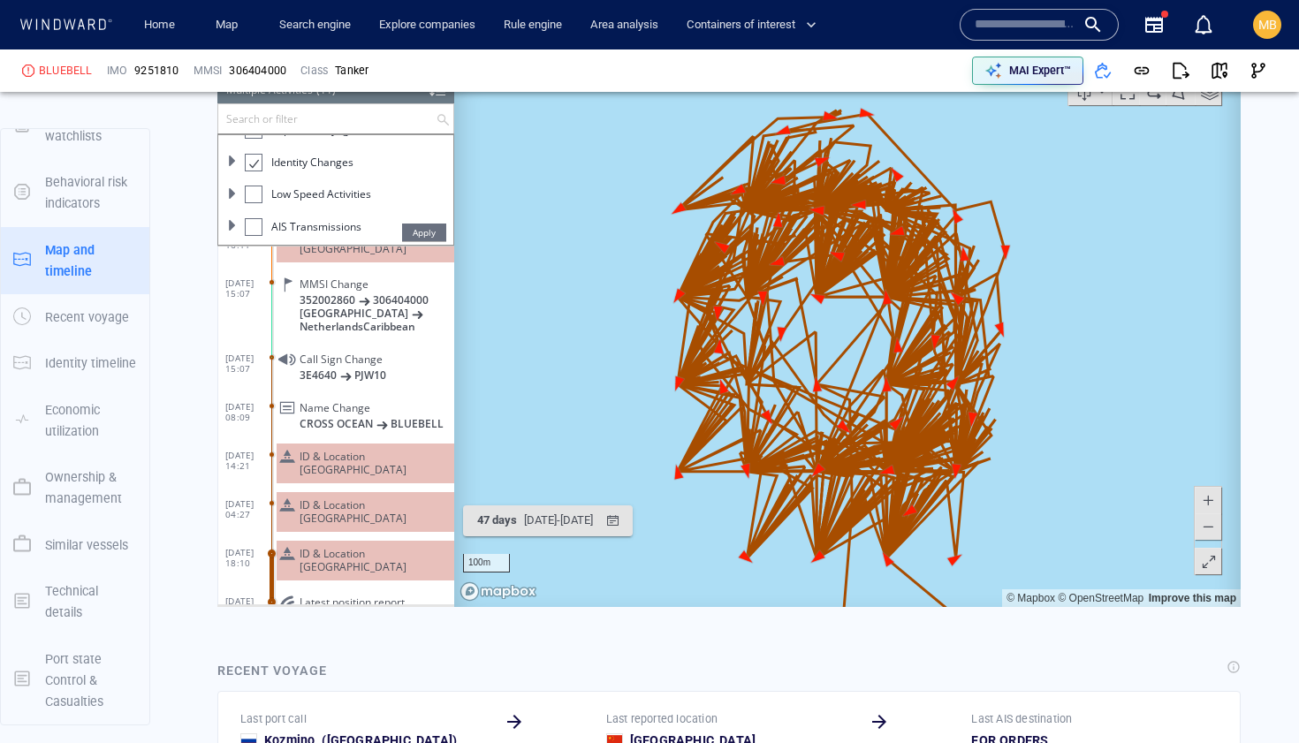
drag, startPoint x: 1098, startPoint y: 442, endPoint x: 1108, endPoint y: 453, distance: 15.6
click at [1108, 453] on canvas "Map" at bounding box center [847, 333] width 787 height 548
click at [572, 514] on div "04/07/2025 - 20/08/2025" at bounding box center [559, 520] width 76 height 27
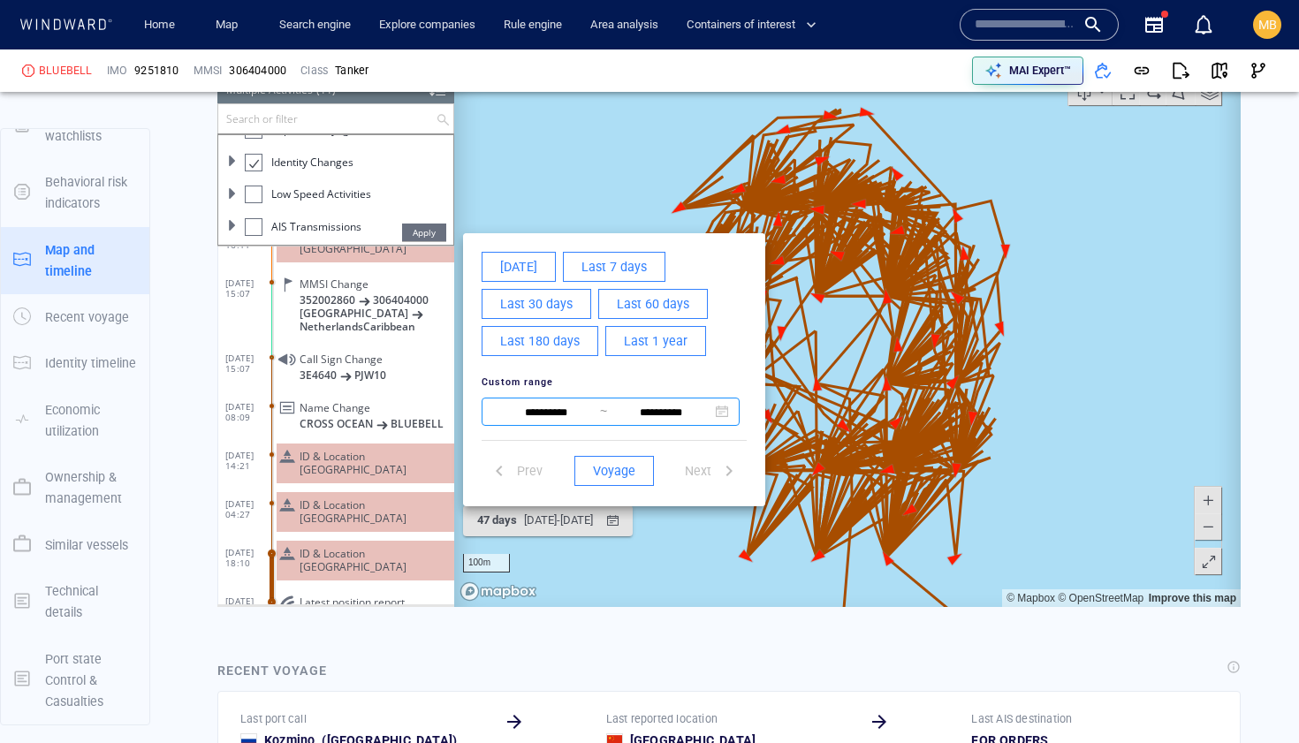
click at [575, 411] on input "**********" at bounding box center [546, 412] width 108 height 21
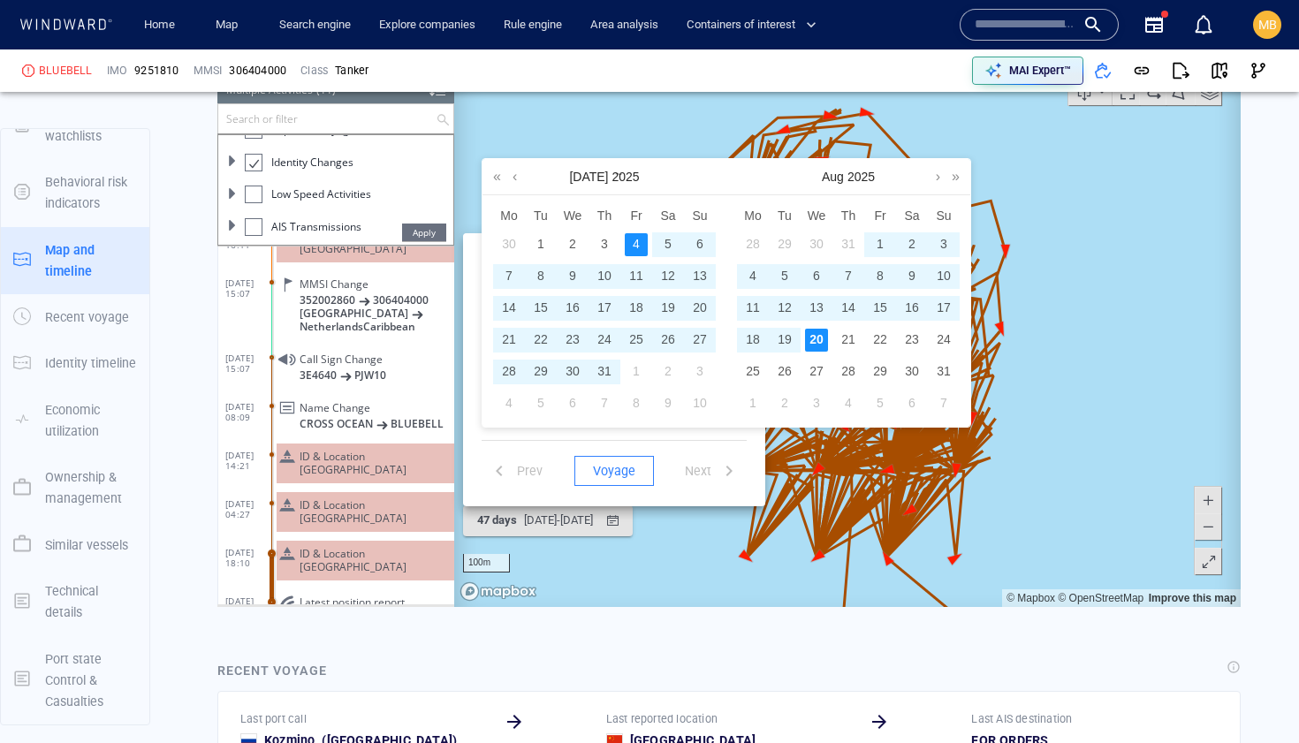
click at [878, 241] on div "1" at bounding box center [880, 244] width 23 height 23
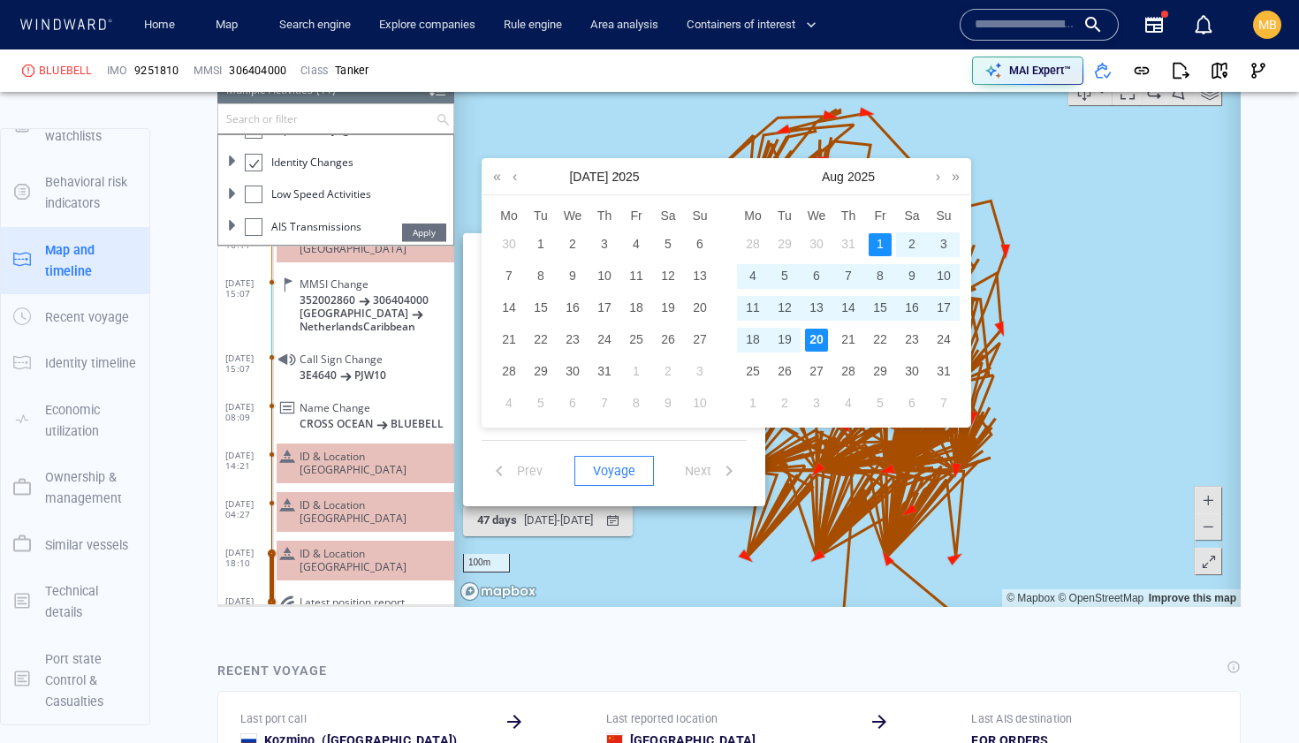
click at [818, 339] on div "20" at bounding box center [816, 340] width 23 height 23
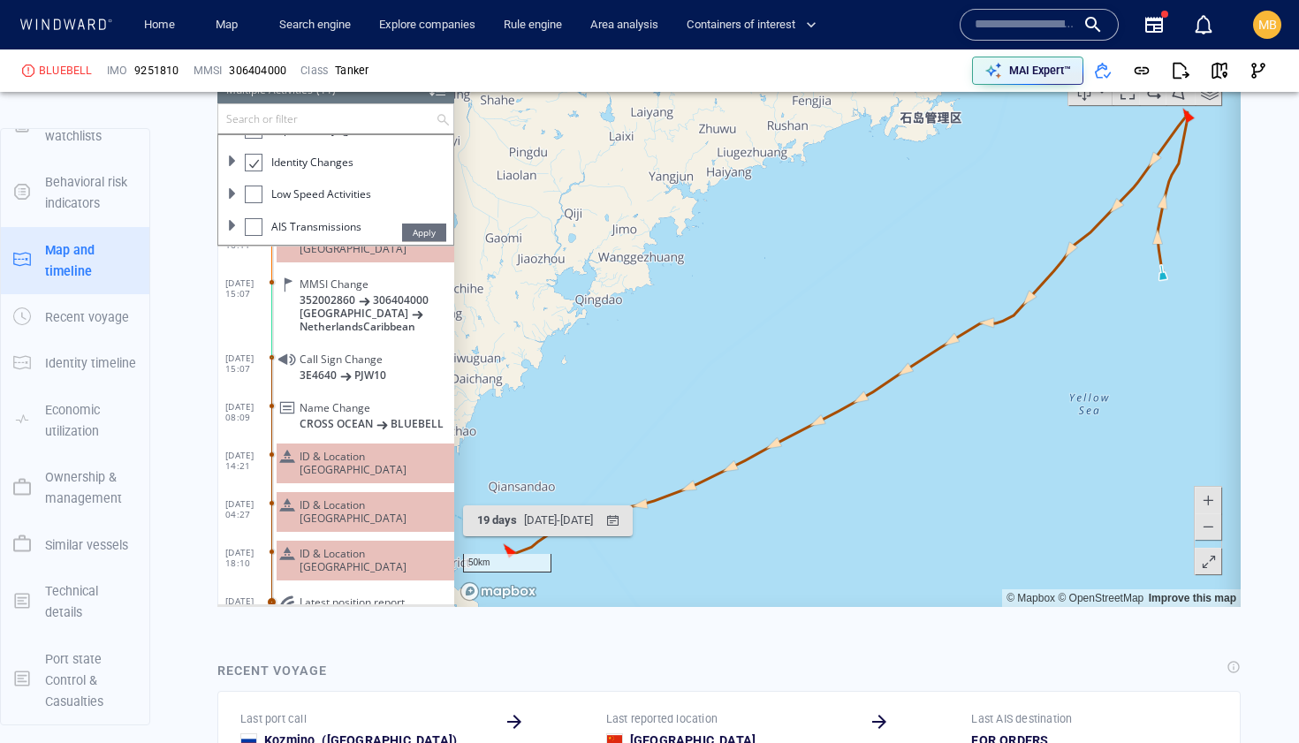
drag, startPoint x: 1059, startPoint y: 328, endPoint x: 948, endPoint y: 405, distance: 135.3
click at [951, 393] on canvas "Map" at bounding box center [847, 333] width 787 height 548
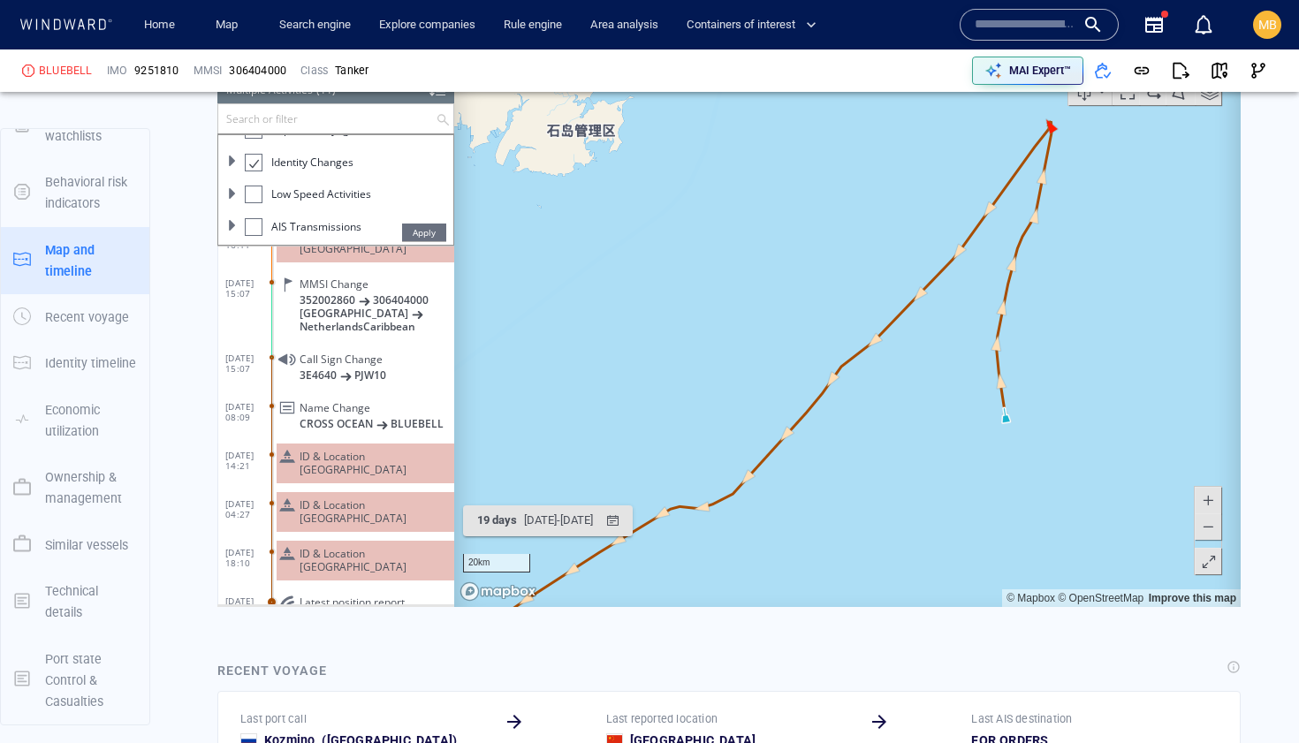
drag, startPoint x: 1015, startPoint y: 225, endPoint x: 992, endPoint y: 302, distance: 80.3
click at [992, 302] on canvas "Map" at bounding box center [847, 333] width 787 height 548
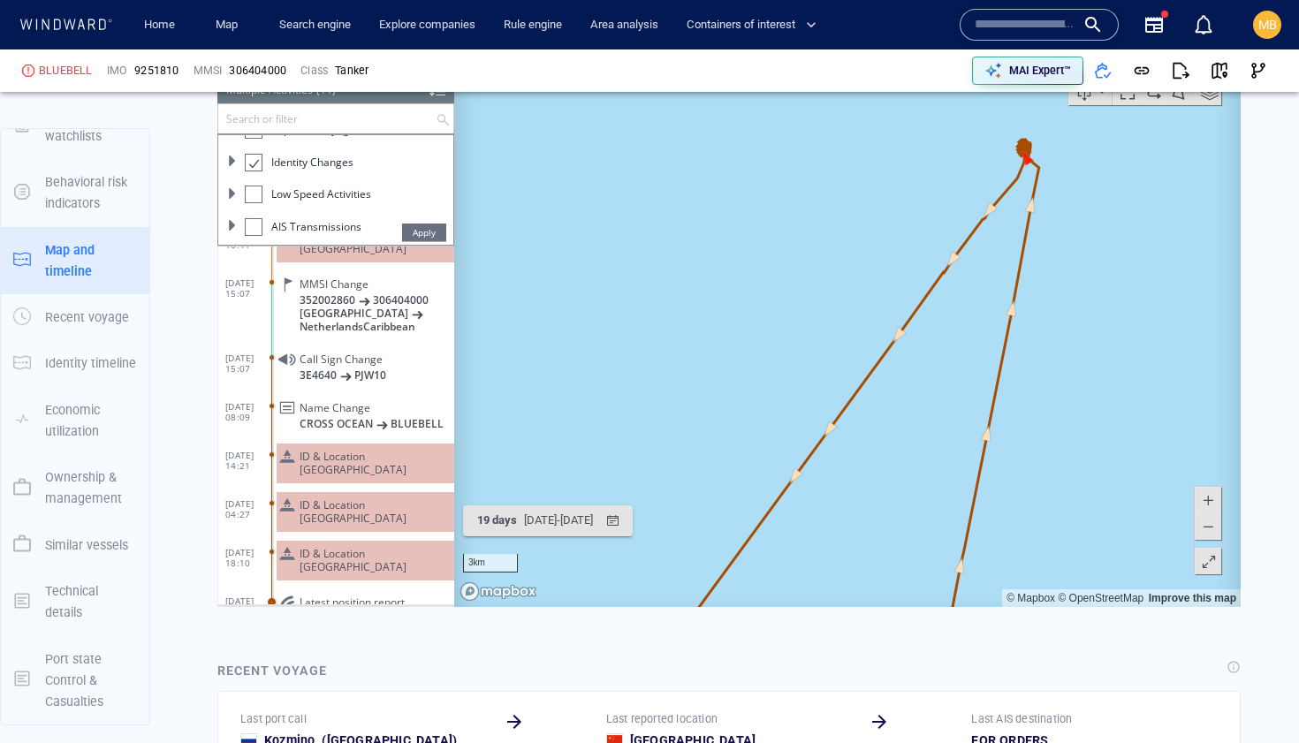
drag, startPoint x: 1019, startPoint y: 235, endPoint x: 967, endPoint y: 354, distance: 130.2
click at [967, 354] on canvas "Map" at bounding box center [847, 333] width 787 height 548
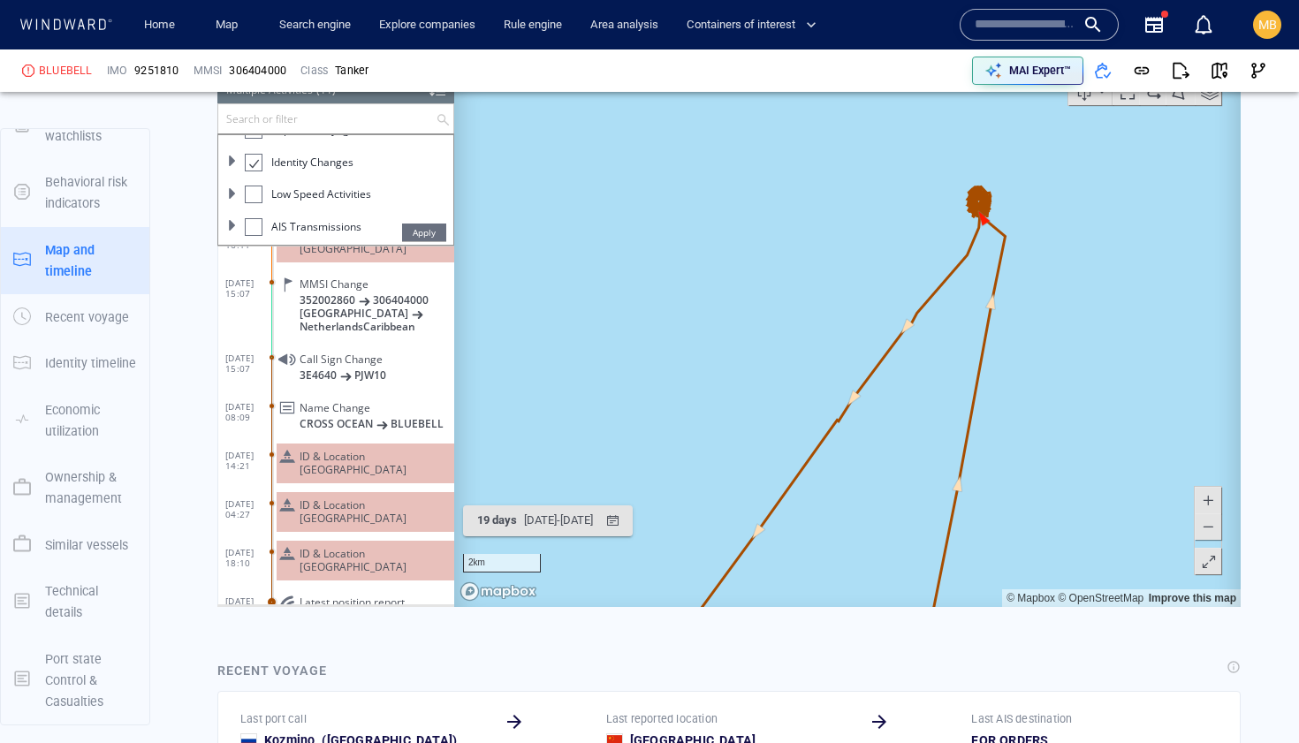
drag, startPoint x: 946, startPoint y: 318, endPoint x: 885, endPoint y: 407, distance: 107.4
click at [886, 405] on canvas "Map" at bounding box center [847, 333] width 787 height 548
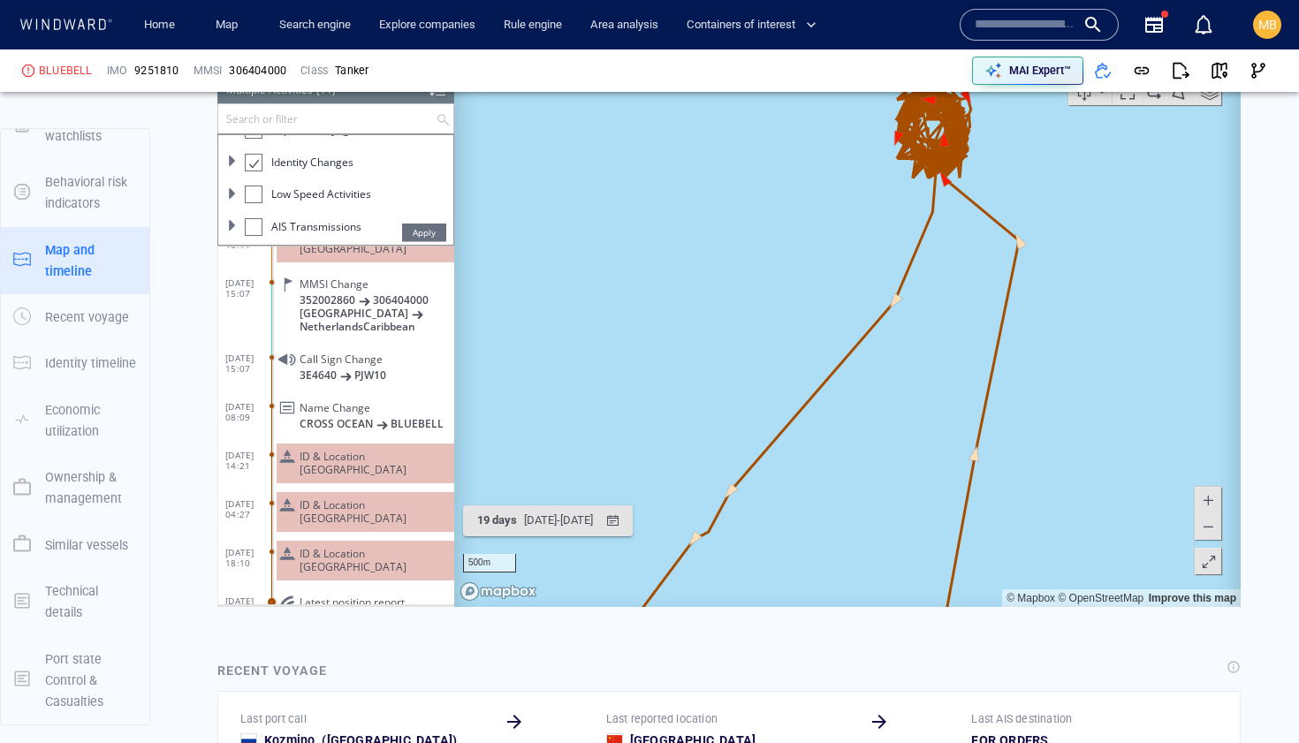
drag, startPoint x: 938, startPoint y: 289, endPoint x: 910, endPoint y: 378, distance: 93.6
click at [910, 378] on canvas "Map" at bounding box center [847, 333] width 787 height 548
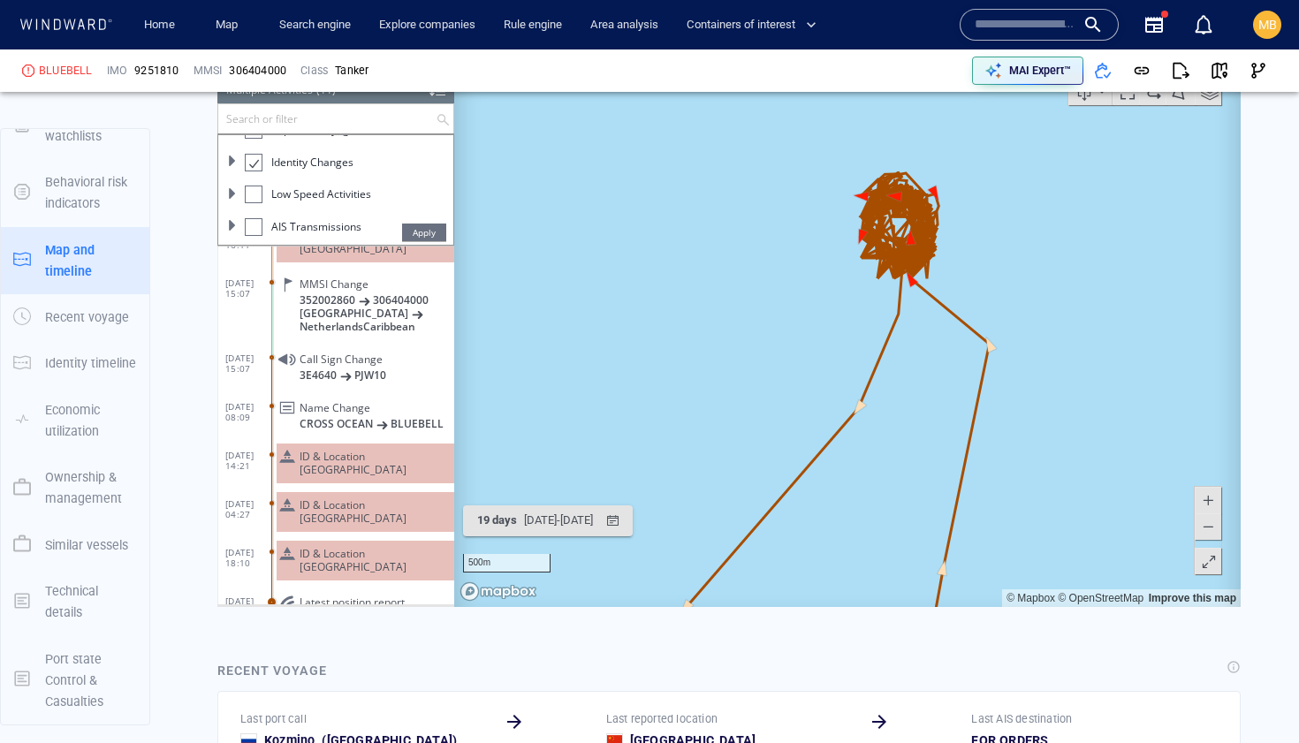
drag, startPoint x: 920, startPoint y: 325, endPoint x: 914, endPoint y: 377, distance: 52.5
click at [915, 377] on canvas "Map" at bounding box center [847, 333] width 787 height 548
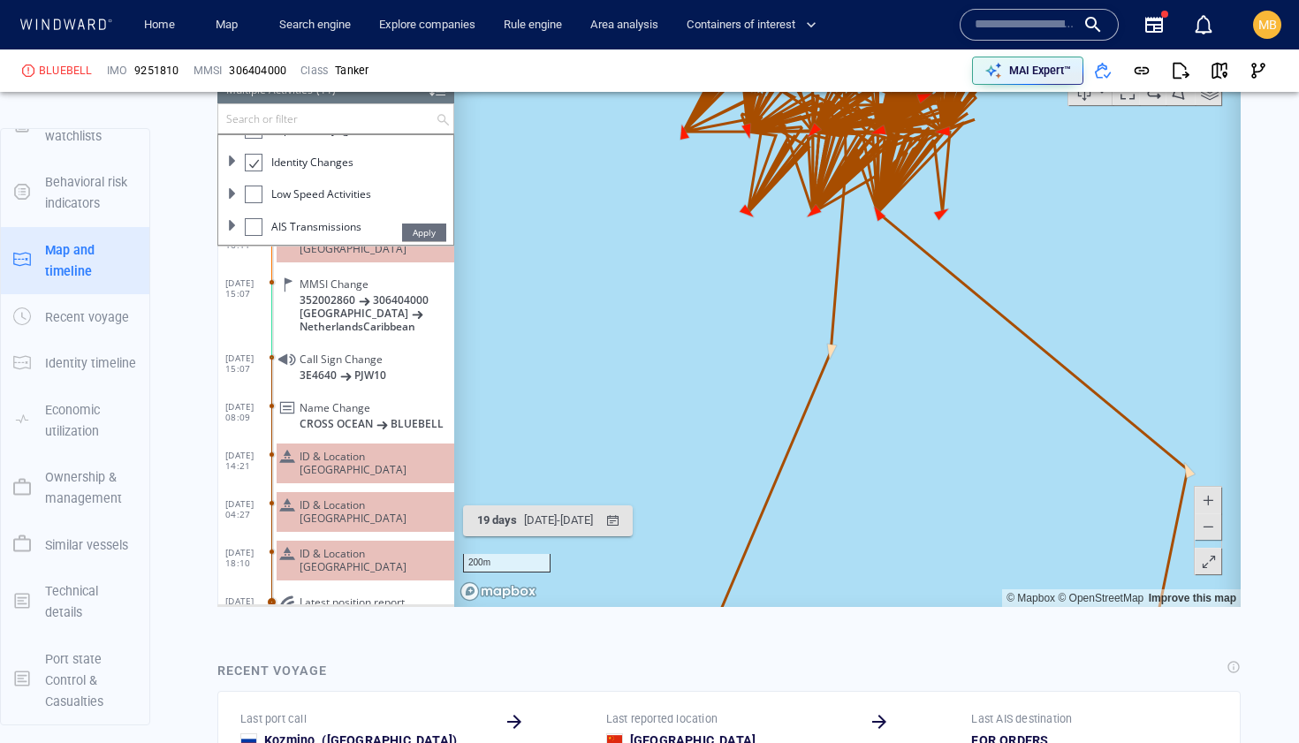
drag, startPoint x: 914, startPoint y: 377, endPoint x: 912, endPoint y: 507, distance: 129.9
click at [912, 507] on canvas "Map" at bounding box center [847, 333] width 787 height 548
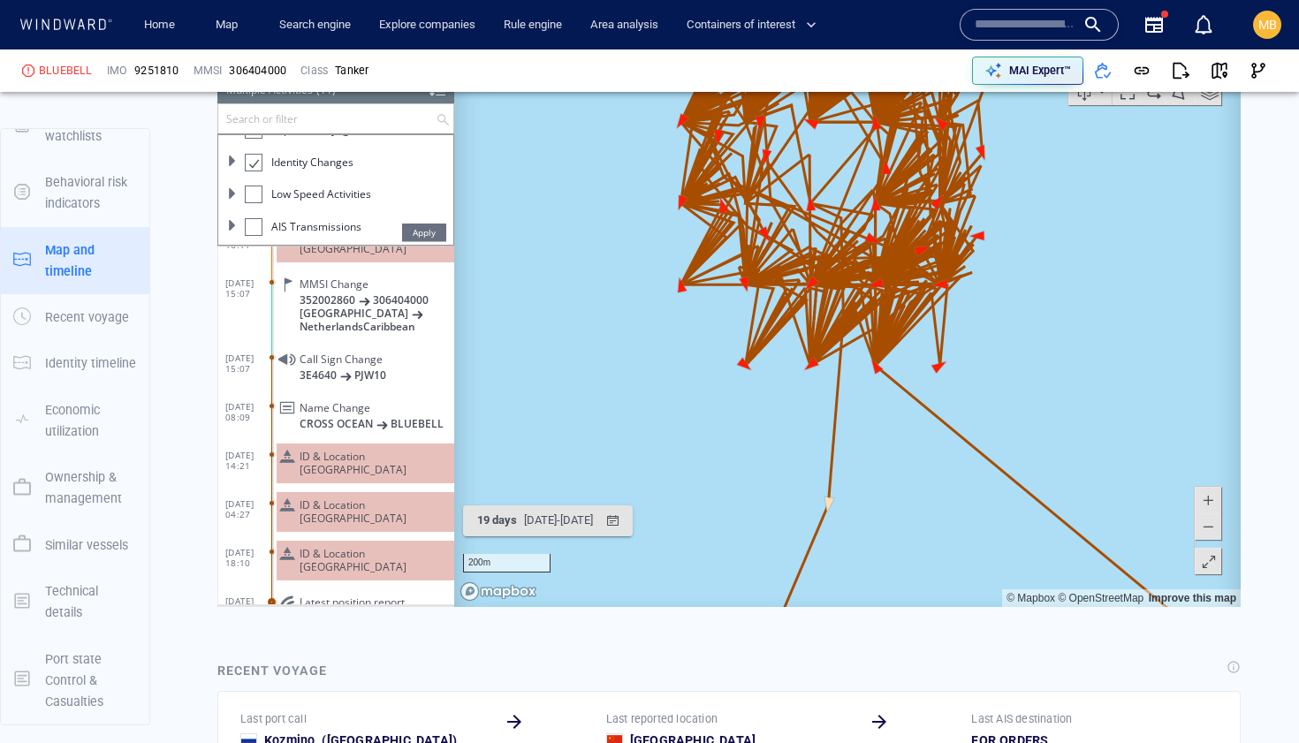
drag, startPoint x: 886, startPoint y: 458, endPoint x: 881, endPoint y: 532, distance: 74.4
click at [881, 529] on canvas "Map" at bounding box center [847, 333] width 787 height 548
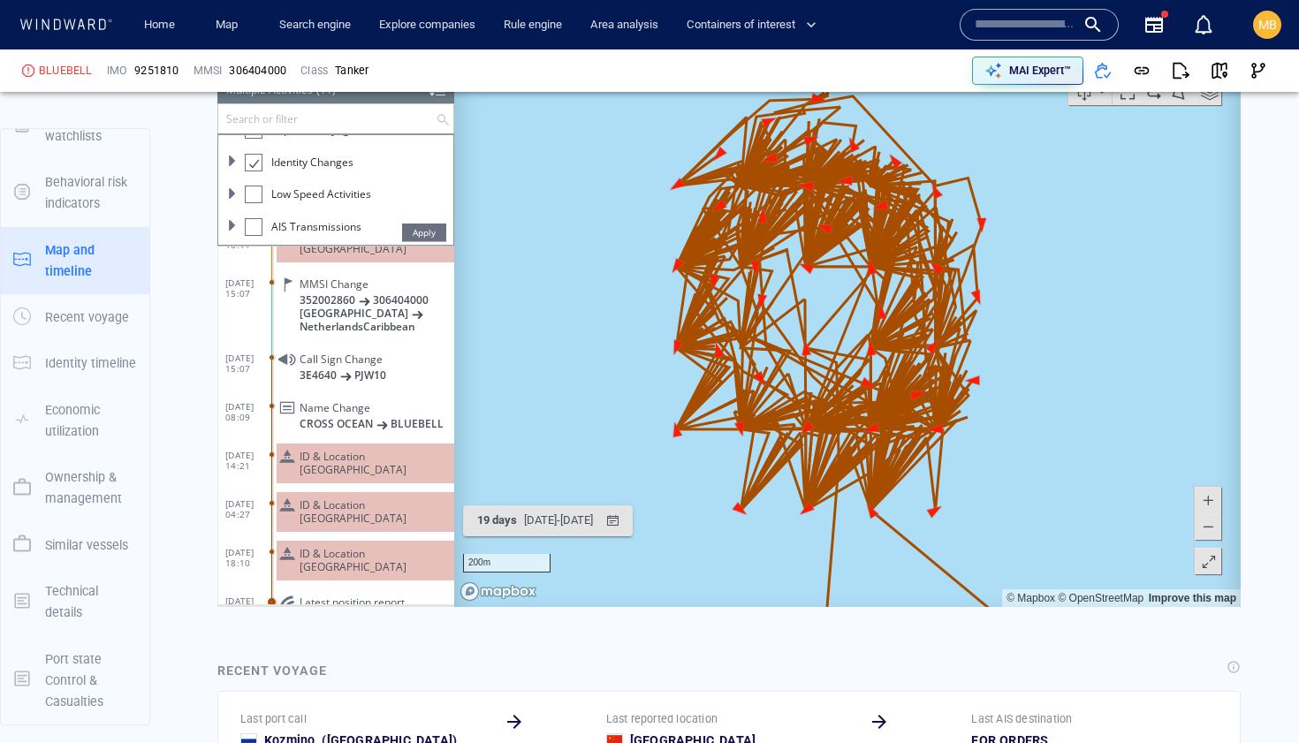
drag, startPoint x: 874, startPoint y: 529, endPoint x: 875, endPoint y: 605, distance: 76.0
click at [875, 605] on canvas "Map" at bounding box center [847, 333] width 787 height 548
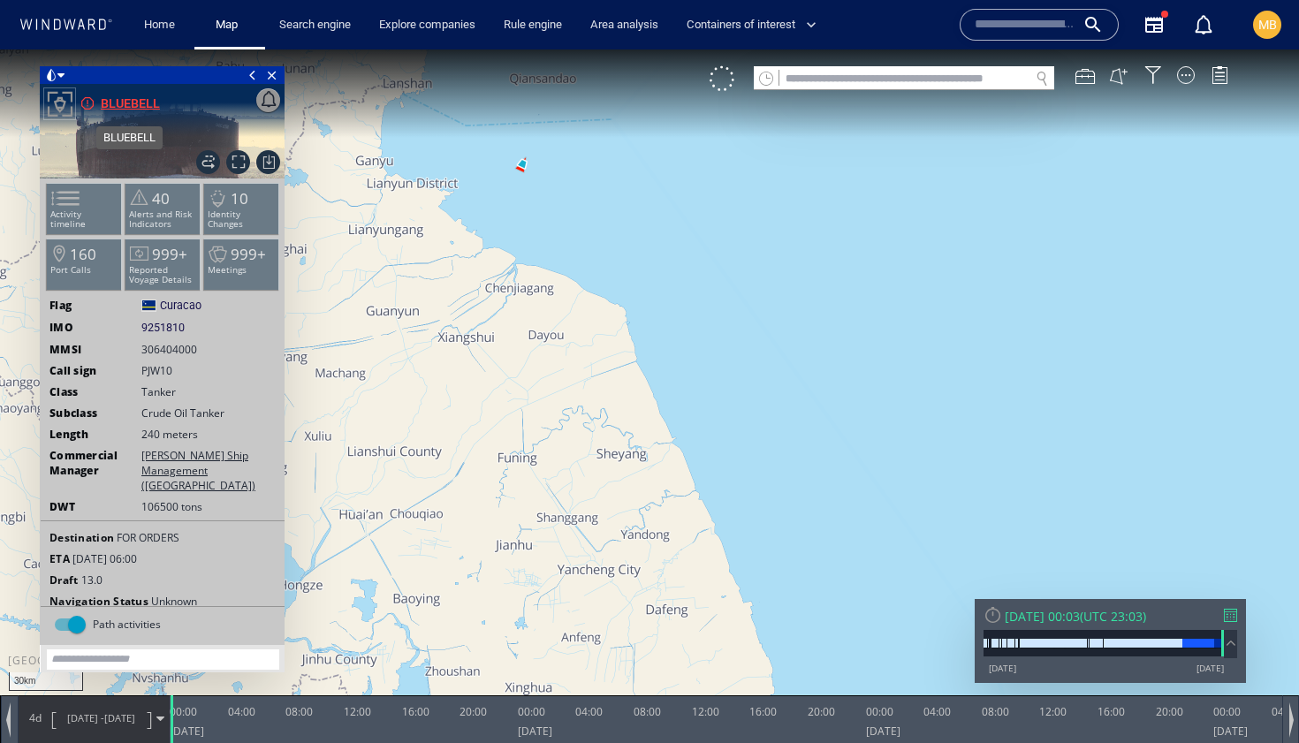
click at [147, 103] on div "BLUEBELL" at bounding box center [130, 103] width 59 height 21
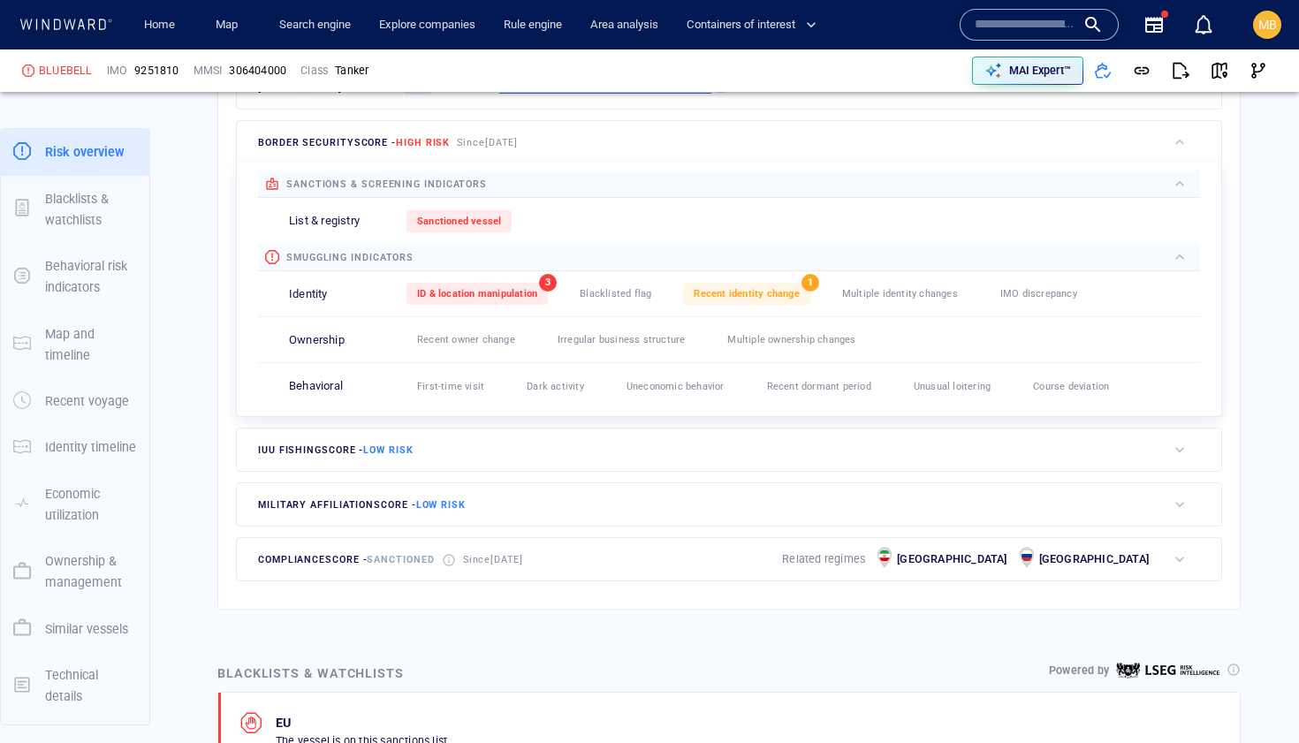
scroll to position [558, 0]
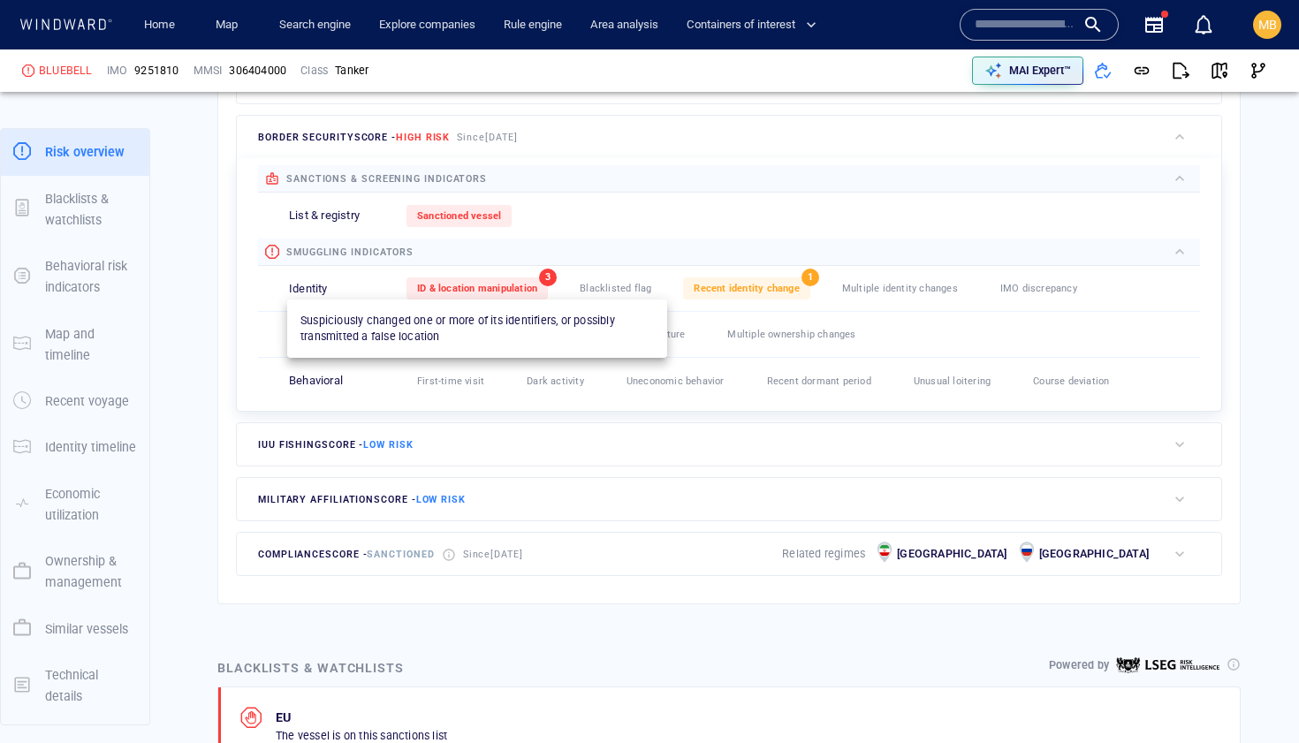
click at [507, 291] on span "ID & location manipulation" at bounding box center [477, 288] width 120 height 11
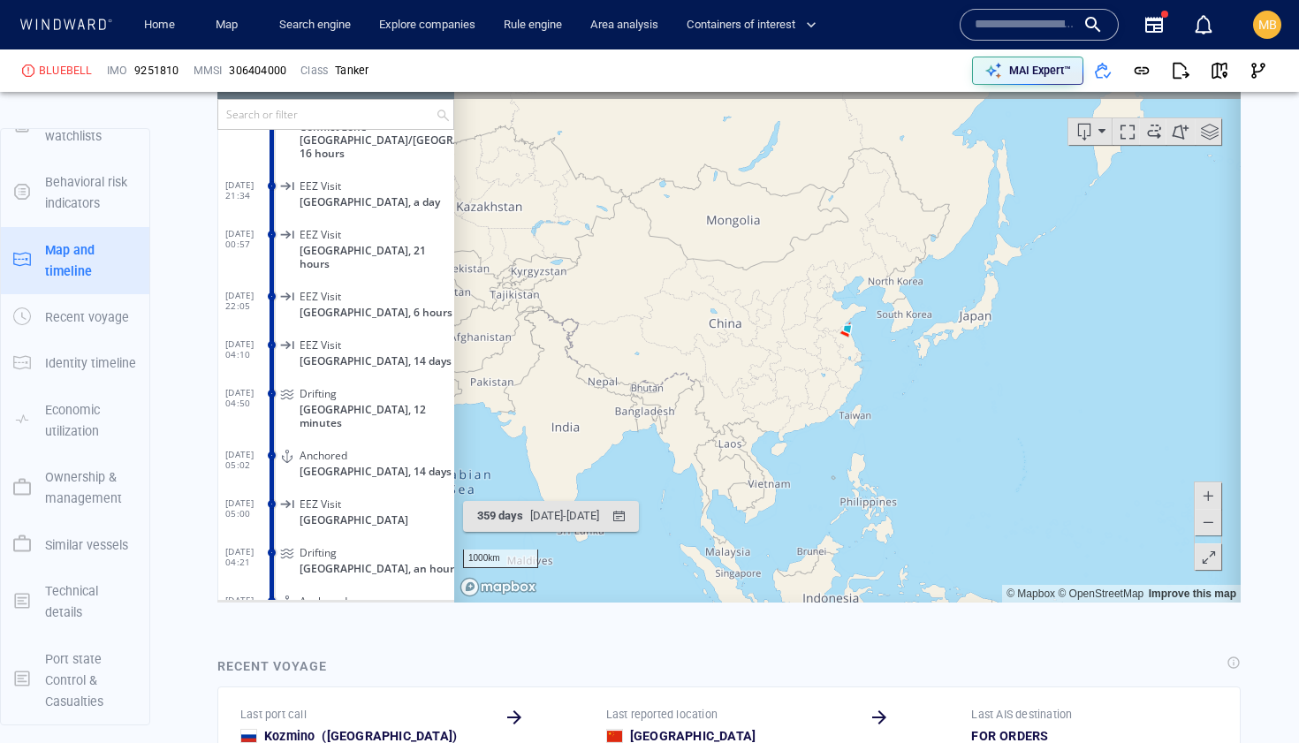
scroll to position [2208, 0]
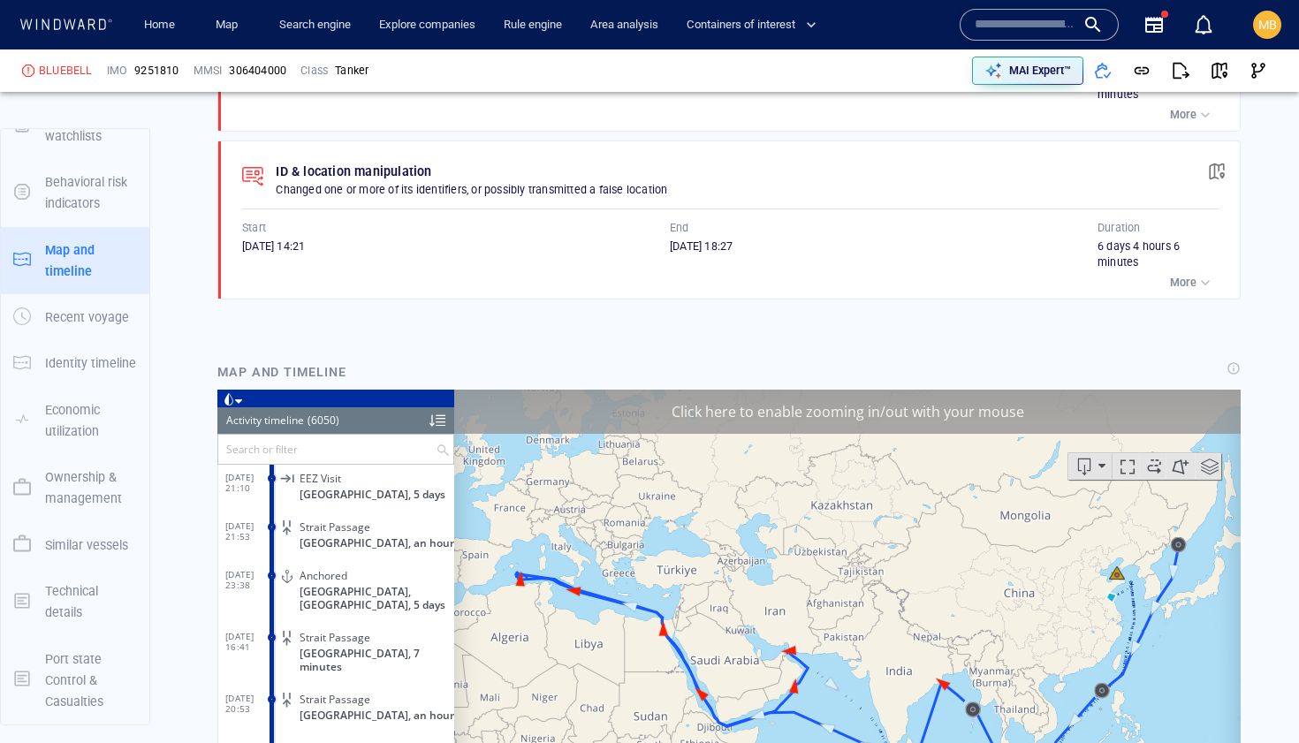
scroll to position [292811, 0]
click at [374, 586] on span "Indonesia, Kabil, 5 days" at bounding box center [377, 599] width 155 height 27
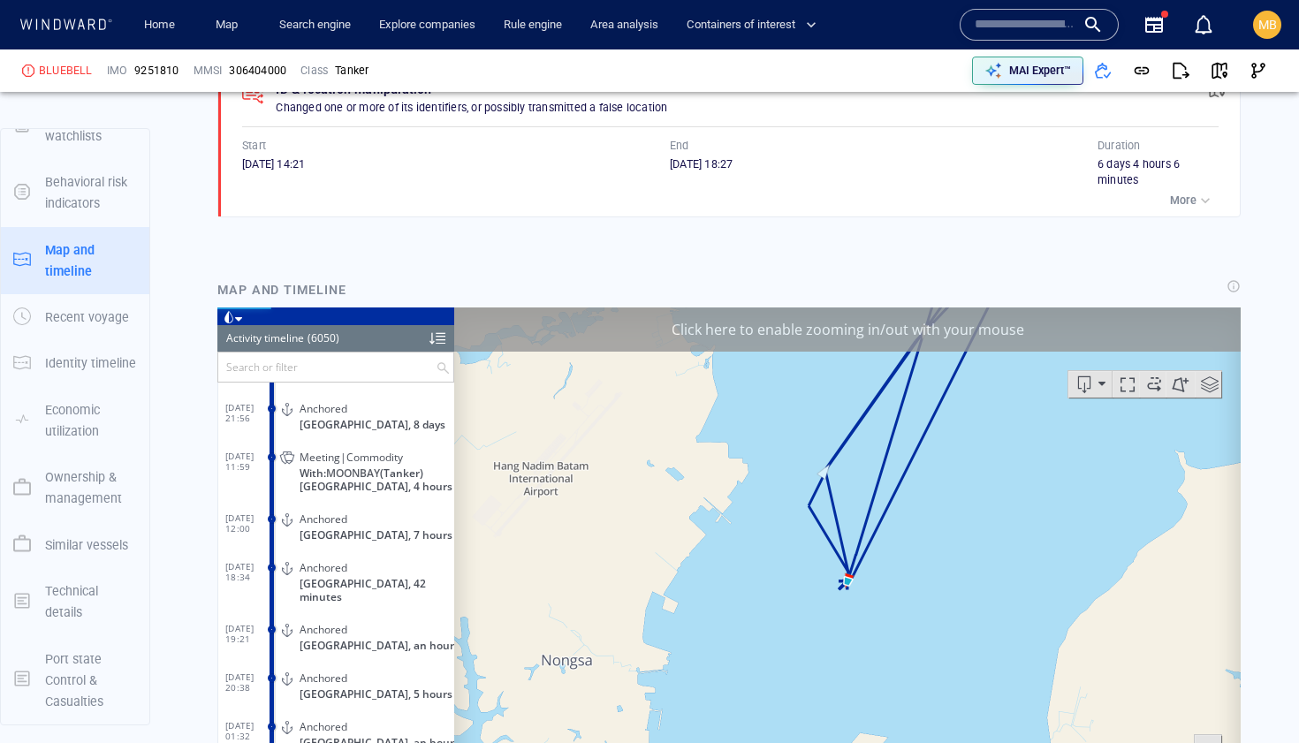
scroll to position [286254, 0]
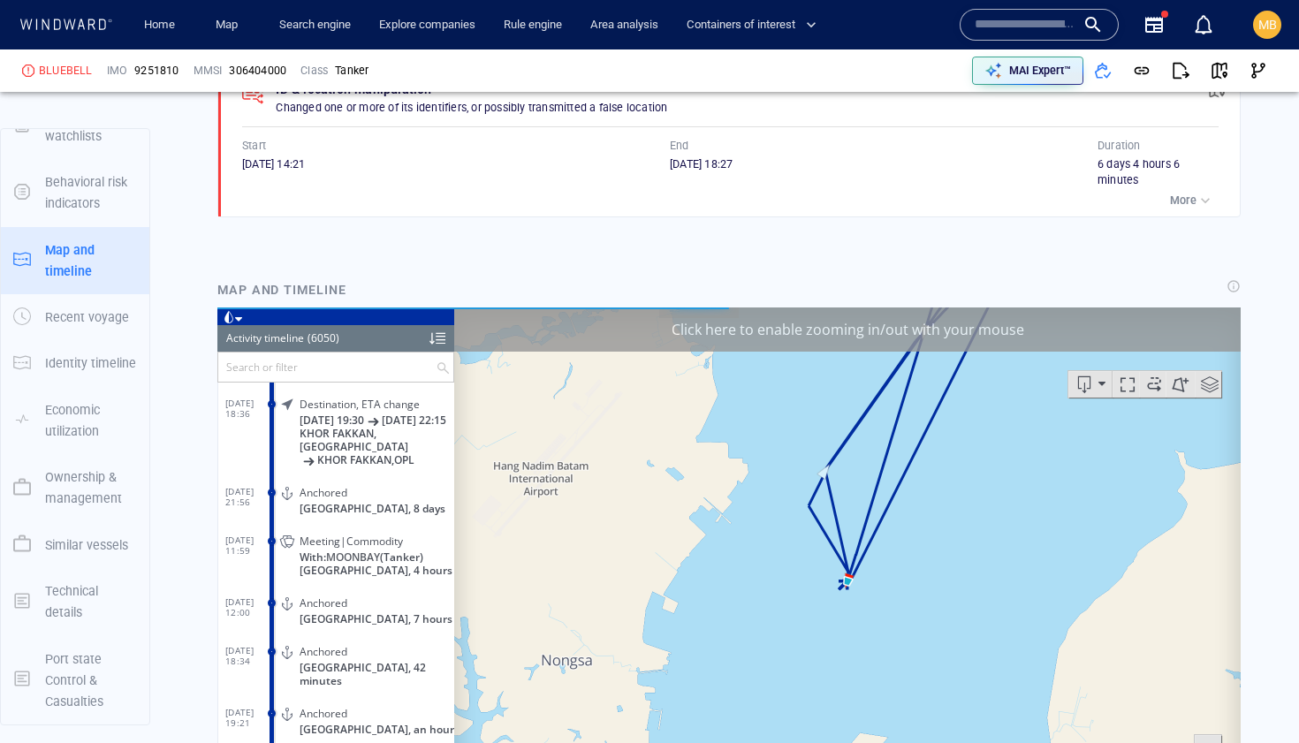
click at [693, 324] on div "Click here to enable zooming in/out with your mouse" at bounding box center [847, 330] width 787 height 44
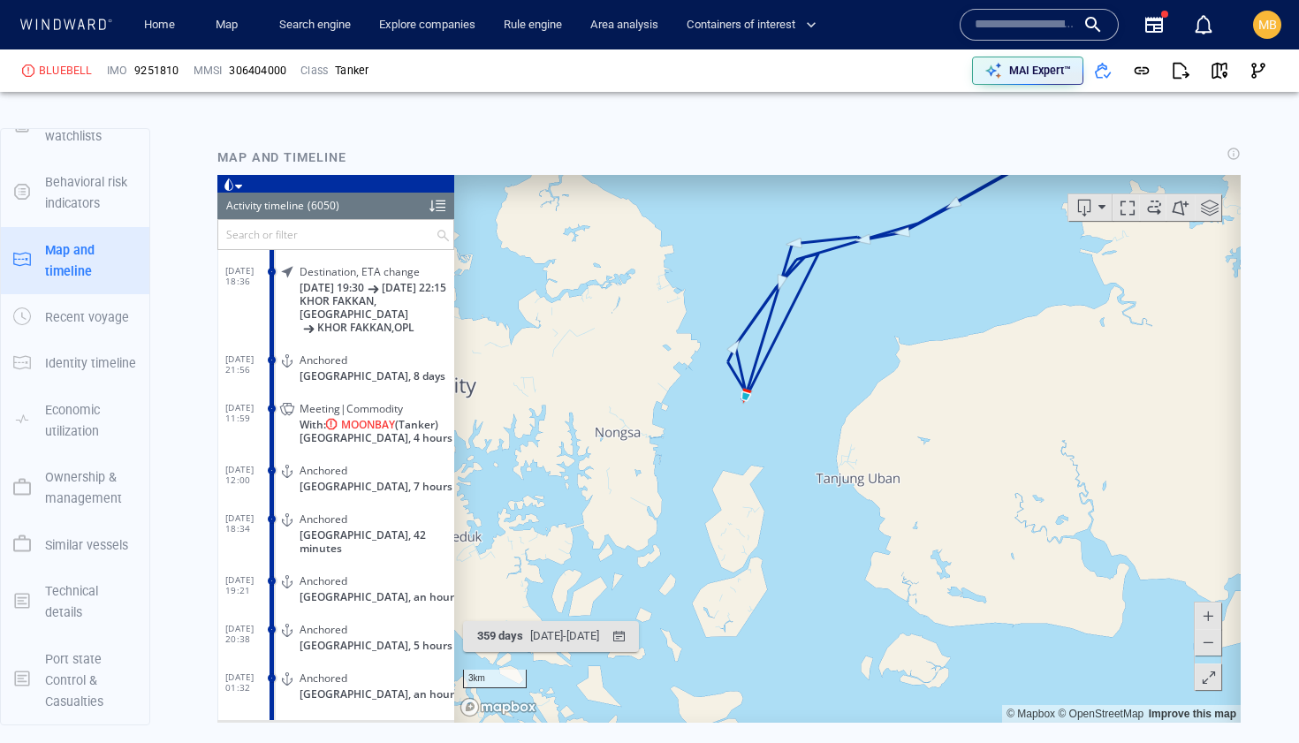
scroll to position [2086, 0]
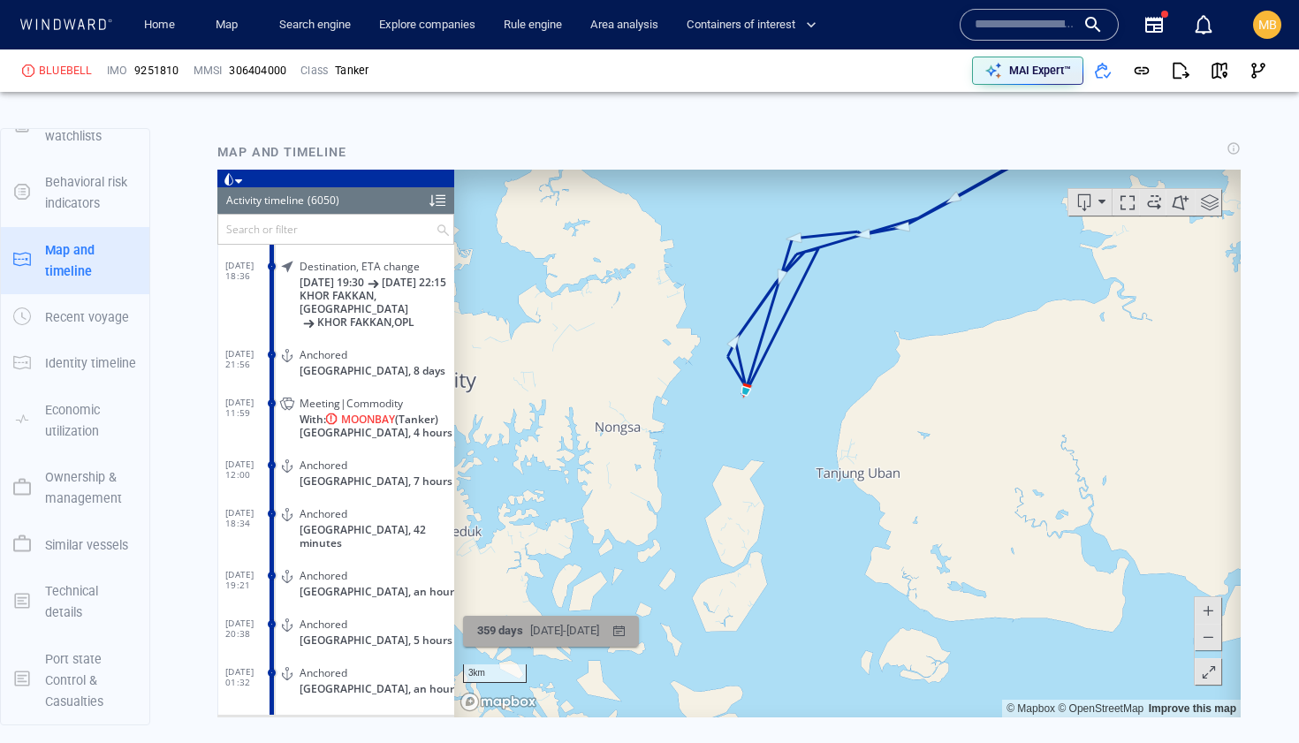
click at [603, 630] on div "26/08/2024 - 20/08/2025" at bounding box center [565, 631] width 76 height 27
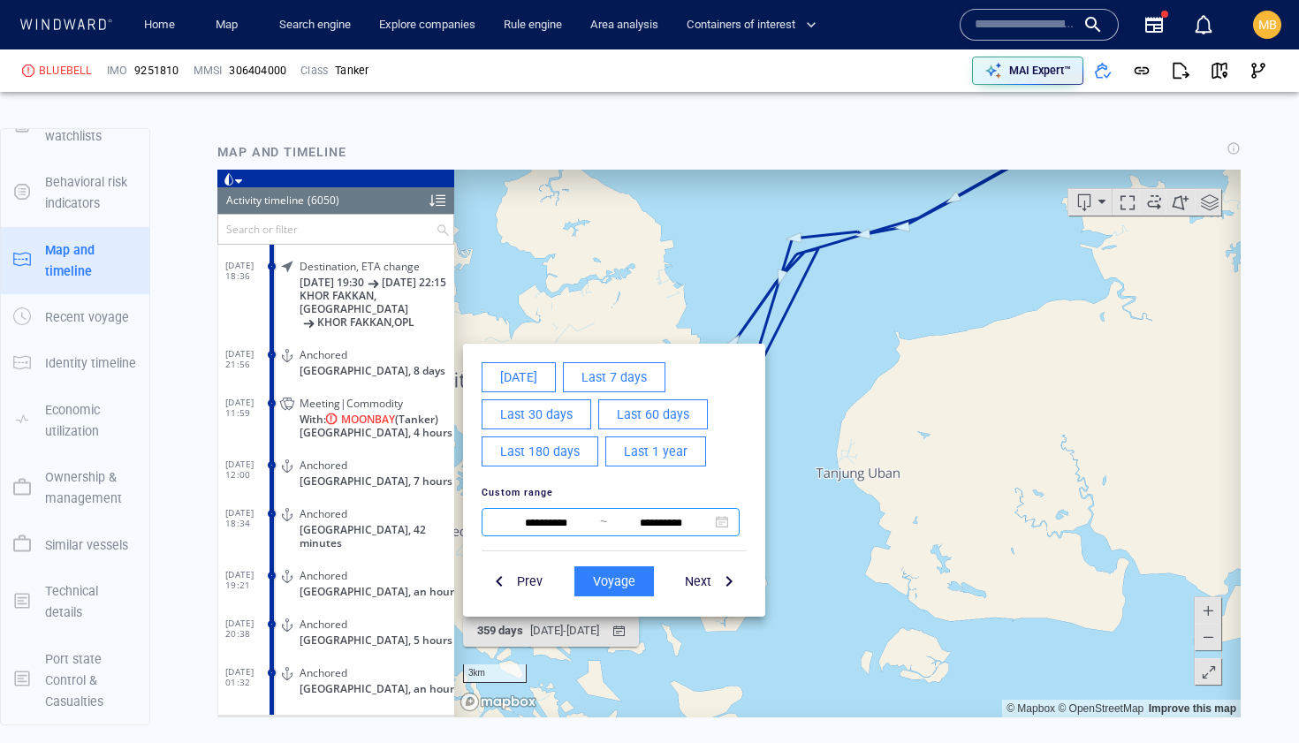
click at [536, 526] on input "**********" at bounding box center [546, 523] width 108 height 21
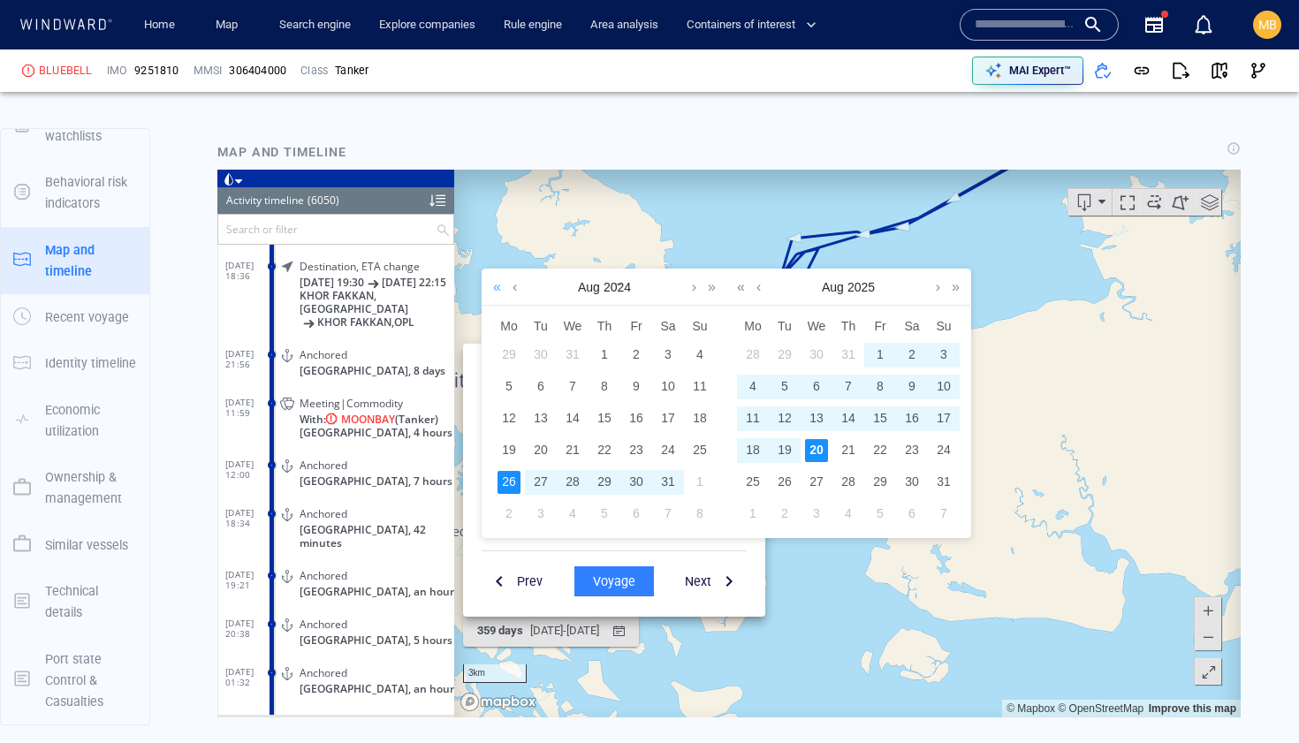
click at [499, 289] on link at bounding box center [497, 287] width 17 height 35
click at [499, 290] on link at bounding box center [497, 287] width 17 height 35
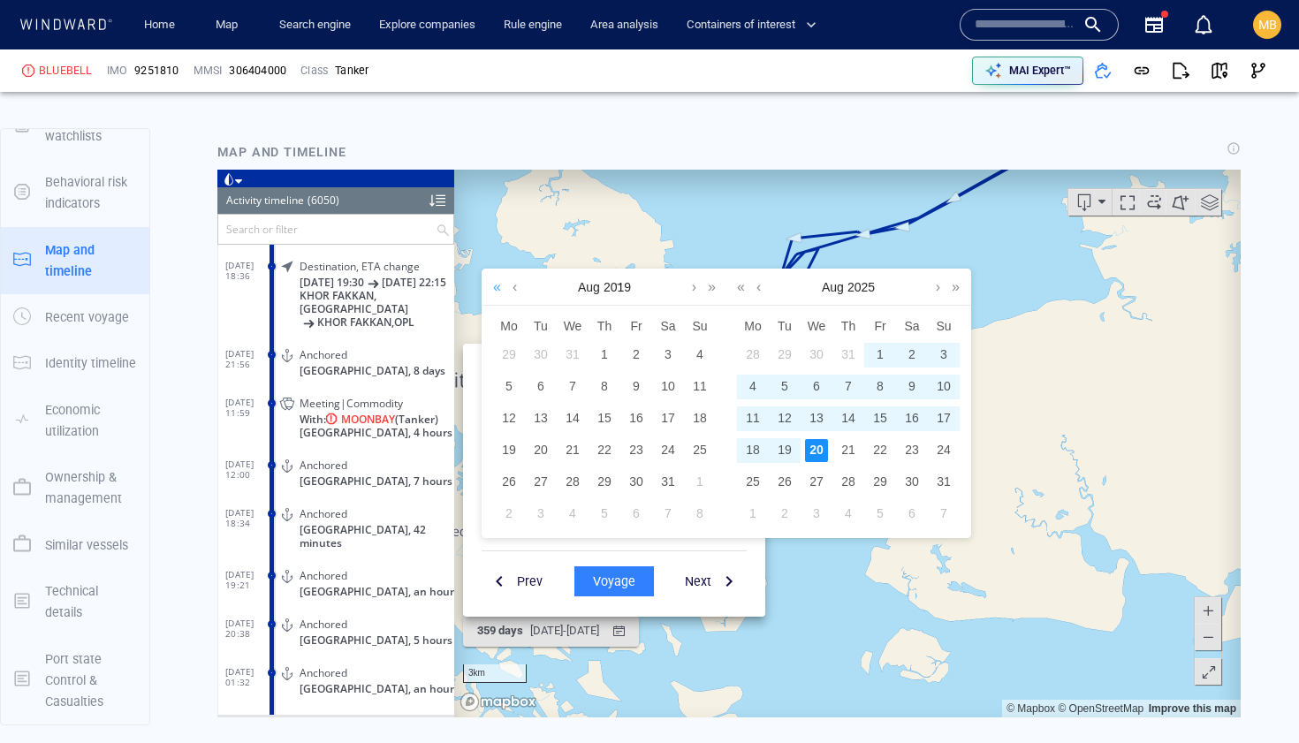
click at [499, 290] on link at bounding box center [497, 287] width 17 height 35
click at [696, 288] on link at bounding box center [694, 287] width 13 height 35
click at [637, 480] on div "28" at bounding box center [636, 482] width 23 height 23
click at [817, 450] on div "20" at bounding box center [816, 450] width 23 height 23
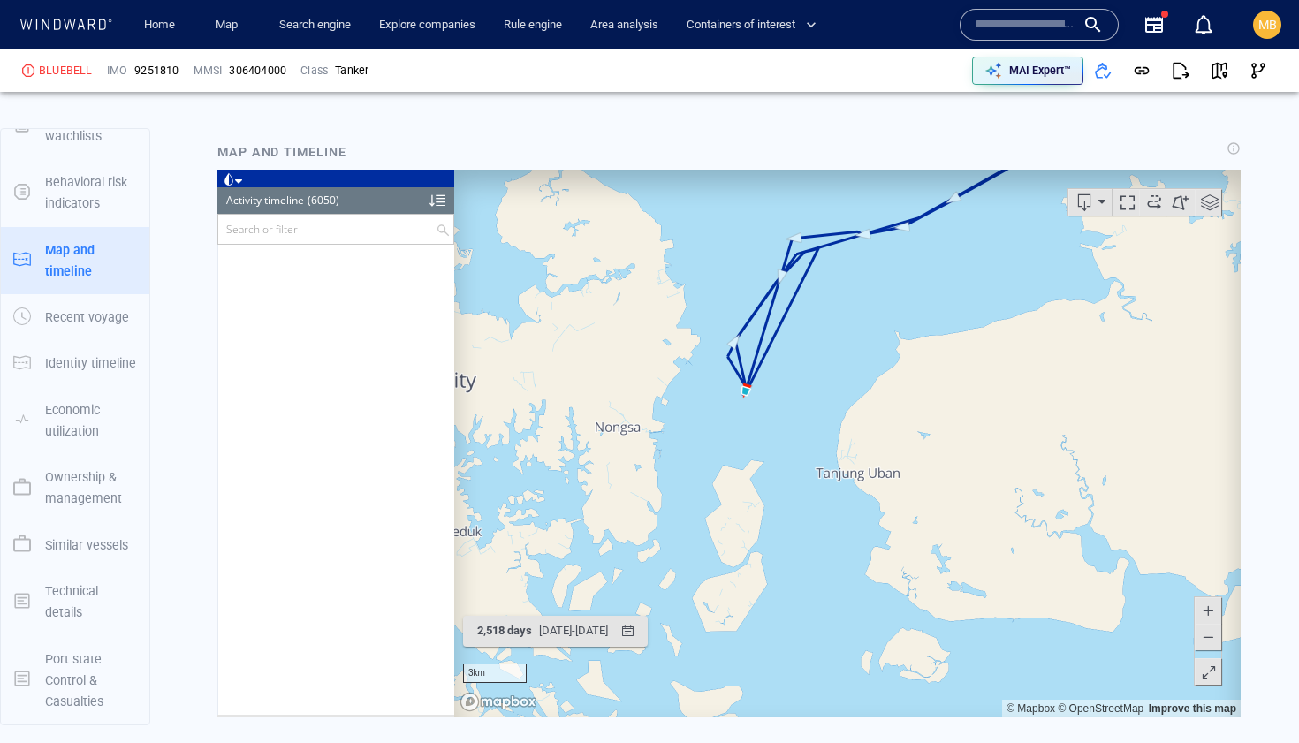
scroll to position [292903, 0]
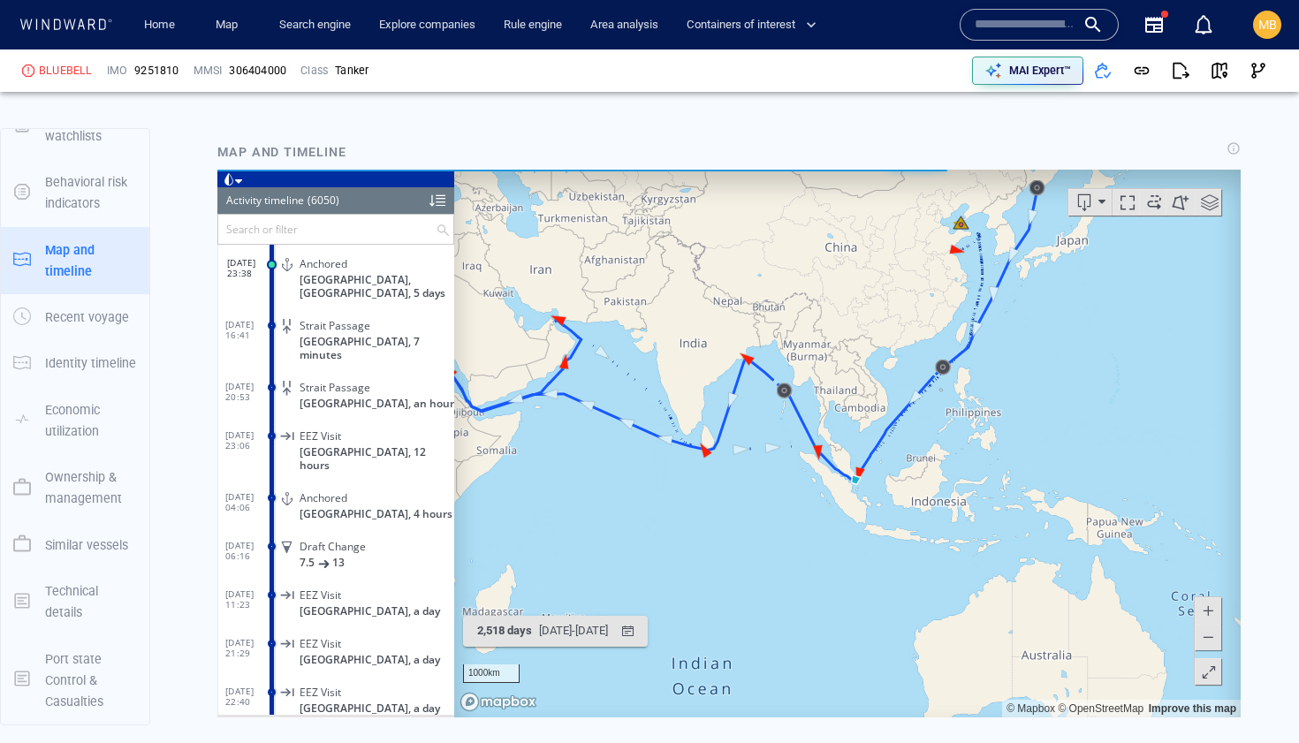
drag, startPoint x: 811, startPoint y: 505, endPoint x: 989, endPoint y: 481, distance: 179.3
click at [989, 481] on canvas "Map" at bounding box center [847, 444] width 787 height 548
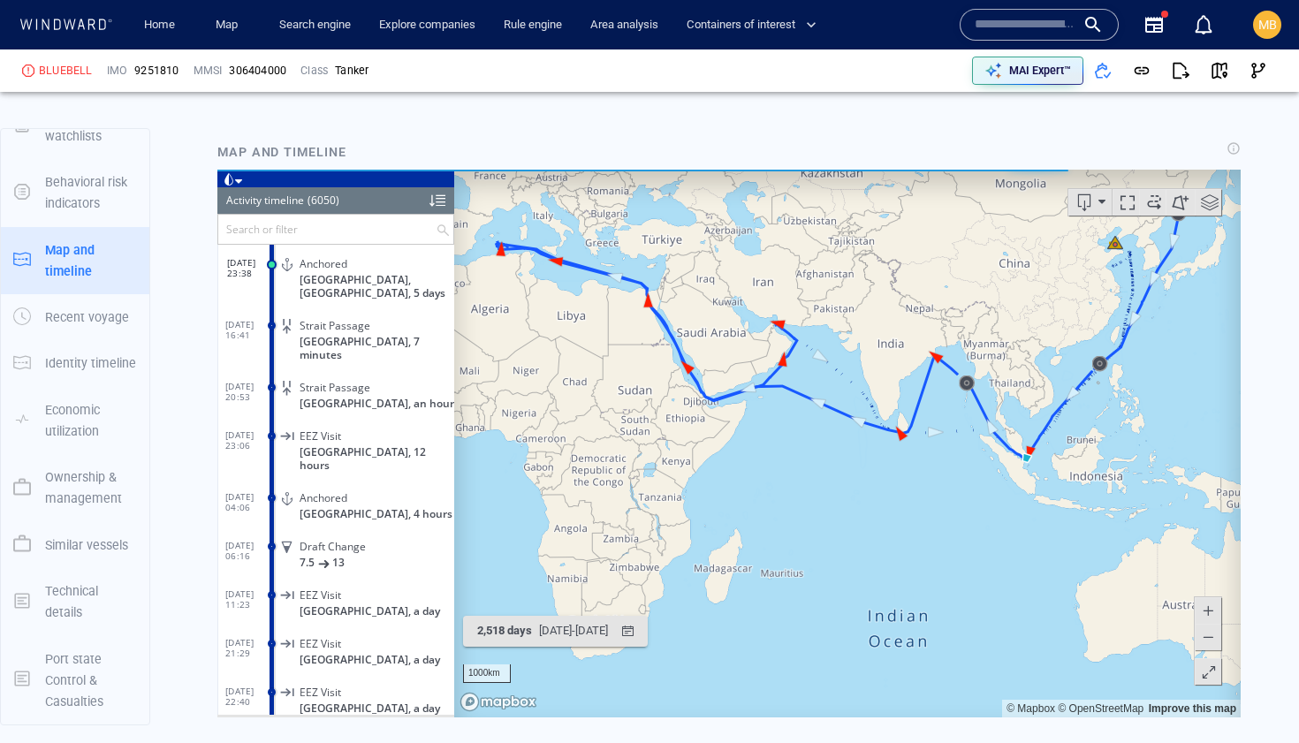
drag, startPoint x: 977, startPoint y: 477, endPoint x: 1000, endPoint y: 521, distance: 49.0
click at [1000, 520] on canvas "Map" at bounding box center [847, 444] width 787 height 548
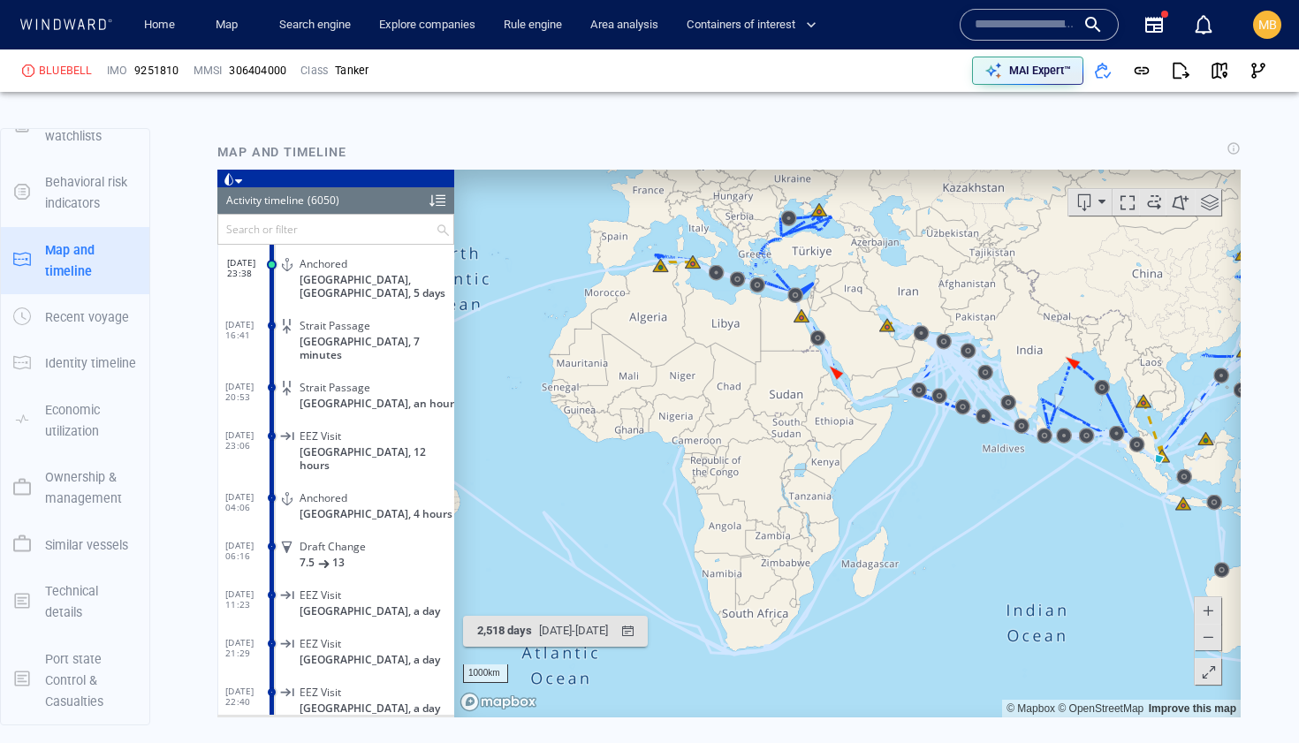
click at [770, 498] on canvas "Map" at bounding box center [847, 444] width 787 height 548
click at [712, 537] on canvas "Map" at bounding box center [847, 444] width 787 height 548
click at [949, 157] on div "Map and timeline" at bounding box center [729, 152] width 1031 height 28
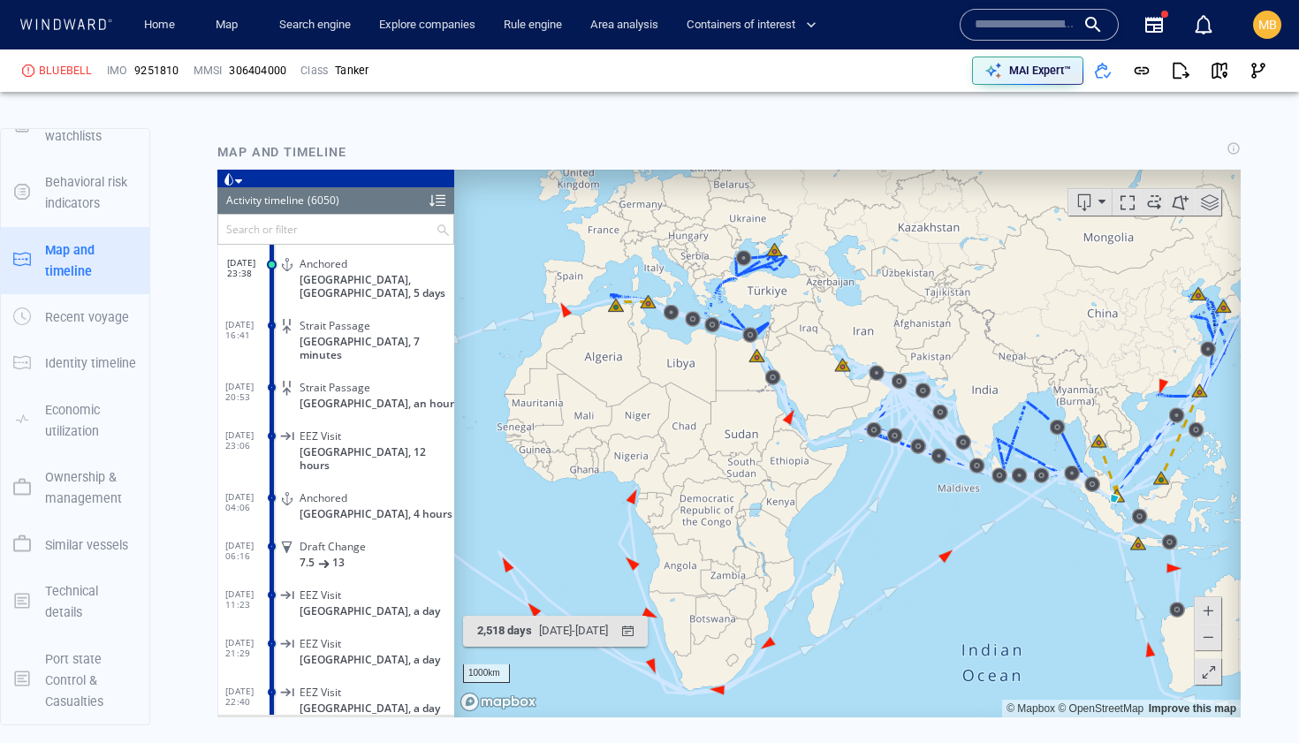
drag, startPoint x: 752, startPoint y: 463, endPoint x: 784, endPoint y: 477, distance: 34.8
click at [784, 477] on canvas "Map" at bounding box center [847, 444] width 787 height 548
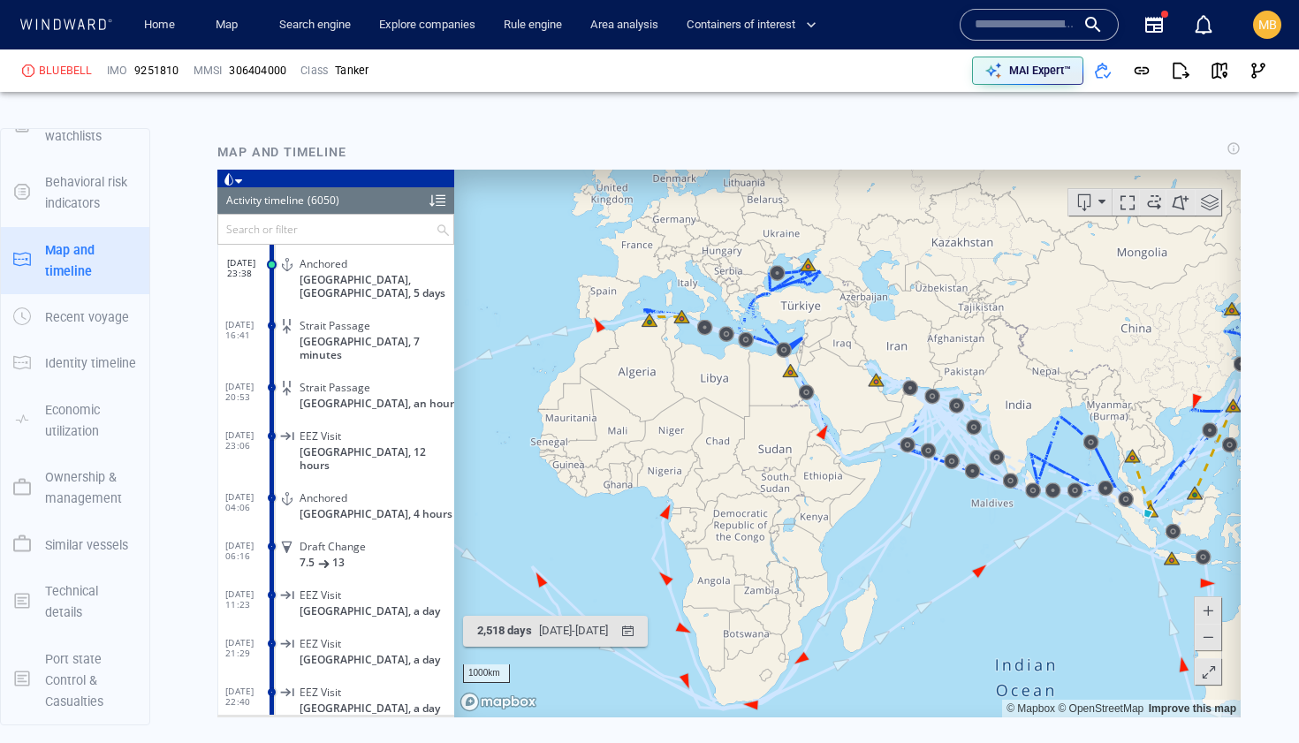
click at [1204, 633] on span at bounding box center [1208, 637] width 18 height 27
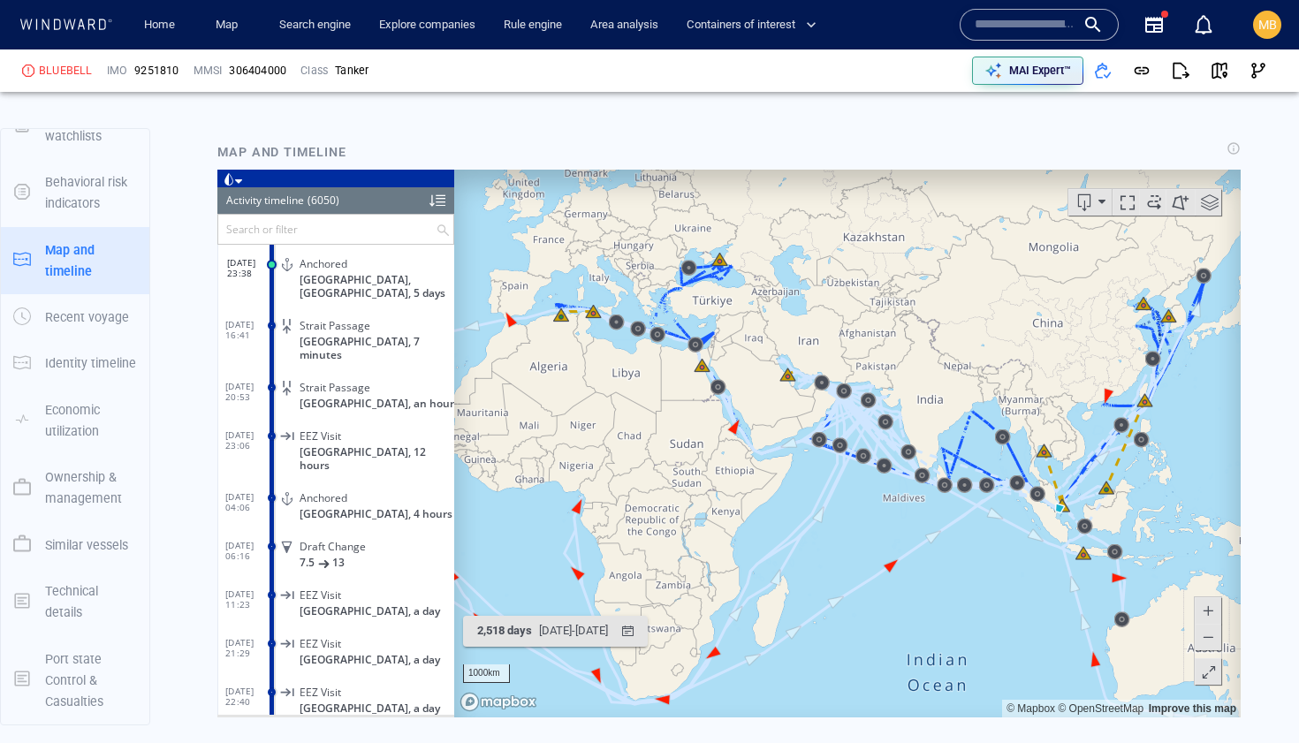
drag, startPoint x: 1001, startPoint y: 534, endPoint x: 912, endPoint y: 528, distance: 88.6
click at [912, 528] on canvas "Map" at bounding box center [847, 444] width 787 height 548
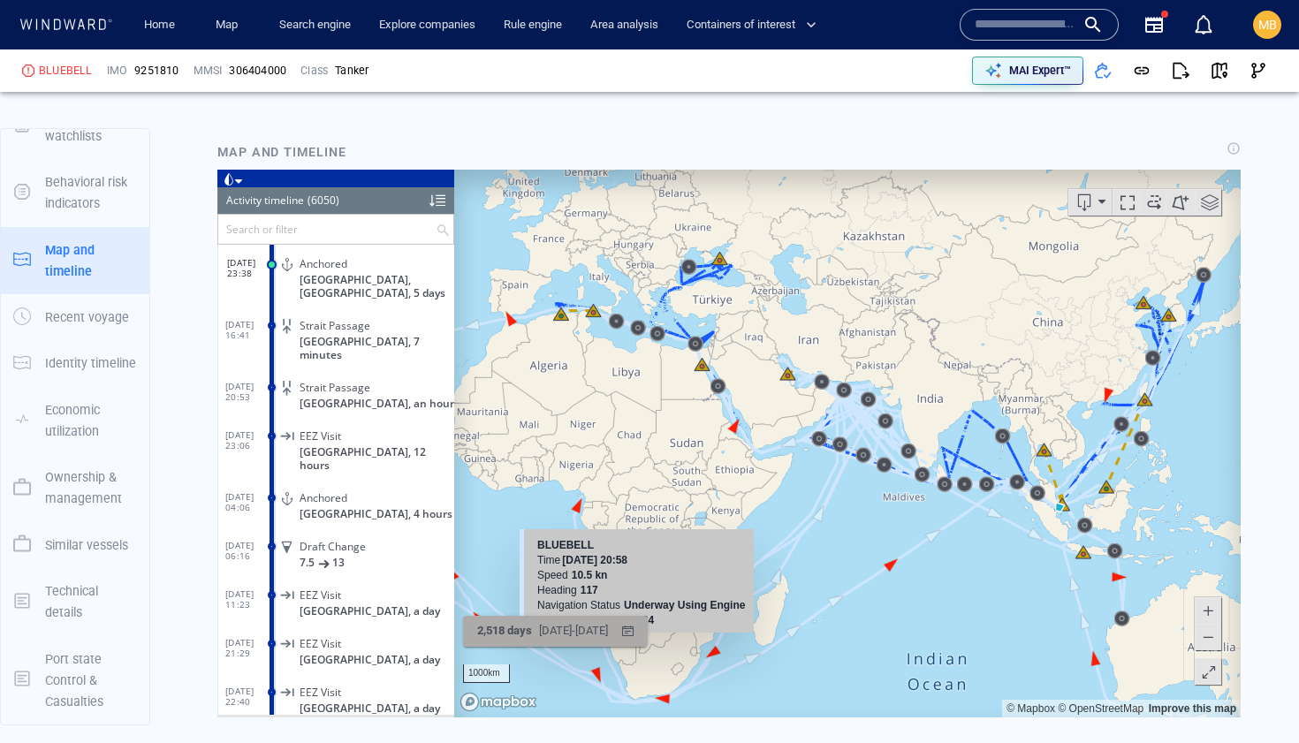
click at [522, 633] on span "2,518 days" at bounding box center [504, 630] width 55 height 13
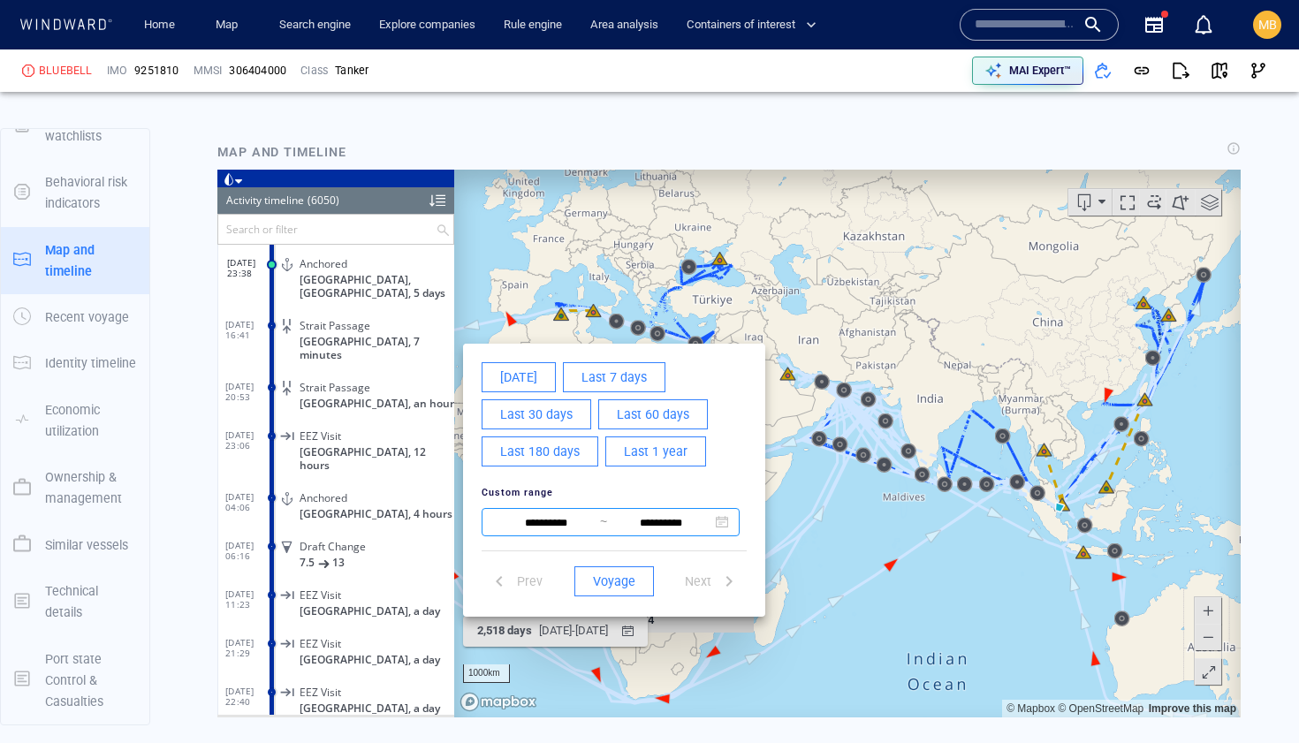
click at [579, 523] on input "**********" at bounding box center [546, 523] width 108 height 21
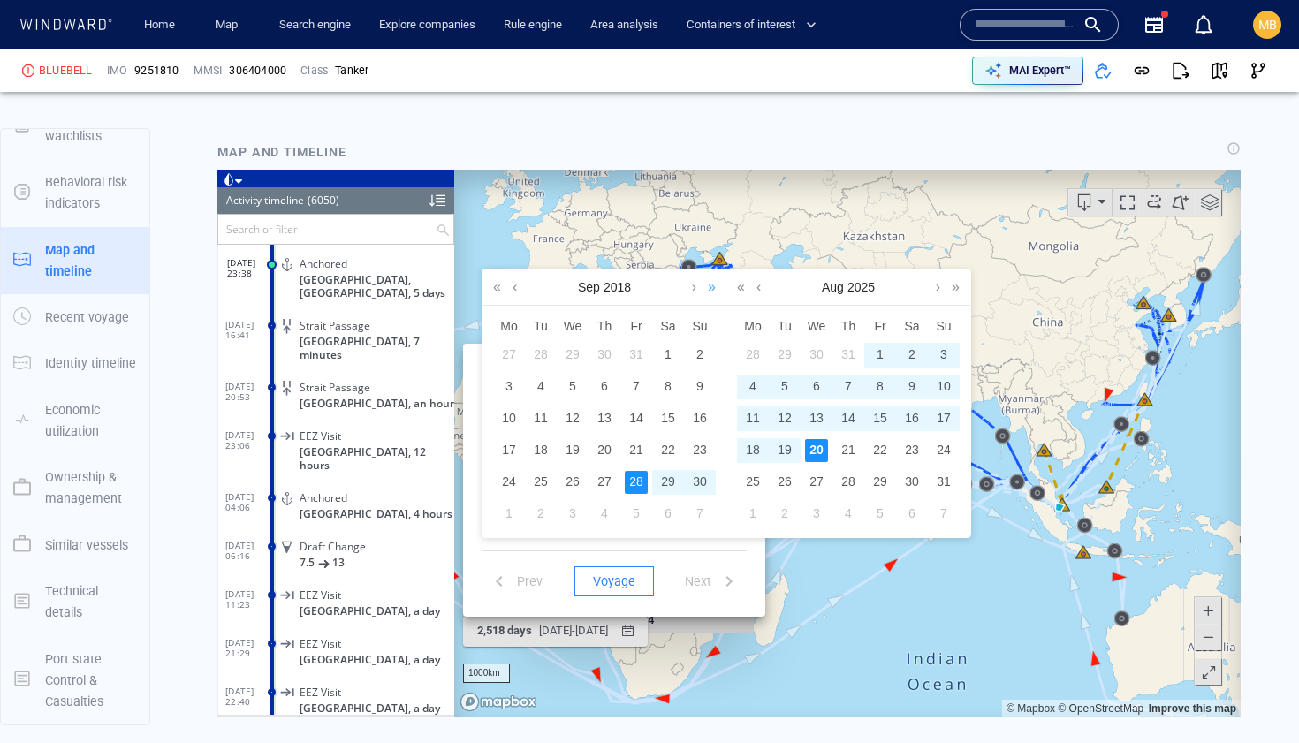
click at [711, 288] on link at bounding box center [712, 287] width 17 height 35
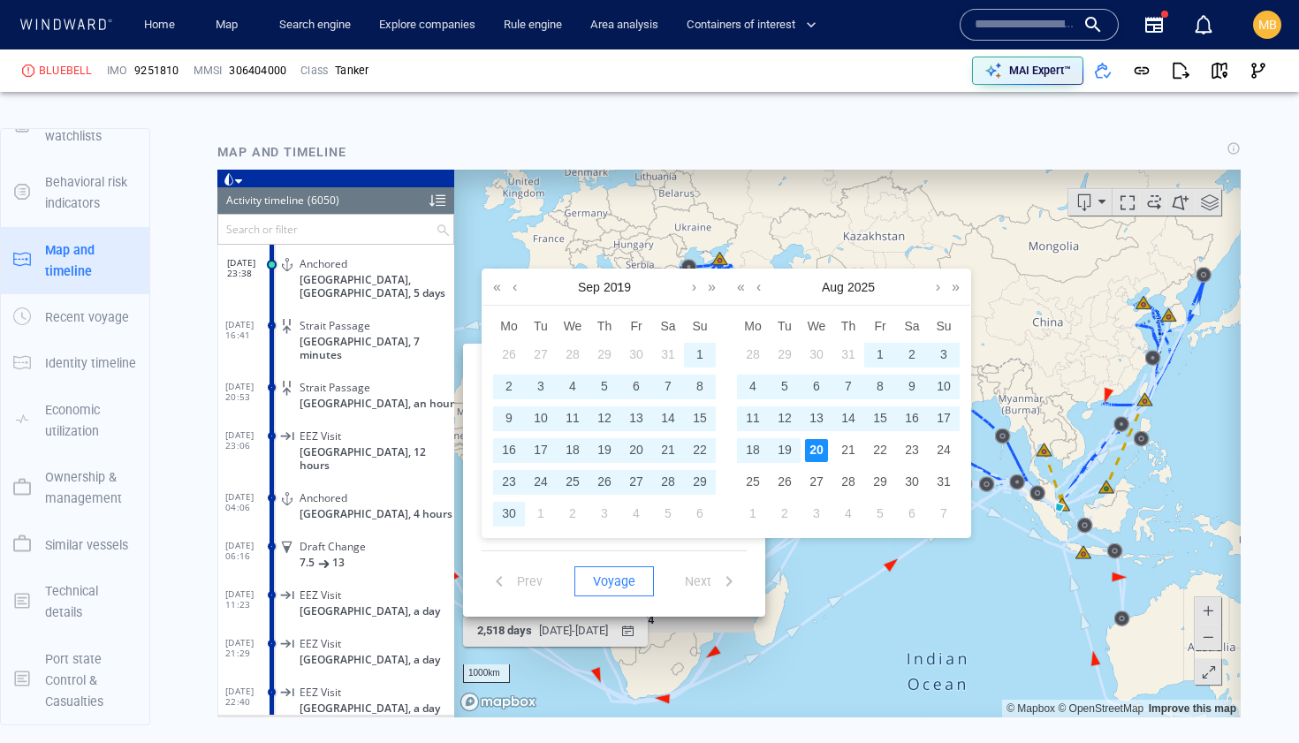
click at [700, 353] on div "1" at bounding box center [700, 355] width 23 height 23
click at [817, 447] on div "20" at bounding box center [816, 450] width 23 height 23
